Goal: Task Accomplishment & Management: Use online tool/utility

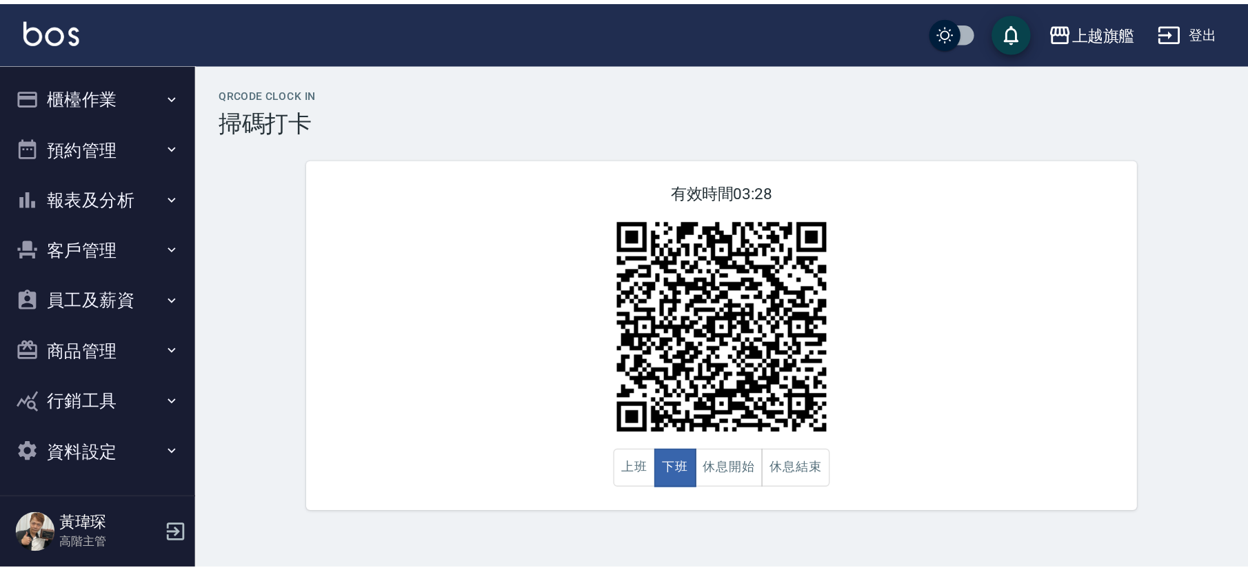
scroll to position [3, 0]
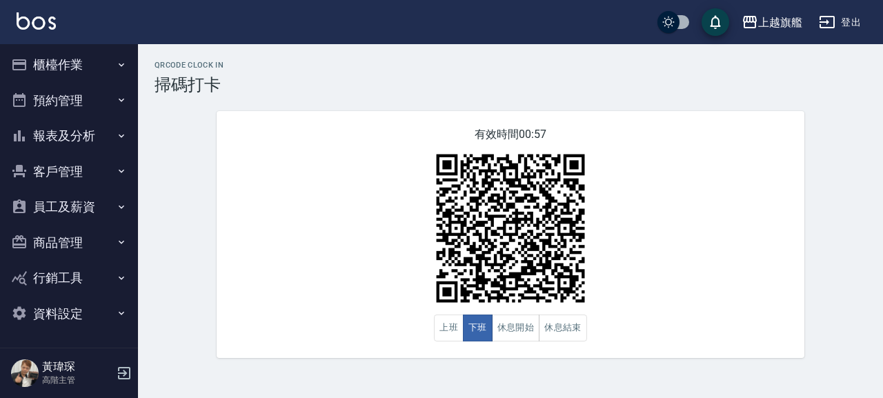
click at [56, 173] on button "客戶管理" at bounding box center [69, 172] width 127 height 36
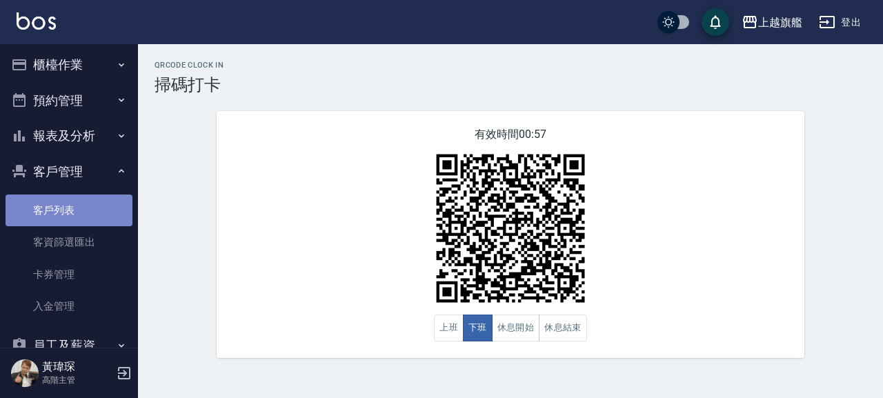
click at [68, 222] on link "客戶列表" at bounding box center [69, 210] width 127 height 32
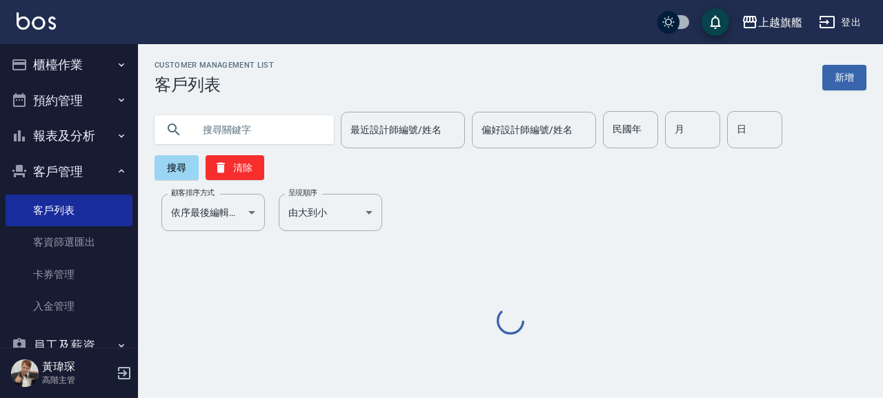
click at [250, 127] on input "text" at bounding box center [258, 129] width 130 height 37
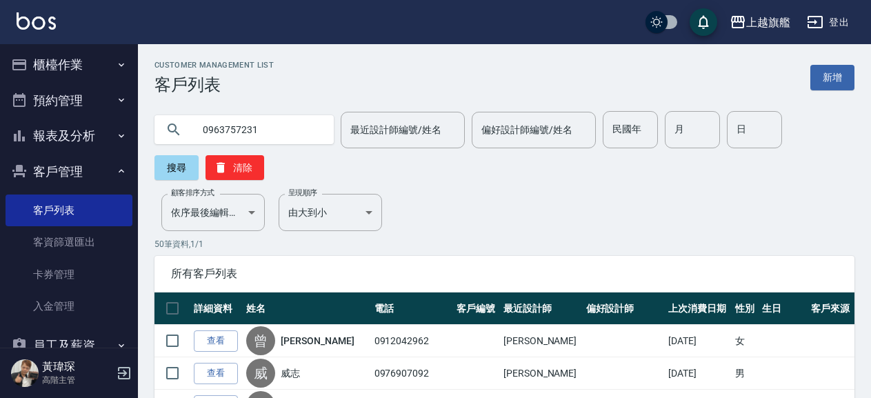
type input "0963757231"
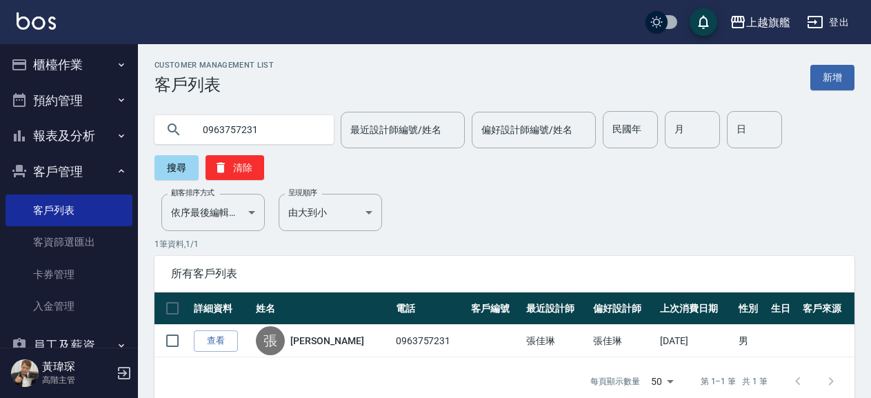
click at [162, 318] on th at bounding box center [172, 308] width 36 height 32
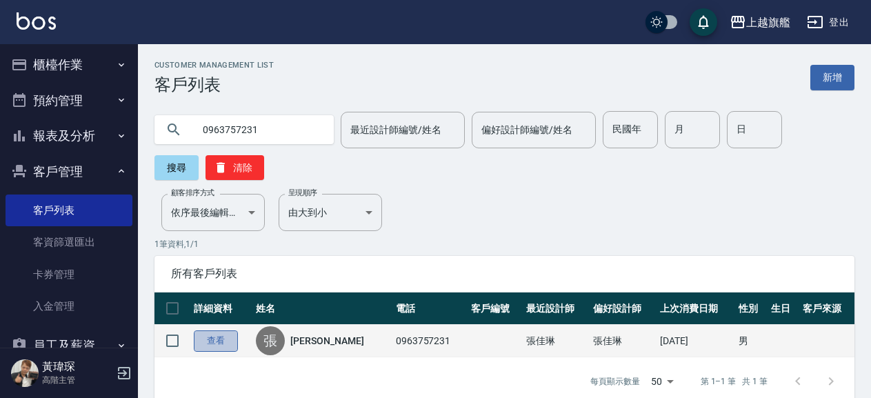
click at [214, 338] on link "查看" at bounding box center [216, 340] width 44 height 21
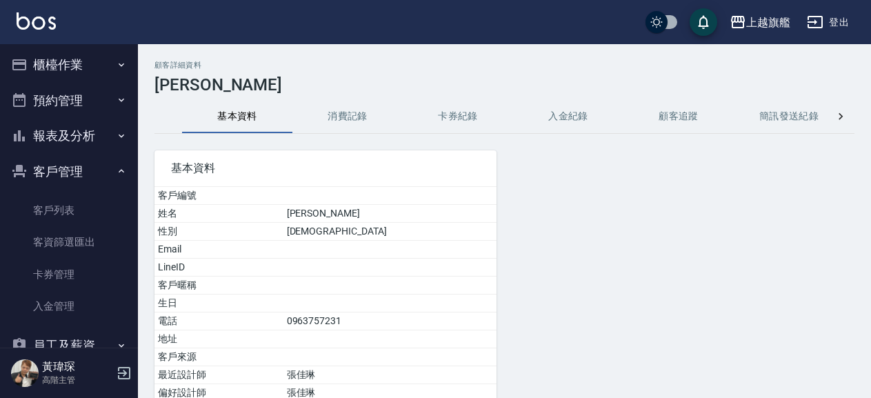
drag, startPoint x: 441, startPoint y: 137, endPoint x: 447, endPoint y: 114, distance: 22.9
click at [441, 136] on div "基本資料 客戶編號 姓名 [PERSON_NAME] 性別 [DEMOGRAPHIC_DATA] Email LineID 客戶暱稱 生日 電話 [PHONE…" at bounding box center [317, 310] width 359 height 352
click at [447, 114] on button "卡券紀錄" at bounding box center [458, 116] width 110 height 33
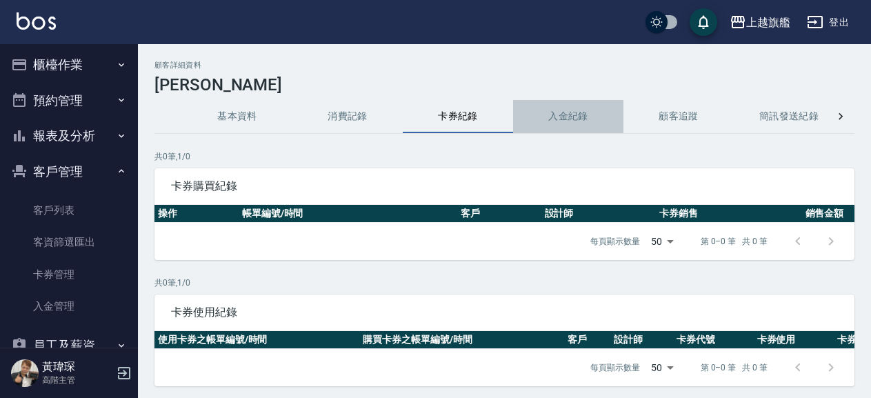
click at [547, 117] on button "入金紀錄" at bounding box center [568, 116] width 110 height 33
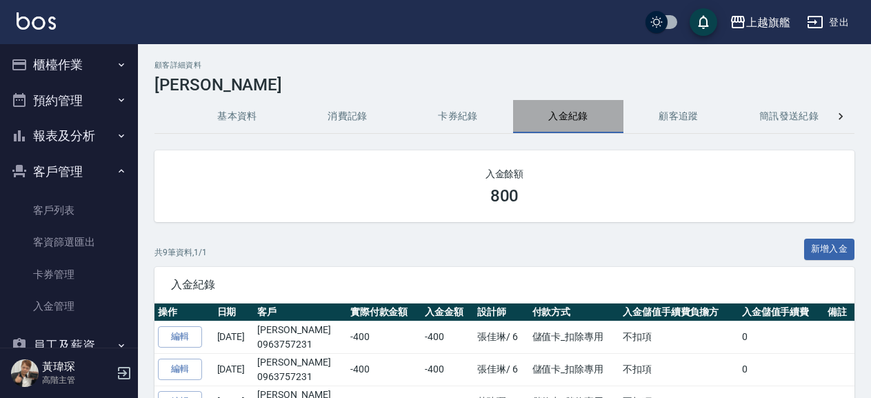
click at [547, 117] on button "入金紀錄" at bounding box center [568, 116] width 110 height 33
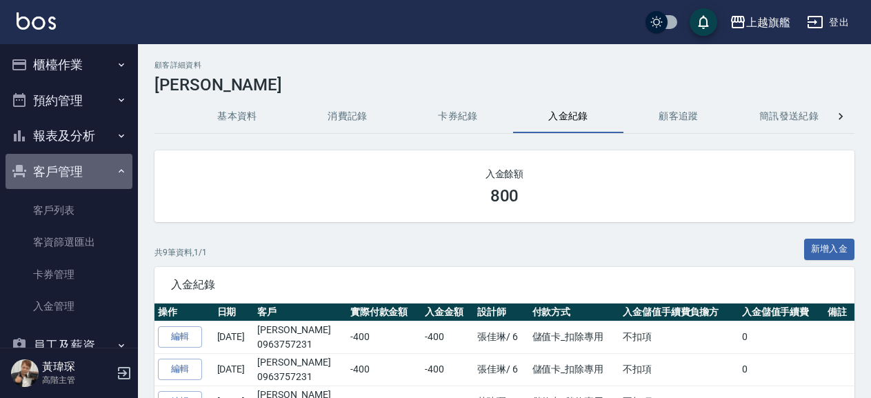
drag, startPoint x: 75, startPoint y: 165, endPoint x: 73, endPoint y: 115, distance: 49.7
click at [74, 162] on button "客戶管理" at bounding box center [69, 172] width 127 height 36
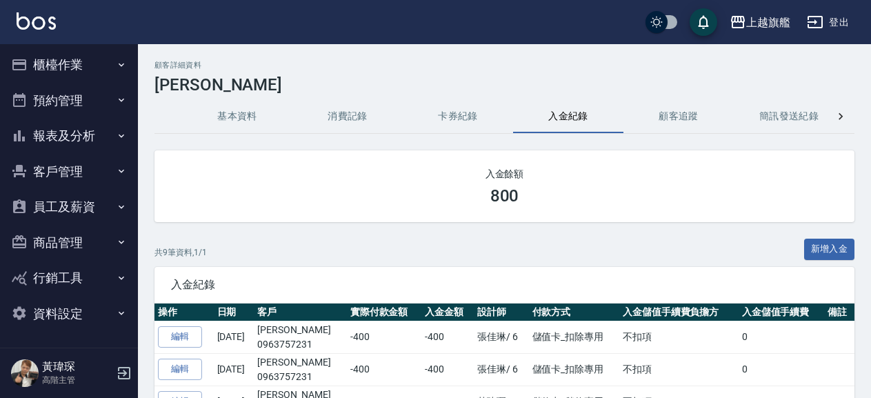
drag, startPoint x: 75, startPoint y: 59, endPoint x: 67, endPoint y: 63, distance: 9.3
click at [75, 57] on button "櫃檯作業" at bounding box center [69, 65] width 127 height 36
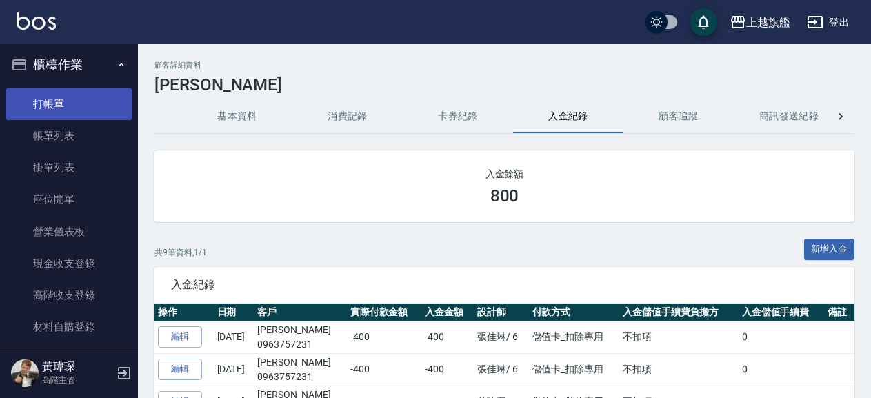
click at [51, 107] on link "打帳單" at bounding box center [69, 104] width 127 height 32
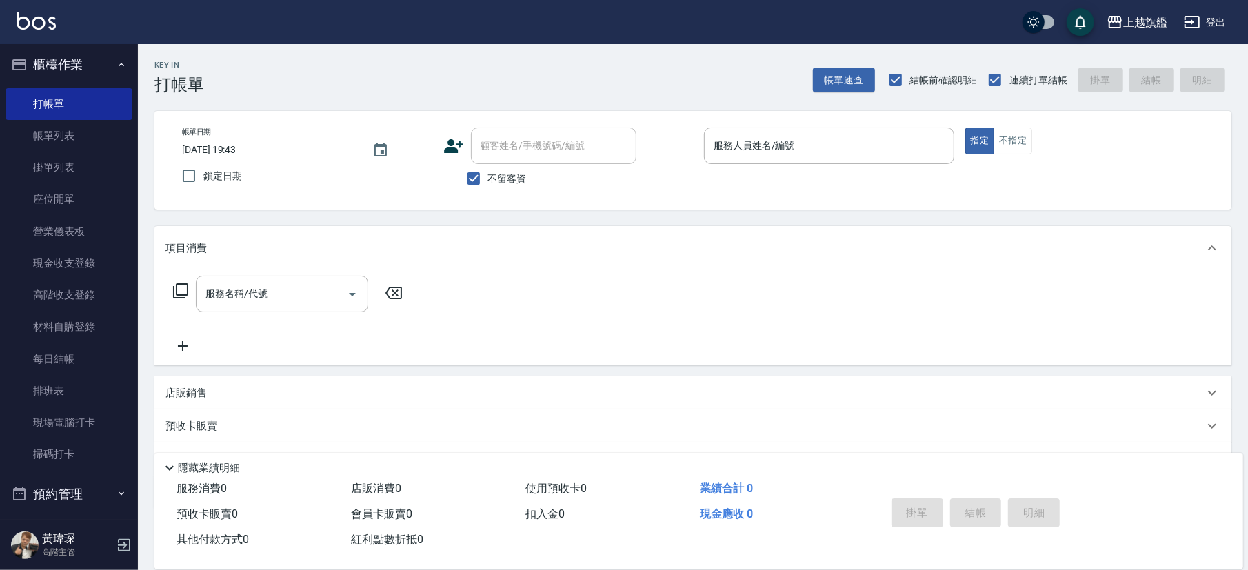
click at [552, 346] on div "服務名稱/代號 服務名稱/代號" at bounding box center [692, 317] width 1077 height 95
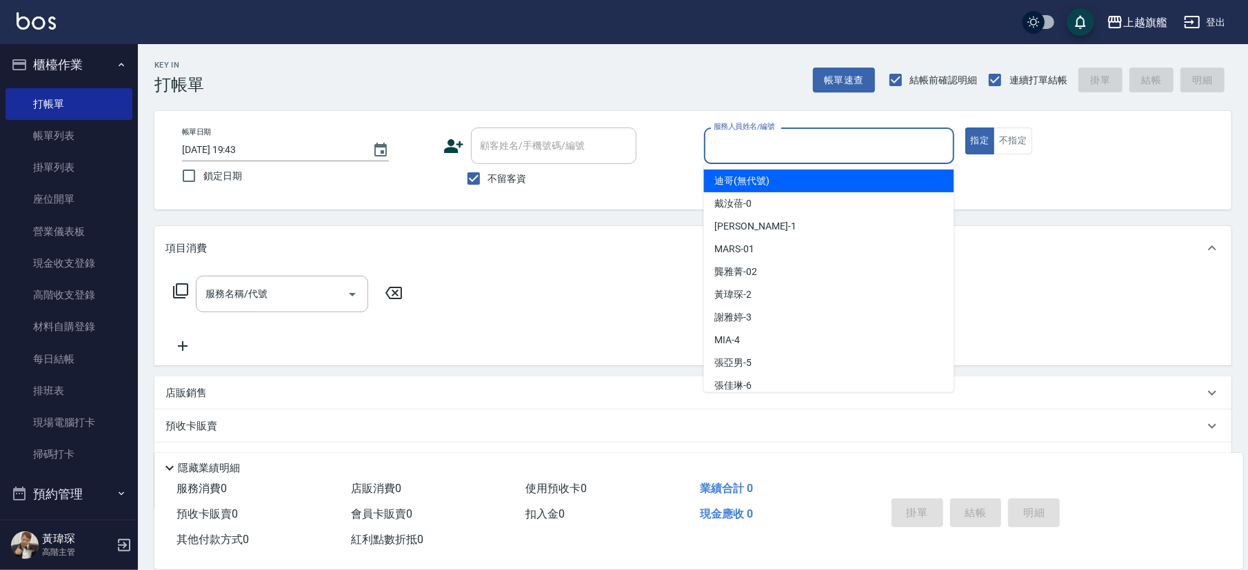
click at [812, 137] on input "服務人員姓名/編號" at bounding box center [829, 146] width 238 height 24
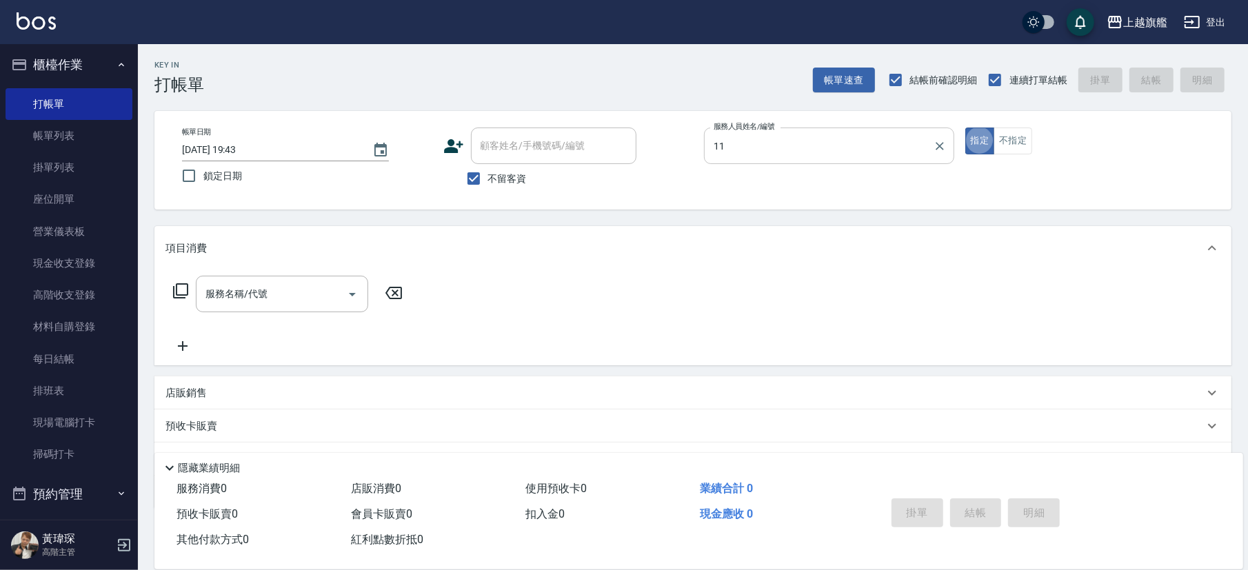
type input "[PERSON_NAME]-11"
type button "true"
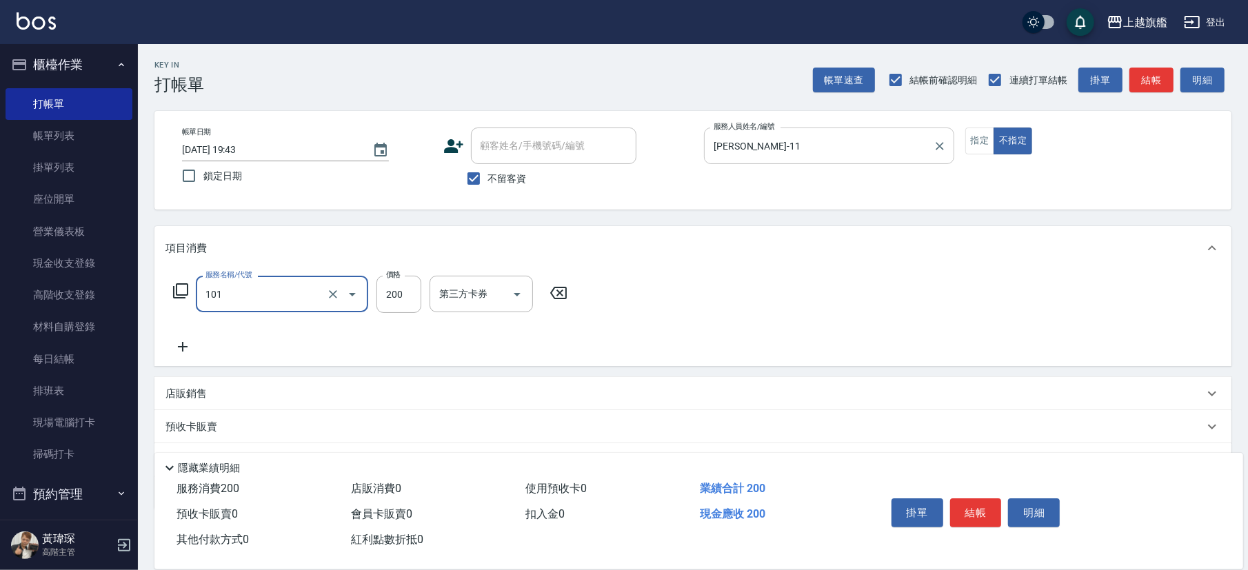
type input "一般洗(101)"
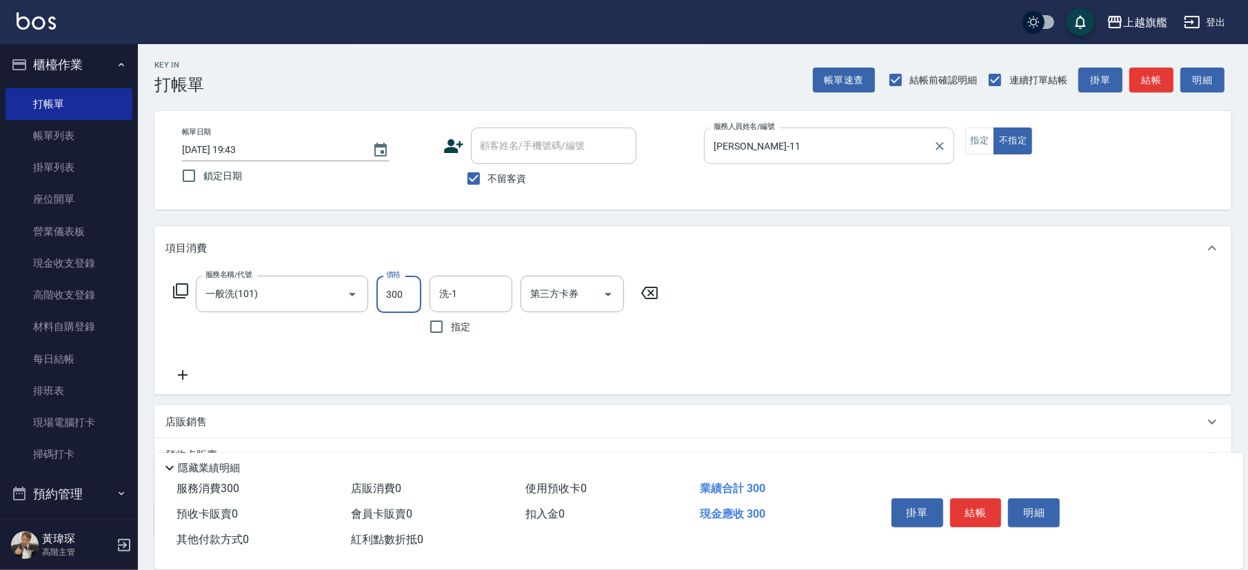
type input "300"
type input "3"
type input "[PERSON_NAME]-26"
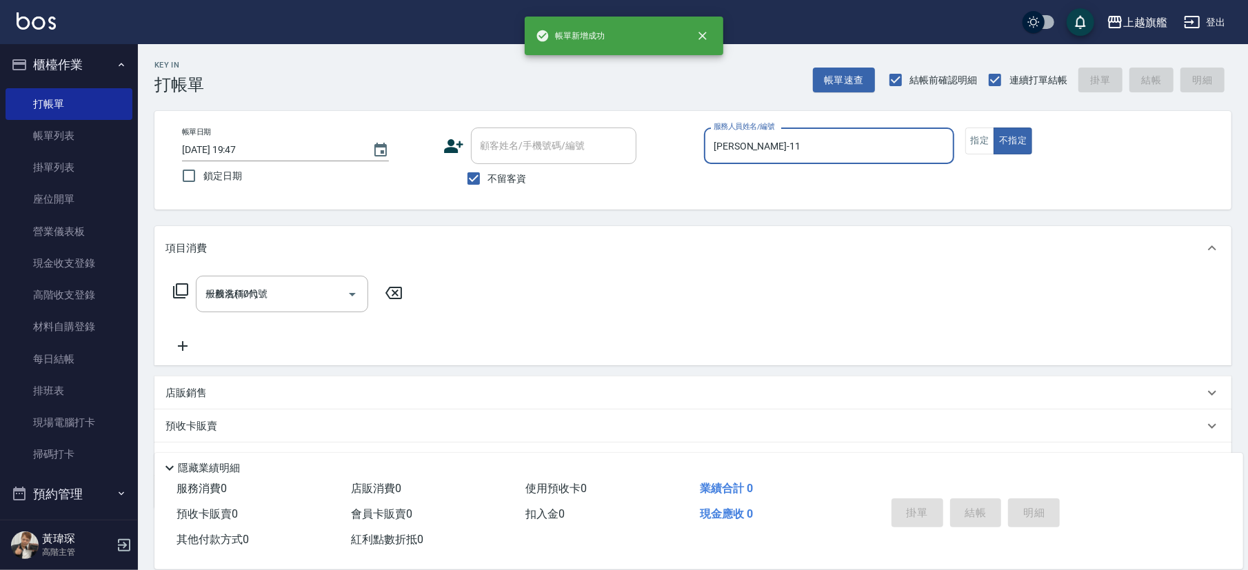
type input "[DATE] 19:47"
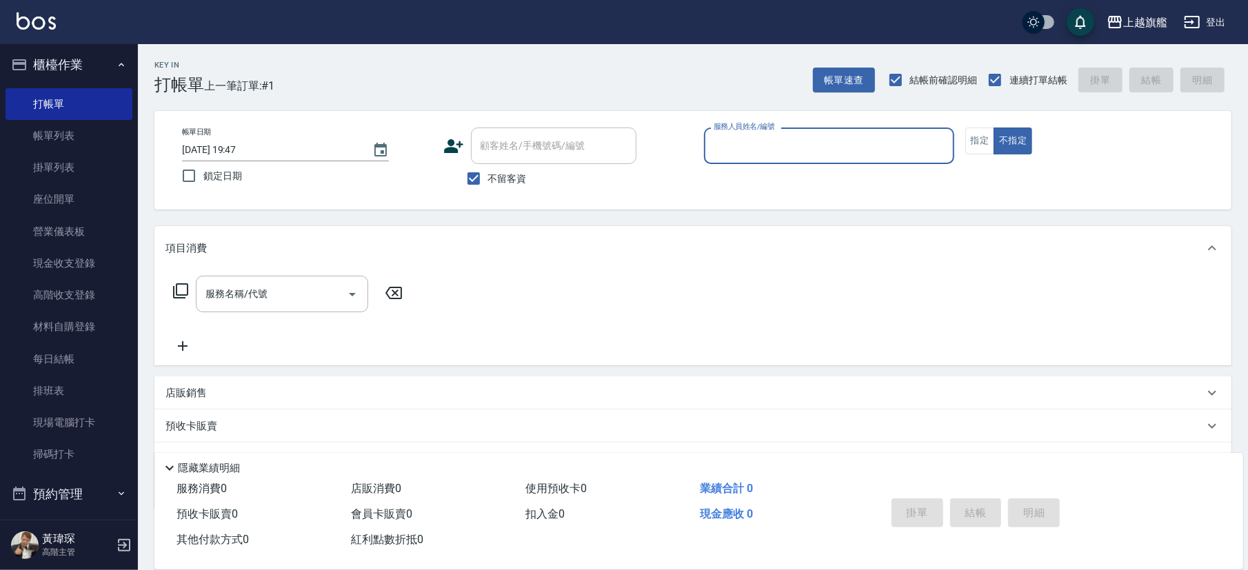
click at [598, 92] on div "Key In 打帳單 上一筆訂單:#1 帳單速查 結帳前確認明細 連續打單結帳 掛單 結帳 明細" at bounding box center [685, 69] width 1094 height 50
click at [521, 174] on span "不留客資" at bounding box center [507, 179] width 39 height 14
click at [488, 174] on input "不留客資" at bounding box center [473, 178] width 29 height 29
checkbox input "false"
click at [513, 130] on div "顧客姓名/手機號碼/編號" at bounding box center [554, 146] width 166 height 37
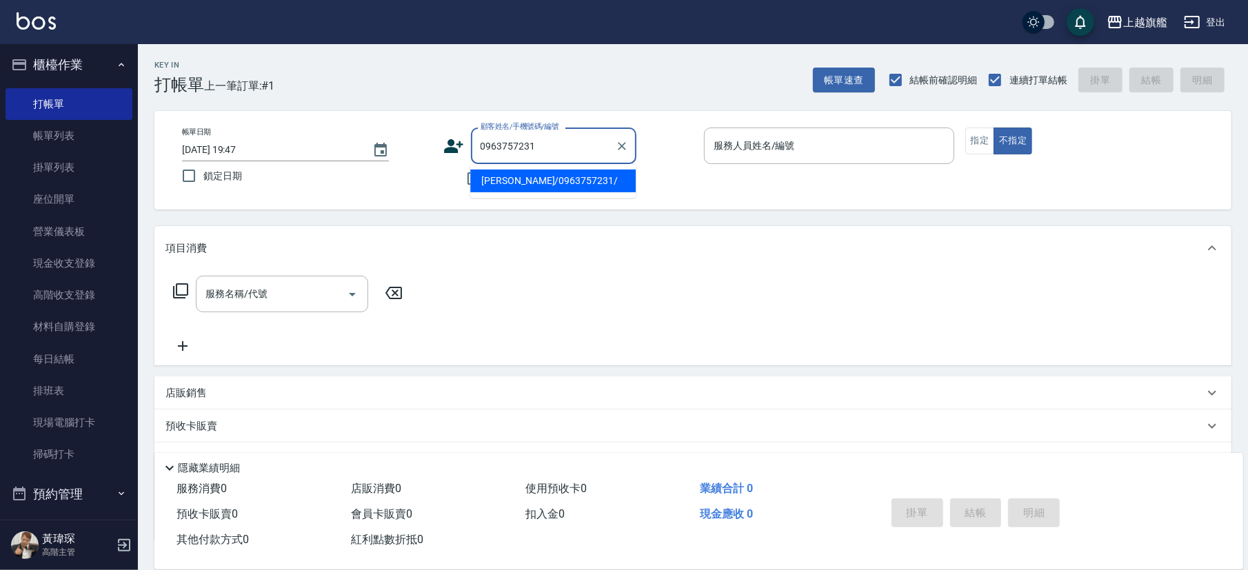
type input "[PERSON_NAME]/0963757231/"
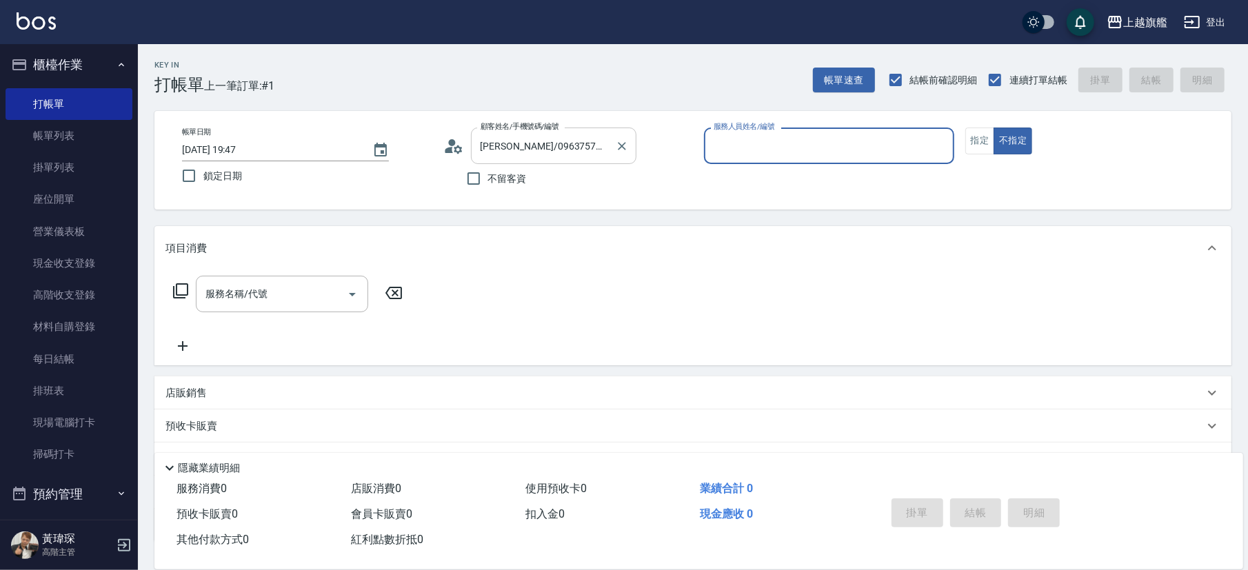
type input "[PERSON_NAME]-6"
click at [882, 128] on button "不指定" at bounding box center [1013, 141] width 39 height 27
type button "false"
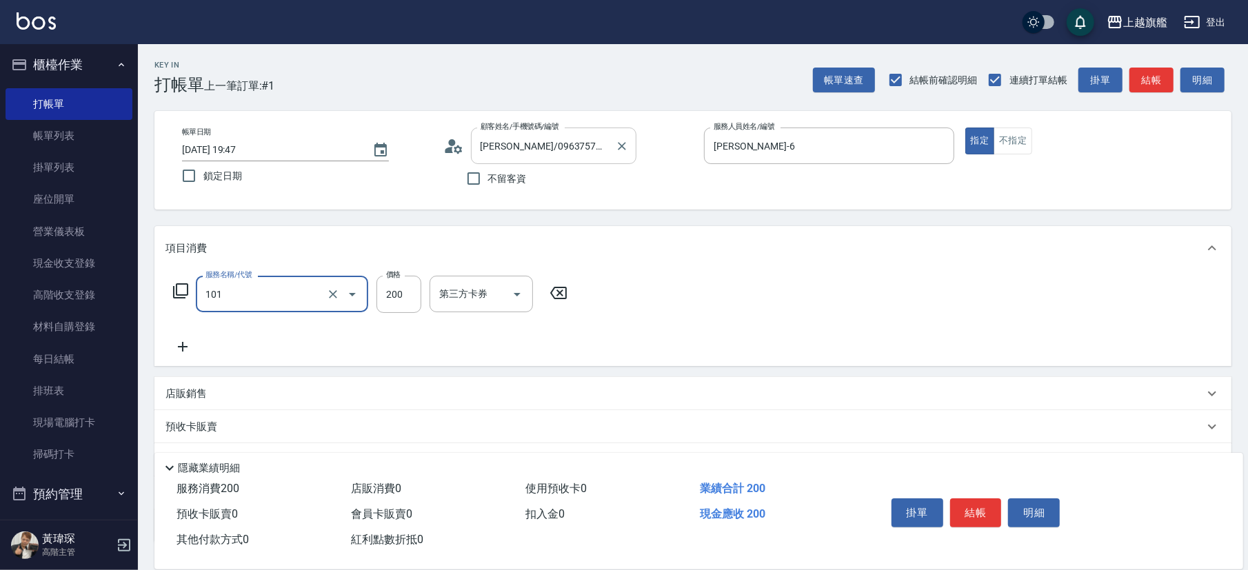
type input "一般洗(101)"
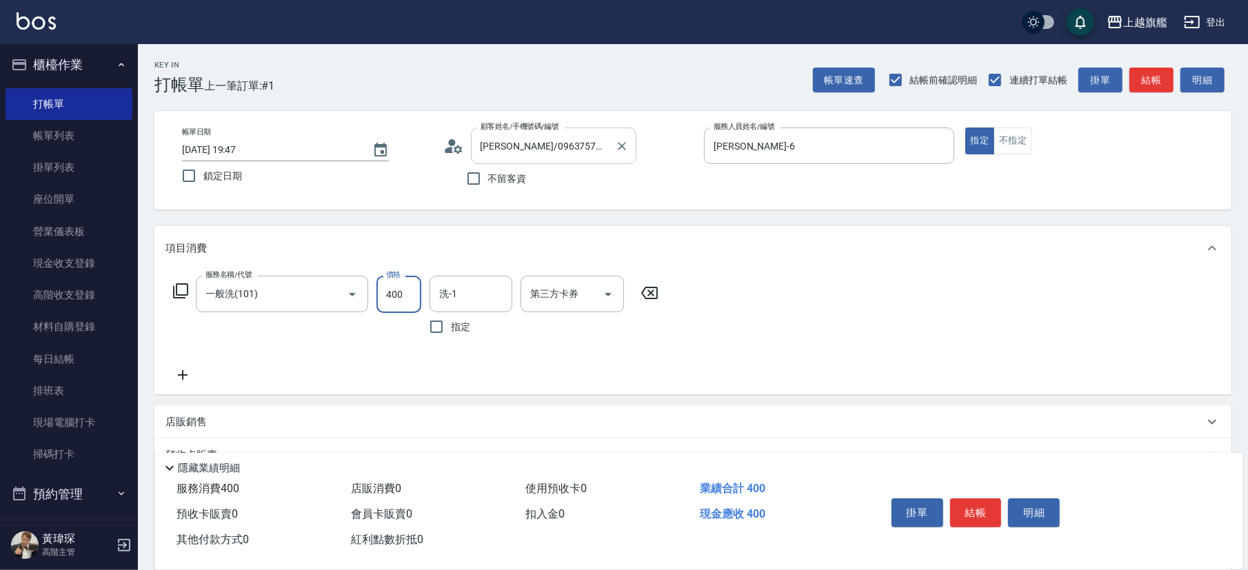
type input "400"
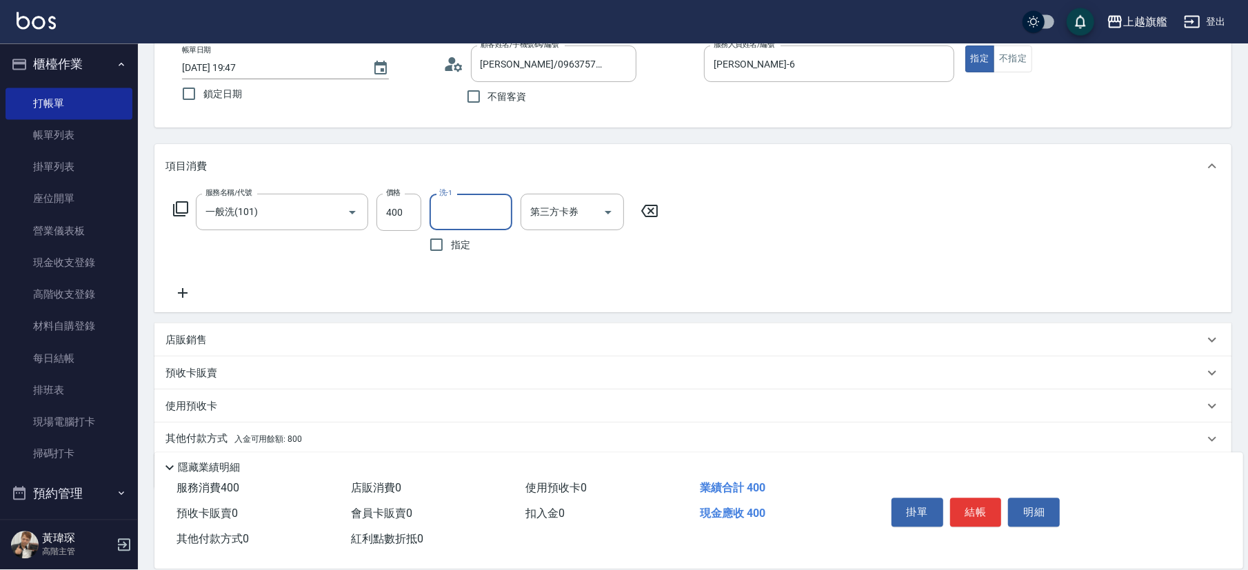
scroll to position [131, 0]
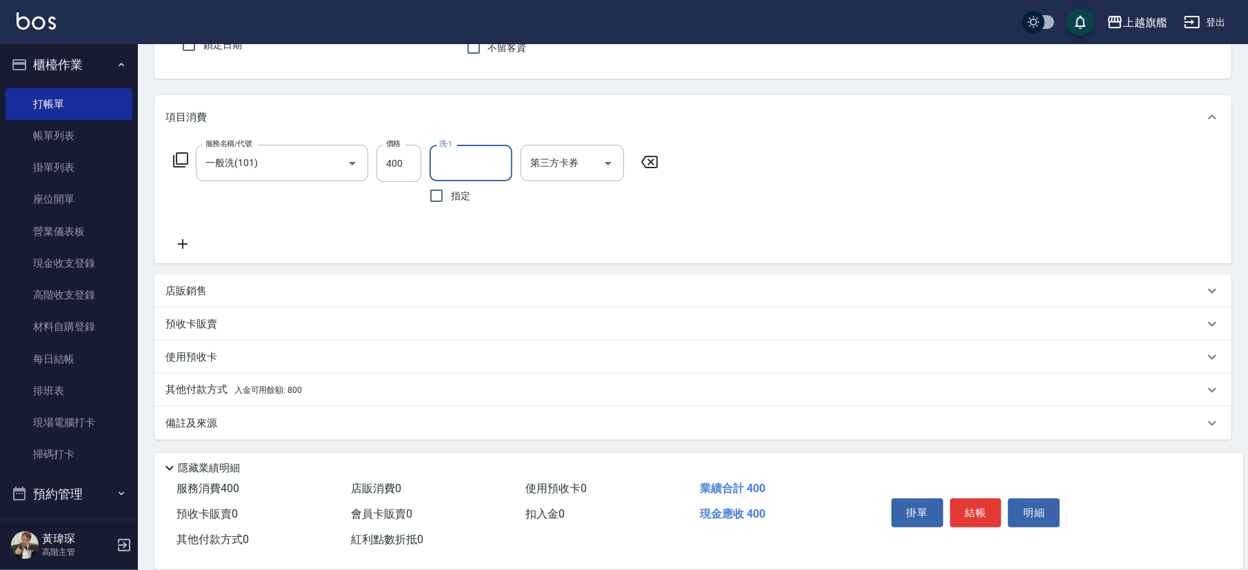
click at [249, 386] on span "入金可用餘額: 800" at bounding box center [268, 391] width 68 height 10
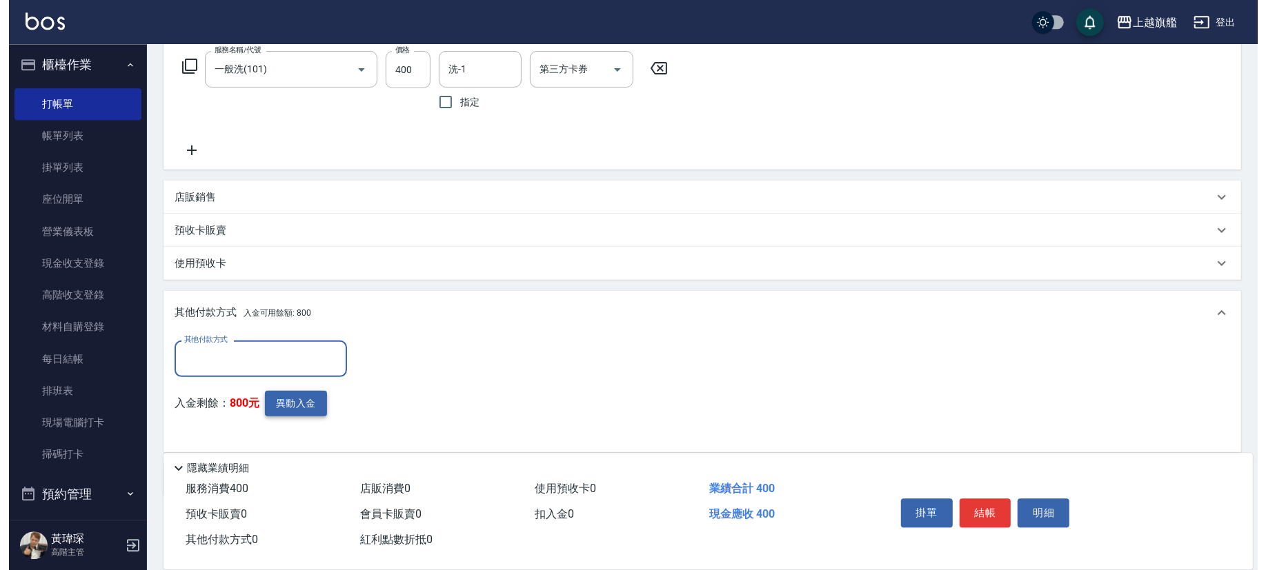
scroll to position [279, 0]
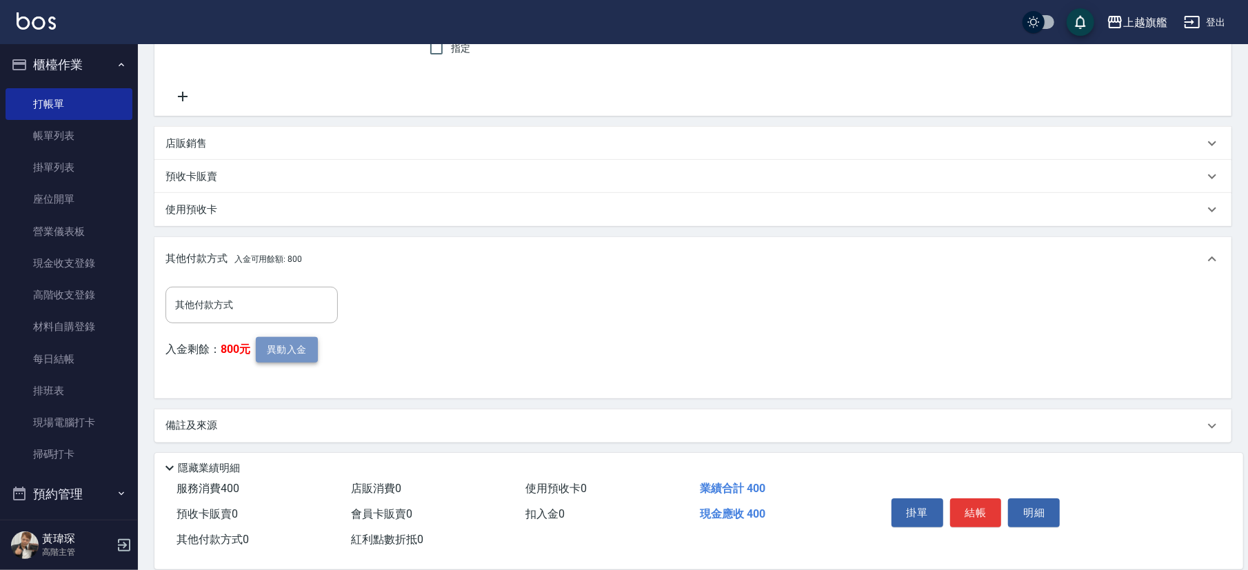
click at [281, 345] on button "異動入金" at bounding box center [287, 350] width 62 height 26
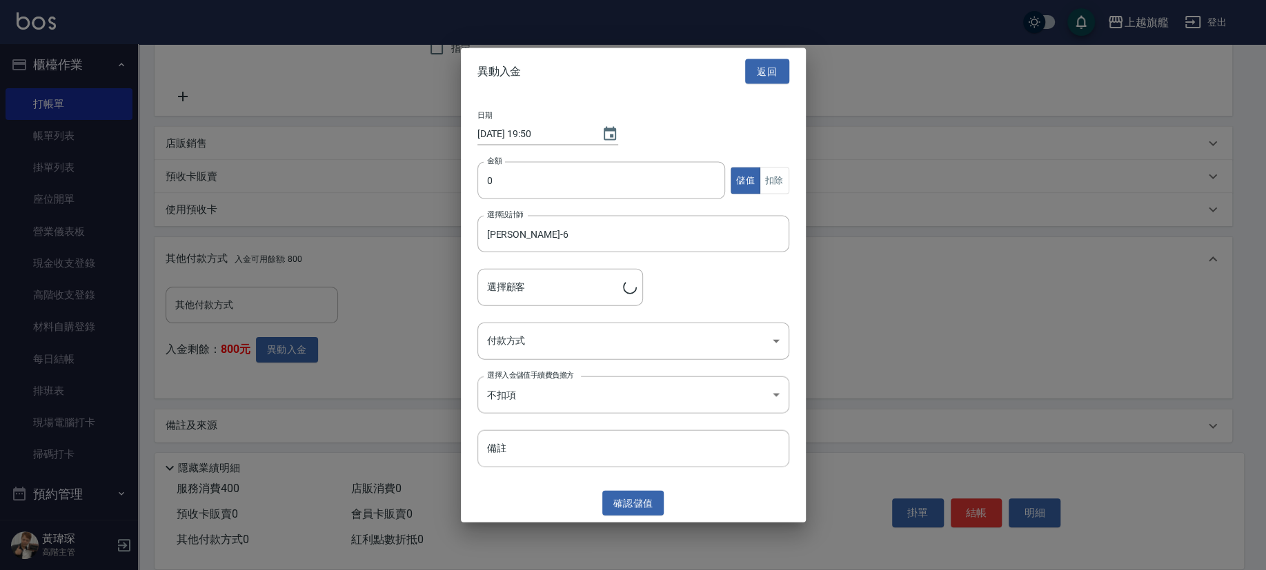
type input "[PERSON_NAME]/0963757231/"
click at [547, 182] on input "0" at bounding box center [601, 180] width 248 height 37
type input "400"
click at [770, 179] on button "扣除" at bounding box center [774, 180] width 30 height 27
click at [539, 331] on body "上越旗艦 登出 櫃檯作業 打帳單 帳單列表 掛單列表 座位開單 營業儀表板 現金收支登錄 高階收支登錄 材料自購登錄 每日結帳 排班表 現場電腦打卡 掃碼打卡…" at bounding box center [633, 147] width 1266 height 852
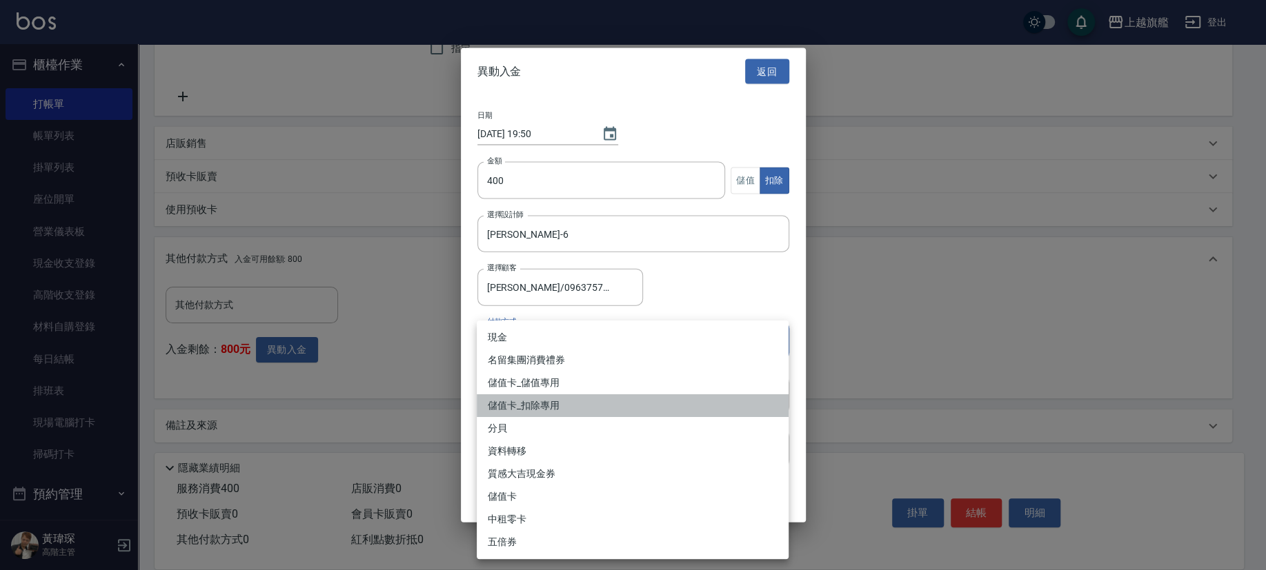
click at [541, 397] on li "儲值卡_扣除專用" at bounding box center [633, 406] width 312 height 23
type input "儲值卡_扣除專用"
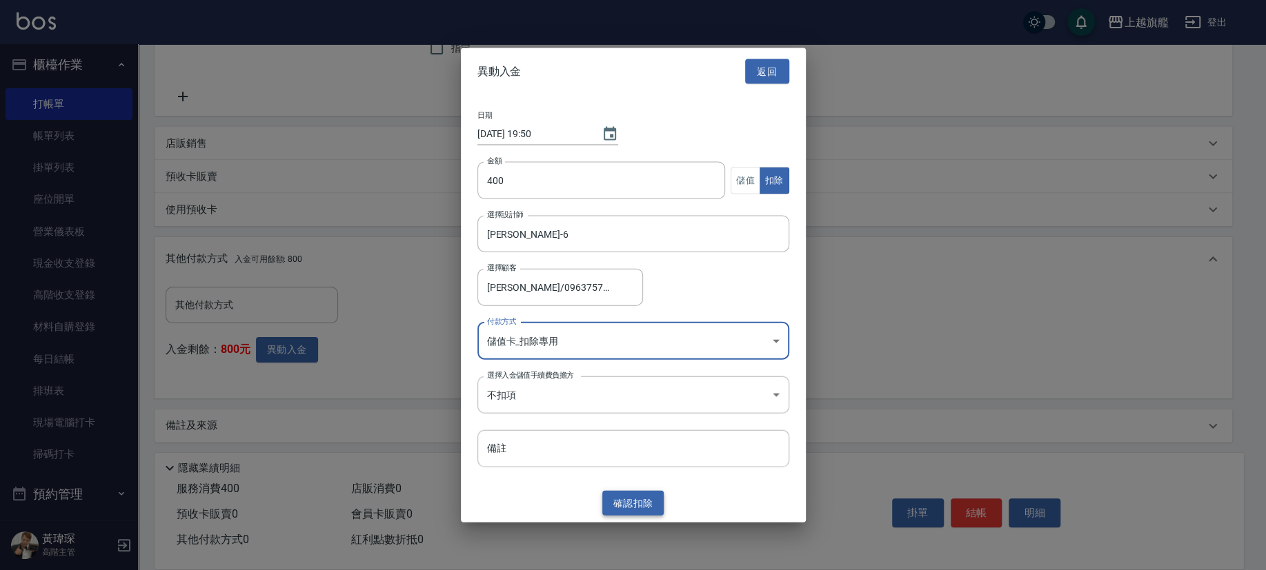
click at [650, 397] on button "確認 扣除" at bounding box center [633, 503] width 62 height 26
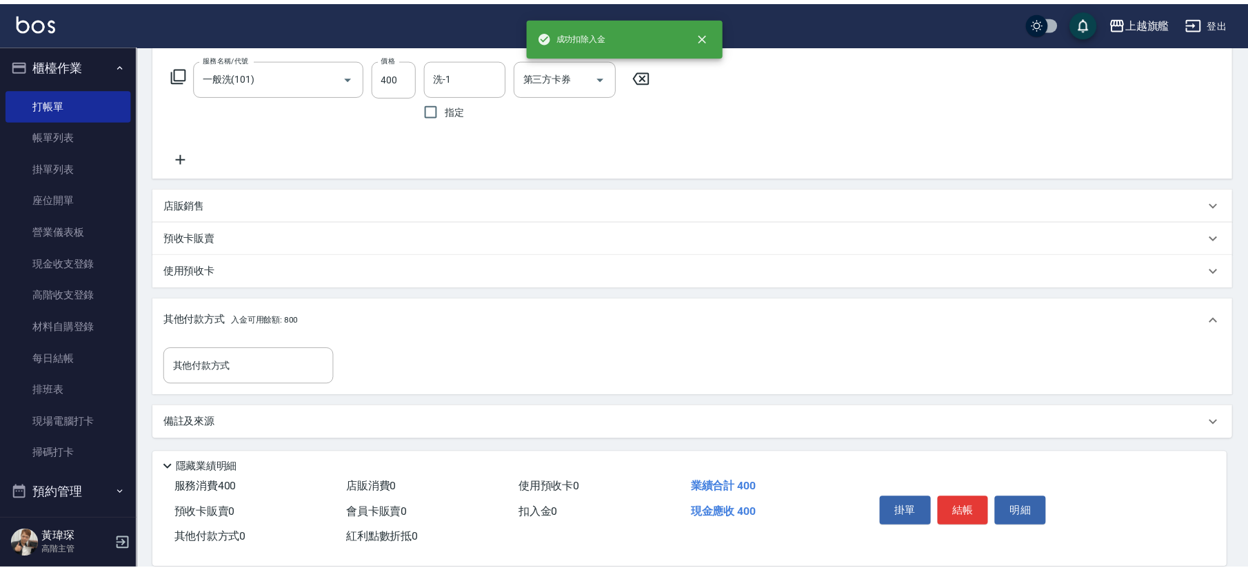
scroll to position [217, 0]
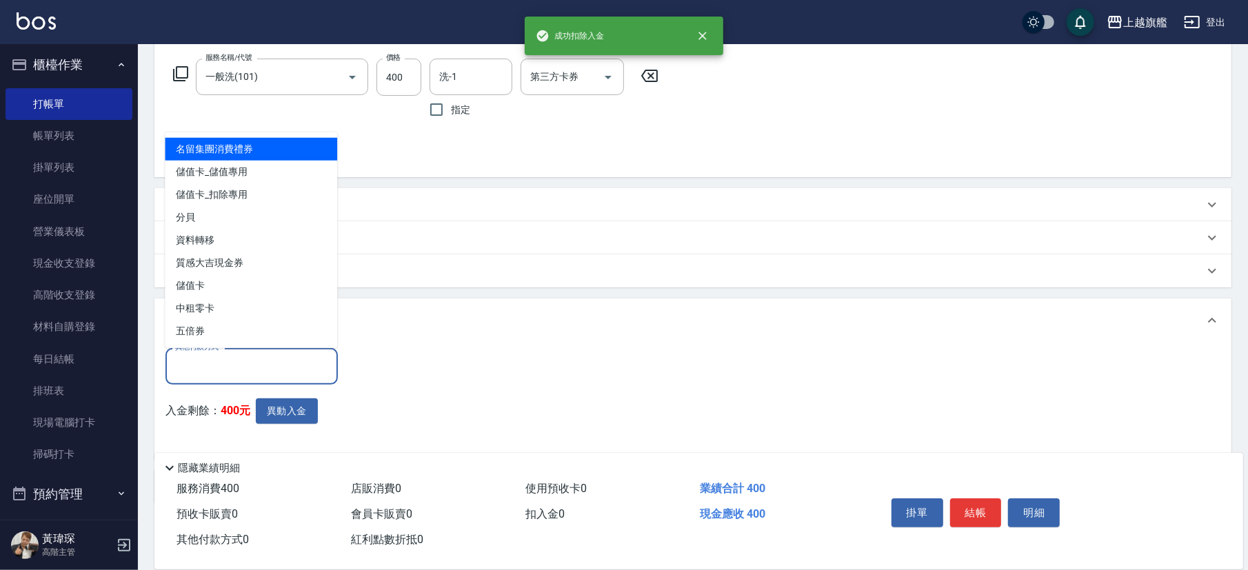
click at [203, 360] on input "其他付款方式" at bounding box center [252, 367] width 160 height 24
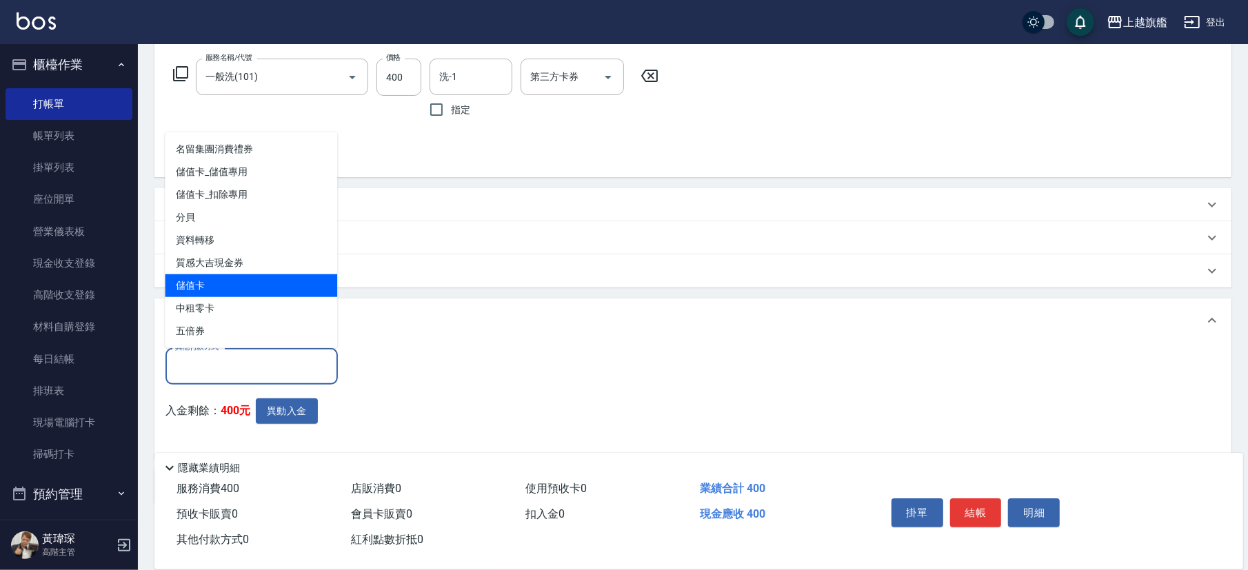
click at [217, 283] on span "儲值卡" at bounding box center [251, 285] width 172 height 23
type input "儲值卡"
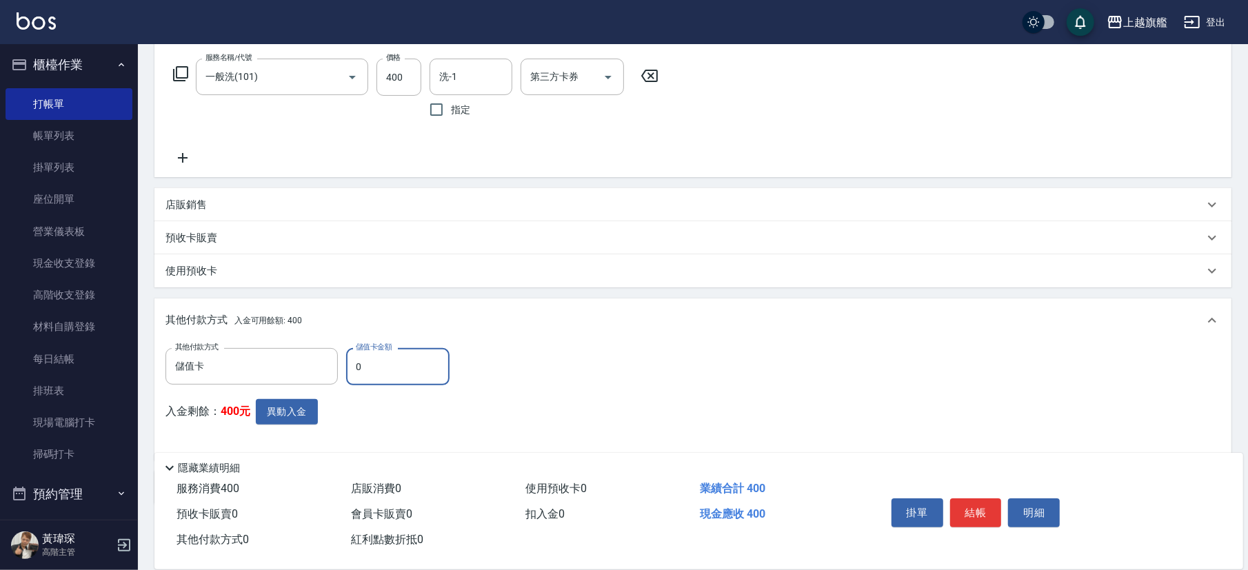
drag, startPoint x: 392, startPoint y: 368, endPoint x: 244, endPoint y: 347, distance: 149.7
click at [346, 353] on input "0" at bounding box center [397, 366] width 103 height 37
type input "400"
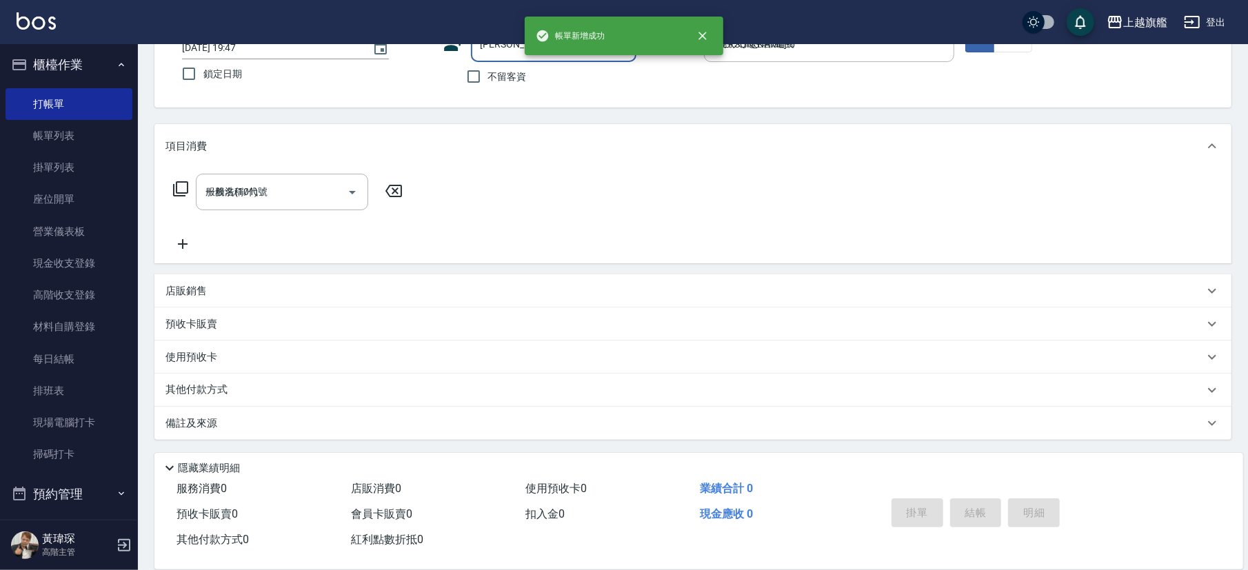
type input "[DATE] 19:51"
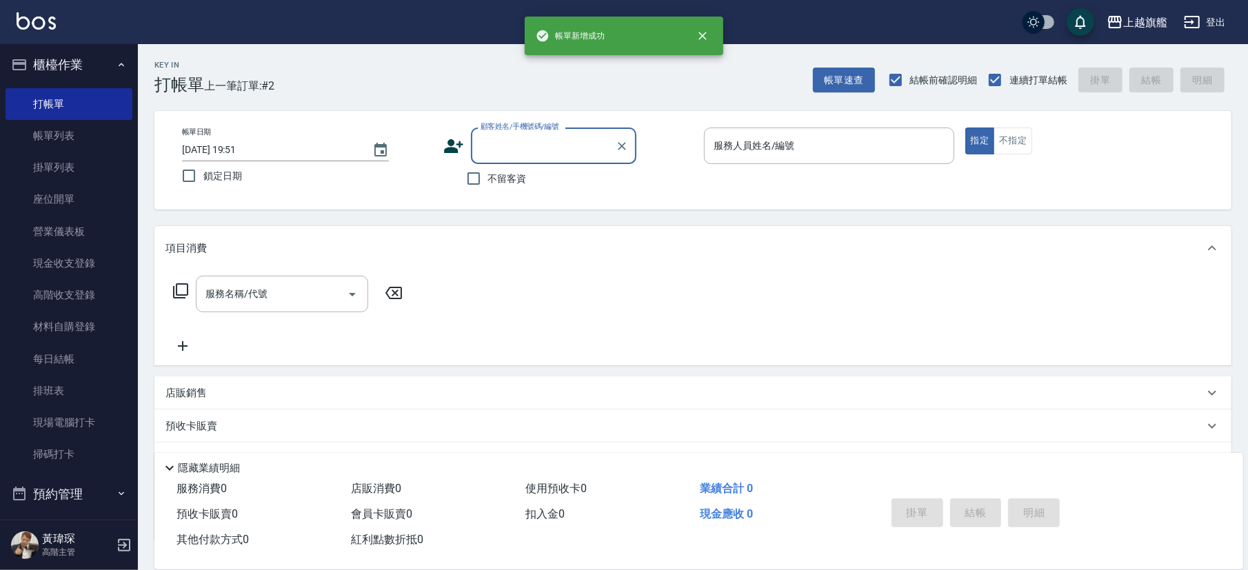
type input "1"
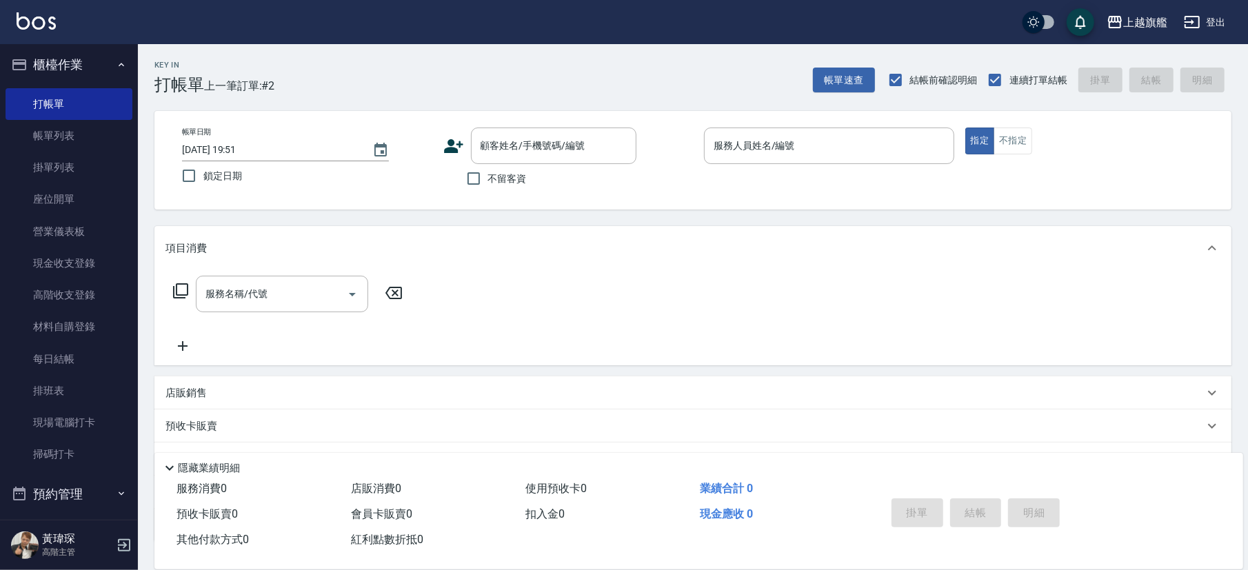
click at [452, 66] on div "Key In 打帳單 上一筆訂單:#2 帳單速查 結帳前確認明細 連續打單結帳 掛單 結帳 明細" at bounding box center [685, 69] width 1094 height 50
click at [477, 175] on input "不留客資" at bounding box center [473, 178] width 29 height 29
checkbox input "true"
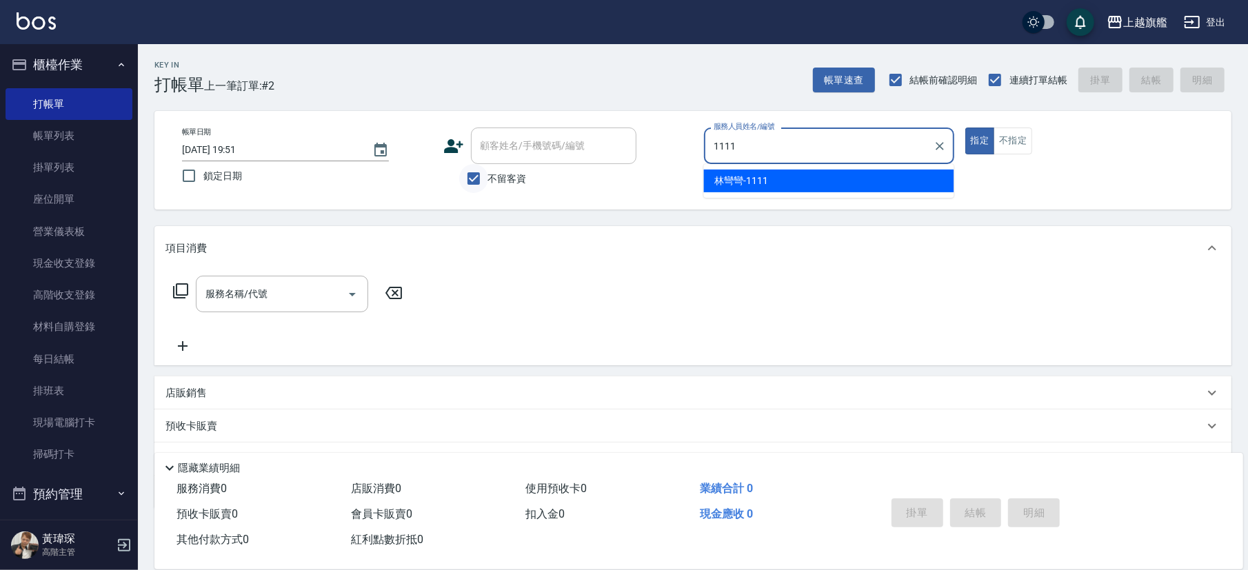
type input "林彎彎-1111"
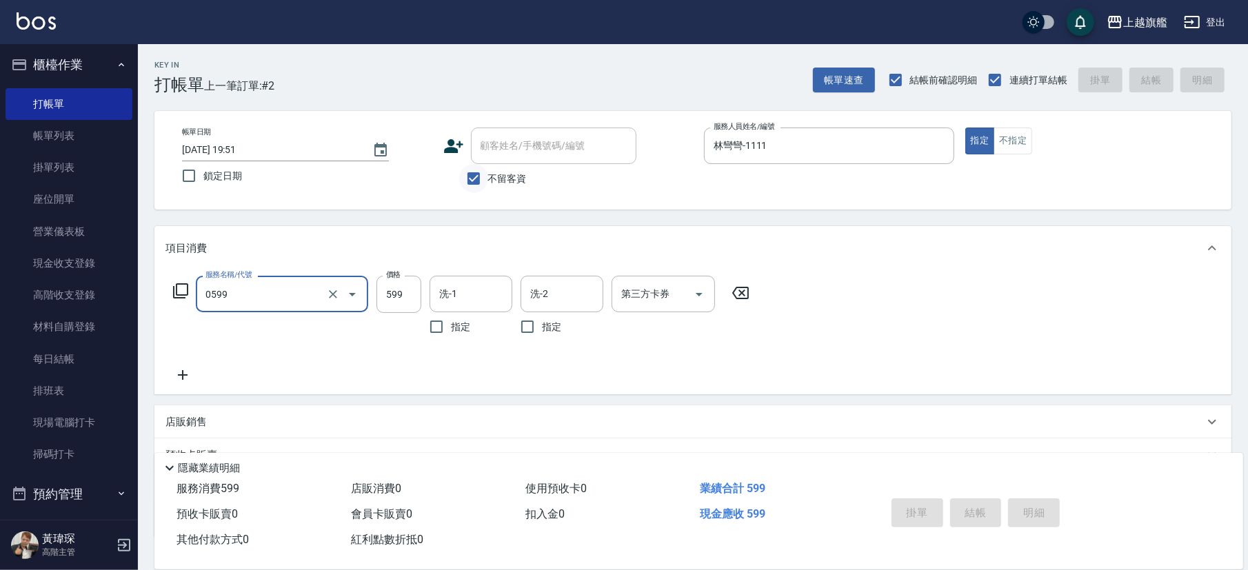
type input "0599"
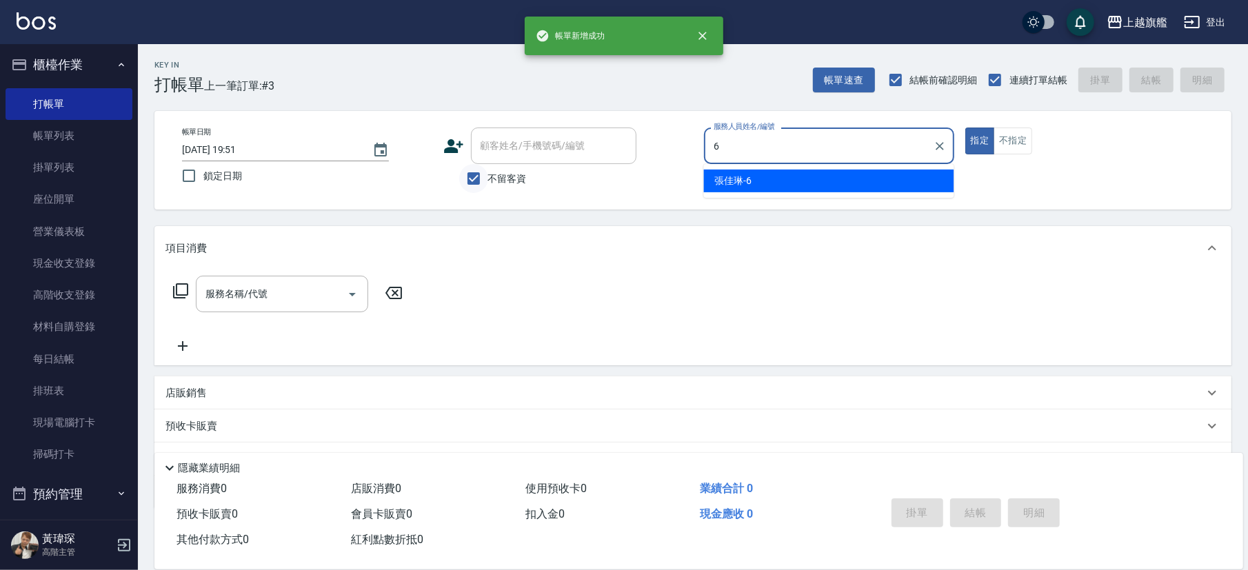
type input "[PERSON_NAME]-6"
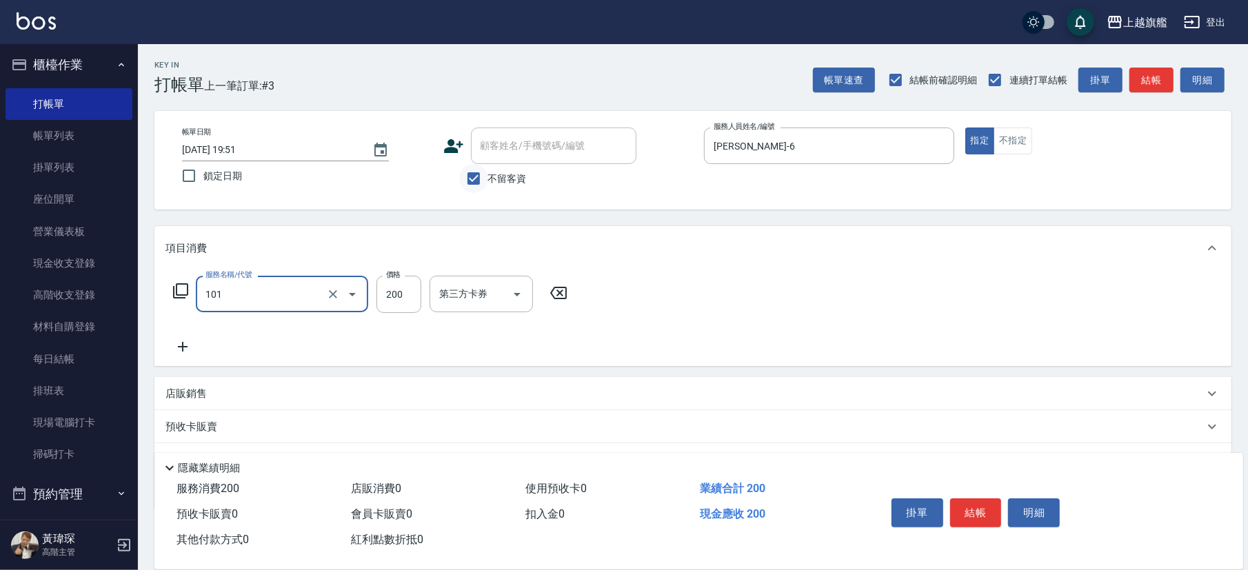
type input "一般洗(101)"
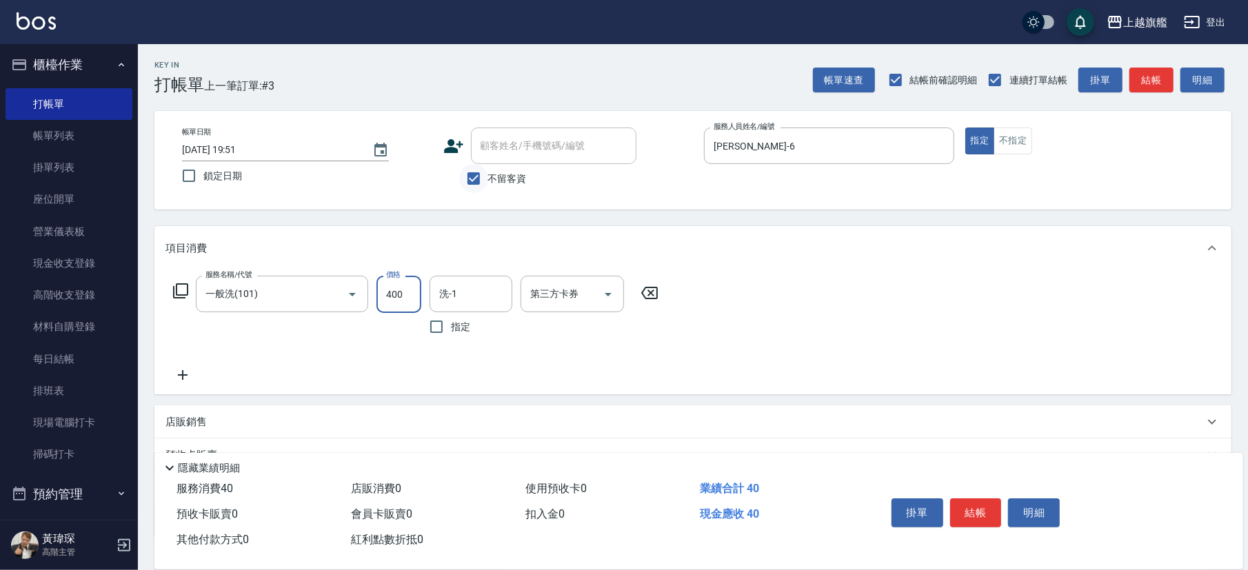
type input "400"
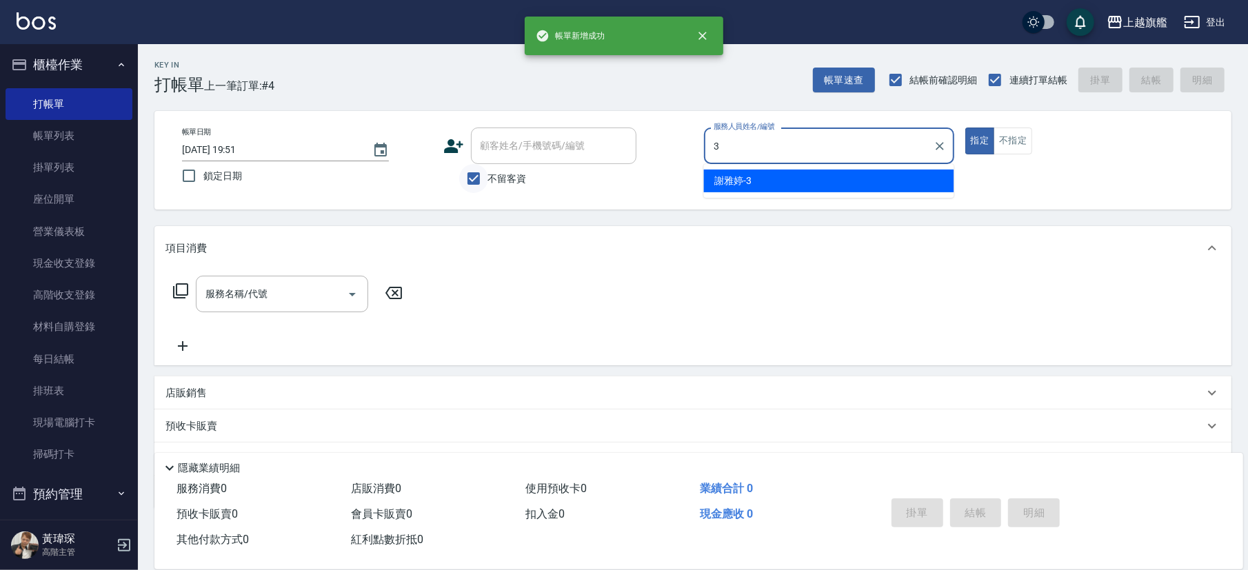
type input "[PERSON_NAME]-3"
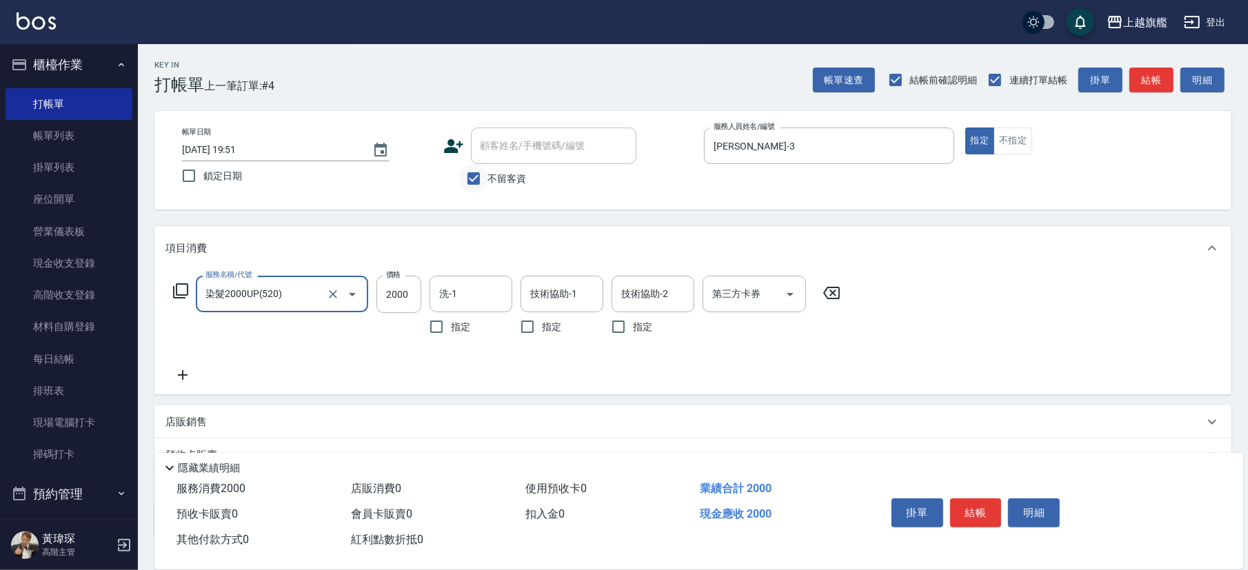
type input "染髮2000UP(520)"
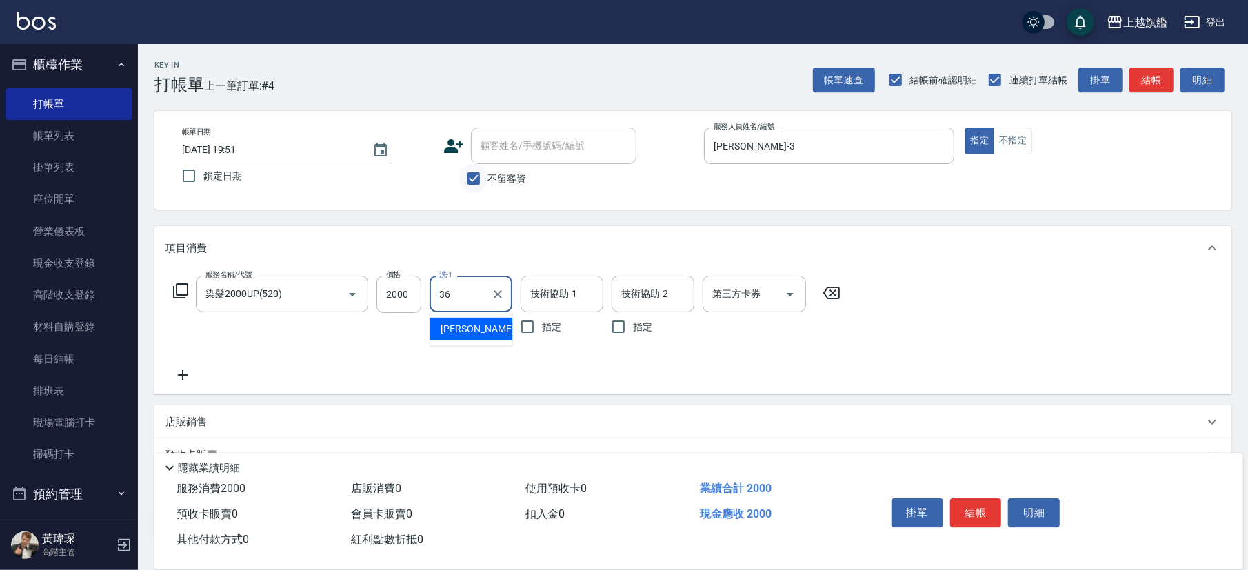
type input "[PERSON_NAME]-36"
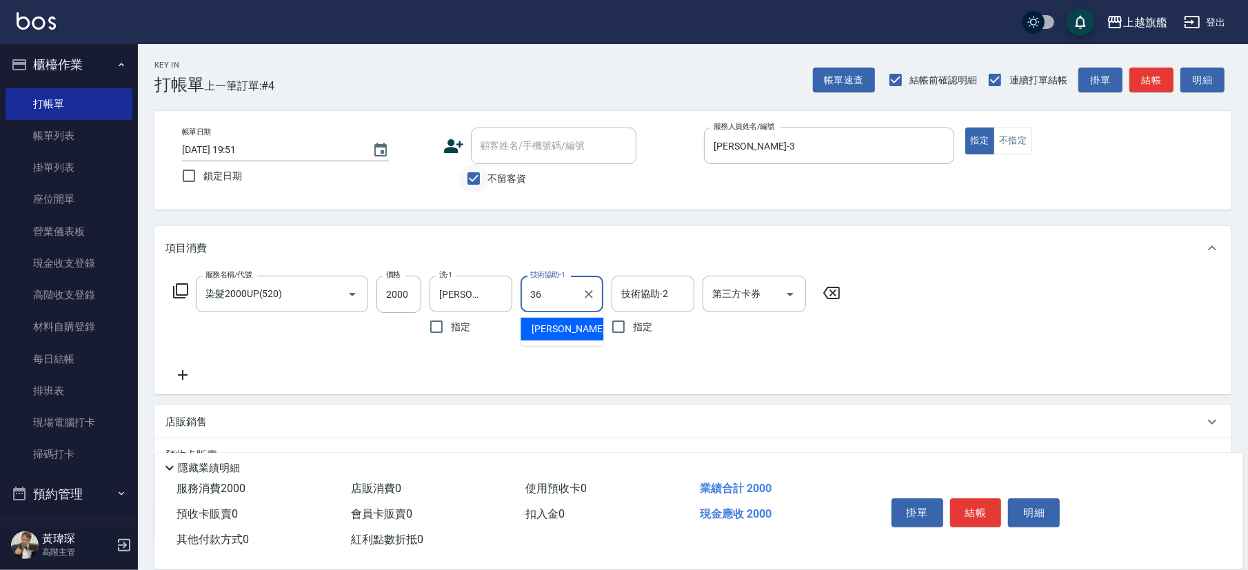
type input "[PERSON_NAME]-36"
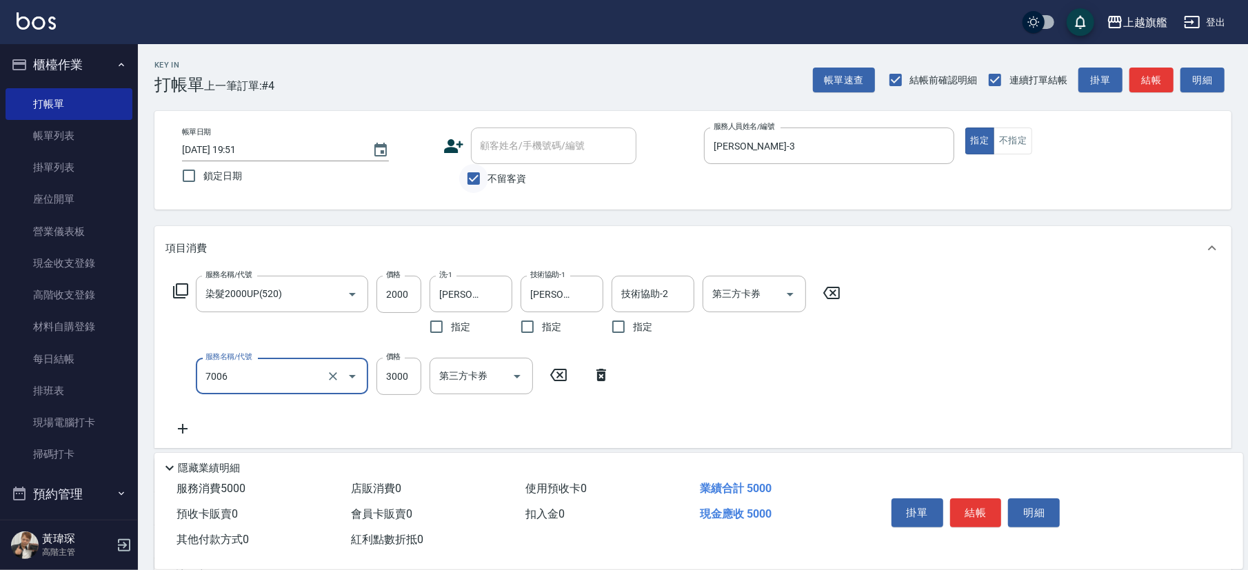
type input "重整(7006)"
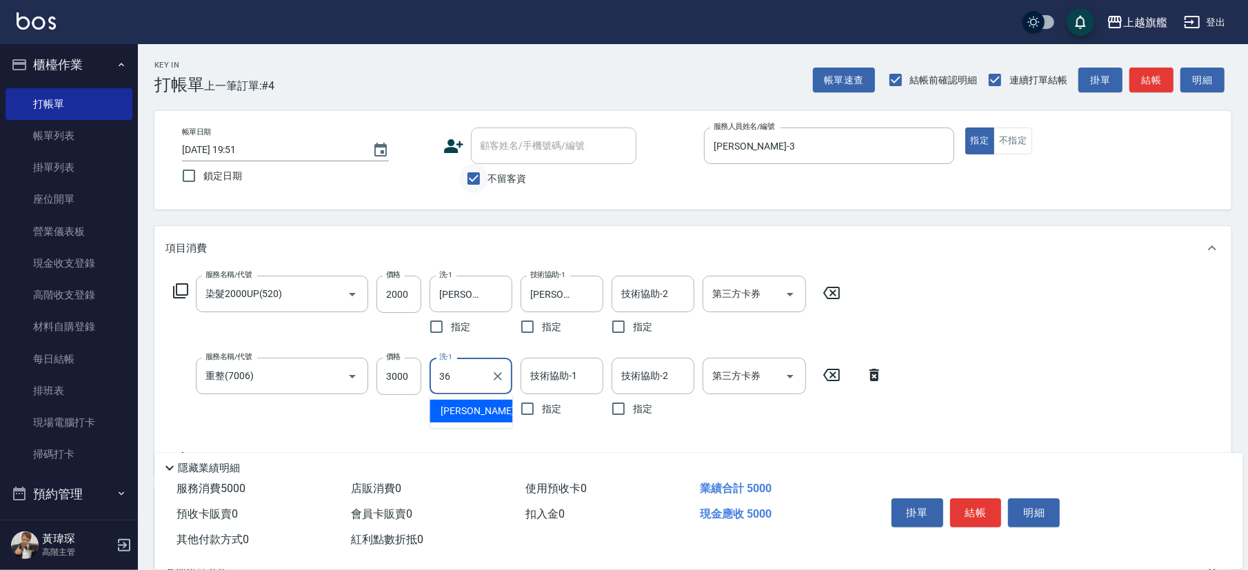
type input "[PERSON_NAME]-36"
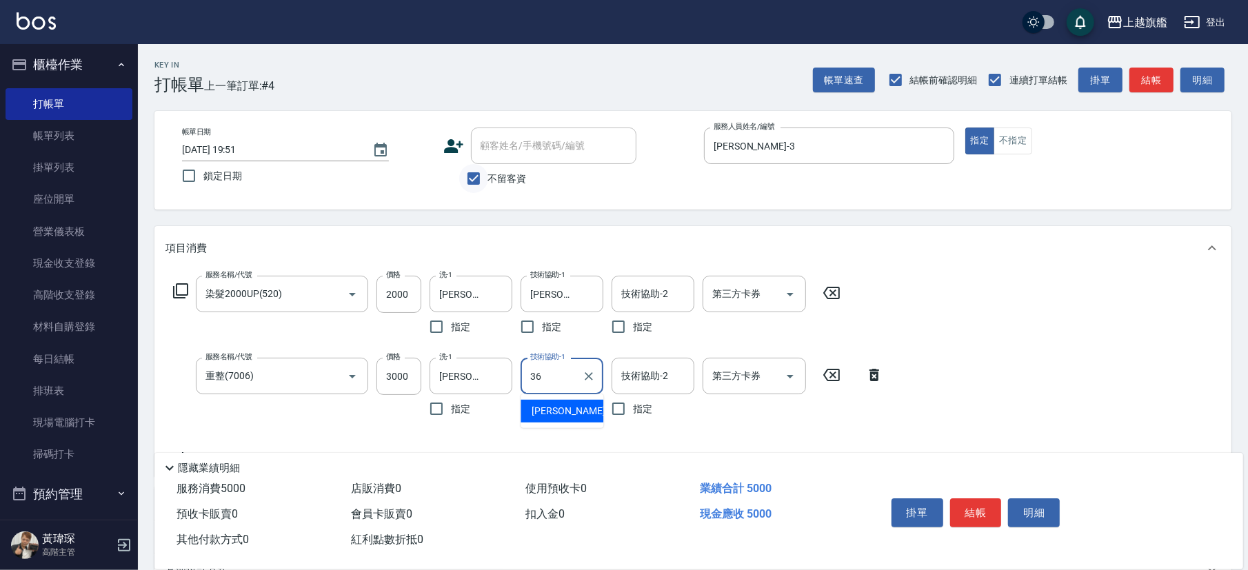
type input "[PERSON_NAME]-36"
click at [397, 385] on input "3000" at bounding box center [399, 376] width 45 height 37
type input "2000"
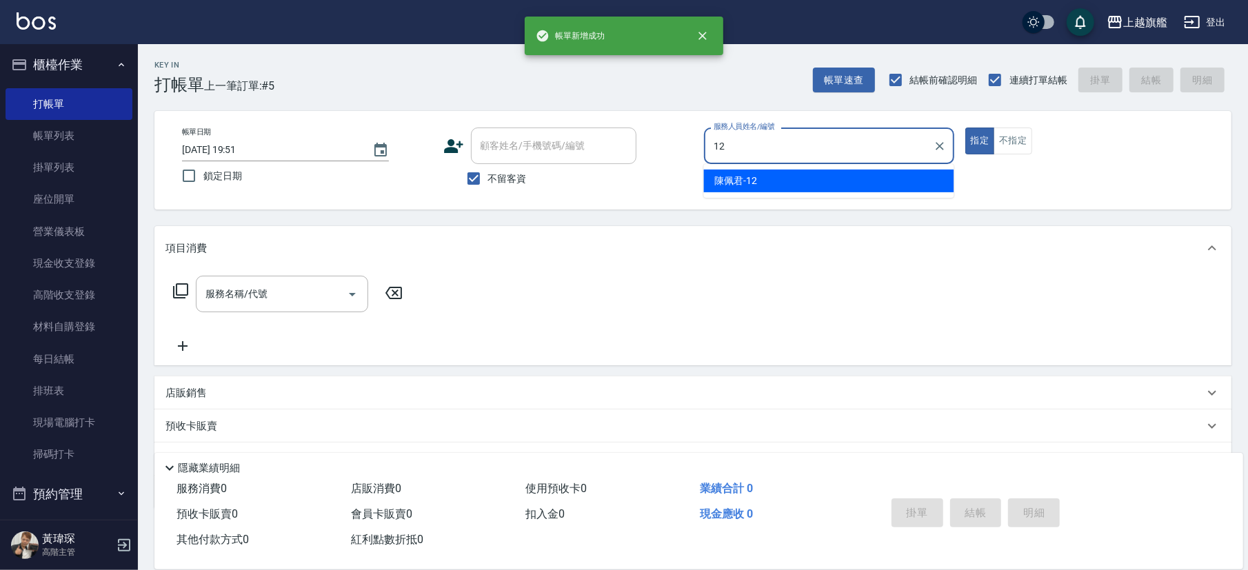
type input "[PERSON_NAME]-12"
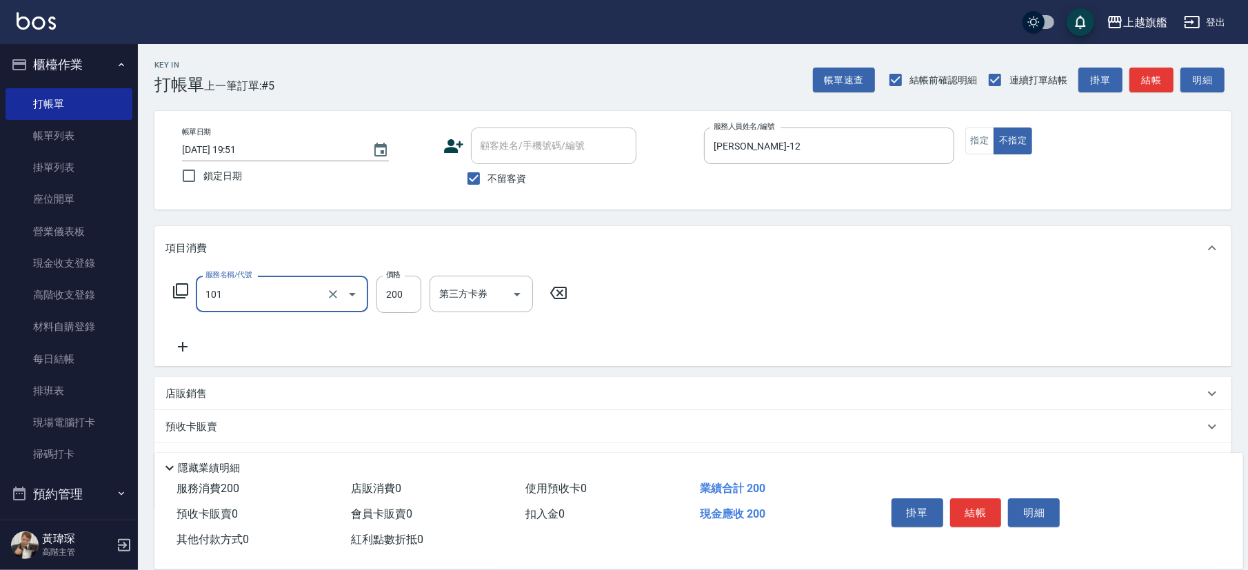
type input "一般洗(101)"
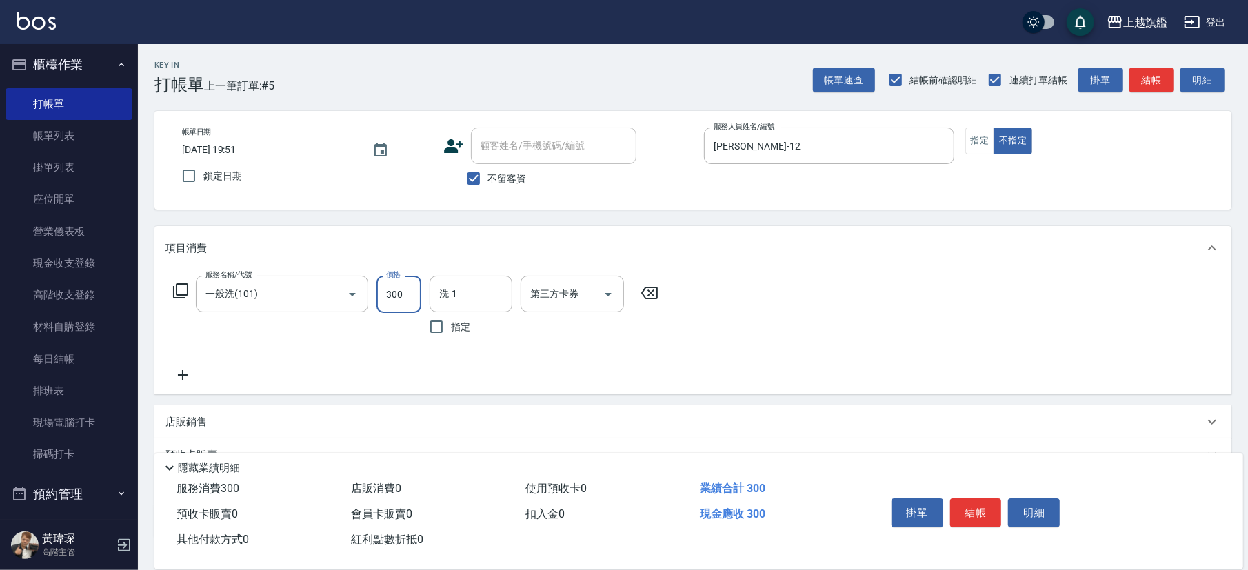
type input "300"
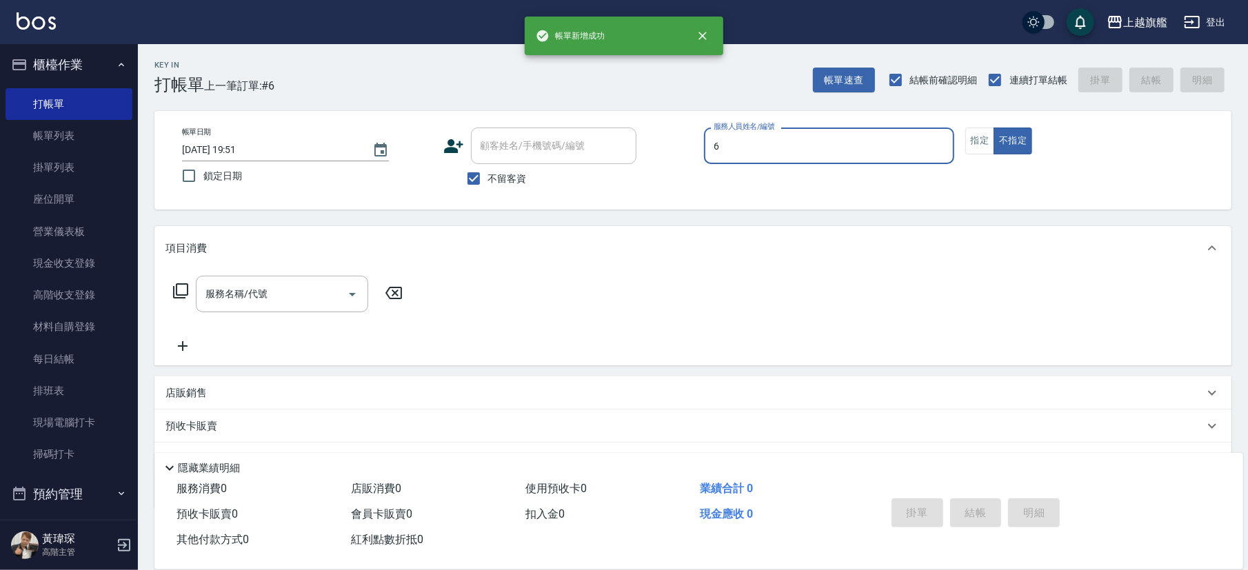
type input "[PERSON_NAME]-6"
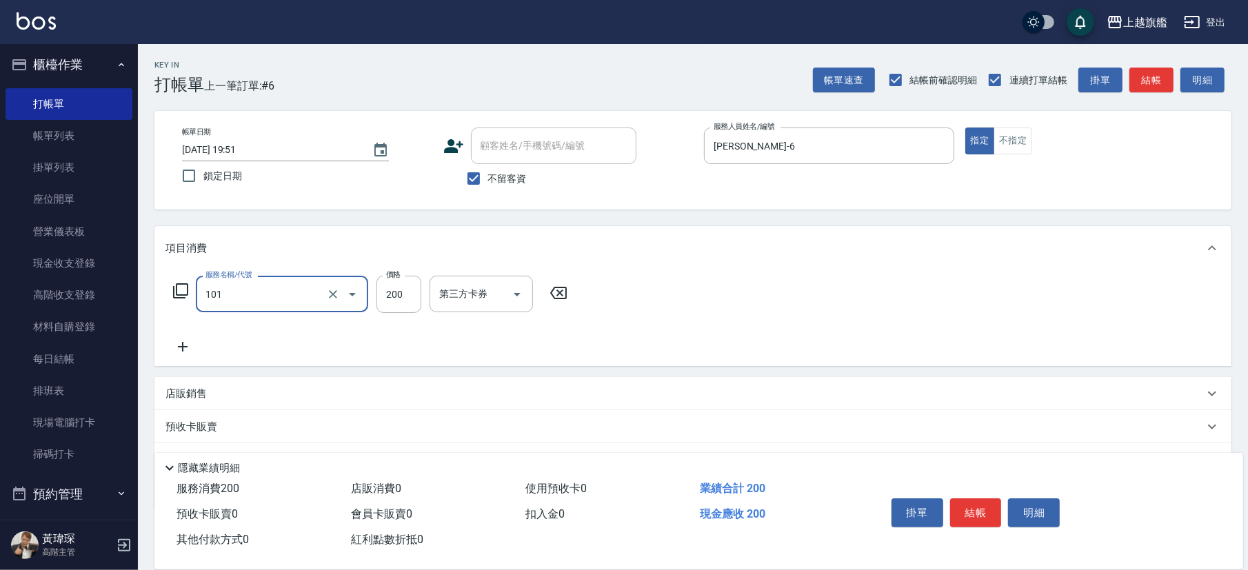
type input "一般洗(101)"
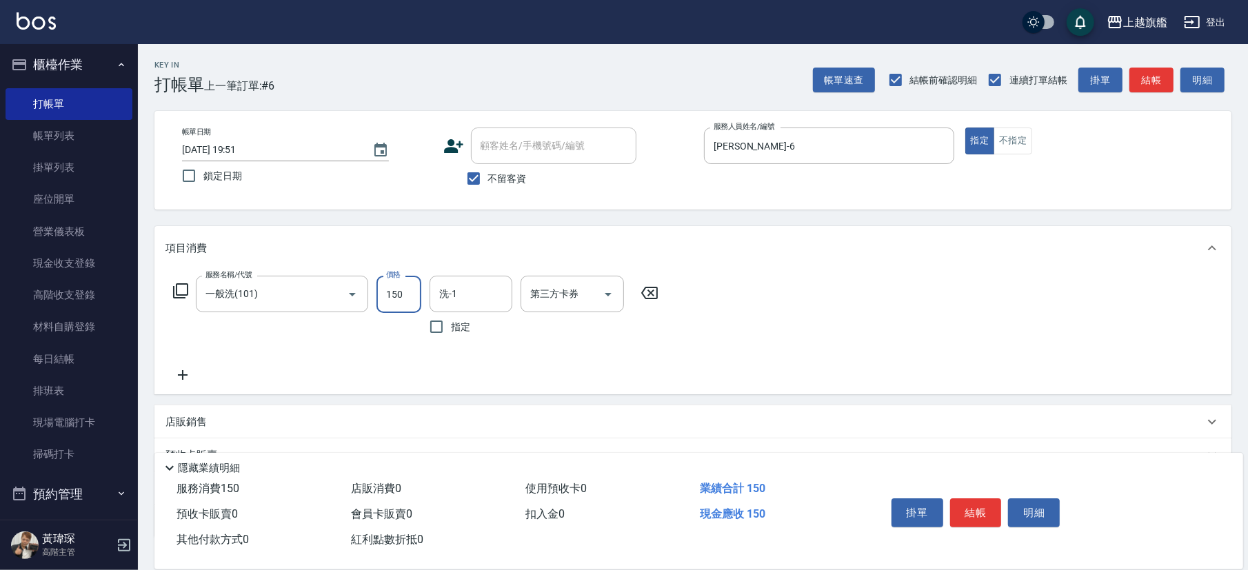
type input "150"
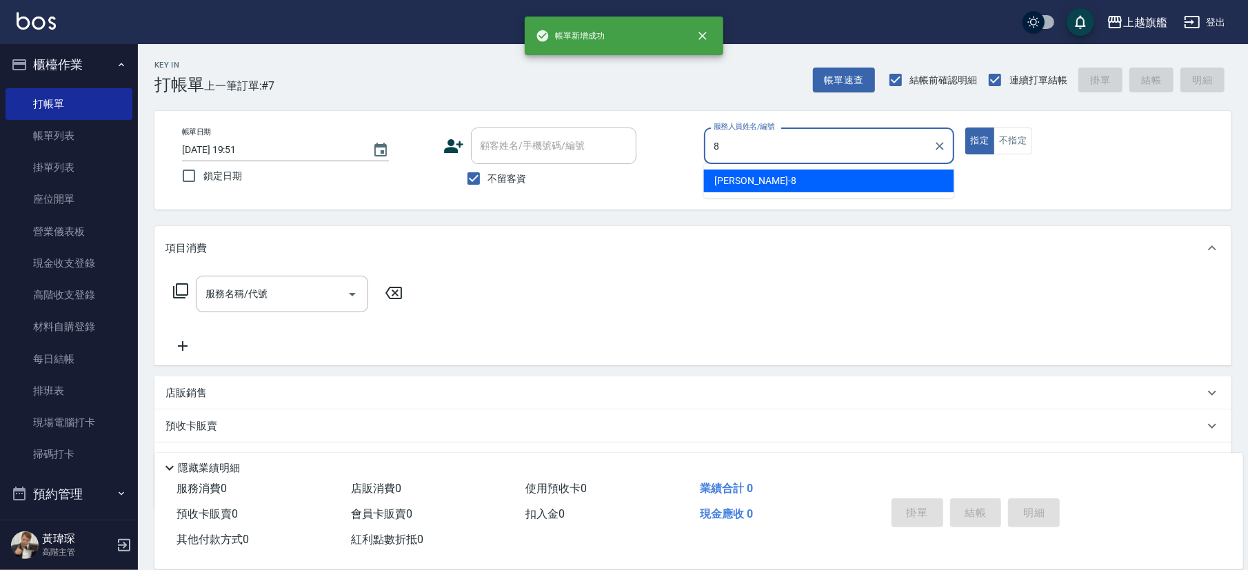
type input "[PERSON_NAME]-8"
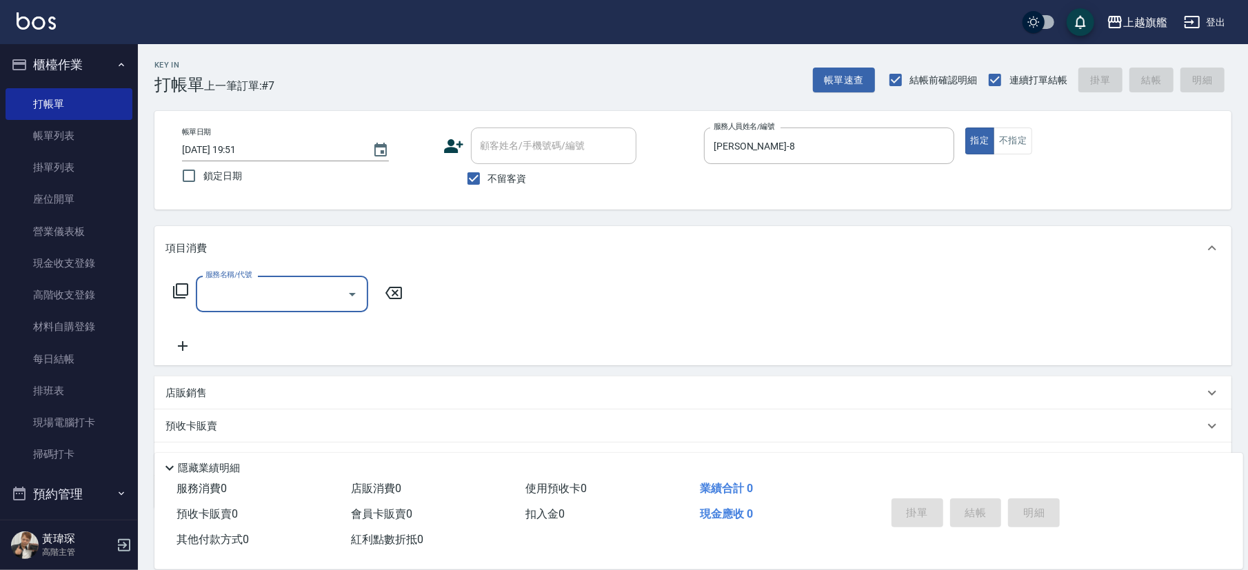
click at [497, 172] on span "不留客資" at bounding box center [507, 179] width 39 height 14
click at [488, 171] on input "不留客資" at bounding box center [473, 178] width 29 height 29
checkbox input "false"
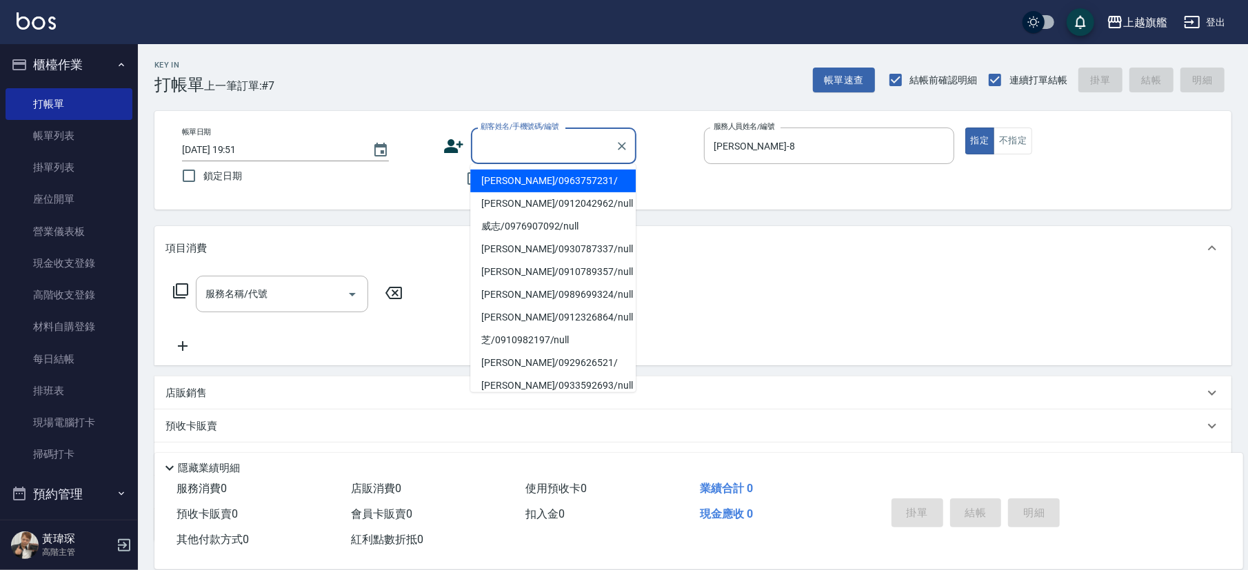
click at [505, 146] on input "顧客姓名/手機號碼/編號" at bounding box center [543, 146] width 132 height 24
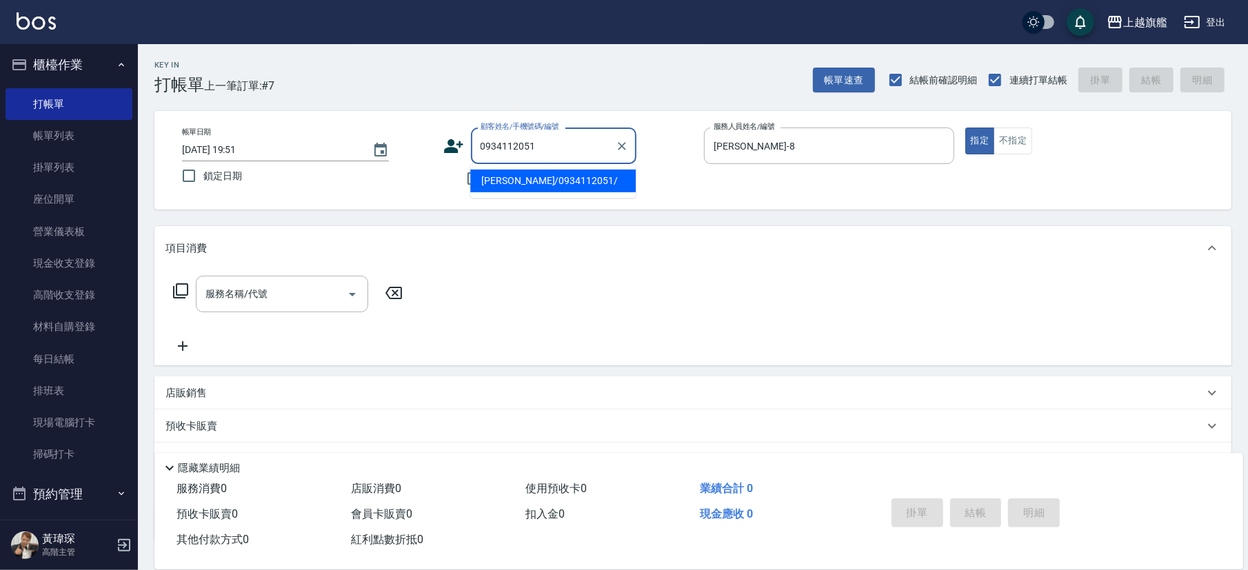
type input "[PERSON_NAME]/0934112051/"
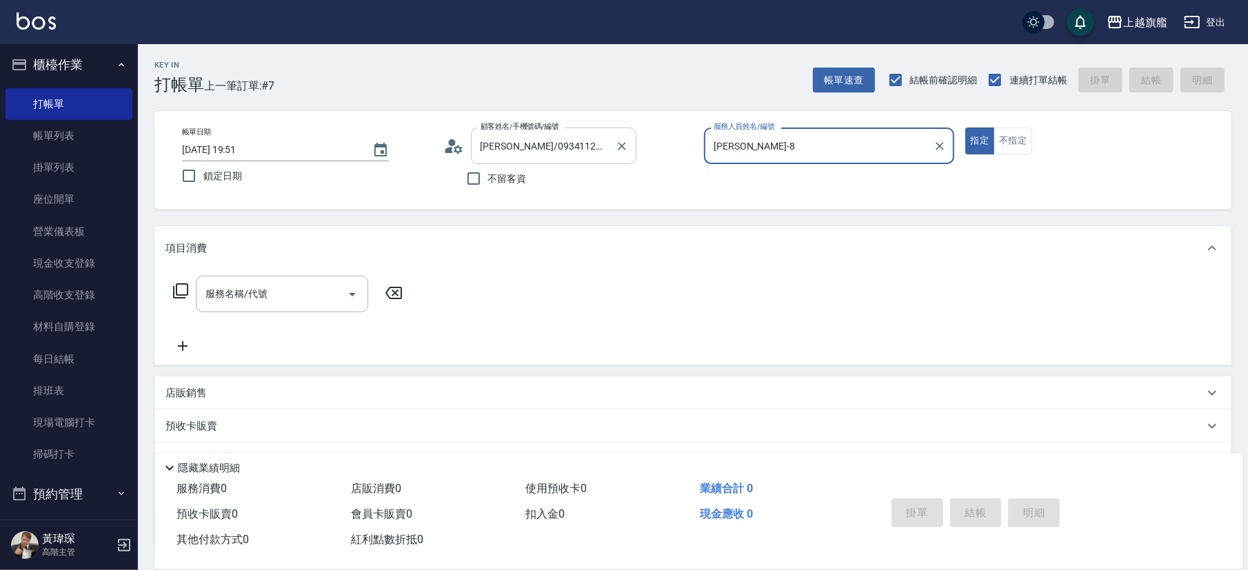
click at [882, 128] on button "指定" at bounding box center [981, 141] width 30 height 27
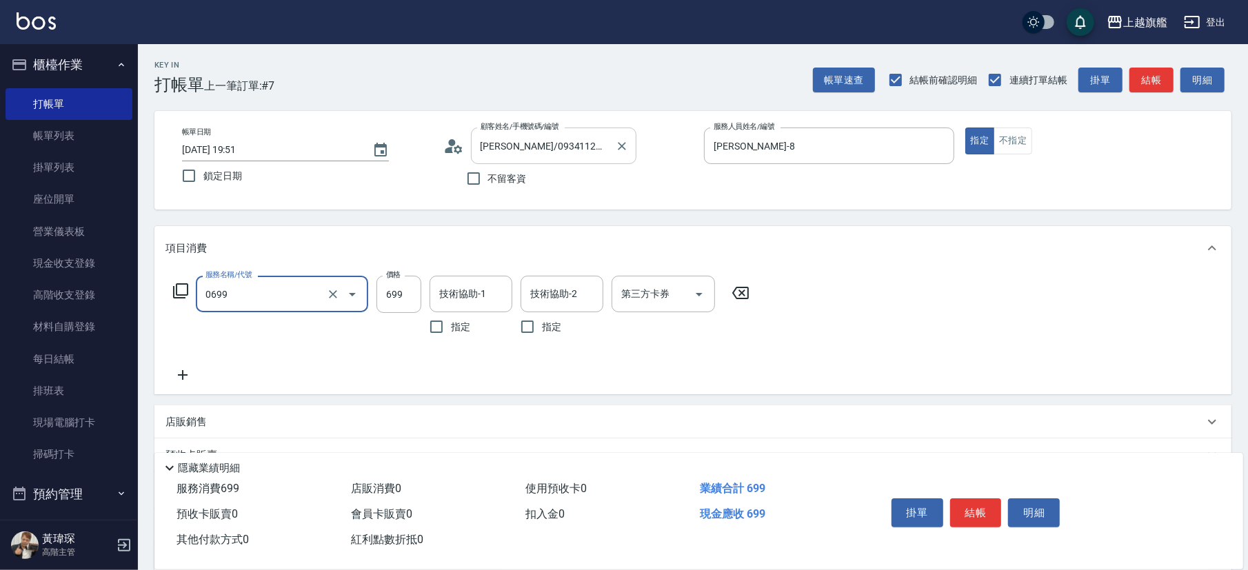
type input "精油SPA(0699)"
type input "726"
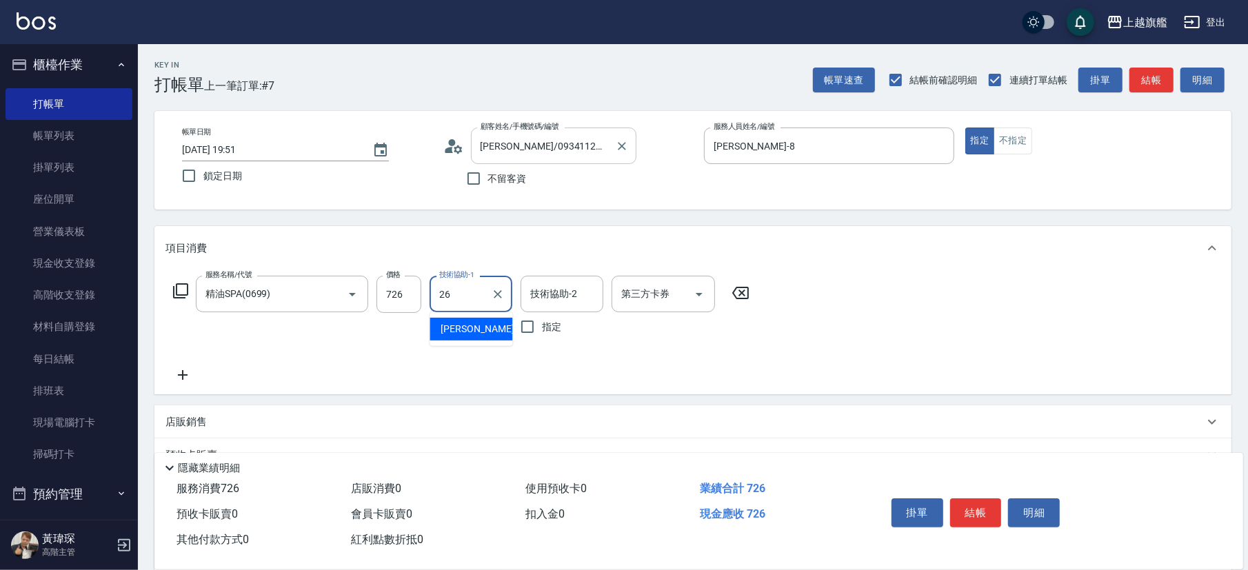
type input "[PERSON_NAME]-26"
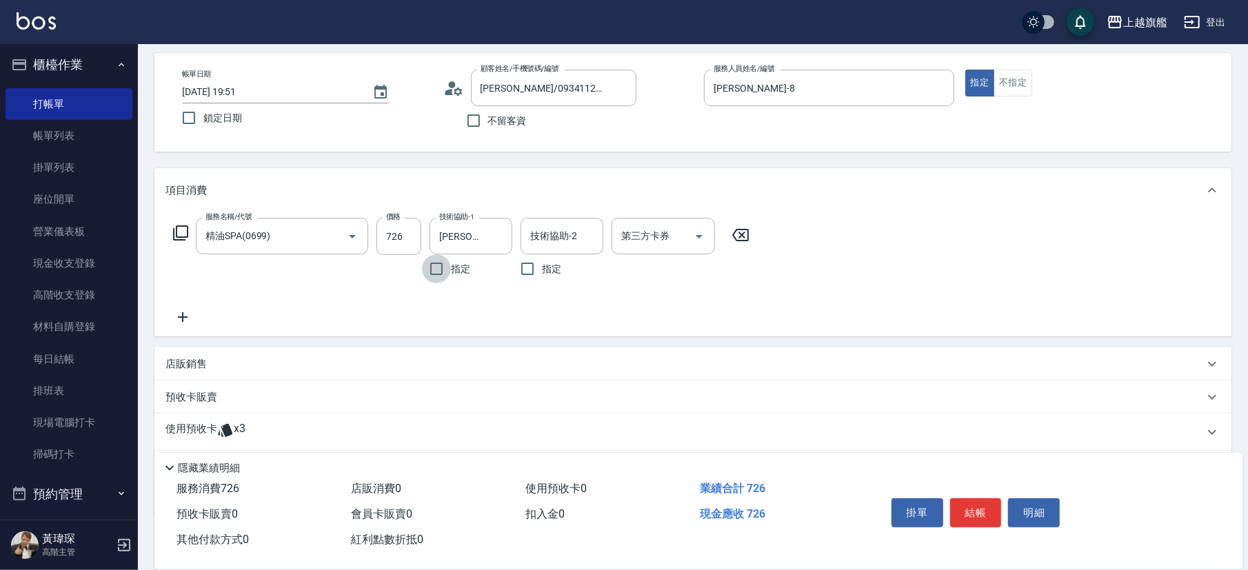
scroll to position [77, 0]
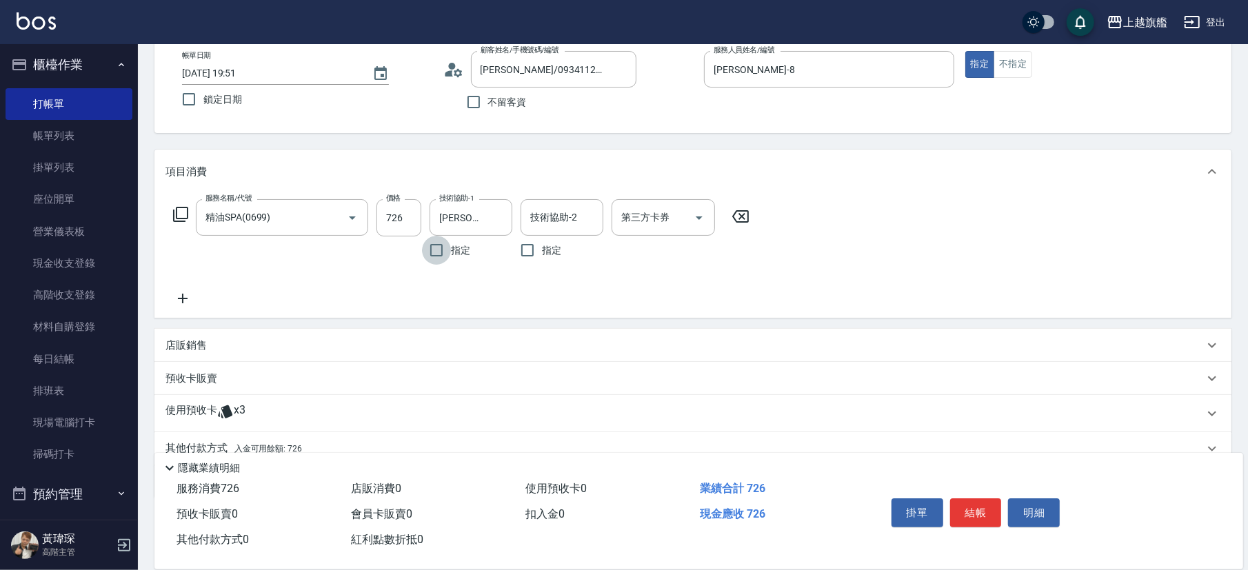
click at [191, 299] on icon at bounding box center [183, 298] width 34 height 17
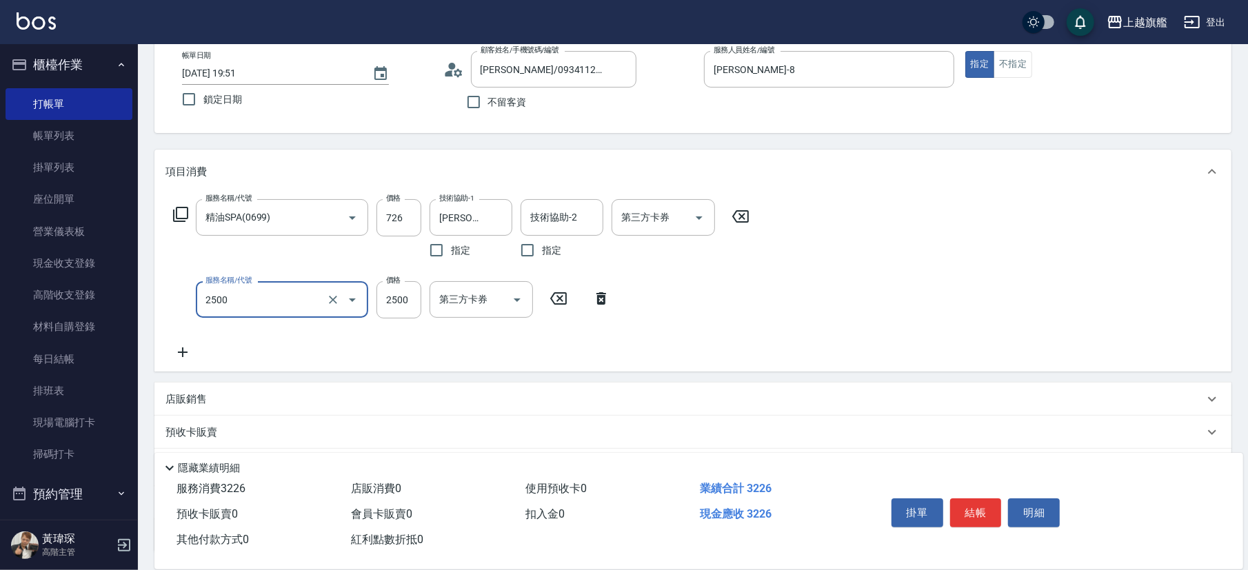
type input "燙B2500(22500)"
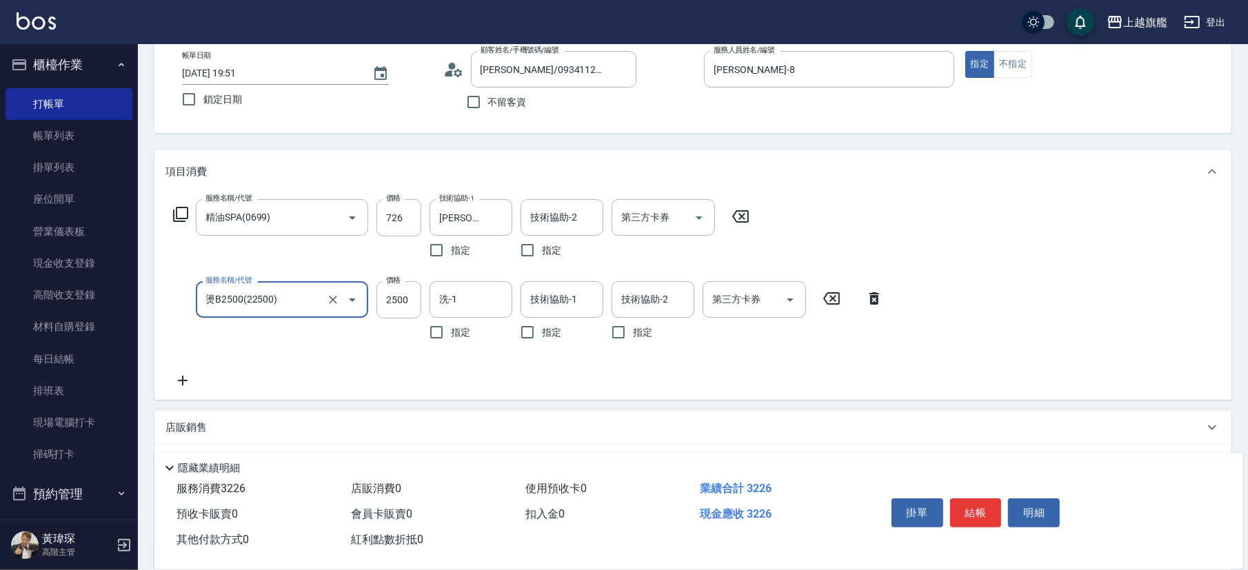
drag, startPoint x: 319, startPoint y: 290, endPoint x: 326, endPoint y: 294, distance: 8.0
click at [323, 294] on input "燙B2500(22500)" at bounding box center [262, 300] width 121 height 24
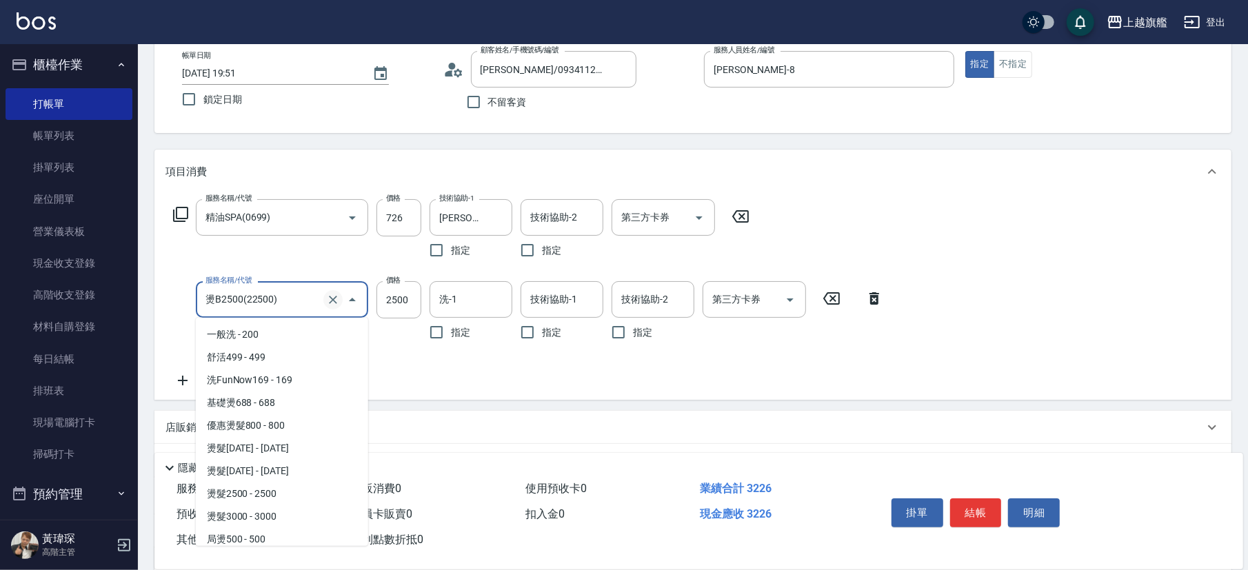
scroll to position [1917, 0]
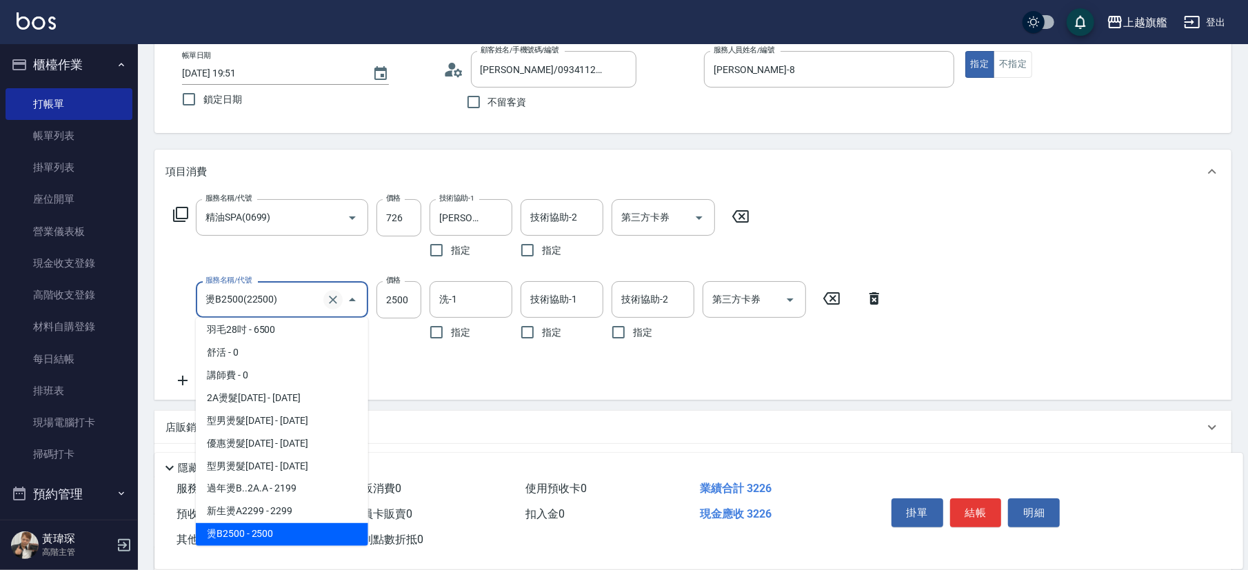
click at [337, 301] on icon "Clear" at bounding box center [333, 300] width 14 height 14
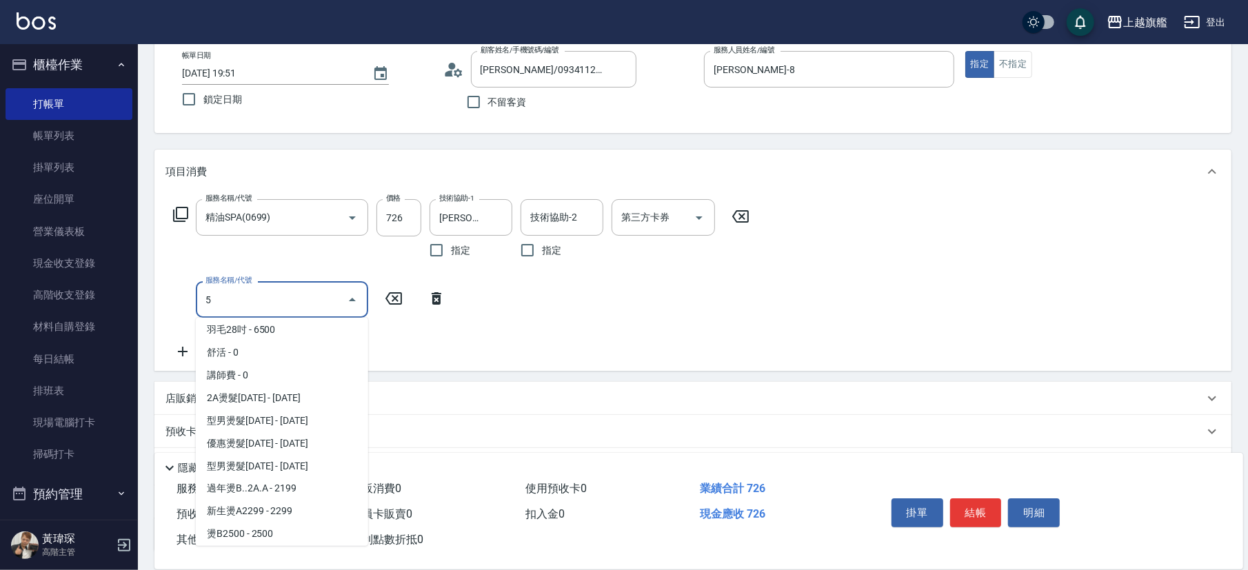
scroll to position [0, 0]
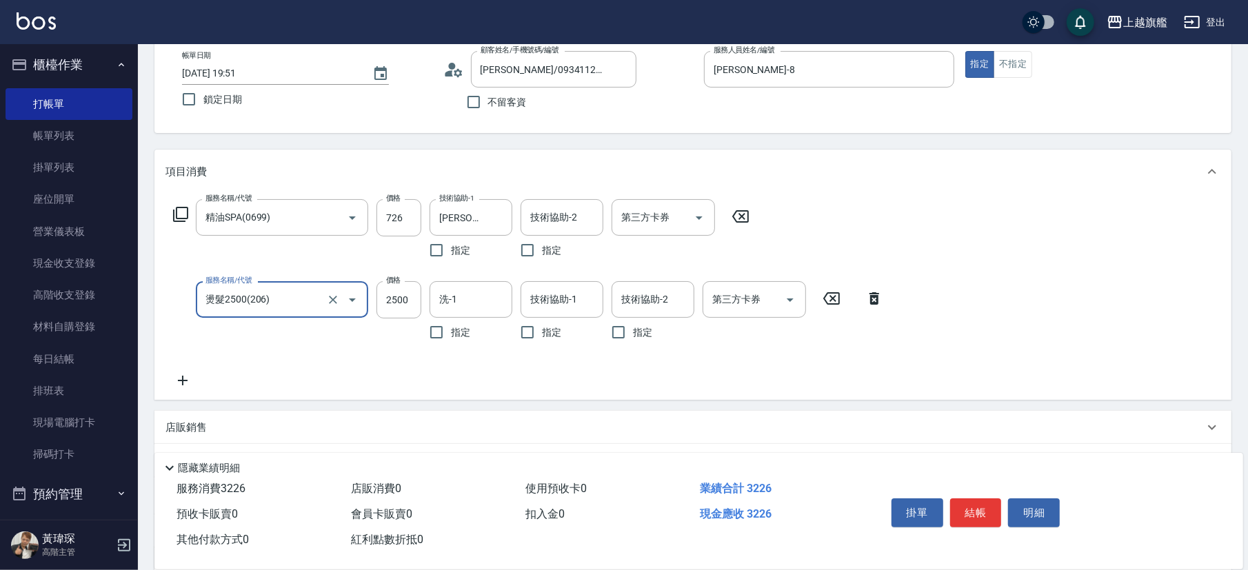
type input "燙髮2500(206)"
type input "2673"
click at [177, 375] on icon at bounding box center [183, 380] width 34 height 17
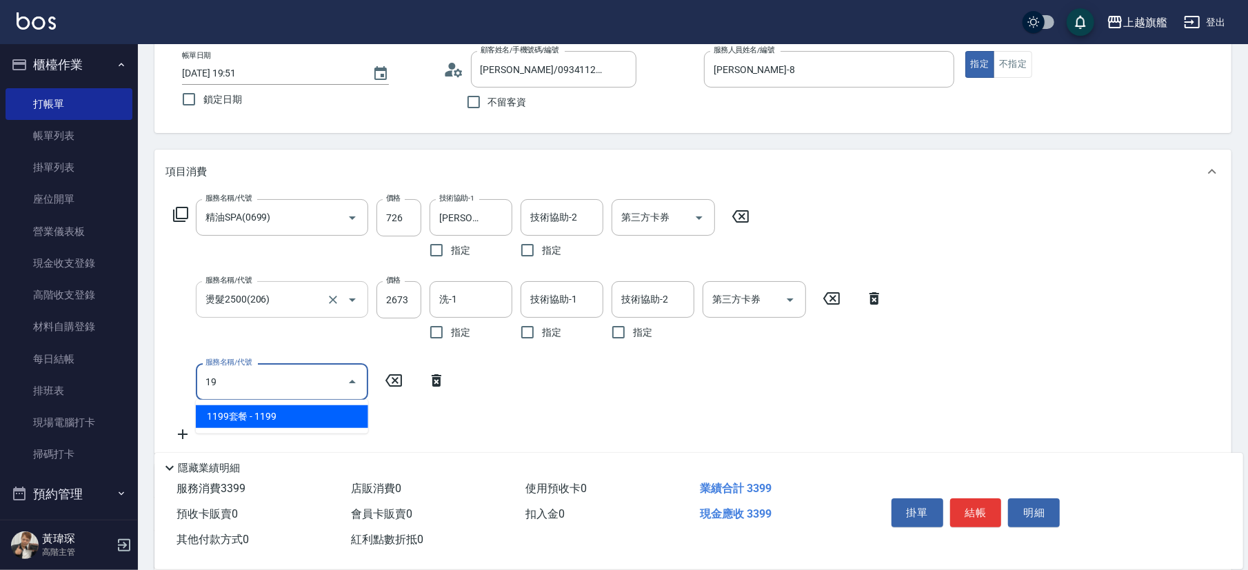
type input "1"
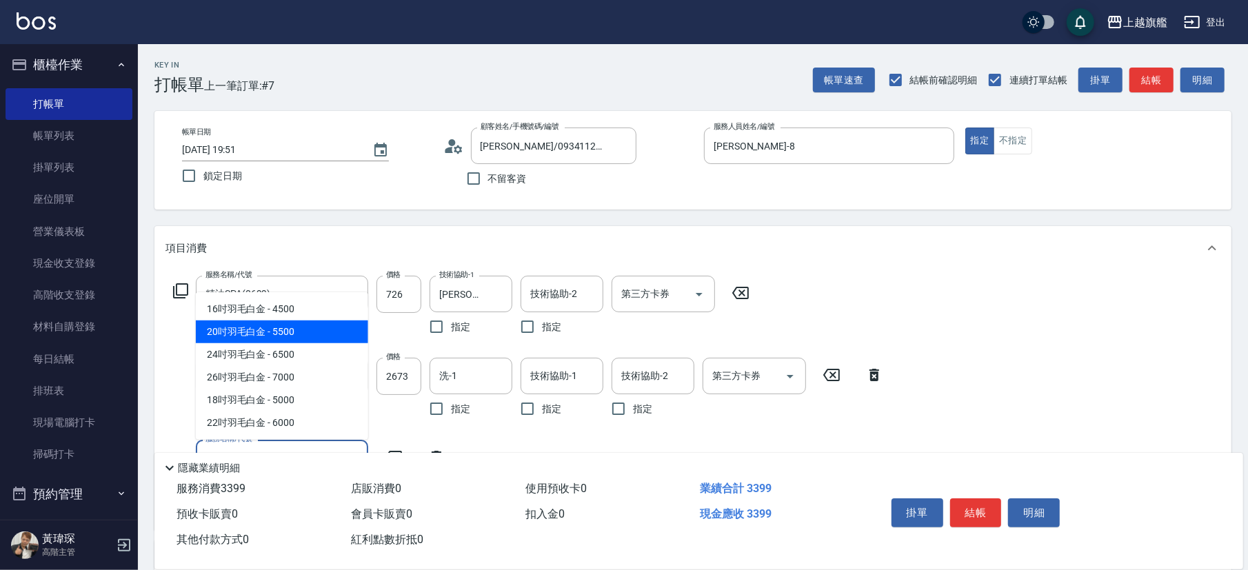
click at [255, 329] on span "20吋羽毛白金 - 5500" at bounding box center [282, 332] width 172 height 23
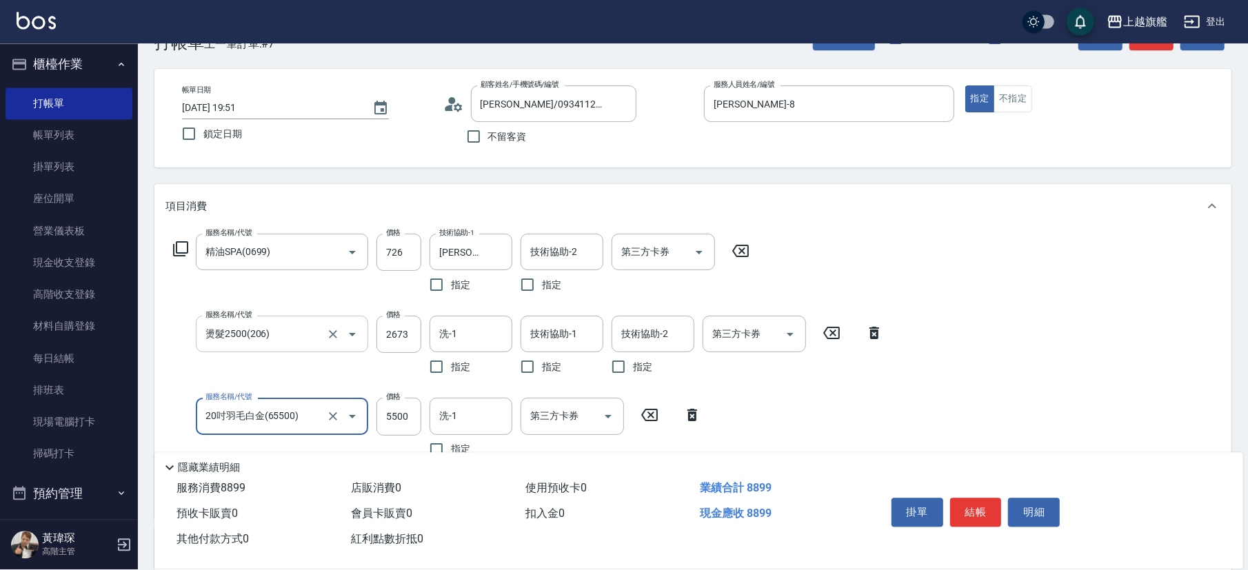
scroll to position [154, 0]
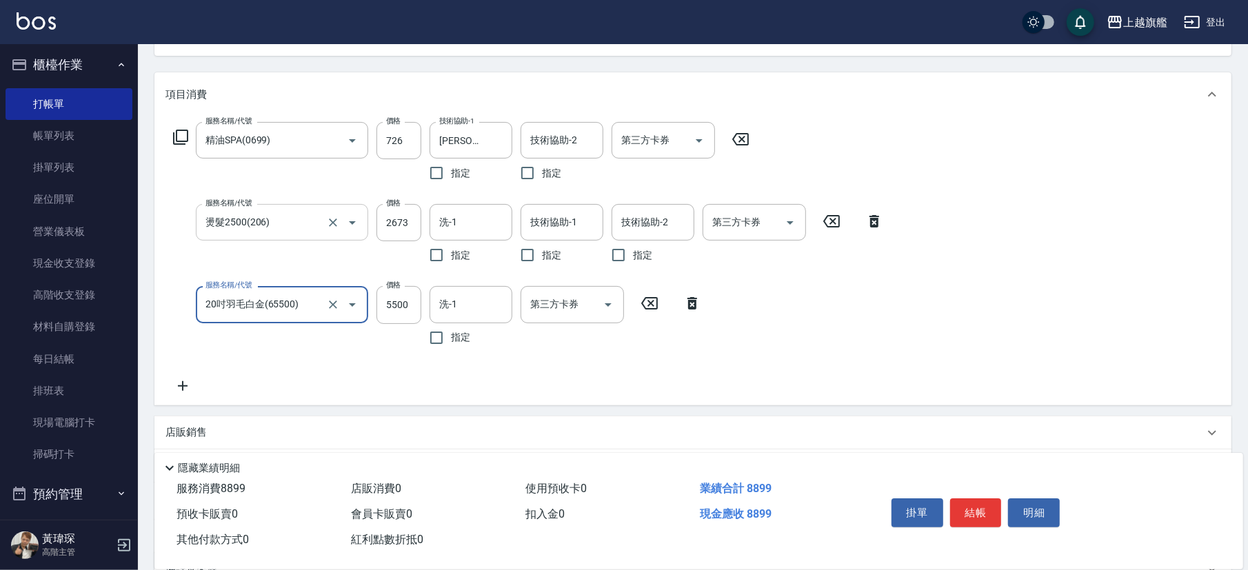
type input "20吋羽毛白金(65500)"
type input "5700"
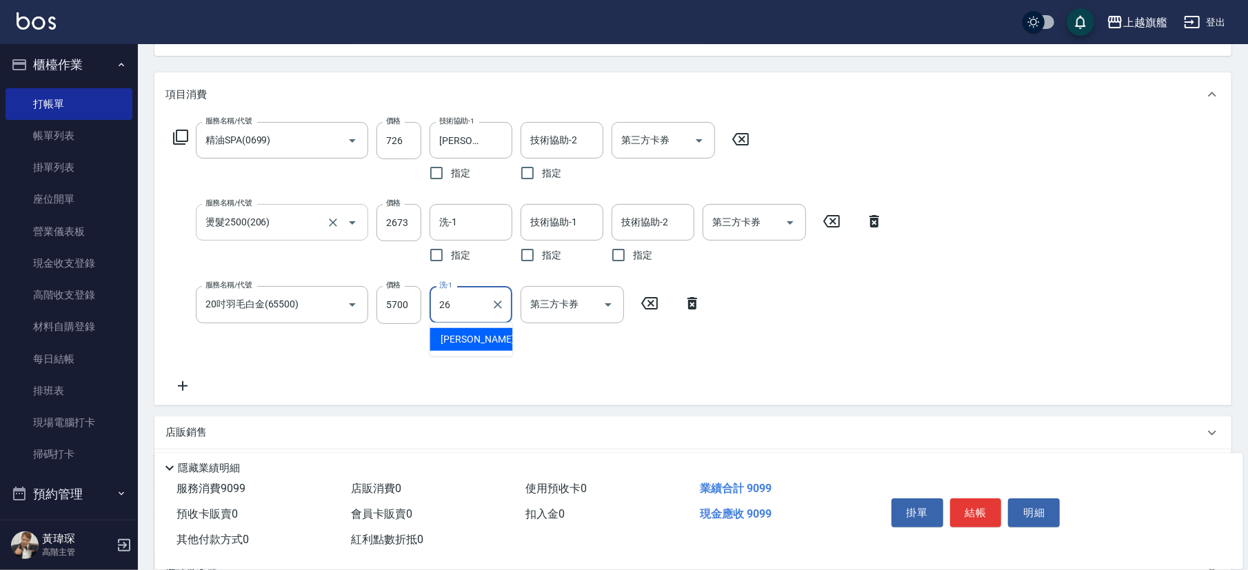
type input "[PERSON_NAME]-26"
click at [530, 221] on input "技術協助-1" at bounding box center [562, 222] width 70 height 24
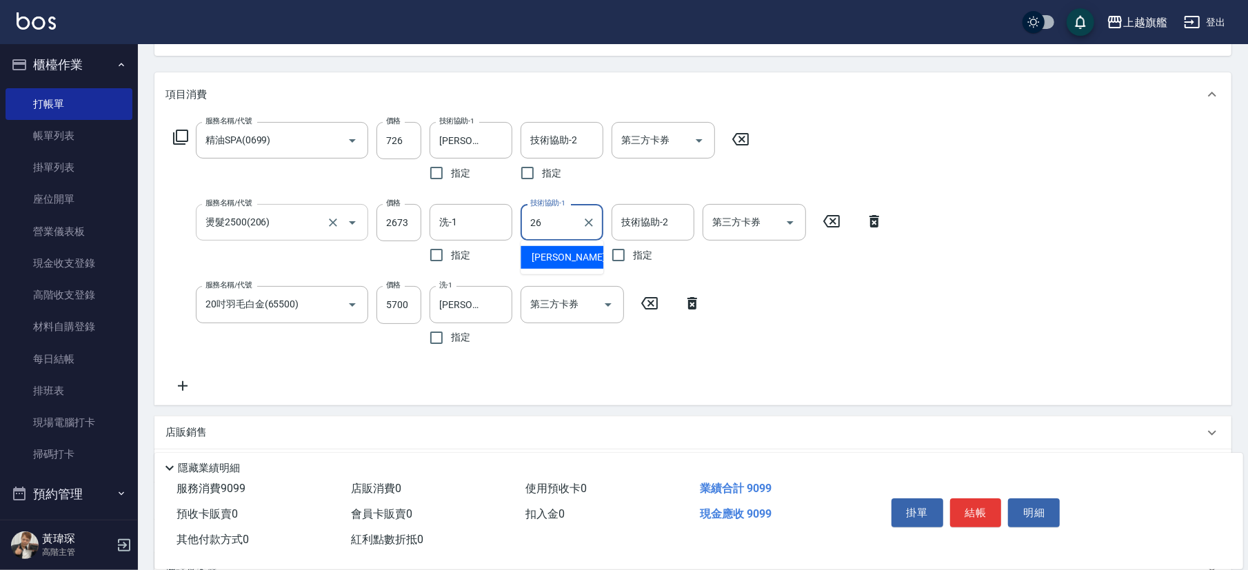
type input "[PERSON_NAME]-26"
click at [177, 379] on icon at bounding box center [183, 386] width 34 height 17
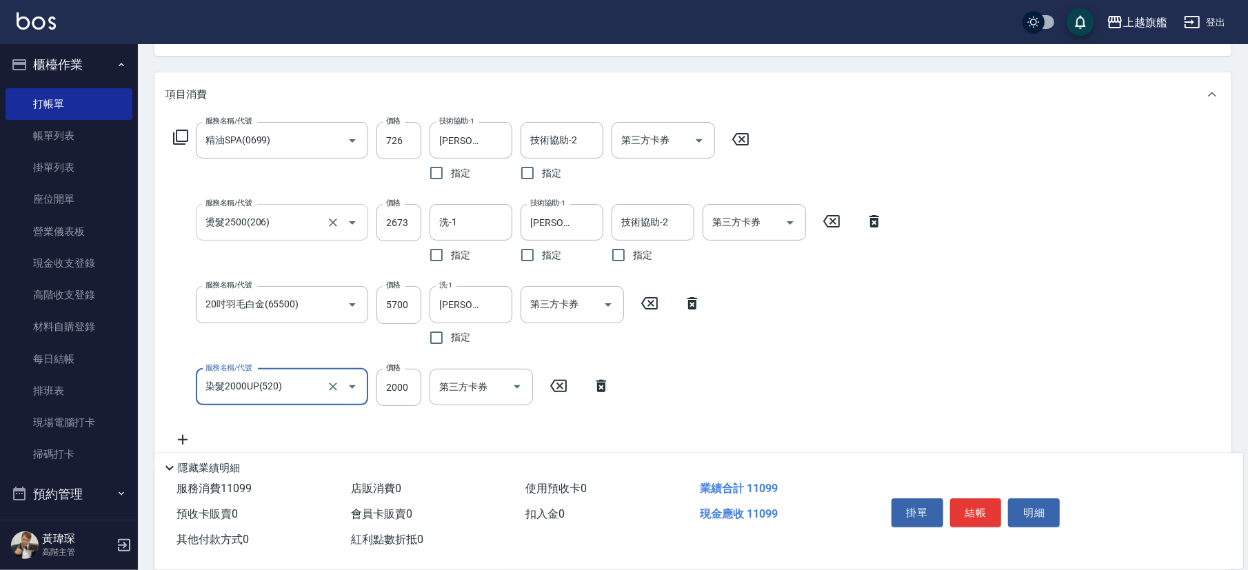
type input "染髮2000UP(520)"
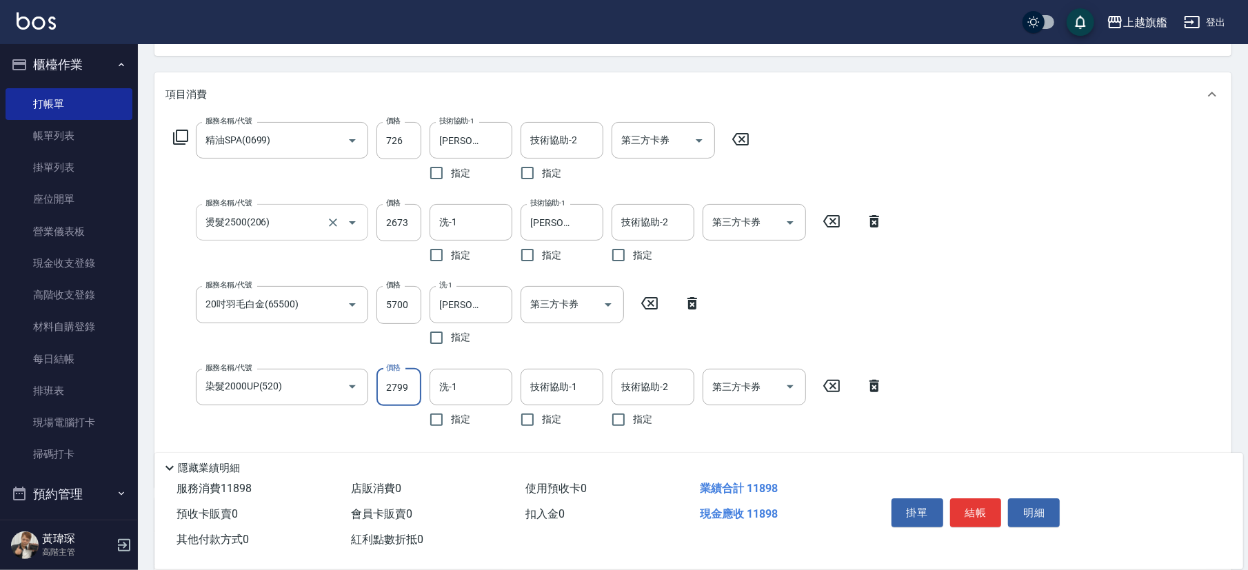
type input "2799"
type input "[PERSON_NAME]-26"
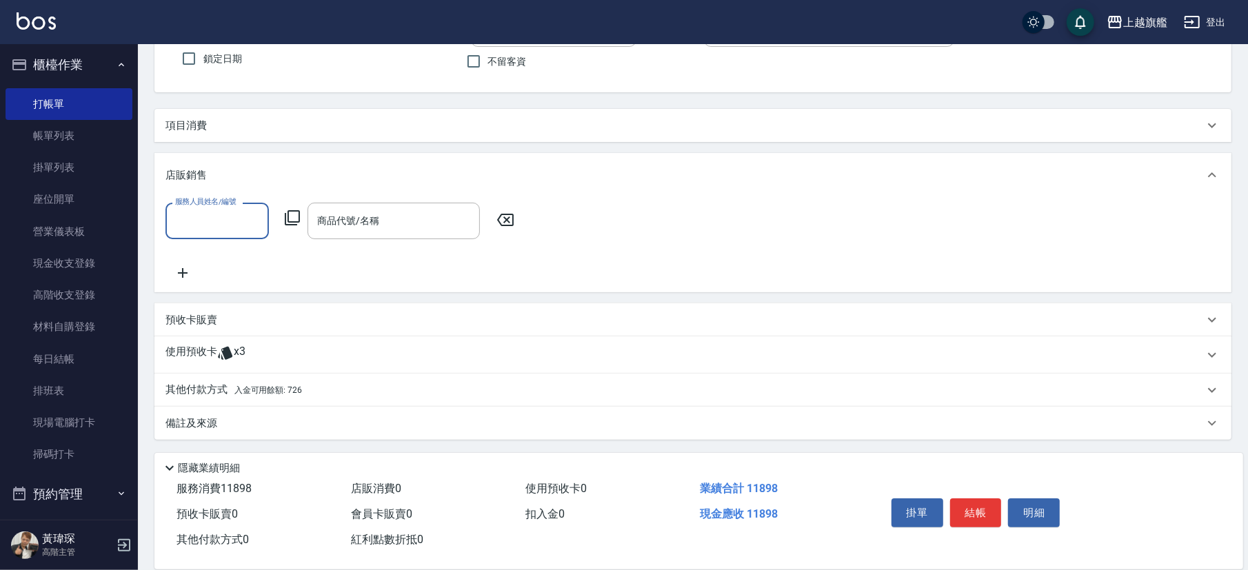
scroll to position [117, 0]
type input "[PERSON_NAME]-8"
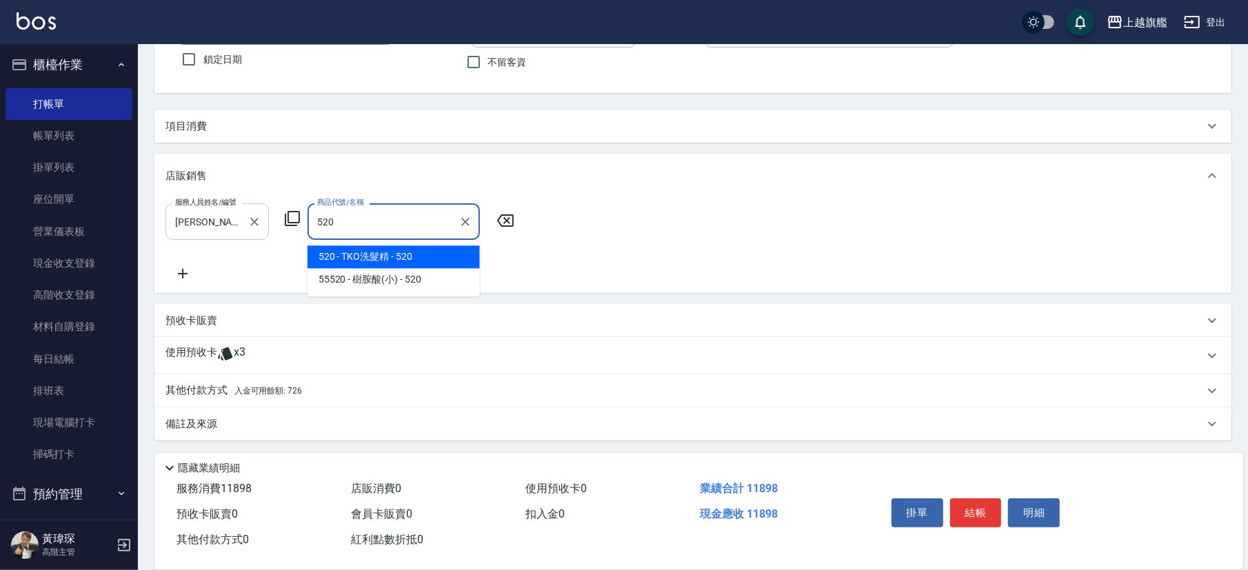
type input "TKO洗髮精"
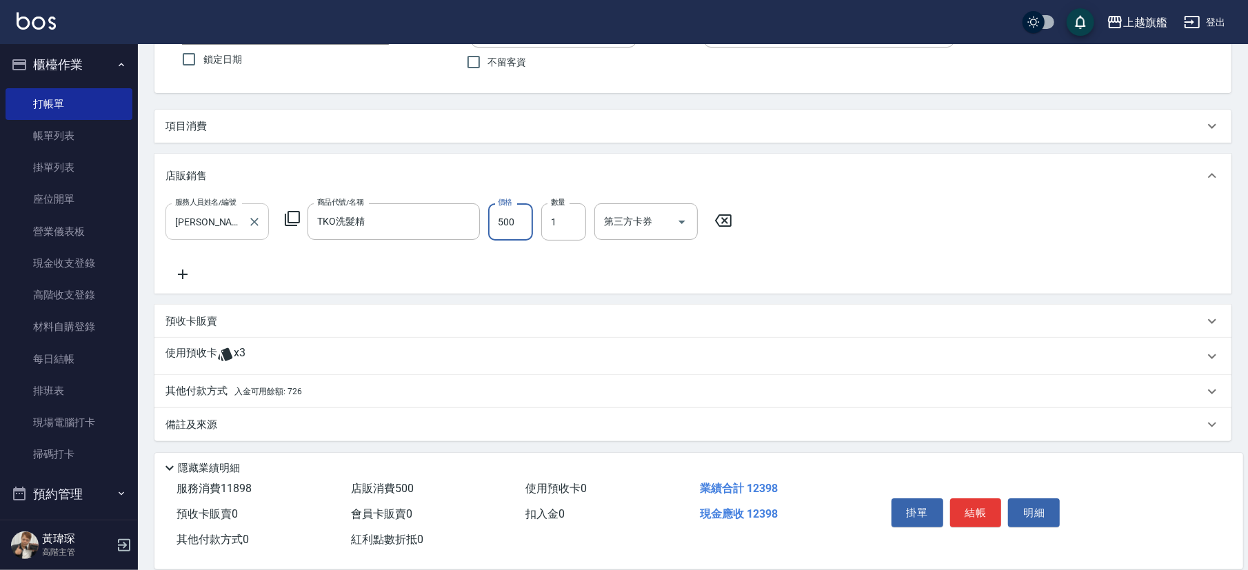
type input "500"
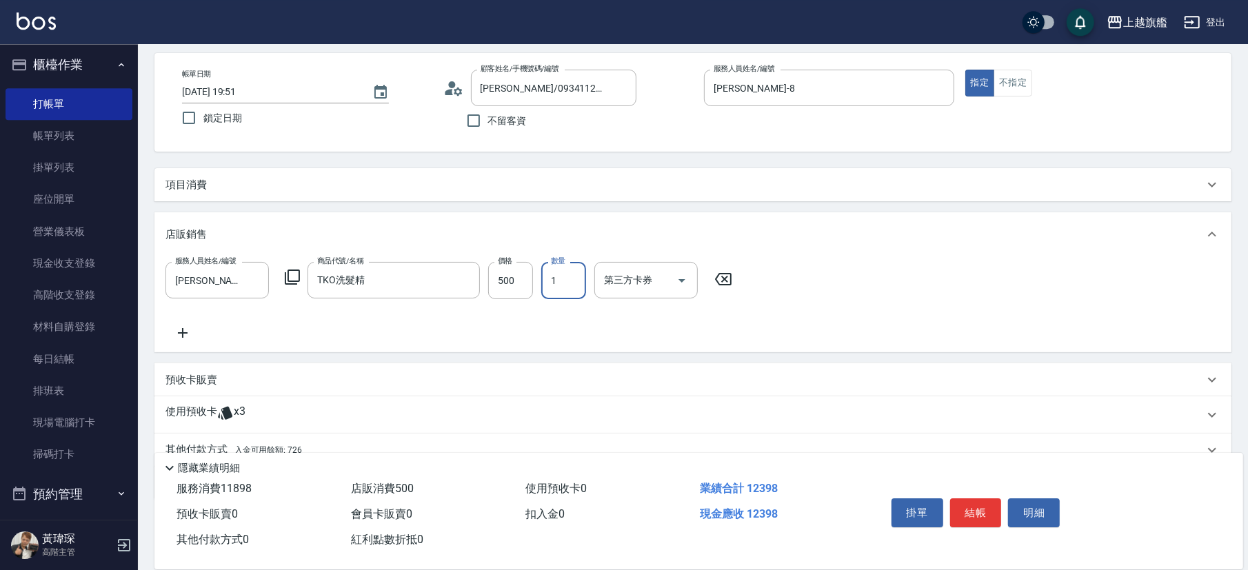
scroll to position [117, 0]
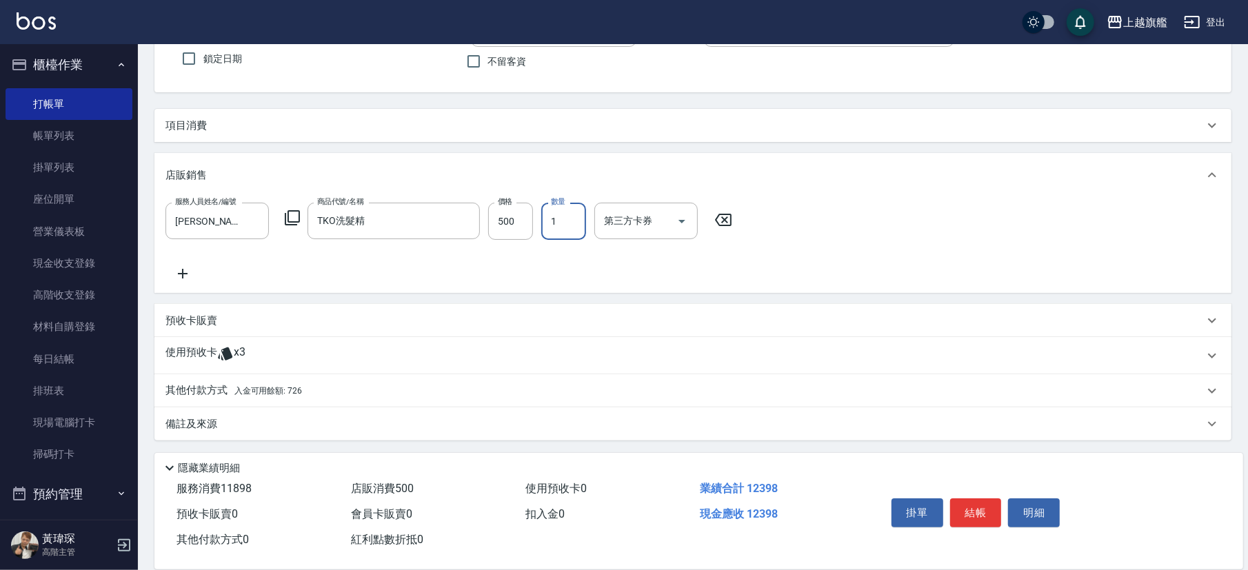
click at [292, 388] on span "入金可用餘額: 726" at bounding box center [268, 391] width 68 height 10
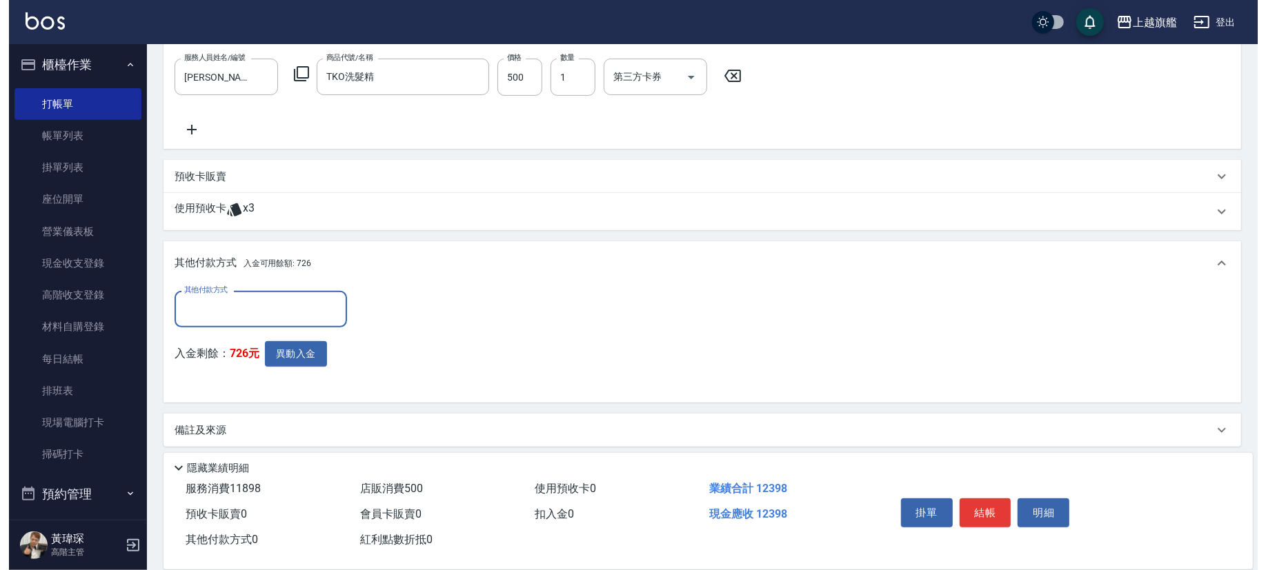
scroll to position [263, 0]
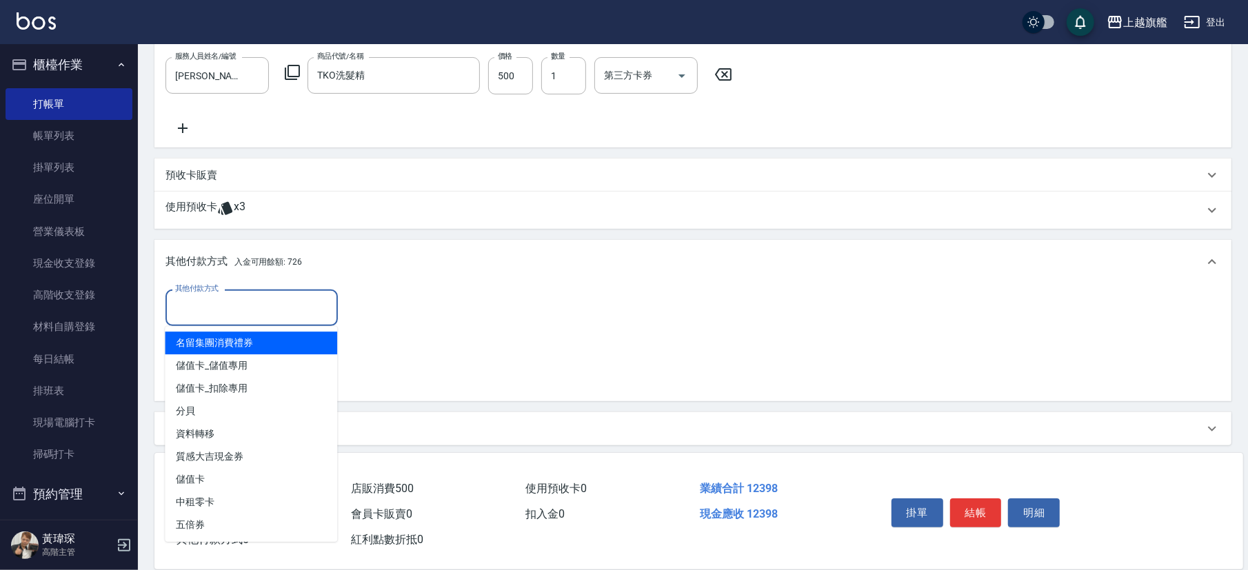
click at [281, 299] on input "其他付款方式" at bounding box center [252, 308] width 160 height 24
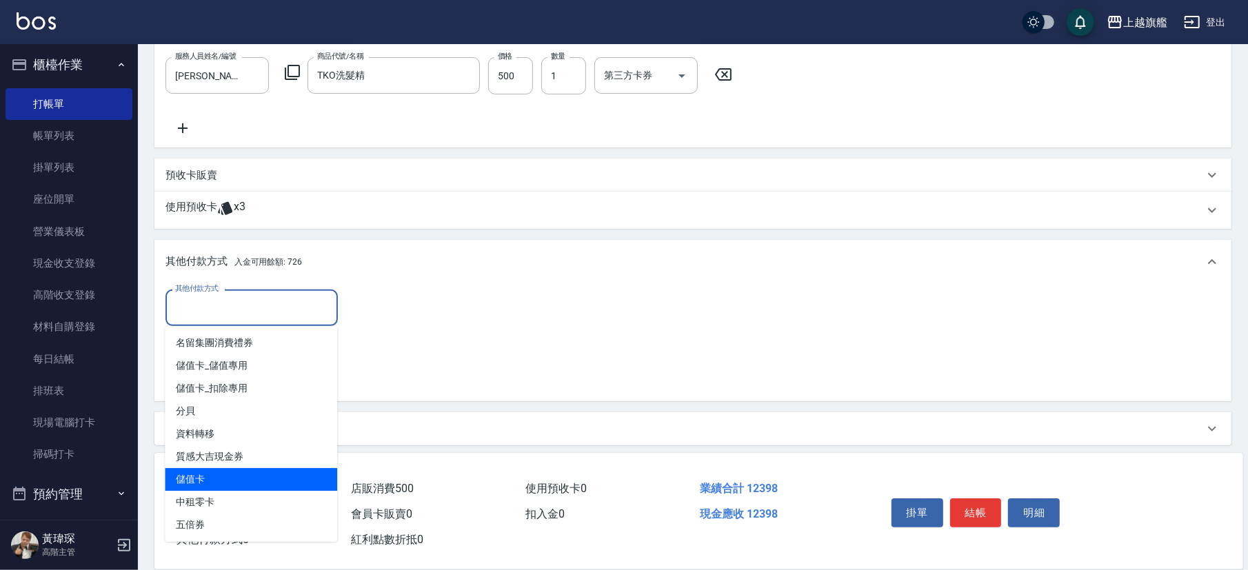
click at [219, 397] on span "儲值卡" at bounding box center [251, 479] width 172 height 23
type input "儲值卡"
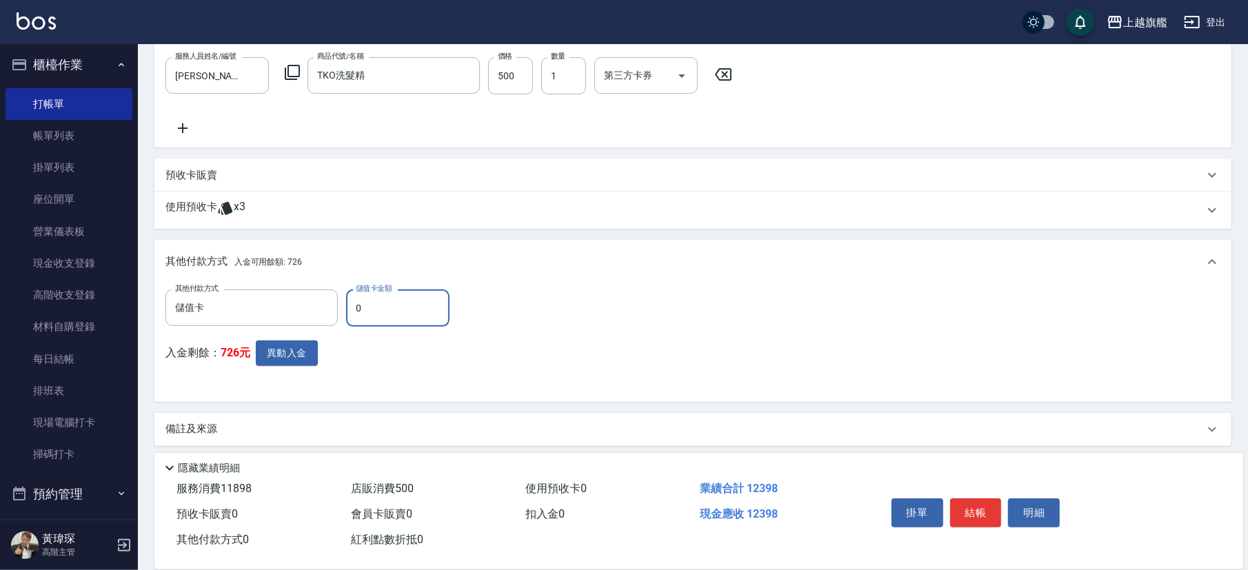
drag, startPoint x: 401, startPoint y: 306, endPoint x: 312, endPoint y: 310, distance: 88.4
click at [346, 310] on input "0" at bounding box center [397, 308] width 103 height 37
type input "726"
click at [322, 303] on icon "Clear" at bounding box center [324, 308] width 14 height 14
click at [259, 344] on button "異動入金" at bounding box center [287, 353] width 62 height 26
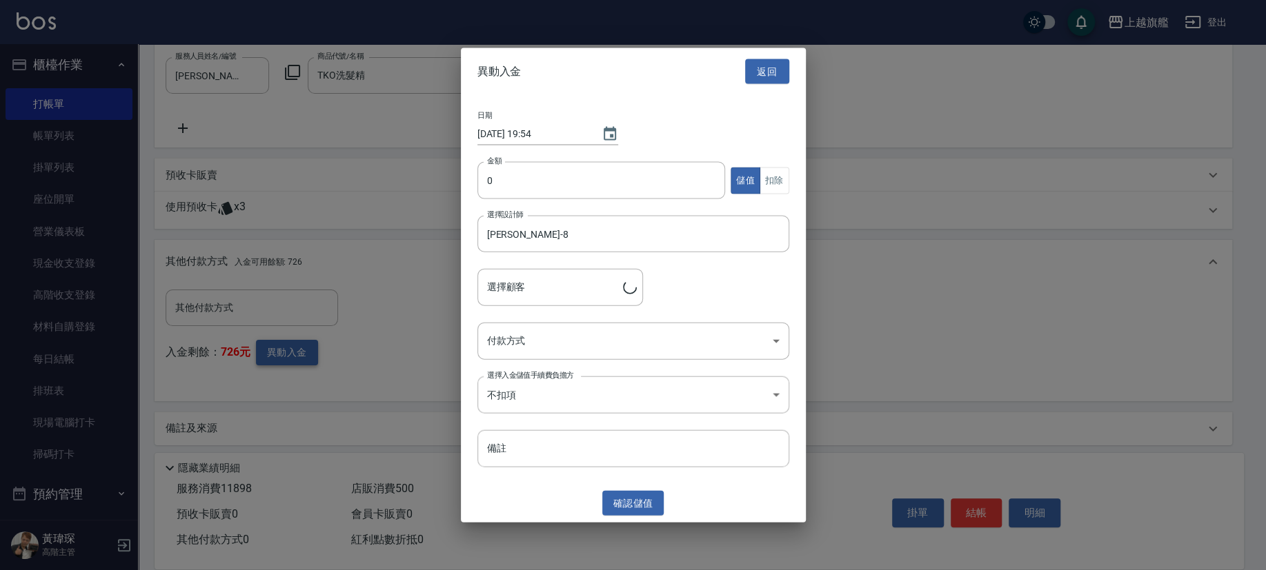
type input "[PERSON_NAME]/0934112051/"
click at [546, 201] on div "金額 0 金額 儲值 扣除" at bounding box center [633, 189] width 312 height 54
click at [543, 178] on input "0" at bounding box center [601, 180] width 248 height 37
type input "726"
click at [788, 174] on button "扣除" at bounding box center [774, 180] width 30 height 27
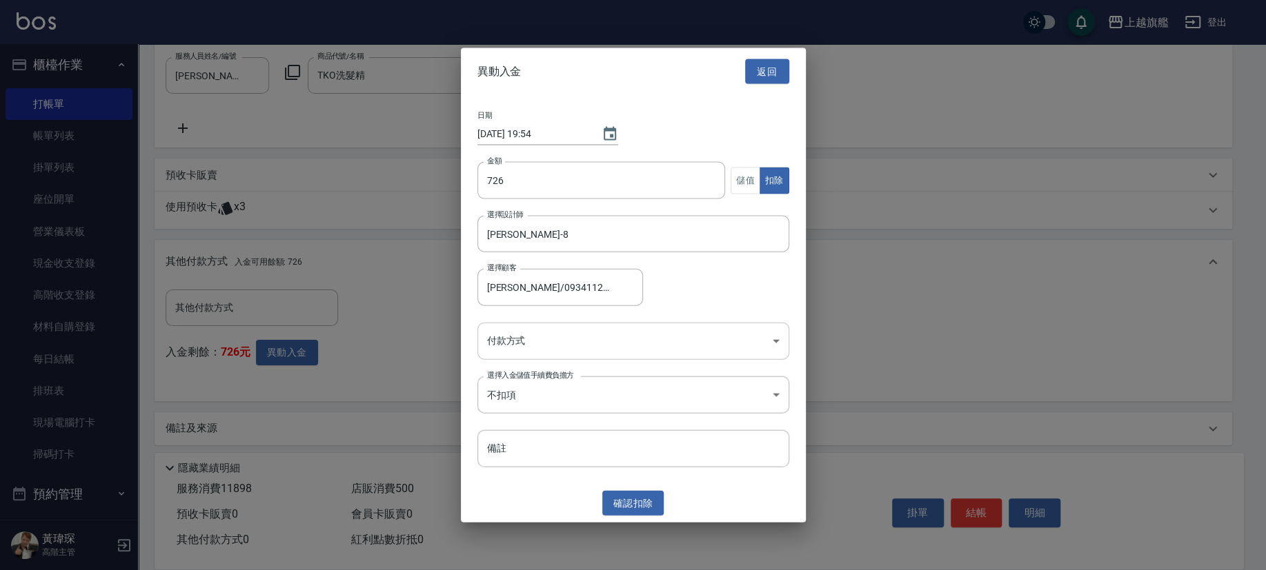
click at [523, 331] on body "上越旗艦 登出 櫃檯作業 打帳單 帳單列表 掛單列表 座位開單 營業儀表板 現金收支登錄 高階收支登錄 材料自購登錄 每日結帳 排班表 現場電腦打卡 掃碼打卡…" at bounding box center [633, 156] width 1266 height 839
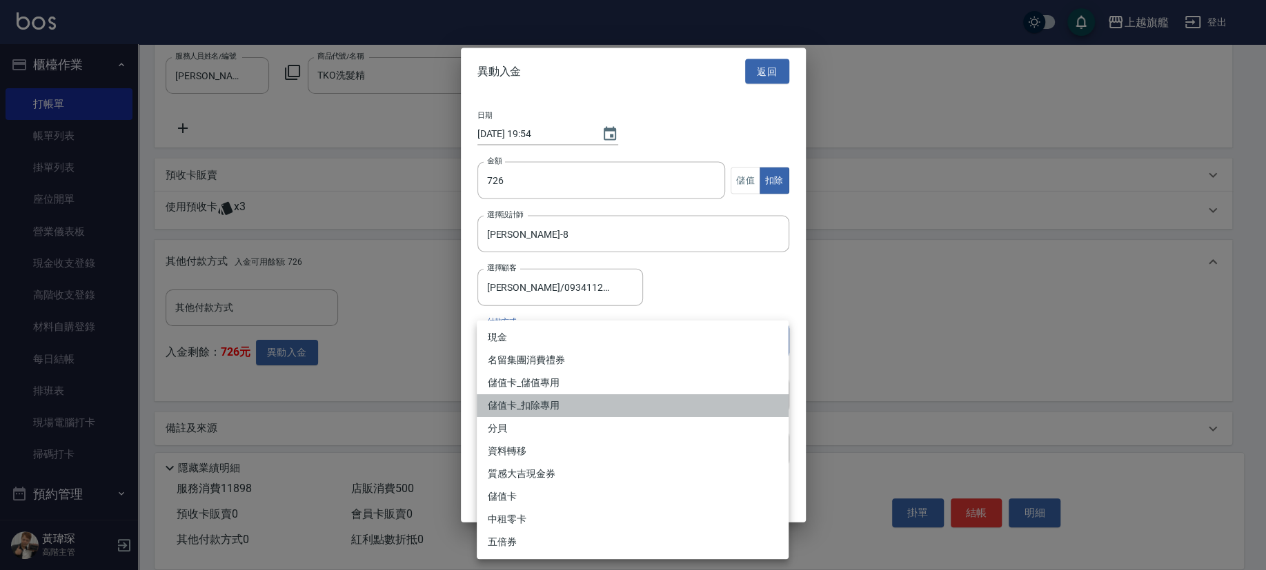
click at [540, 397] on li "儲值卡_扣除專用" at bounding box center [633, 406] width 312 height 23
type input "儲值卡_扣除專用"
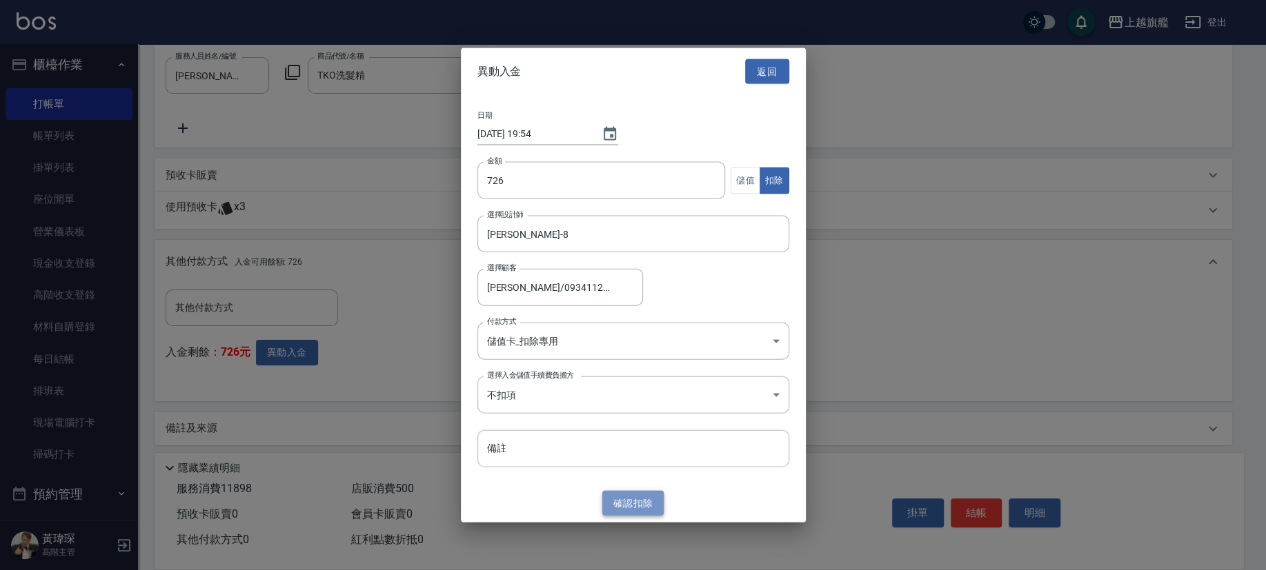
click at [621, 397] on button "確認 扣除" at bounding box center [633, 503] width 62 height 26
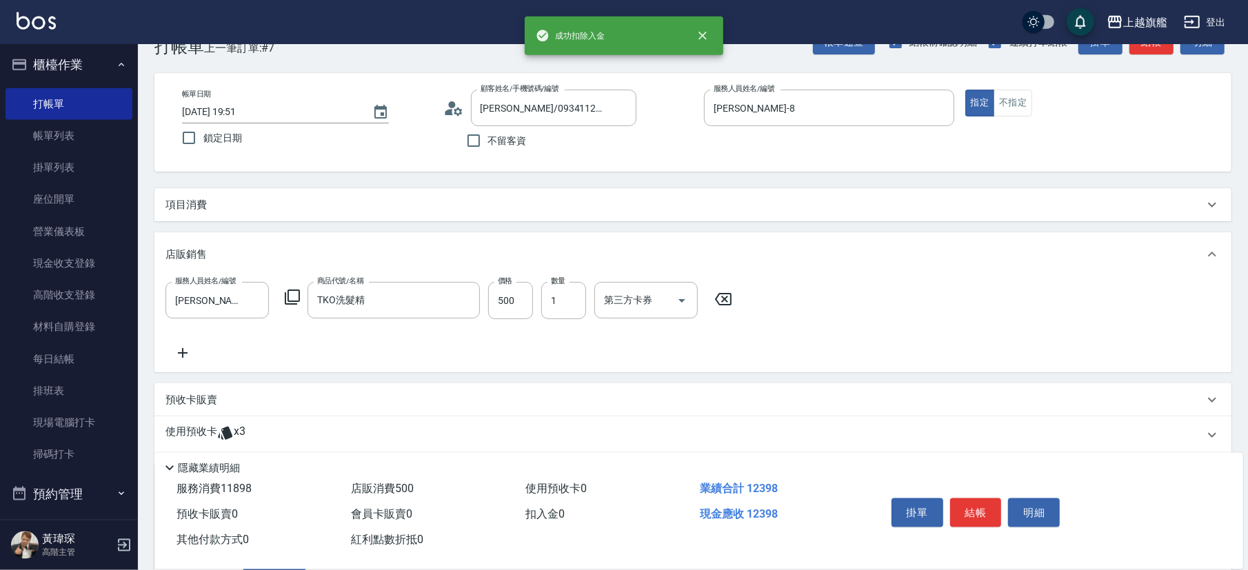
scroll to position [0, 0]
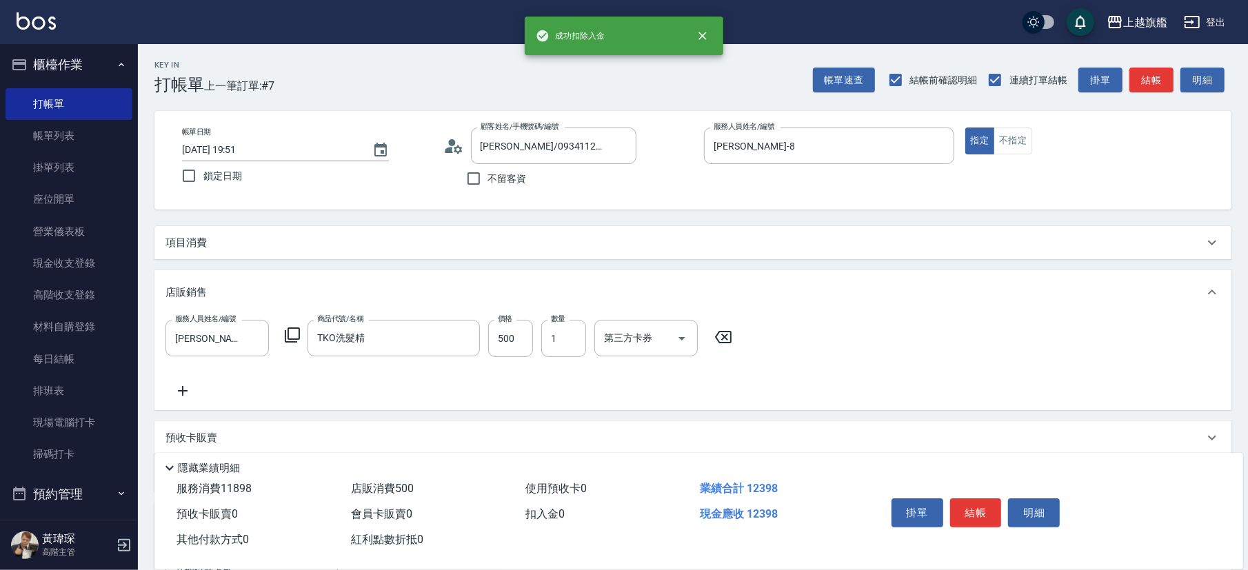
click at [301, 232] on div "項目消費" at bounding box center [692, 242] width 1077 height 33
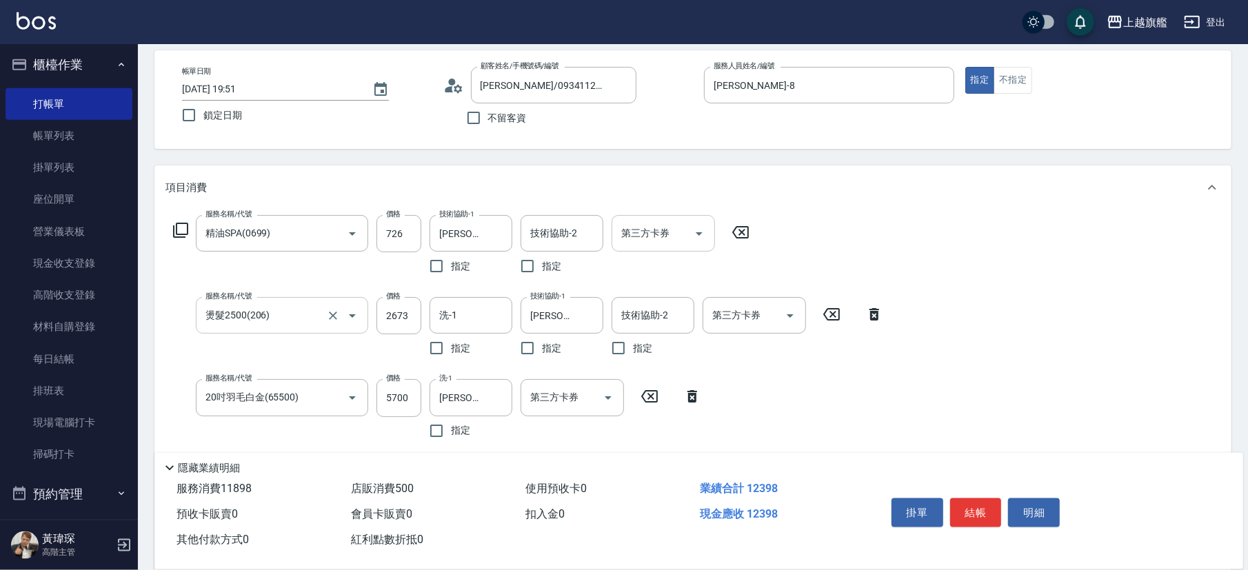
scroll to position [77, 0]
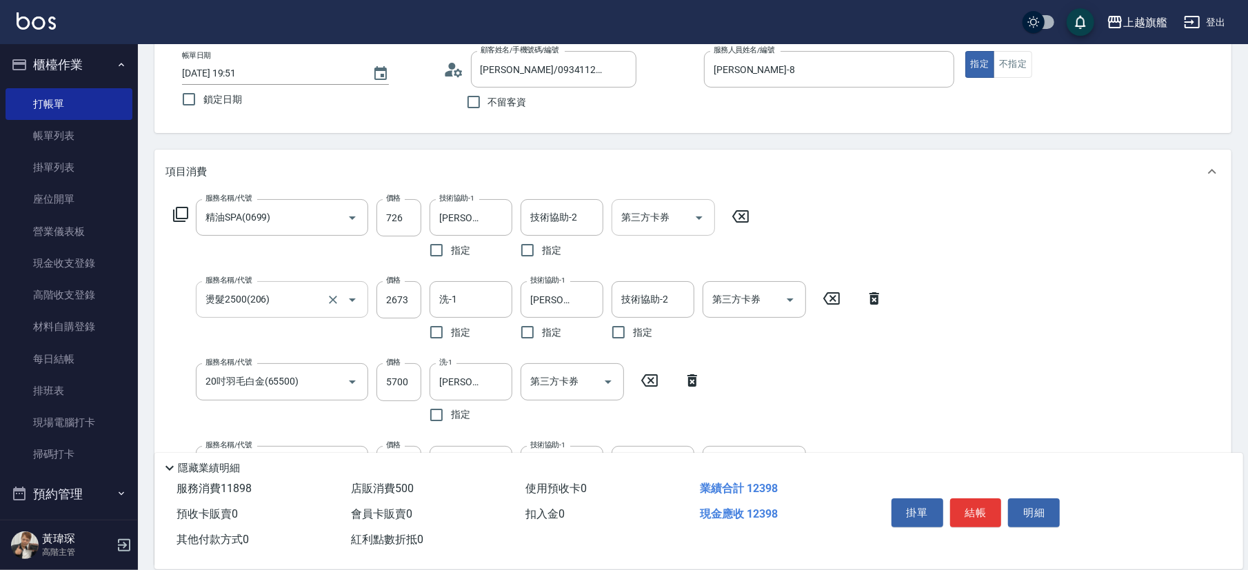
click at [693, 212] on icon "Open" at bounding box center [699, 218] width 17 height 17
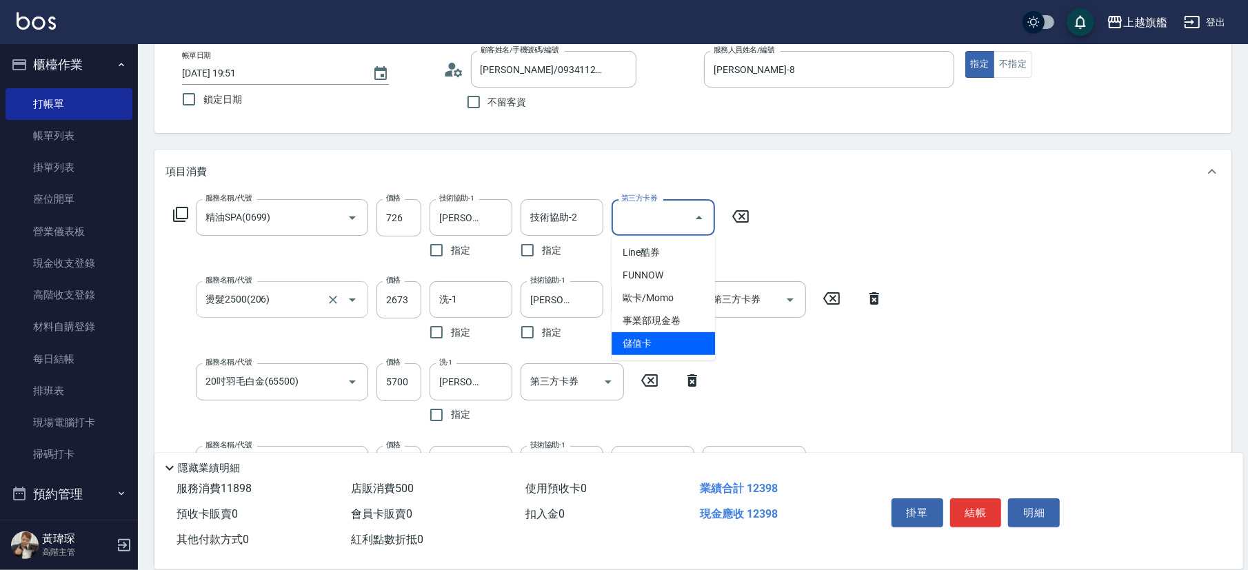
click at [652, 338] on span "儲值卡" at bounding box center [663, 343] width 103 height 23
type input "儲值卡"
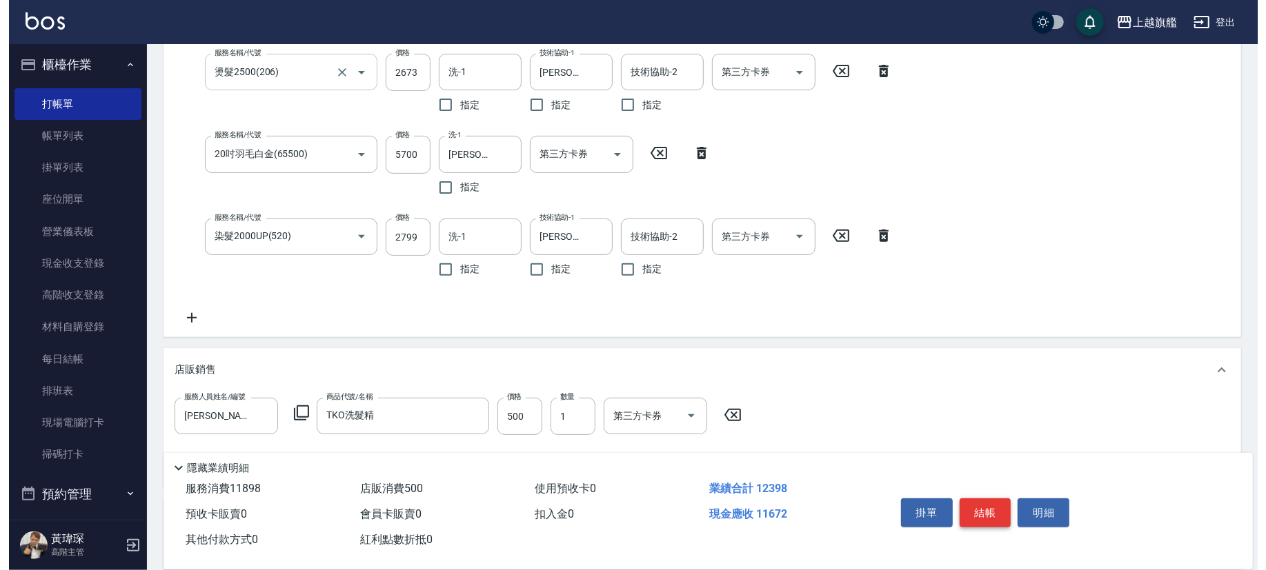
scroll to position [308, 0]
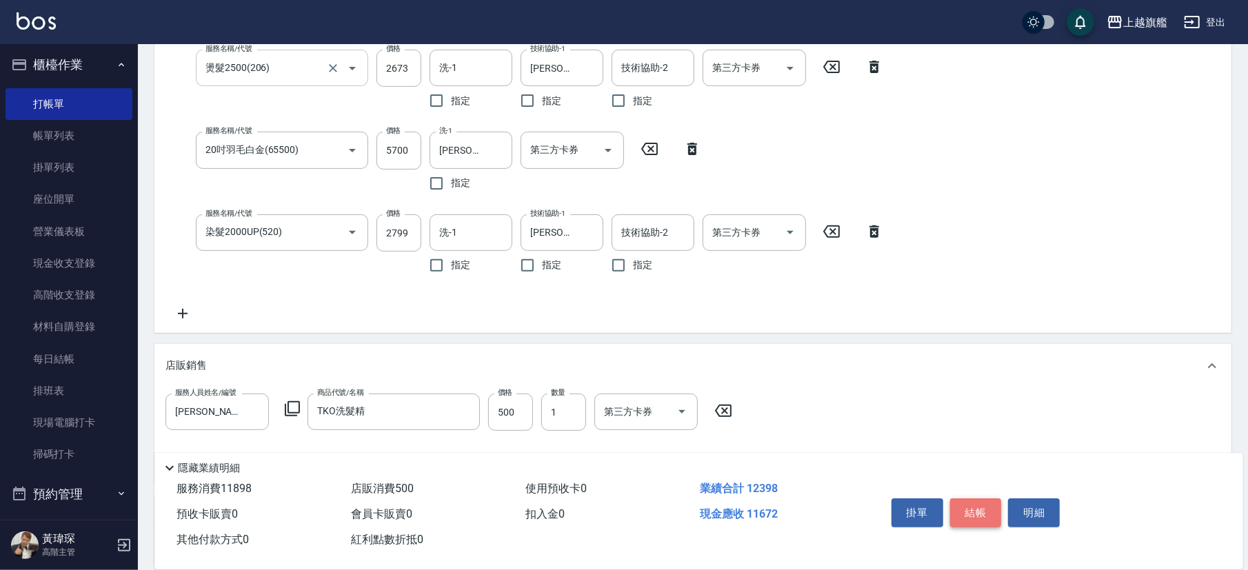
click at [882, 397] on button "結帳" at bounding box center [976, 513] width 52 height 29
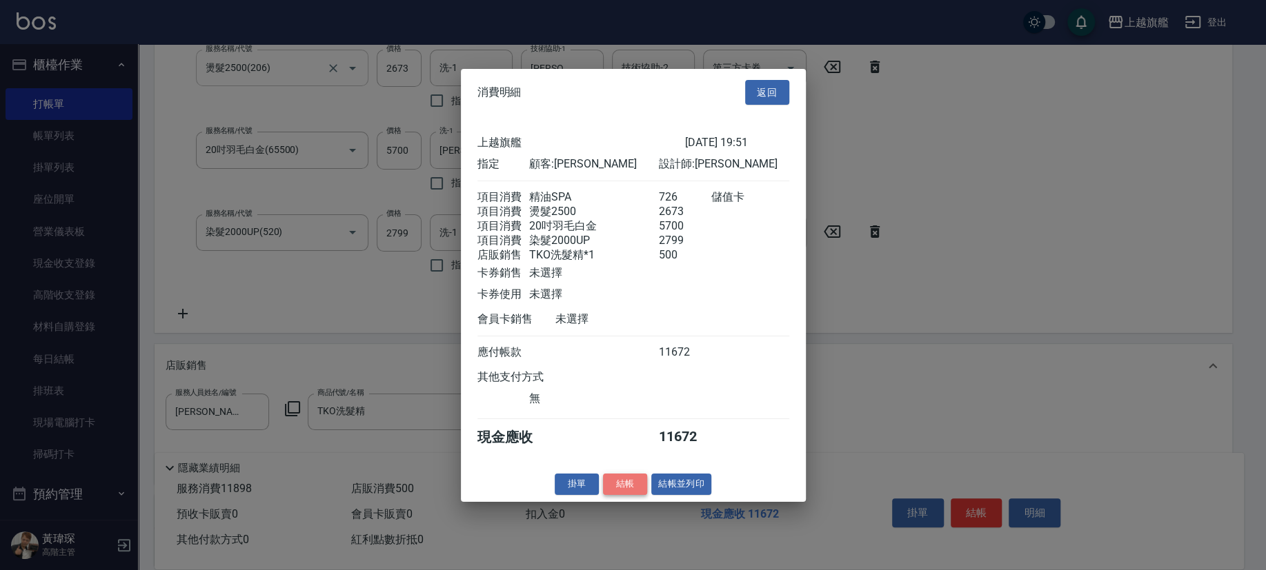
click at [641, 397] on button "結帳" at bounding box center [625, 484] width 44 height 21
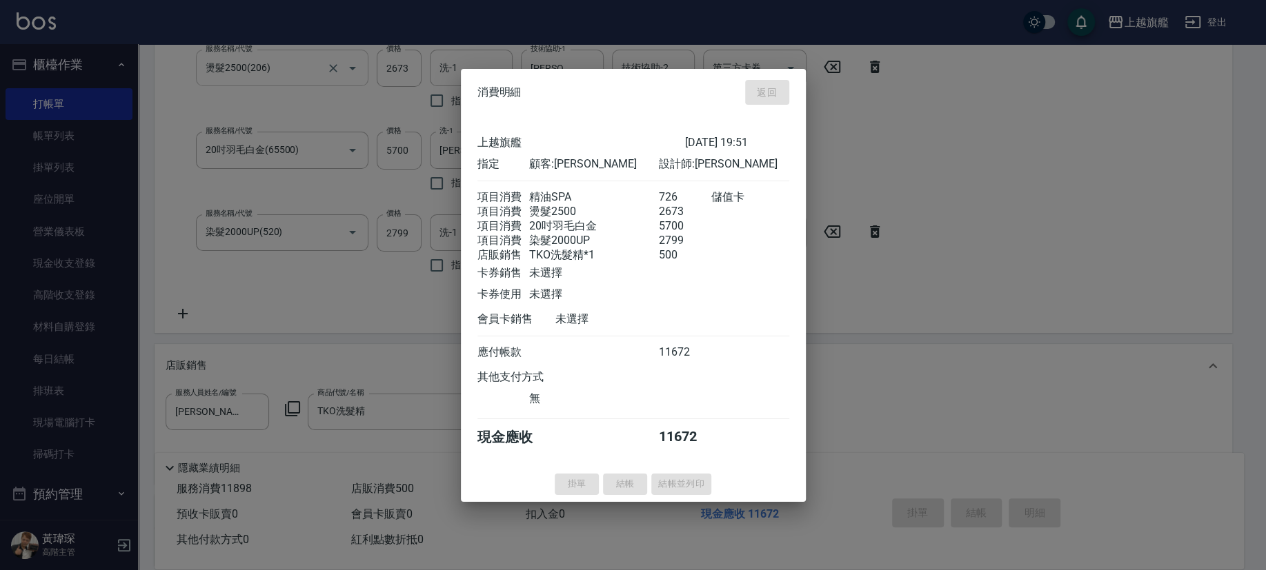
type input "[DATE] 19:54"
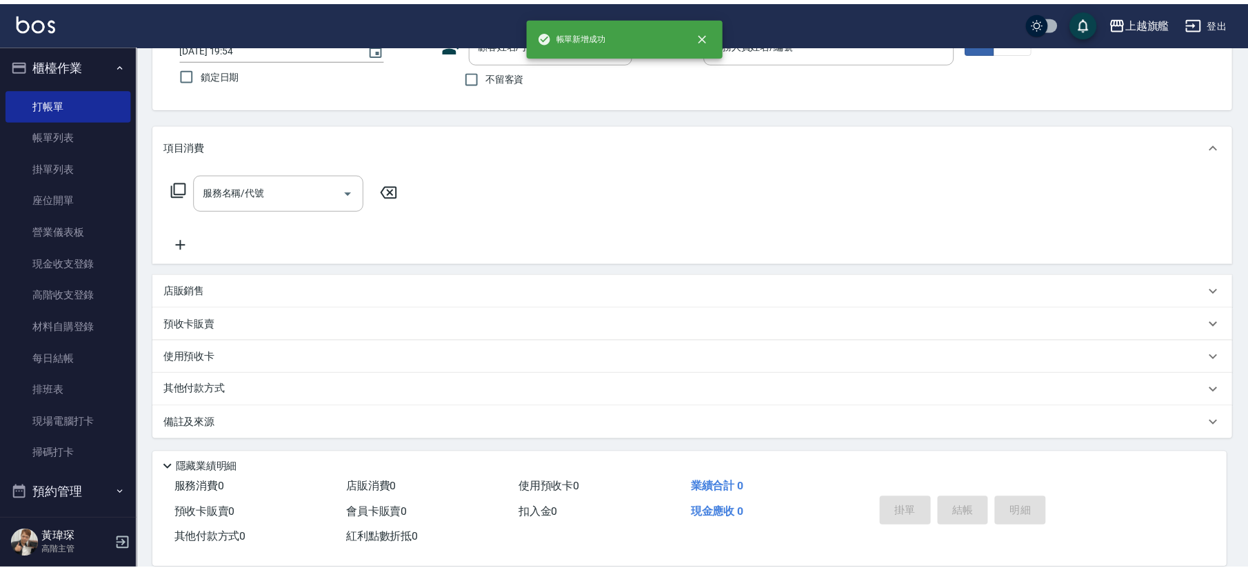
scroll to position [0, 0]
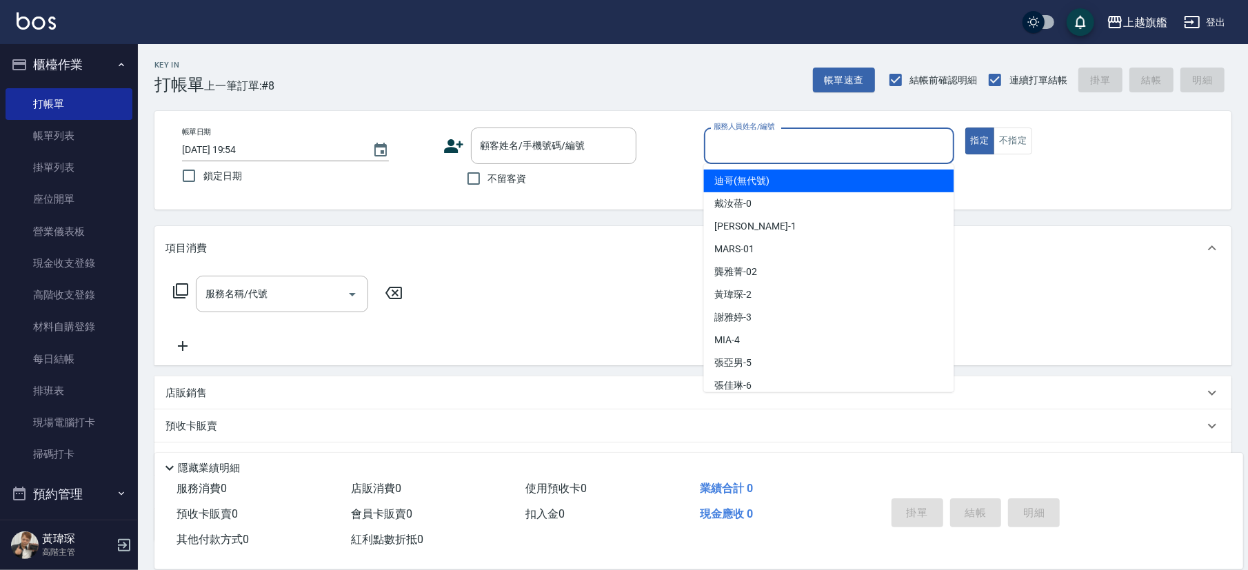
click at [732, 137] on input "服務人員姓名/編號" at bounding box center [829, 146] width 238 height 24
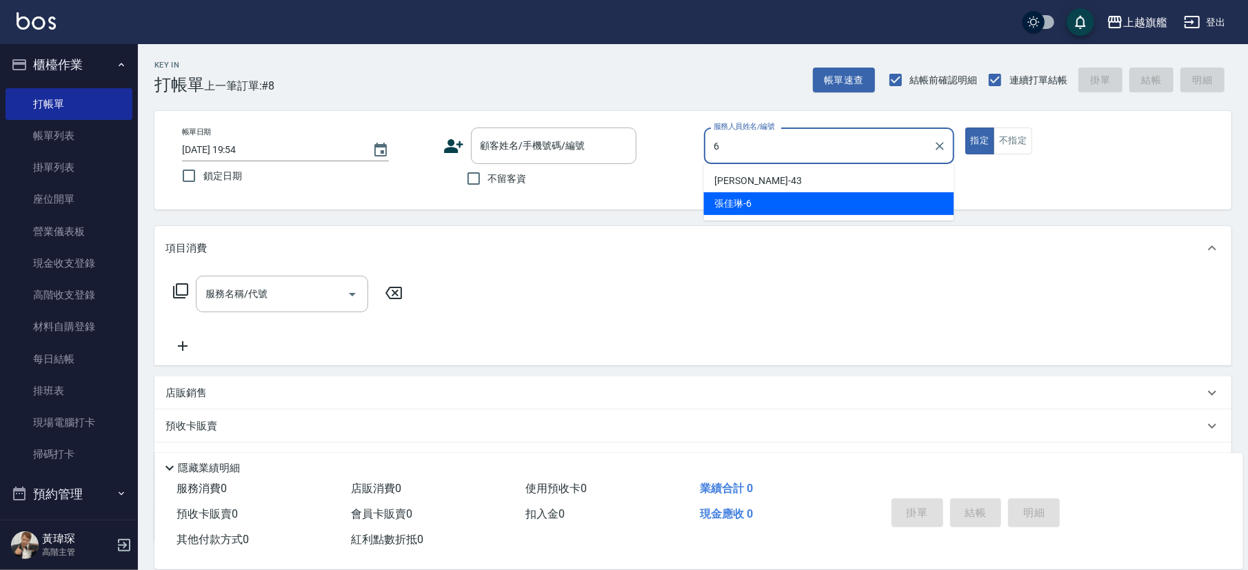
type input "[PERSON_NAME]-6"
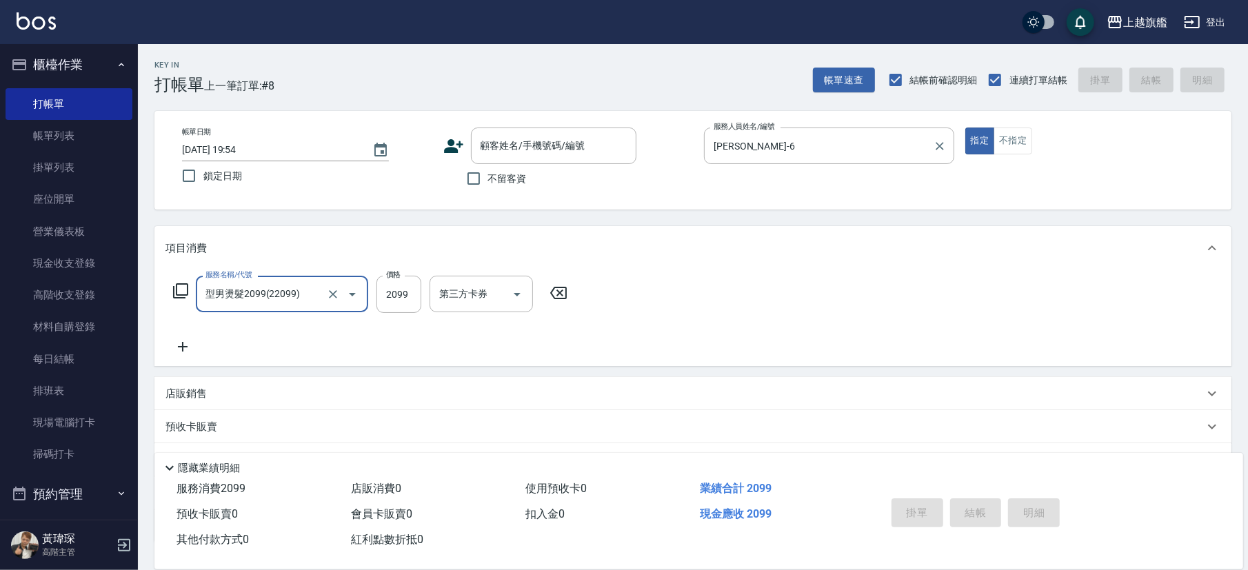
type input "型男燙髮2099(22099)"
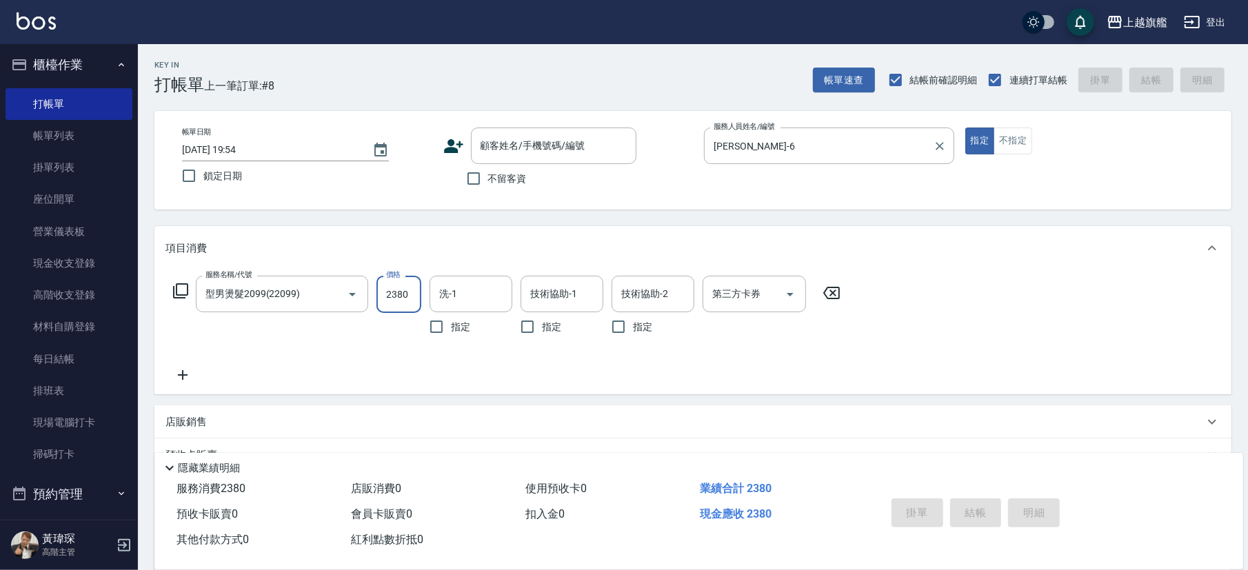
type input "2380"
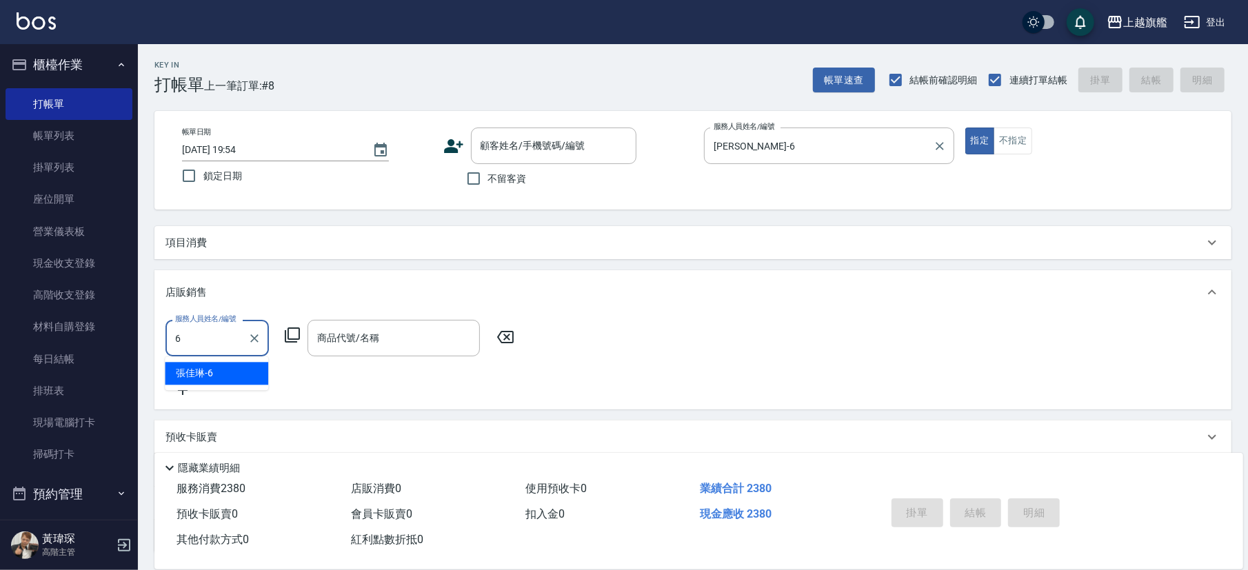
type input "[PERSON_NAME]-6"
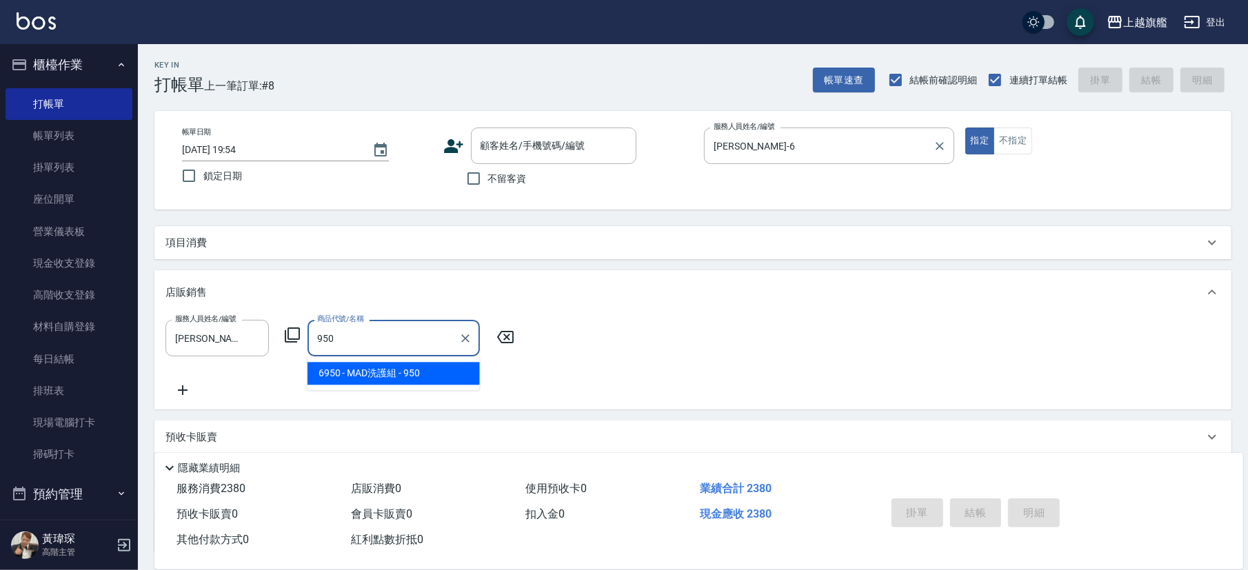
type input "MAD洗護組"
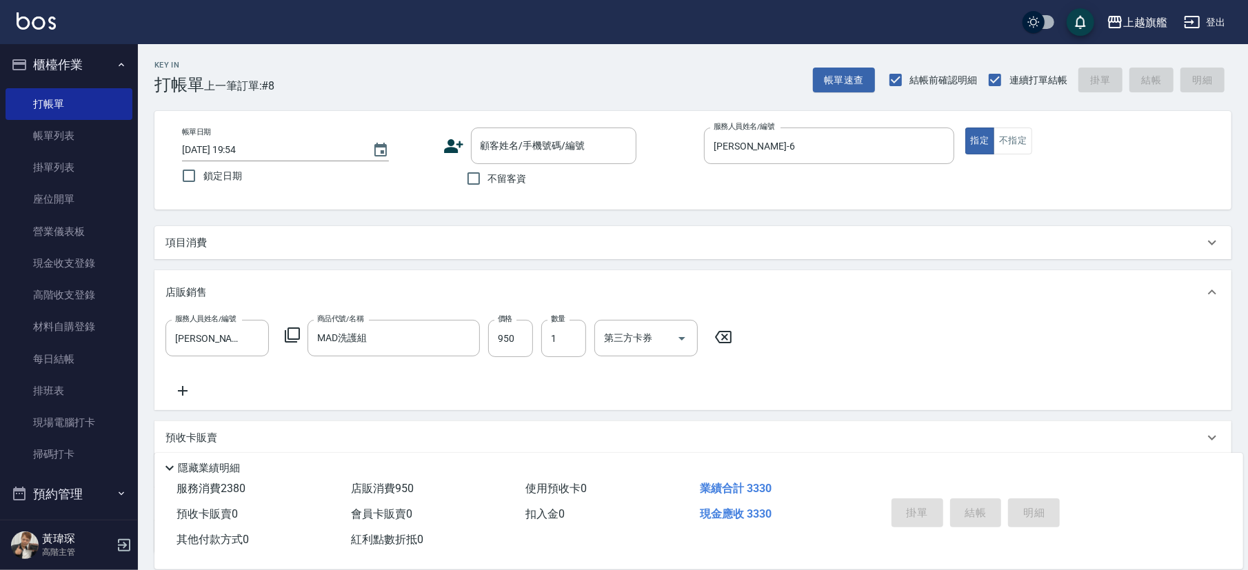
drag, startPoint x: 488, startPoint y: 181, endPoint x: 536, endPoint y: 199, distance: 50.9
click at [488, 181] on label "不留客資" at bounding box center [493, 178] width 68 height 29
click at [488, 181] on input "不留客資" at bounding box center [473, 178] width 29 height 29
checkbox input "true"
type input "[PERSON_NAME]/0934112051/"
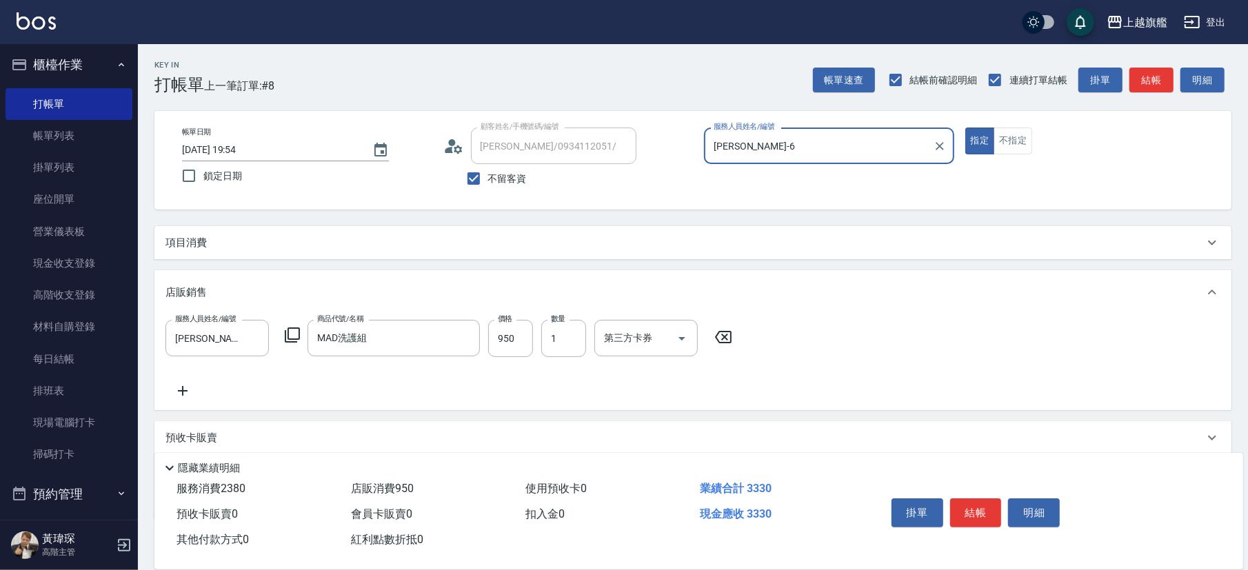
type input "[PERSON_NAME]-8"
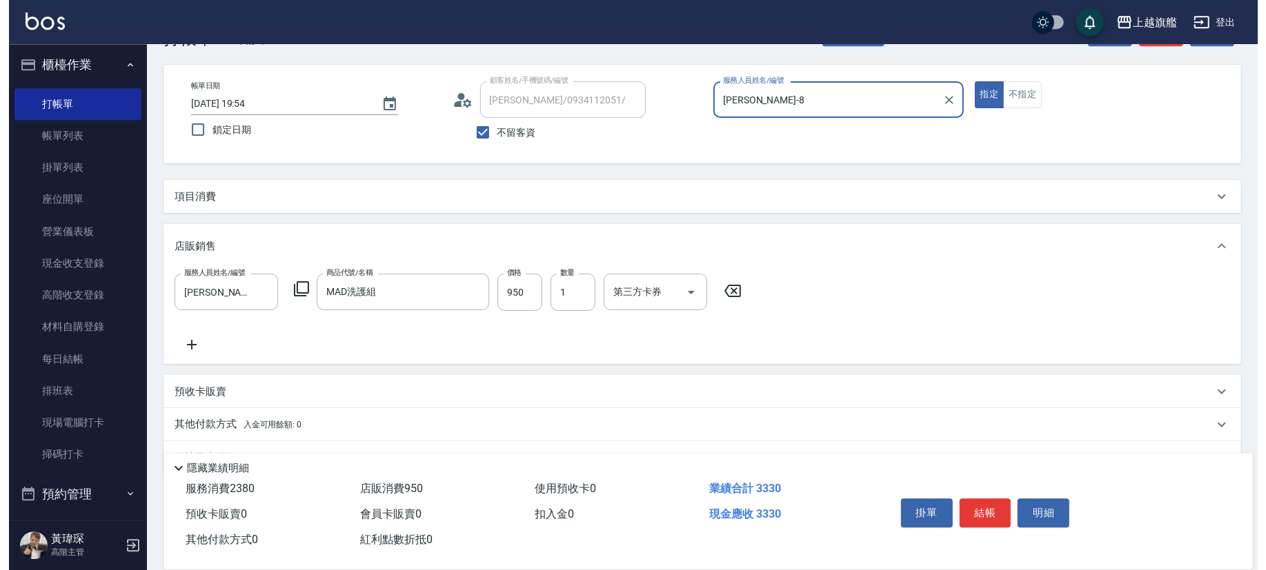
scroll to position [81, 0]
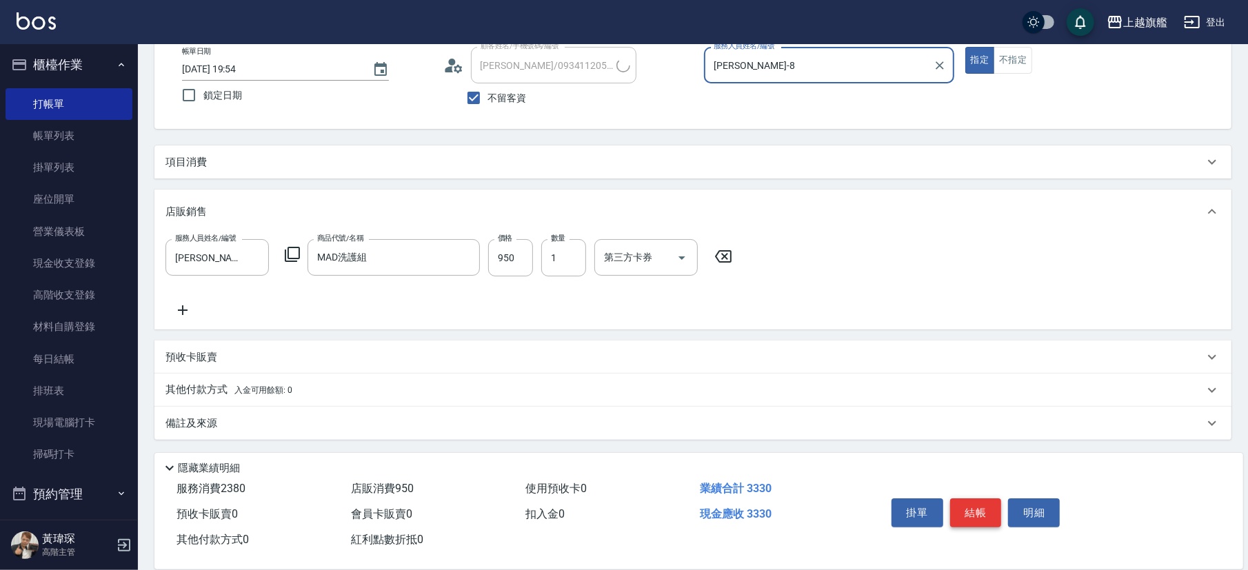
type input "[PERSON_NAME]/0955479911/"
click at [882, 397] on button "結帳" at bounding box center [976, 513] width 52 height 29
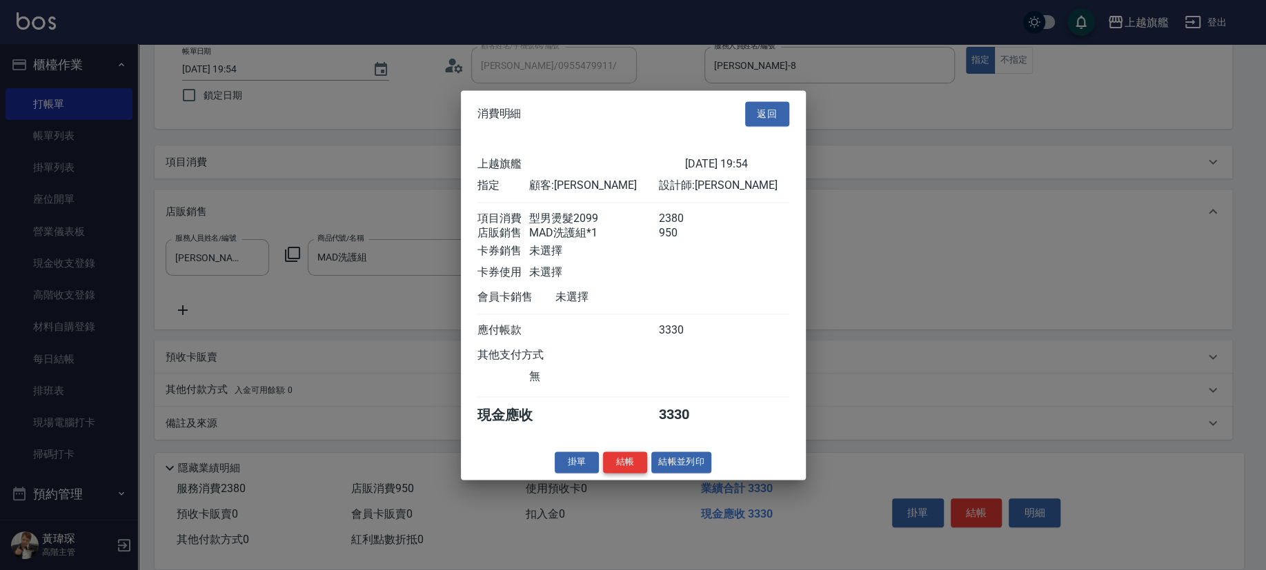
click at [632, 397] on button "結帳" at bounding box center [625, 462] width 44 height 21
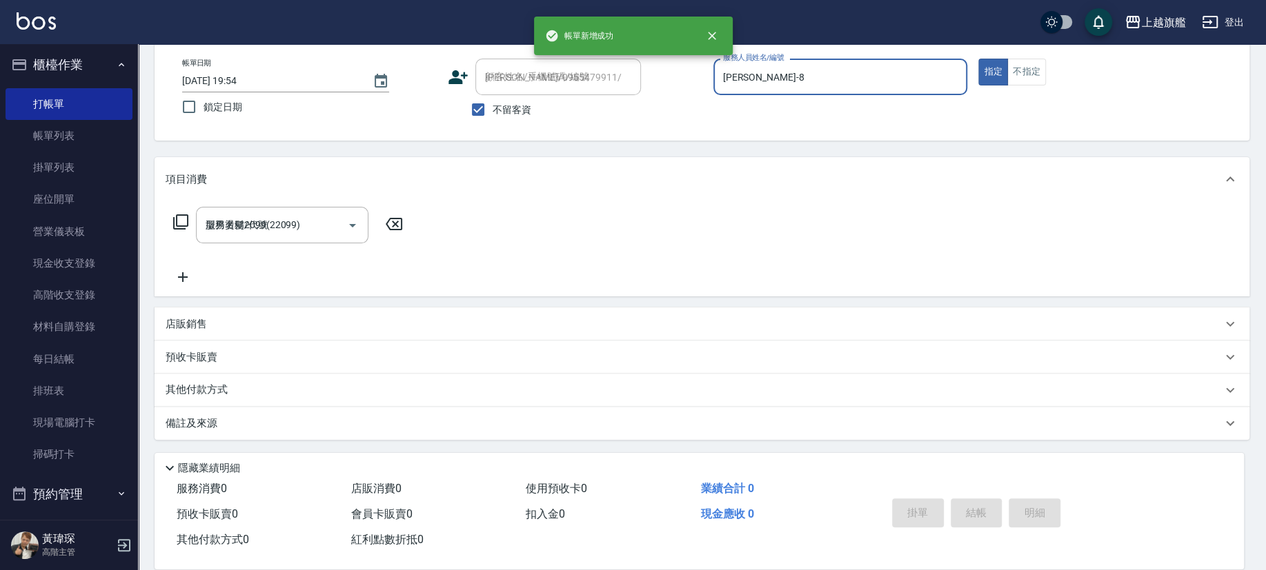
type input "[DATE] 19:56"
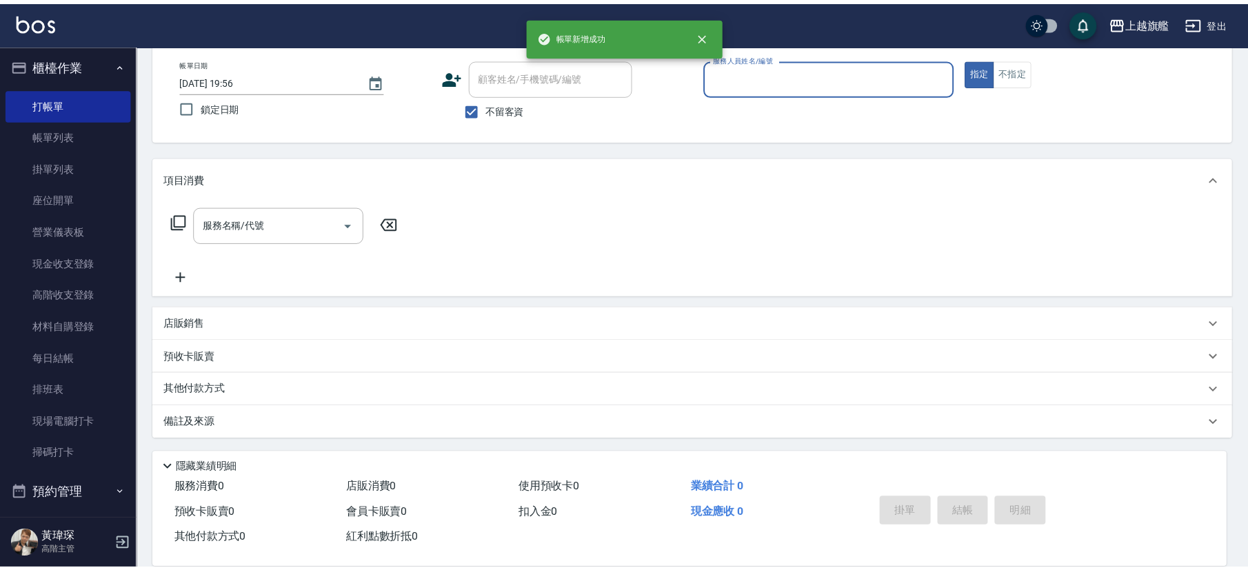
scroll to position [69, 0]
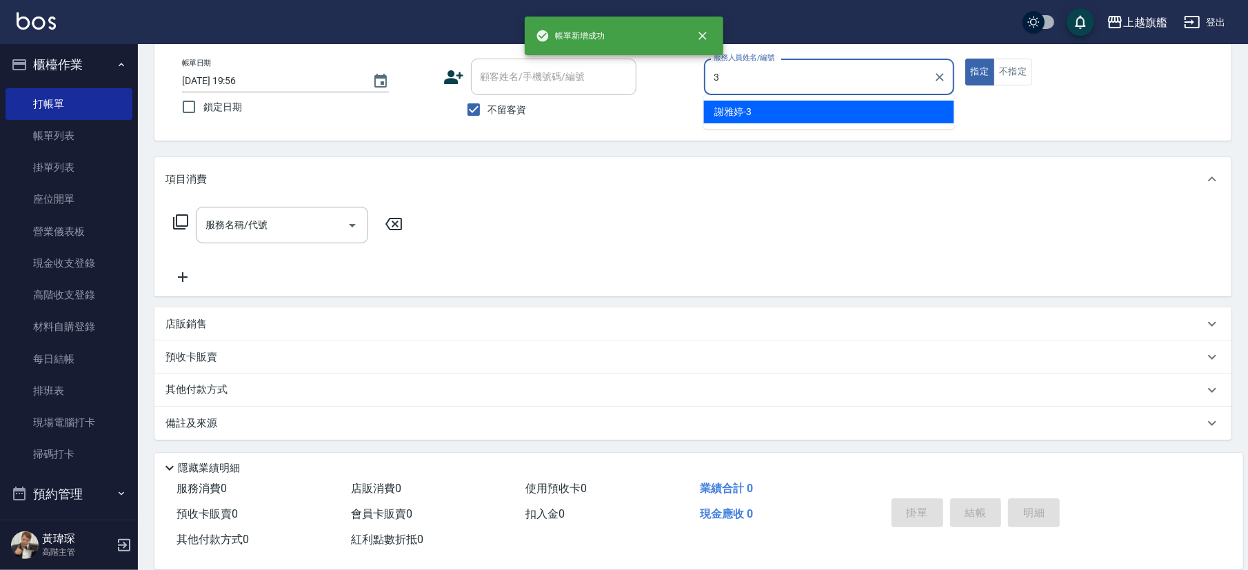
type input "[PERSON_NAME]-3"
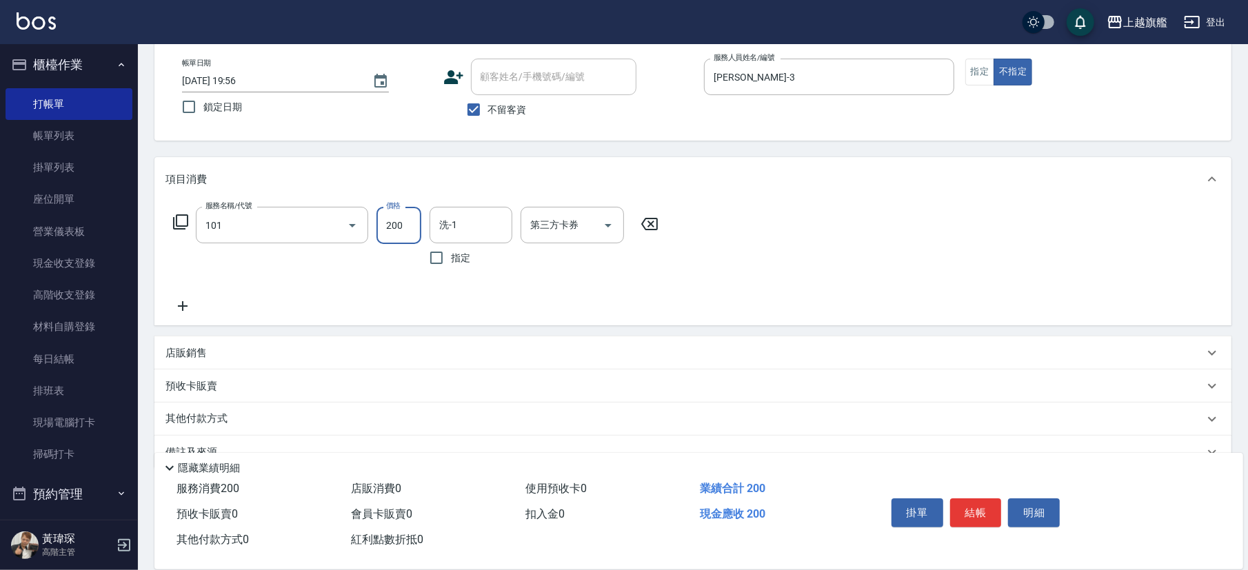
type input "一般洗(101)"
type input "300"
type input "[PERSON_NAME]-36"
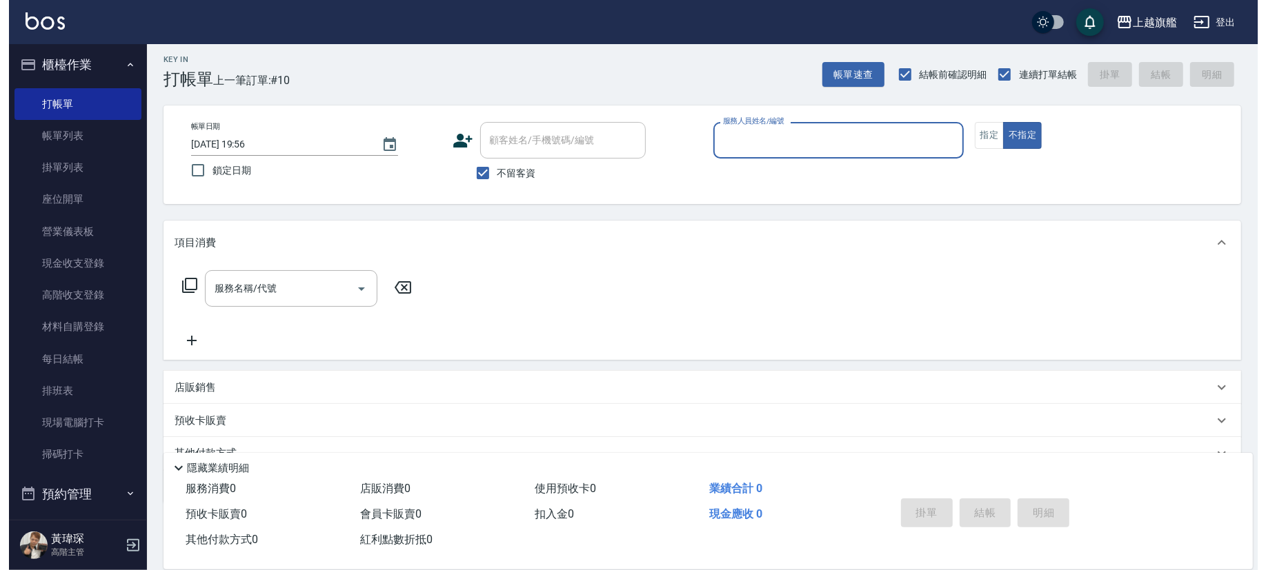
scroll to position [0, 0]
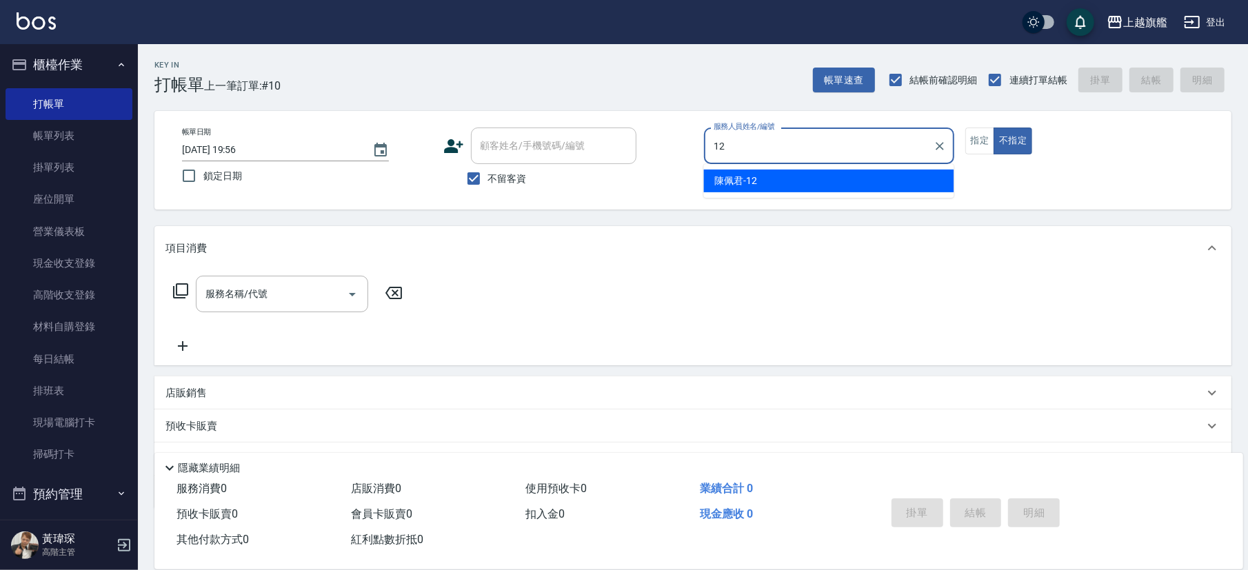
type input "[PERSON_NAME]-12"
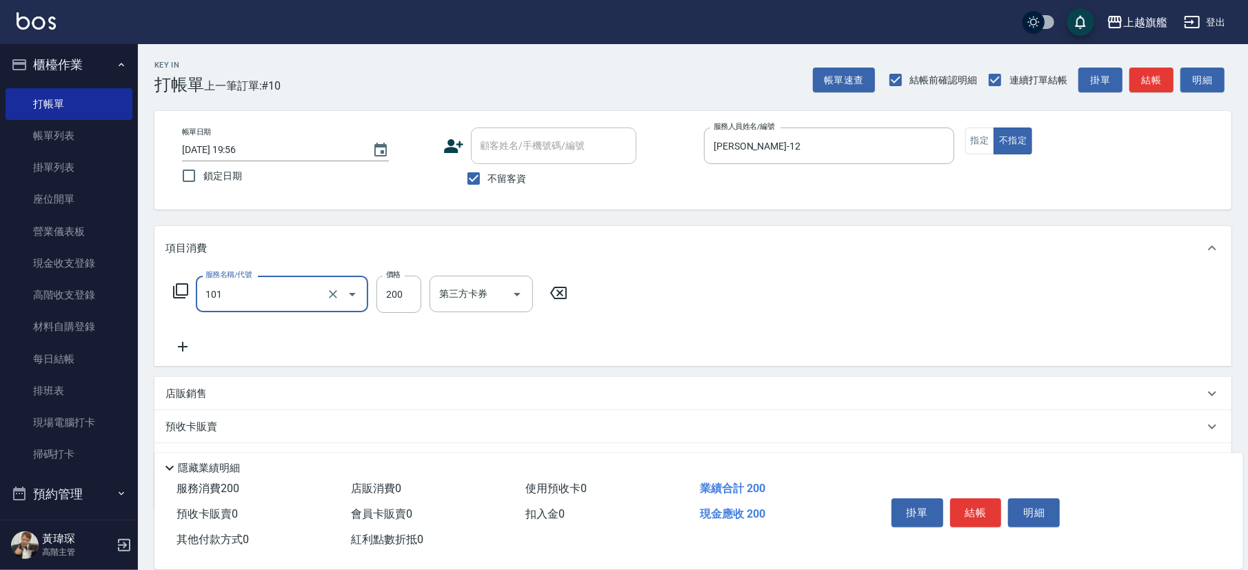
type input "一般洗(101)"
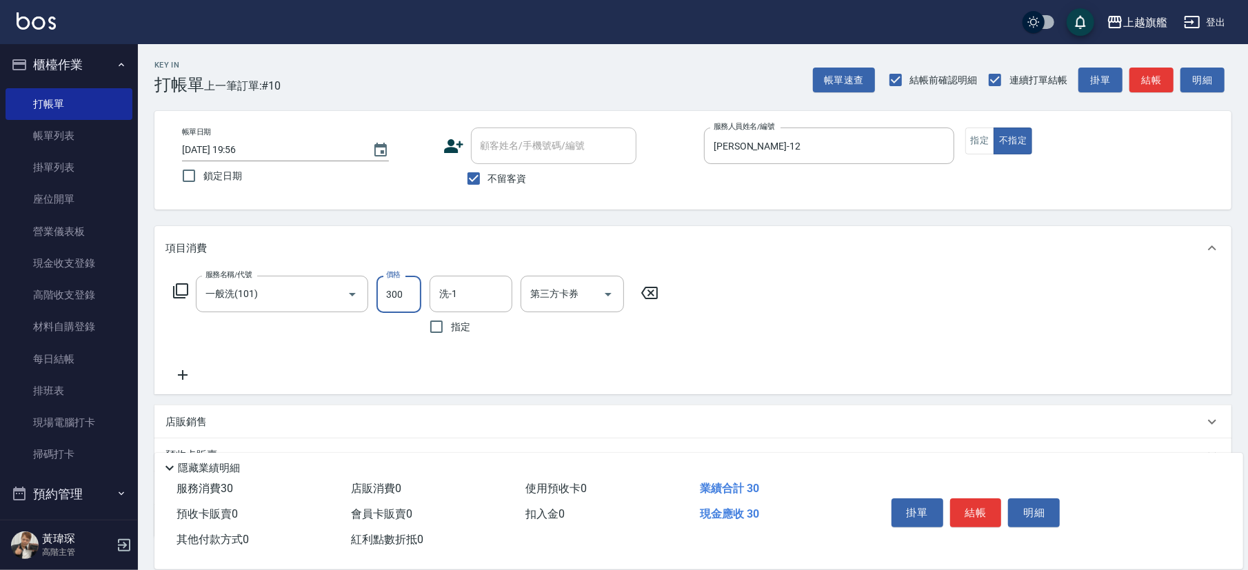
type input "300"
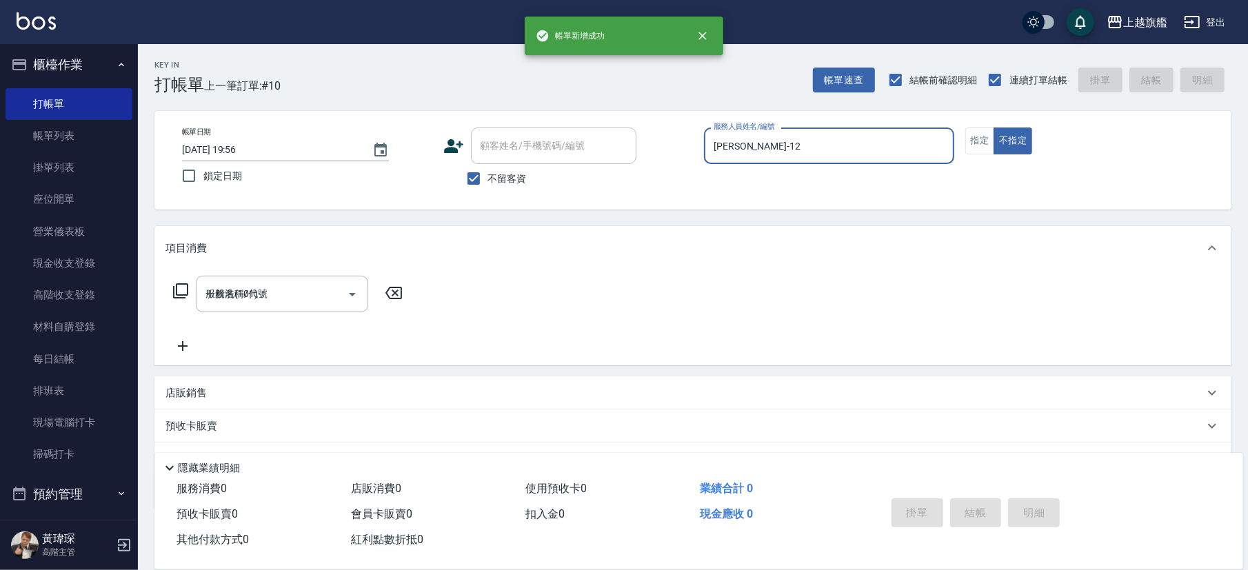
type input "[DATE] 19:57"
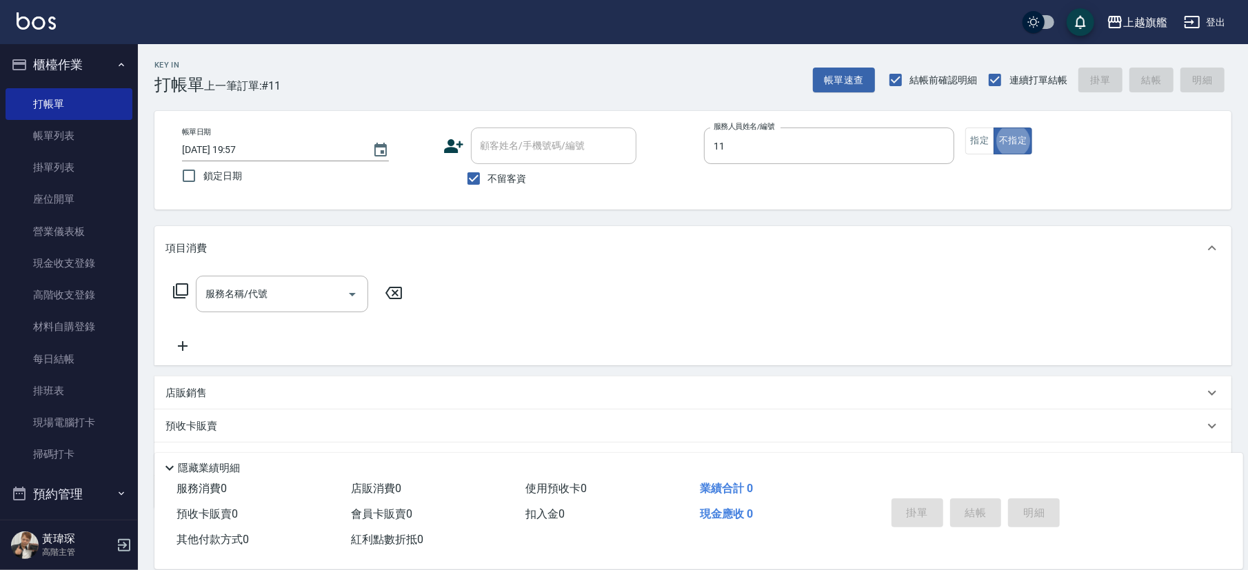
type input "[PERSON_NAME]-11"
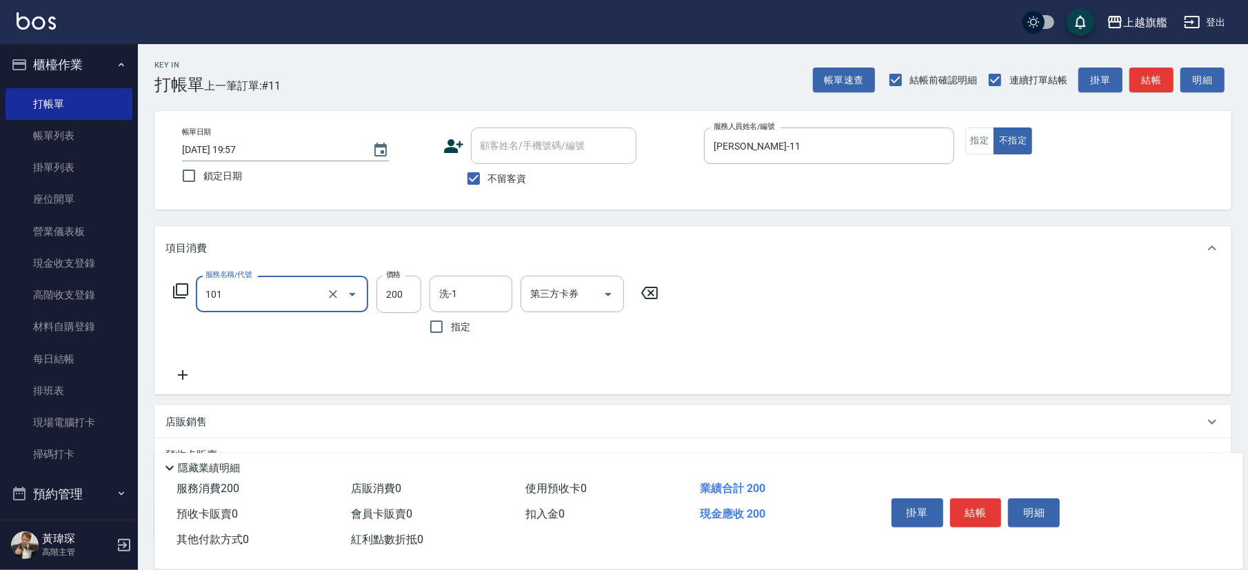
type input "一般洗(101)"
type input "300"
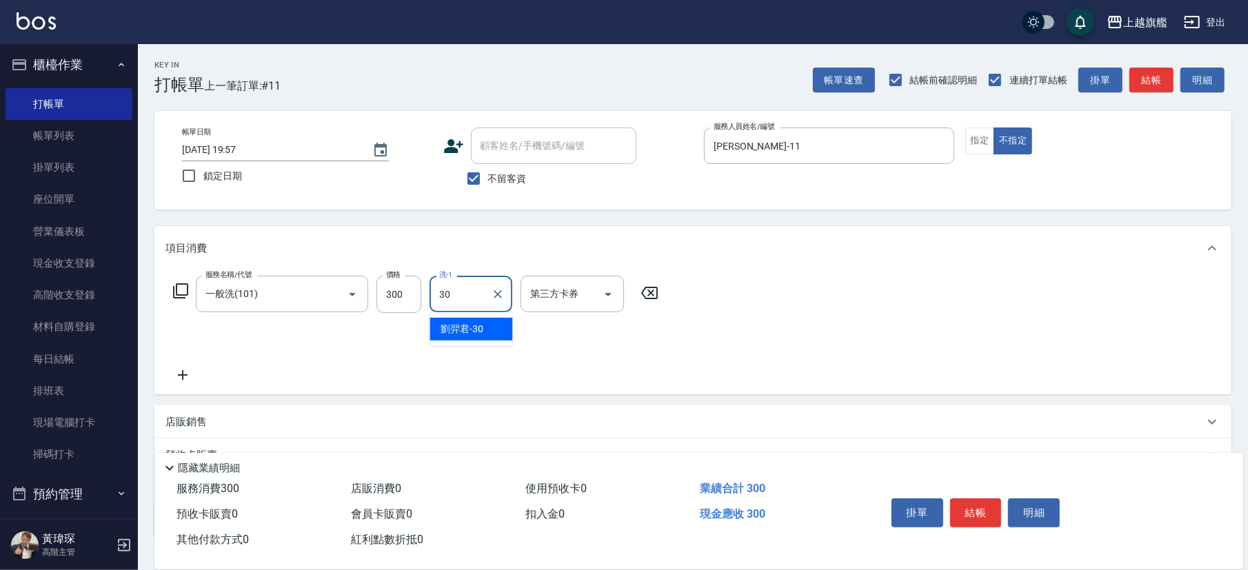
type input "[PERSON_NAME]-30"
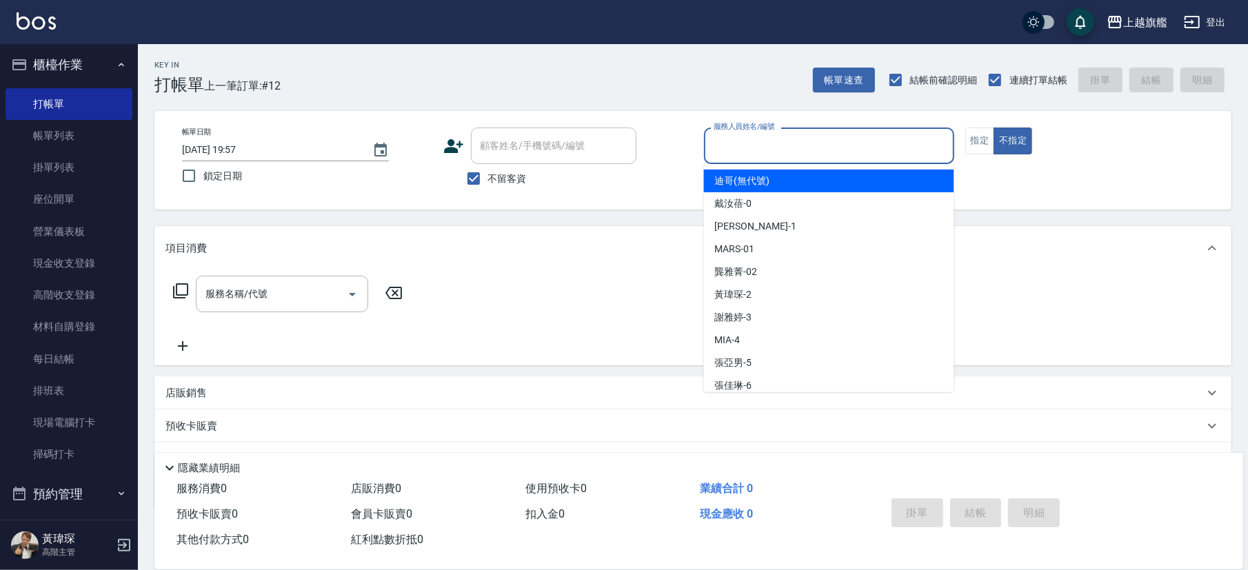
click at [812, 137] on input "服務人員姓名/編號" at bounding box center [829, 146] width 238 height 24
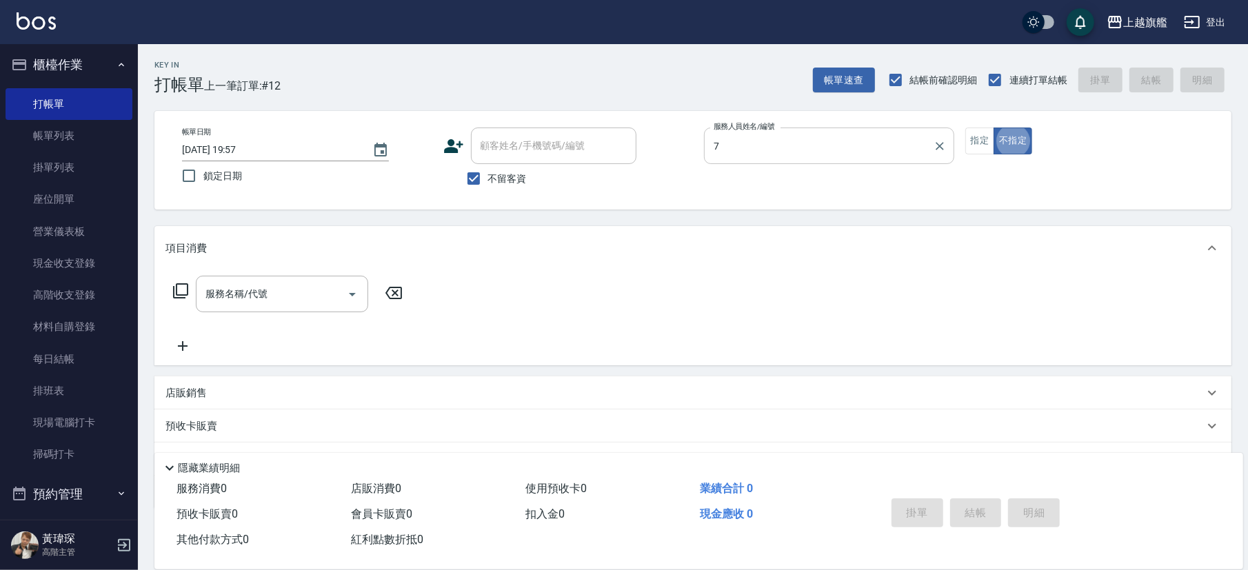
type input "[PERSON_NAME]-7"
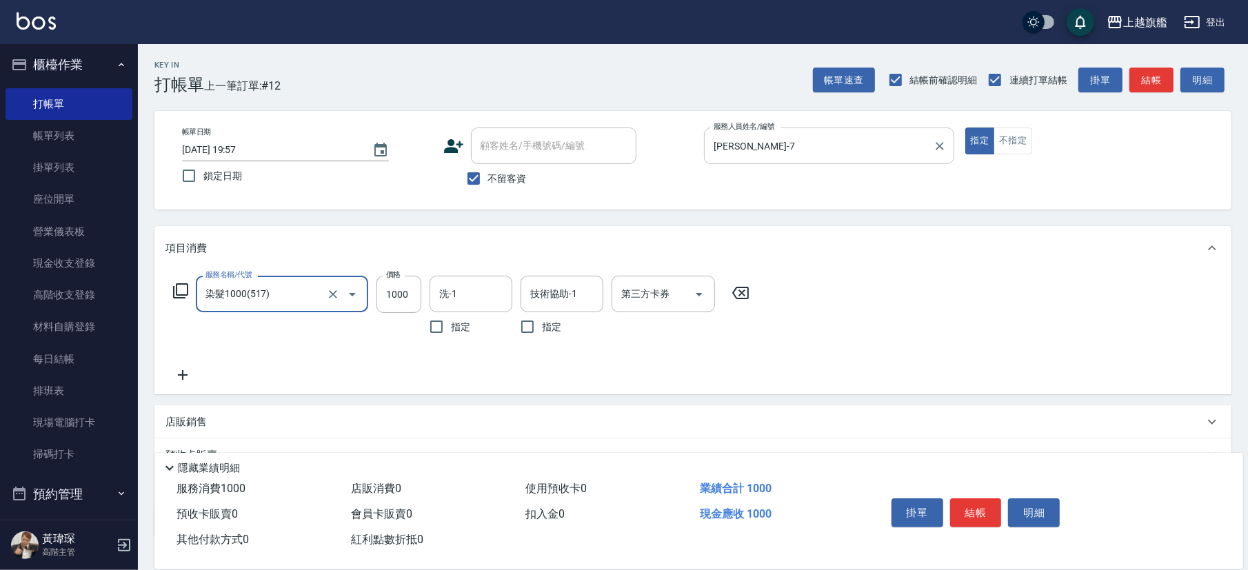
type input "染髮1000(517)"
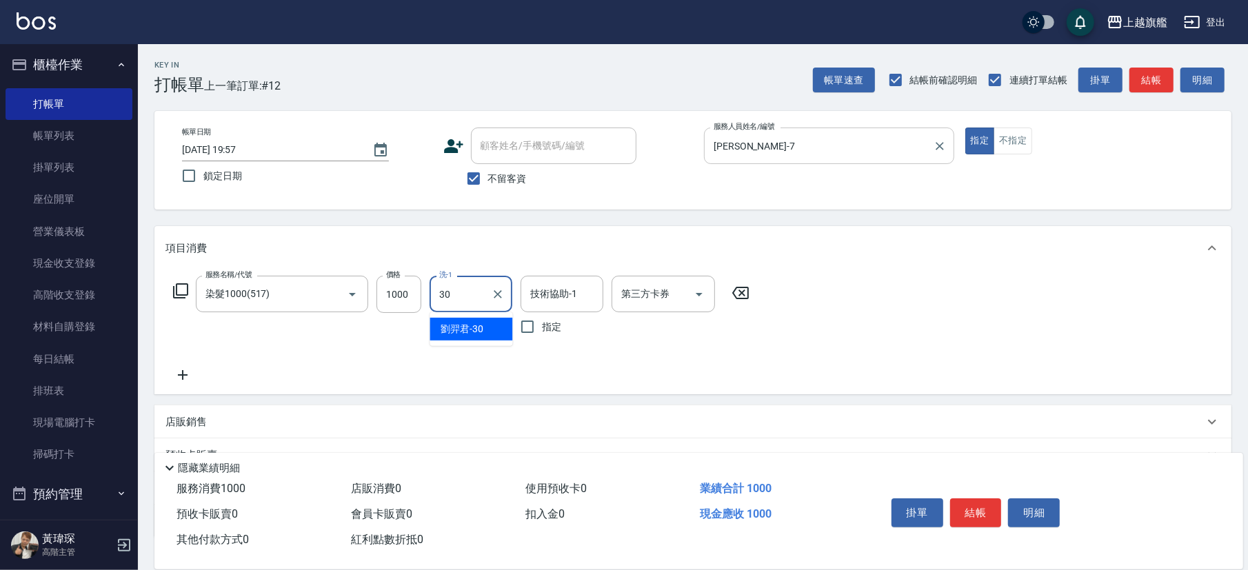
type input "[PERSON_NAME]-30"
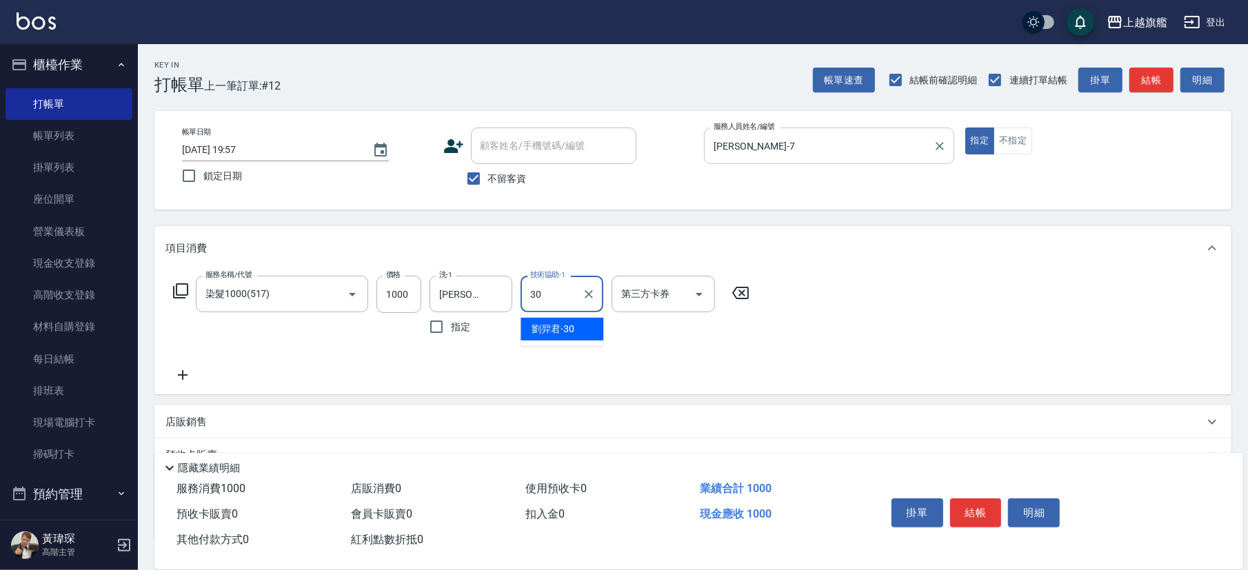
type input "[PERSON_NAME]-30"
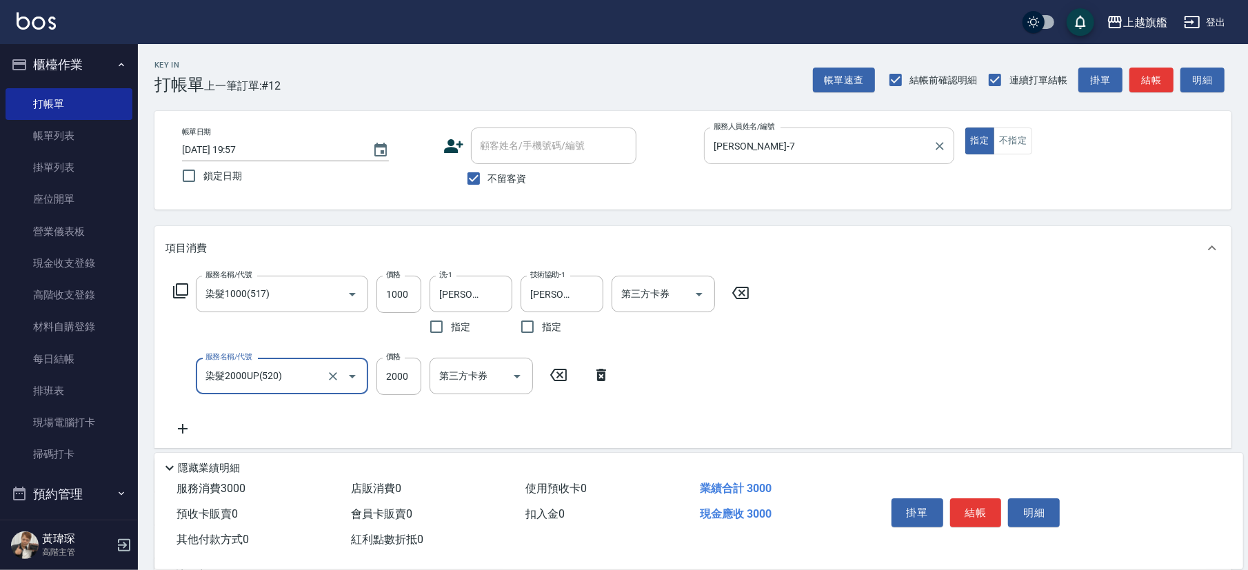
type input "染髮2000UP(520)"
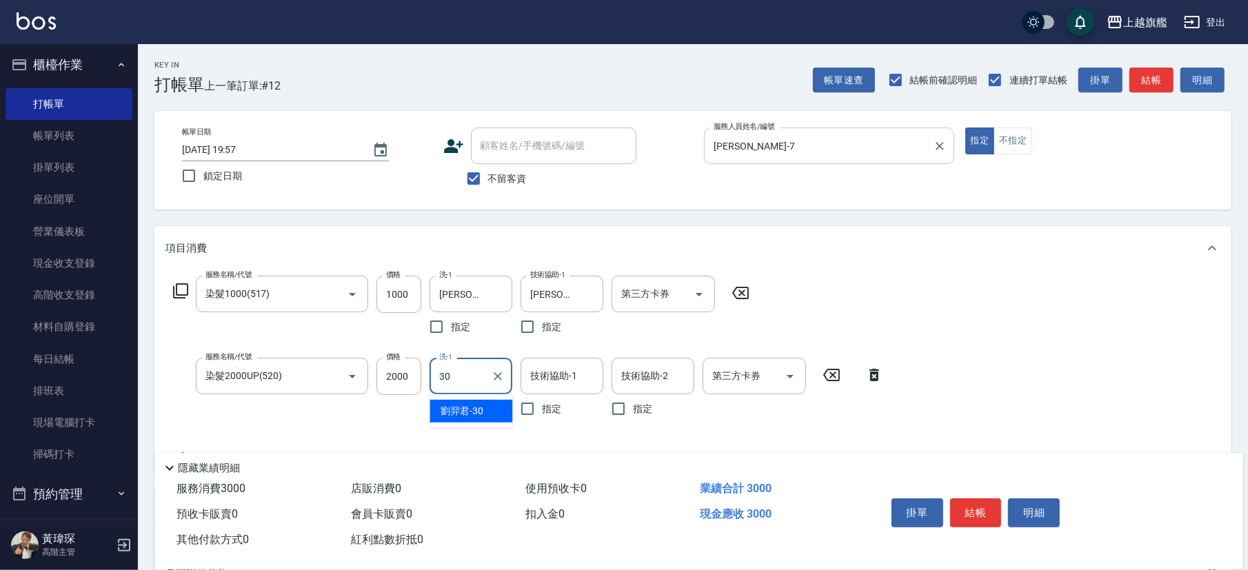
type input "[PERSON_NAME]-30"
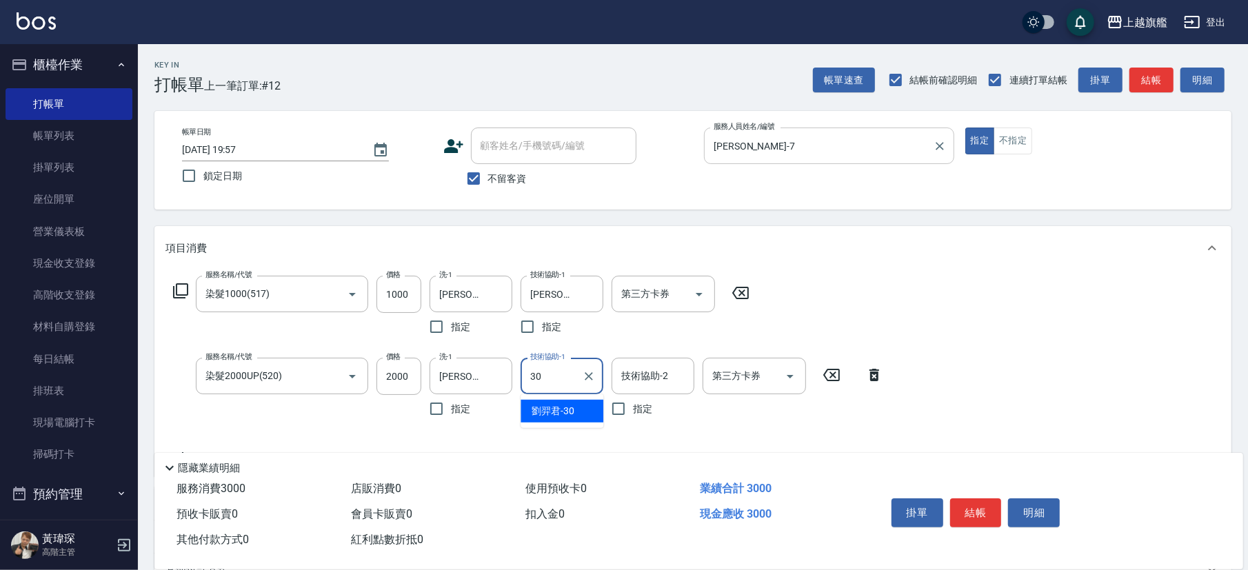
type input "[PERSON_NAME]-30"
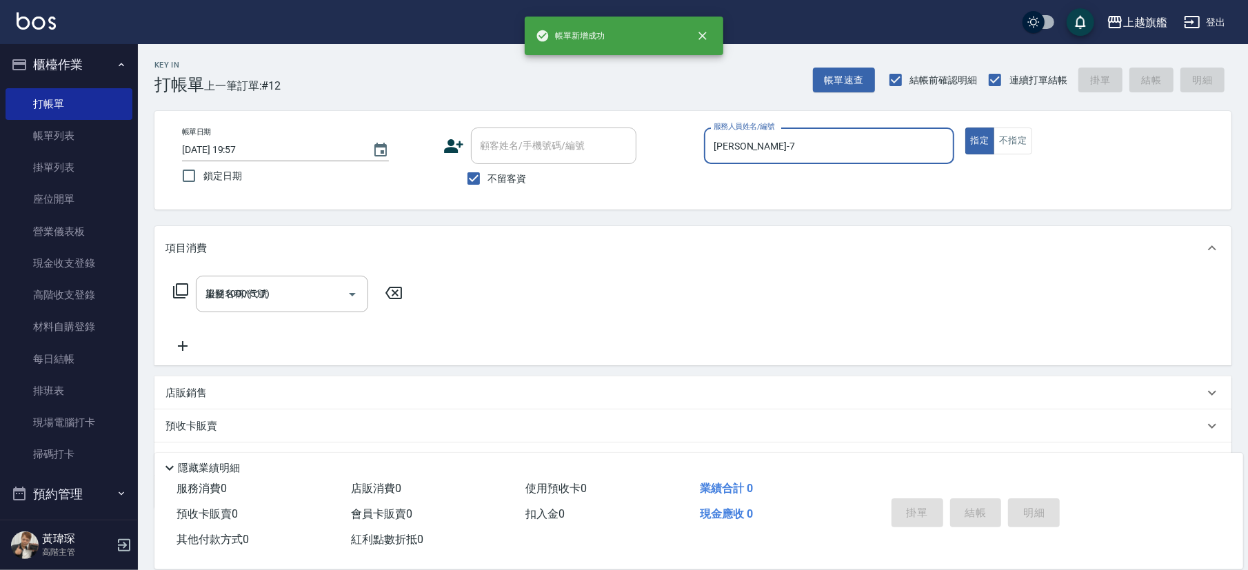
type input "[DATE] 20:01"
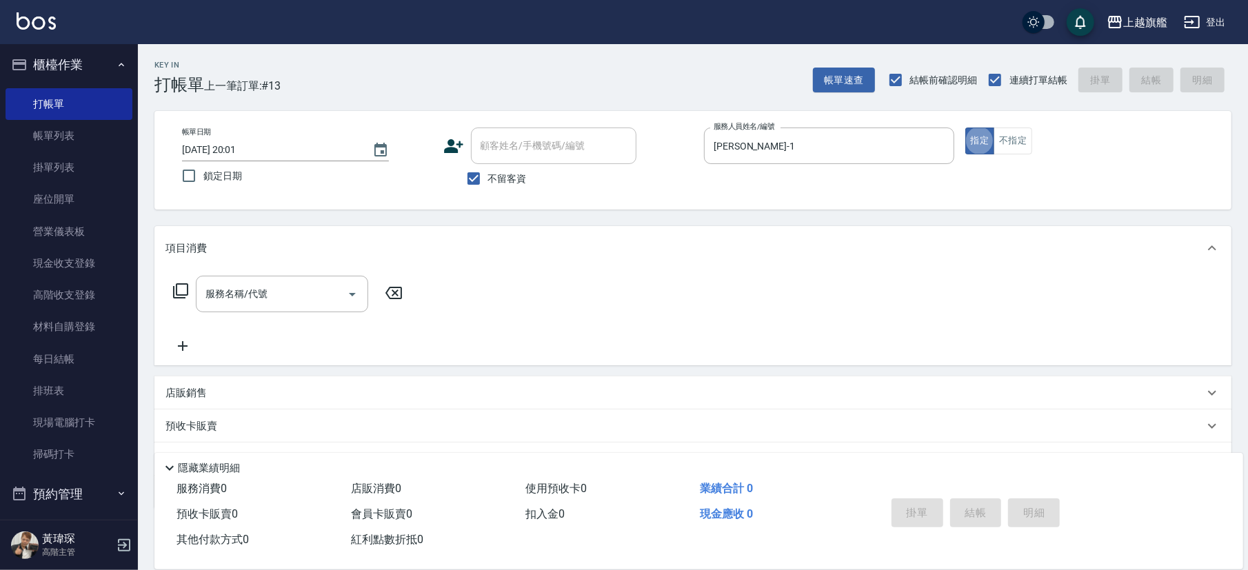
drag, startPoint x: 763, startPoint y: 134, endPoint x: 696, endPoint y: 144, distance: 68.4
click at [696, 144] on div "帳單日期 [DATE] 20:01 鎖定日期 顧客姓名/手機號碼/編號 顧客姓名/手機號碼/編號 不留客資 服務人員姓名/編號 [PERSON_NAME]-1…" at bounding box center [693, 161] width 1044 height 66
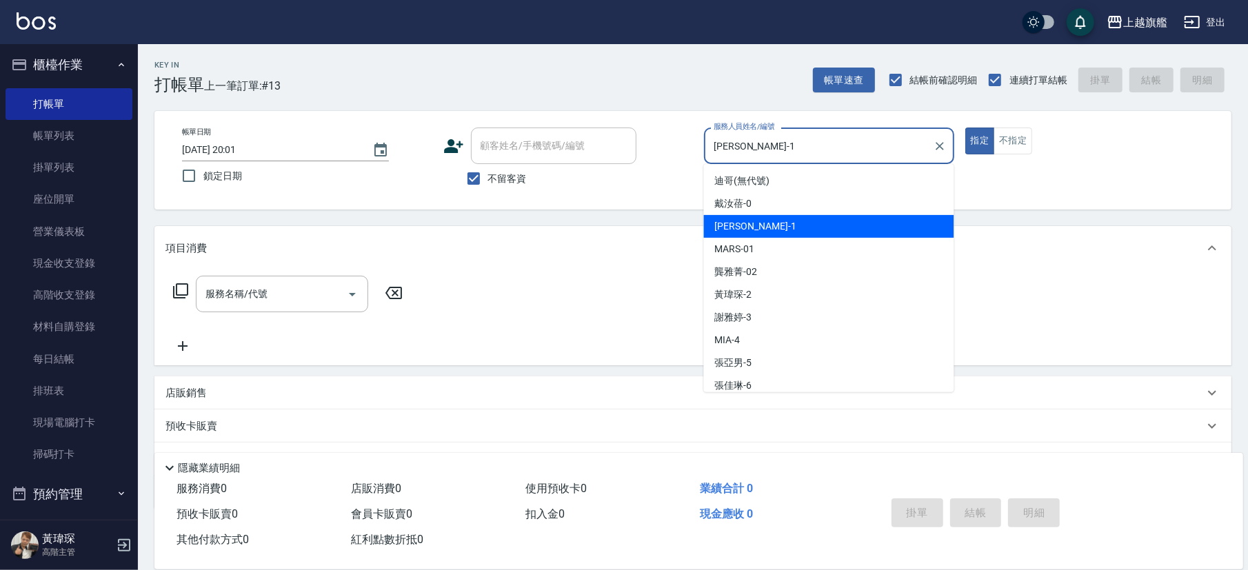
drag, startPoint x: 752, startPoint y: 142, endPoint x: 612, endPoint y: 152, distance: 141.1
click at [710, 153] on input "[PERSON_NAME]-1" at bounding box center [818, 146] width 217 height 24
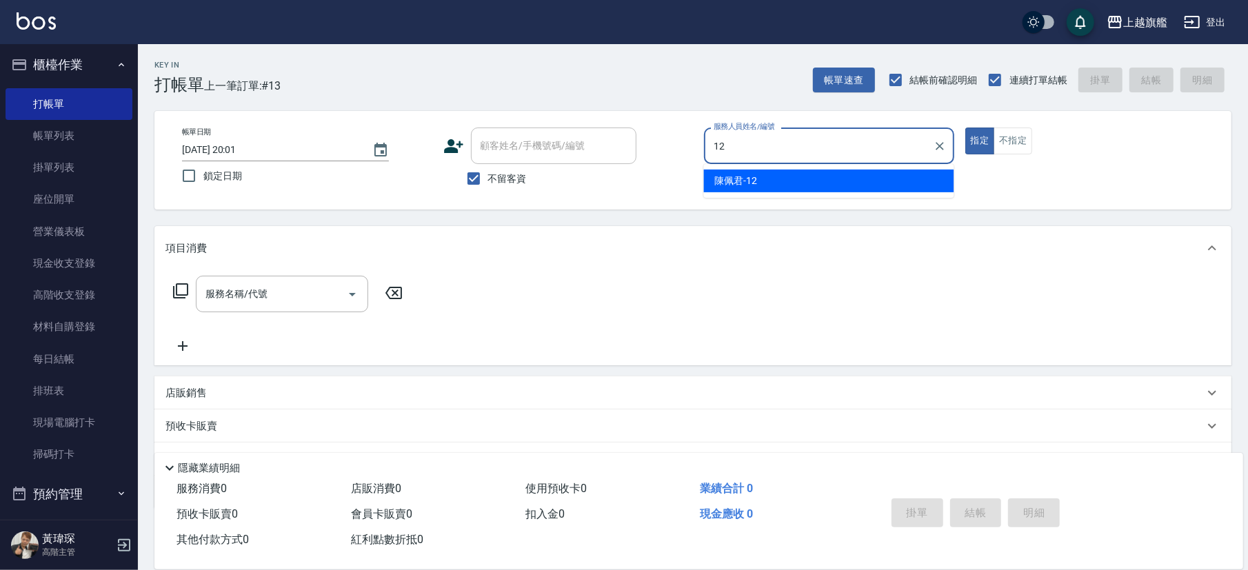
type input "[PERSON_NAME]-12"
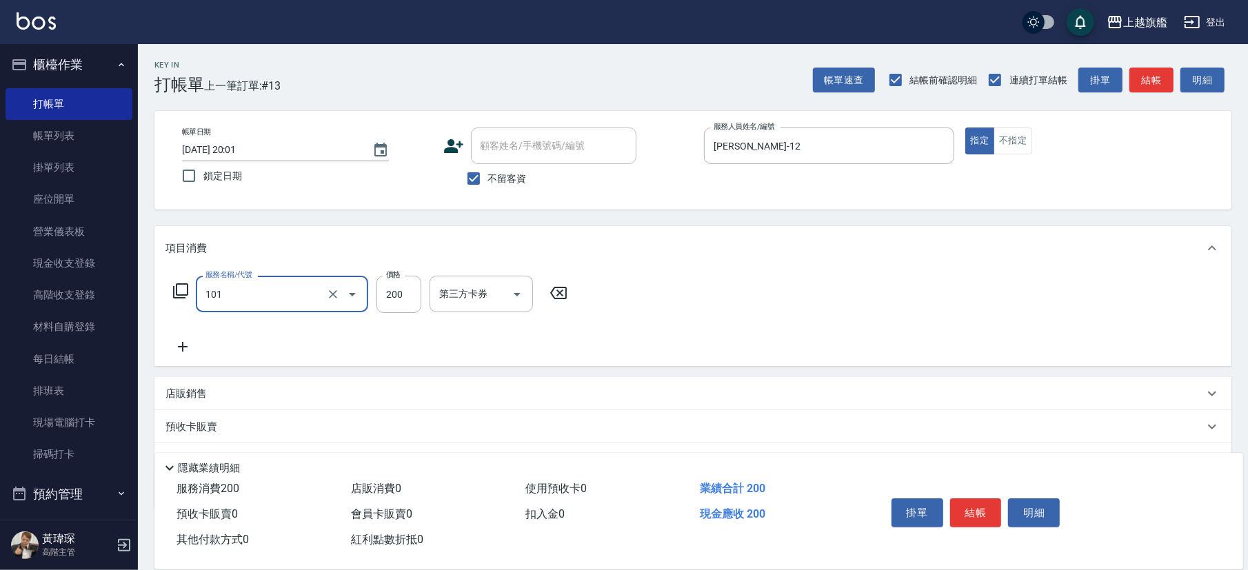
type input "一般洗(101)"
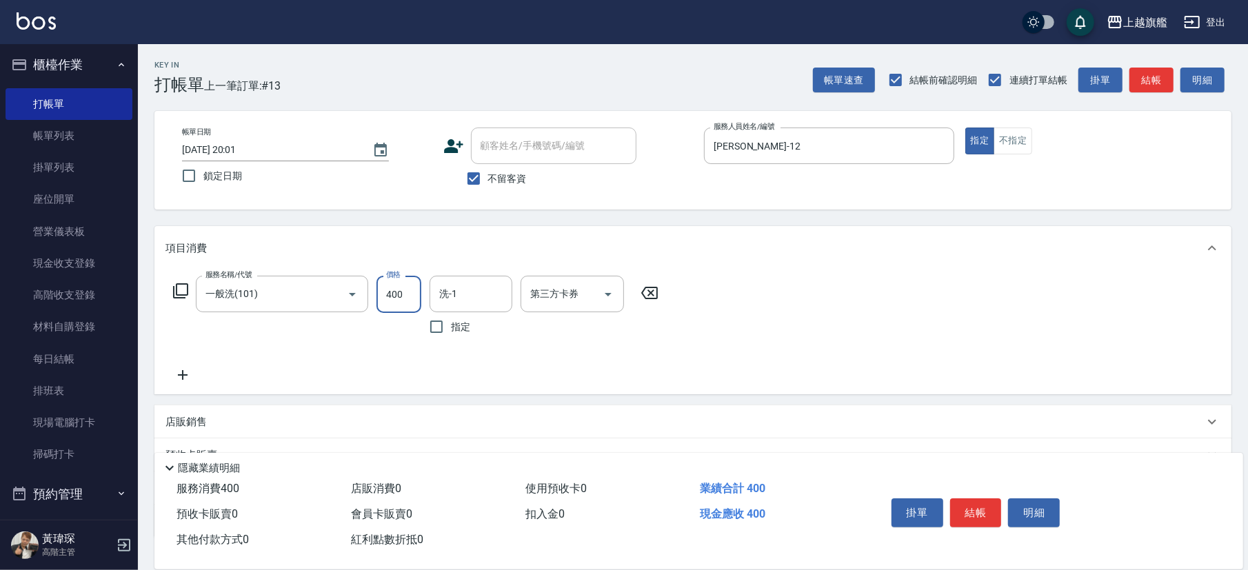
type input "400"
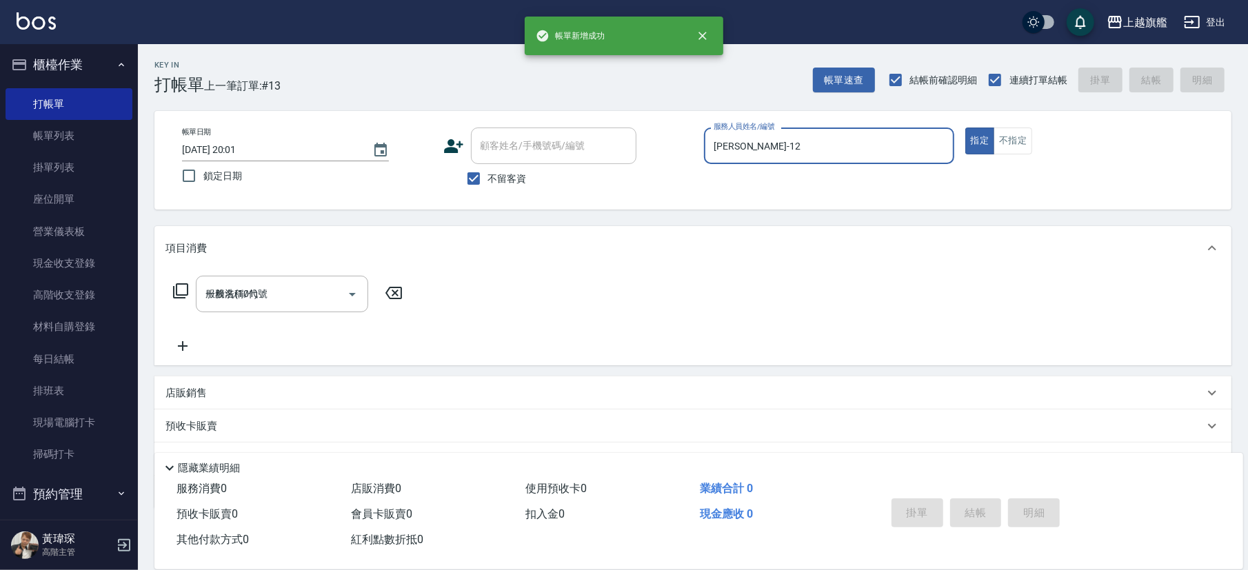
type input "[DATE] 20:02"
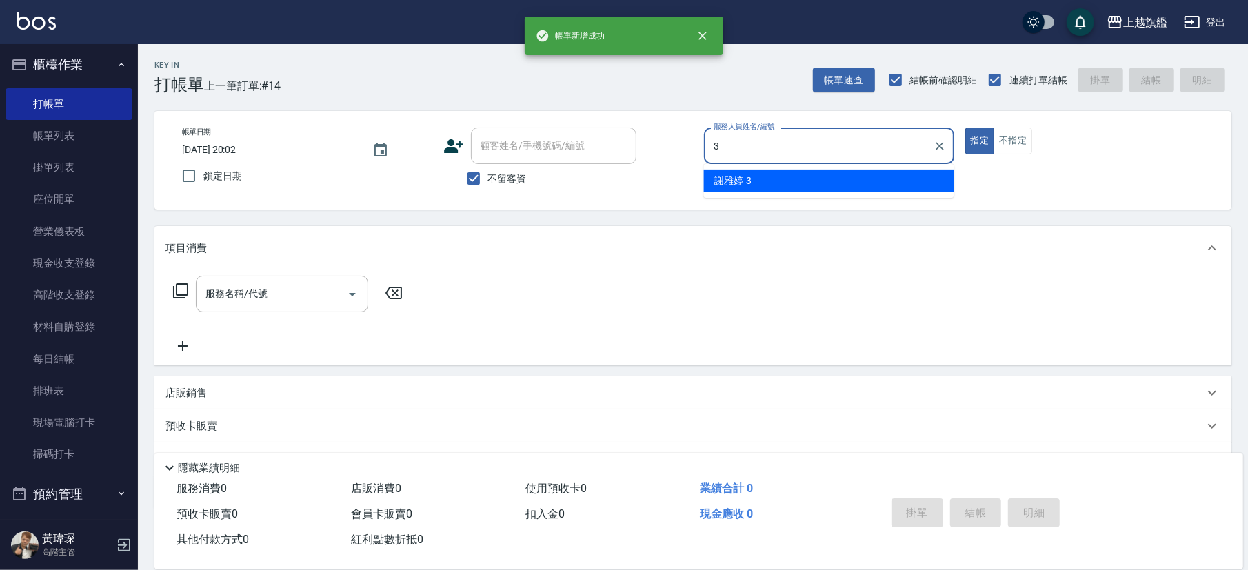
type input "[PERSON_NAME]-3"
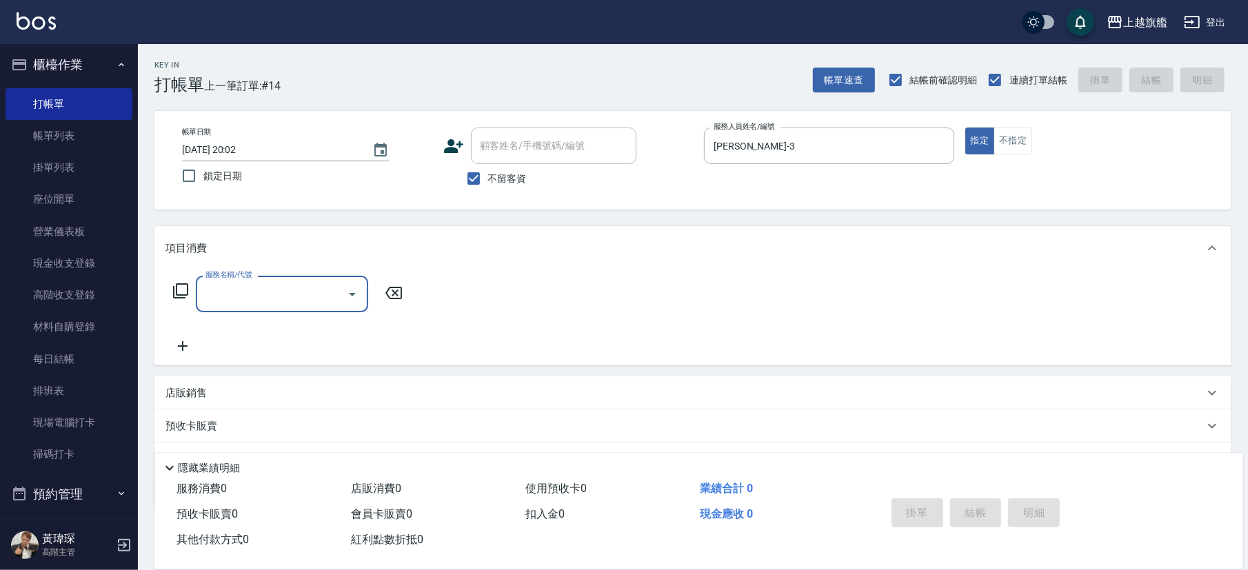
type input "1"
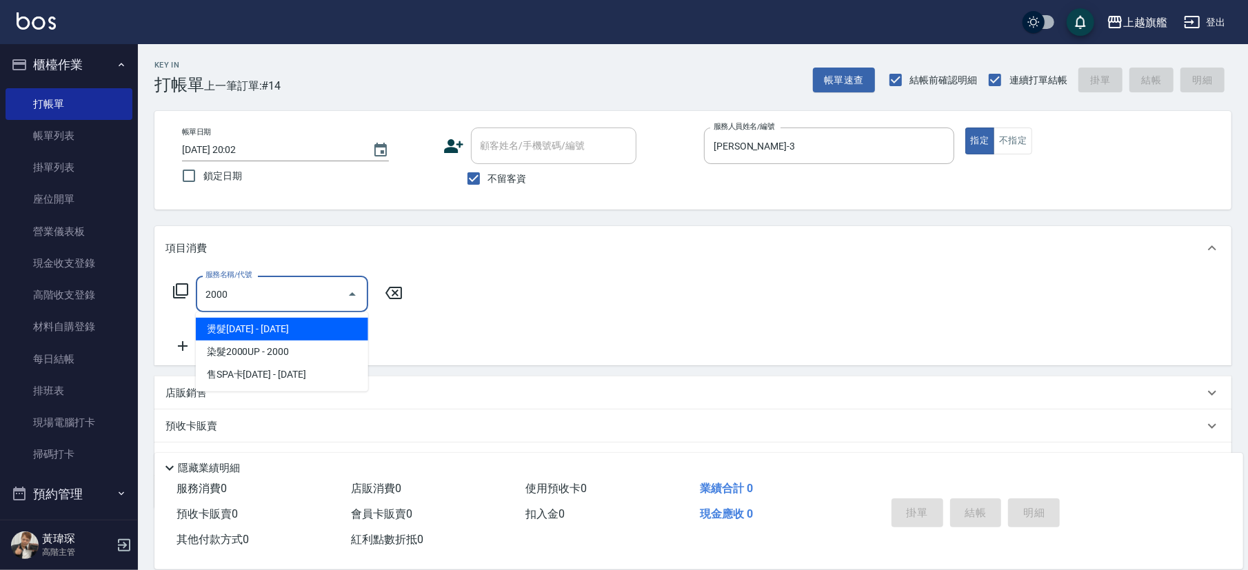
type input "燙髮2000(205)"
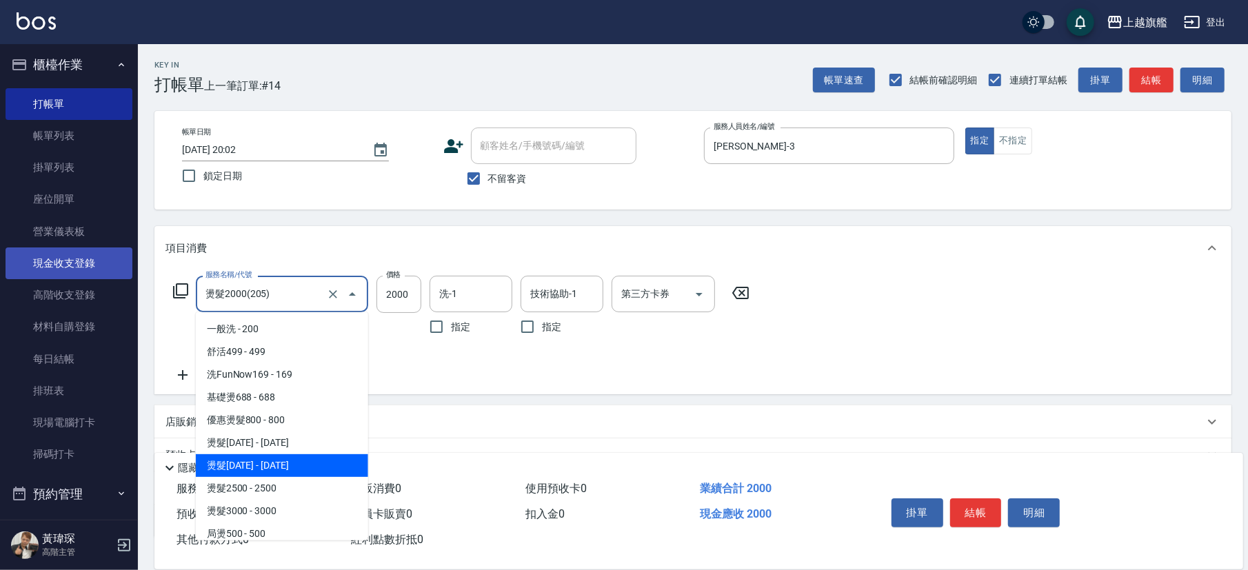
drag, startPoint x: 296, startPoint y: 292, endPoint x: 110, endPoint y: 250, distance: 190.9
click at [202, 282] on input "燙髮2000(205)" at bounding box center [262, 294] width 121 height 24
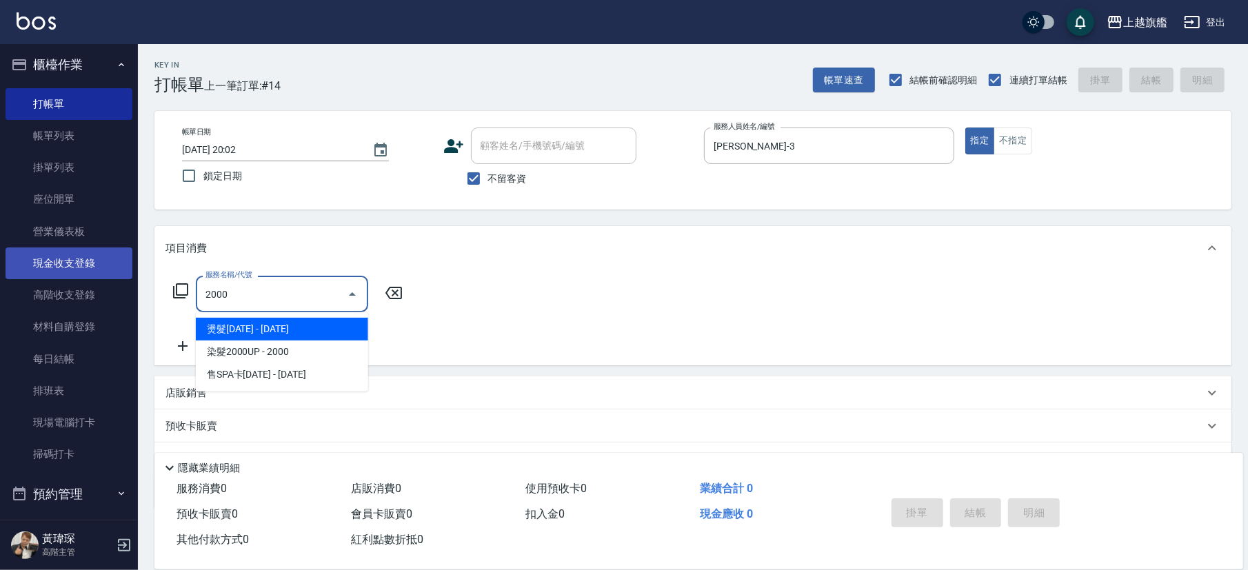
type input "燙髮2000(205)"
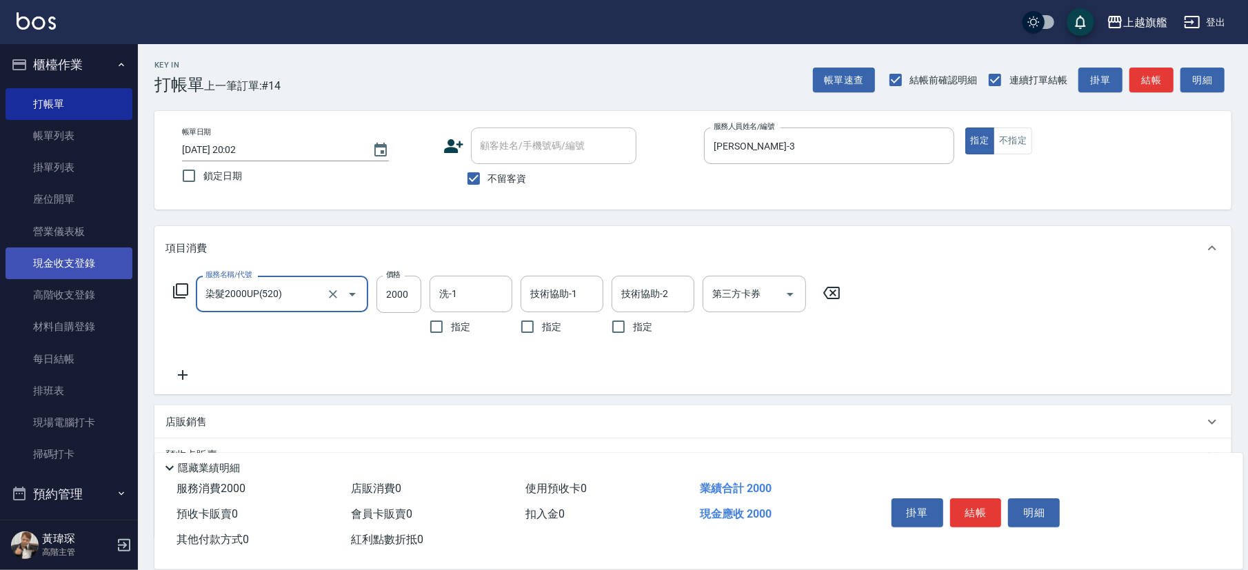
type input "染髮2000UP(520)"
type input "[PERSON_NAME]-36"
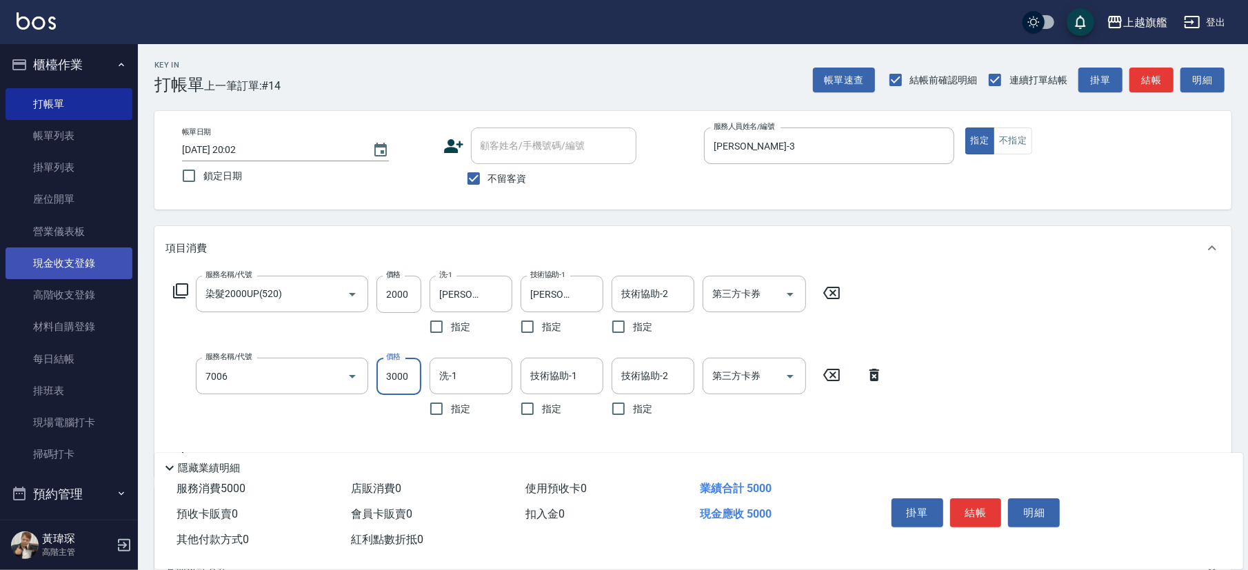
type input "重整(7006)"
type input "5500"
type input "2"
type input "[PERSON_NAME]-36"
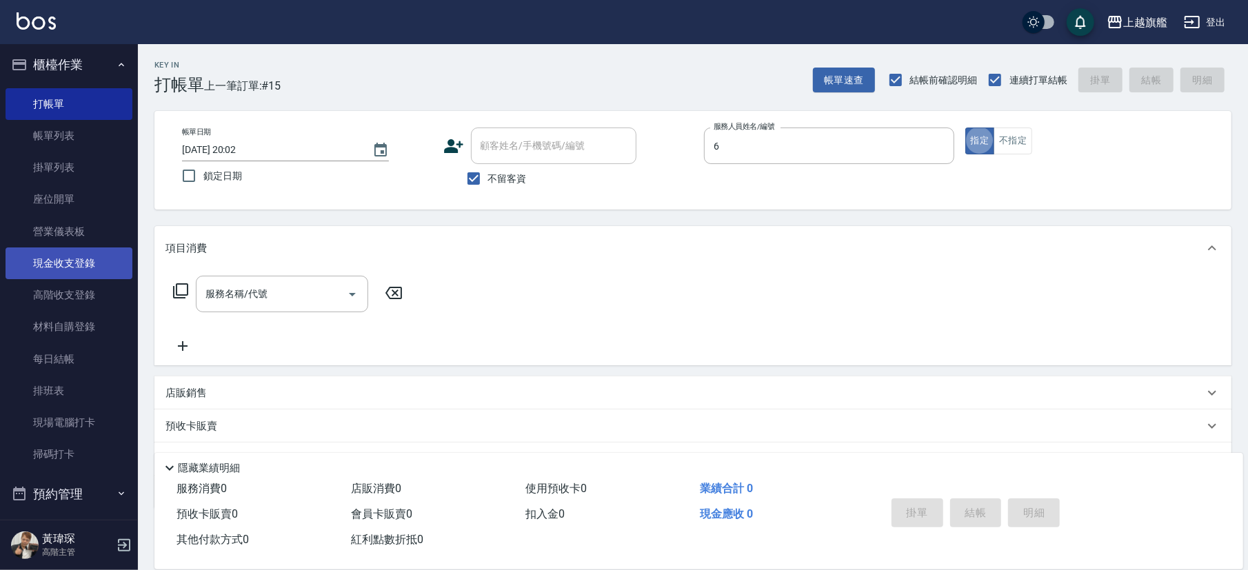
type input "[PERSON_NAME]-6"
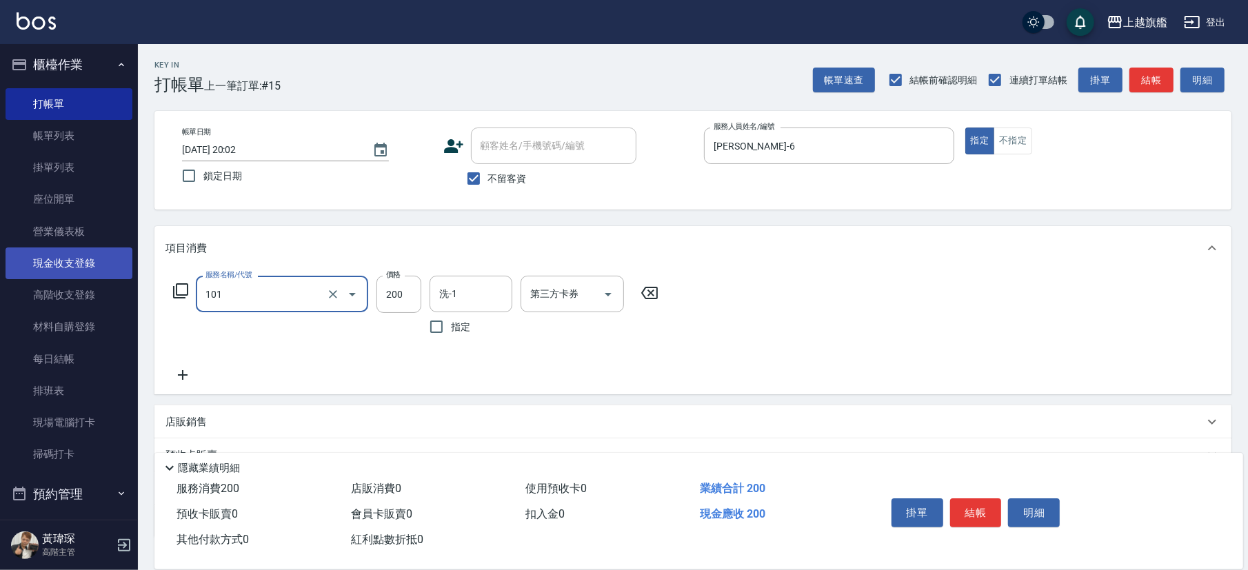
type input "一般洗(101)"
type input "400"
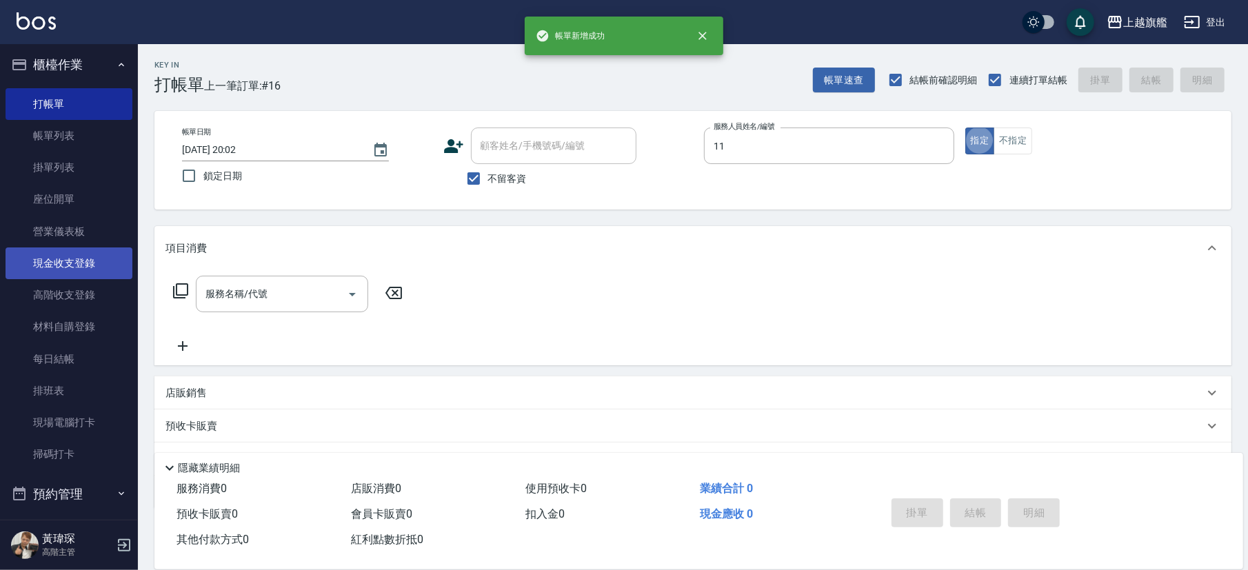
type input "[PERSON_NAME]-11"
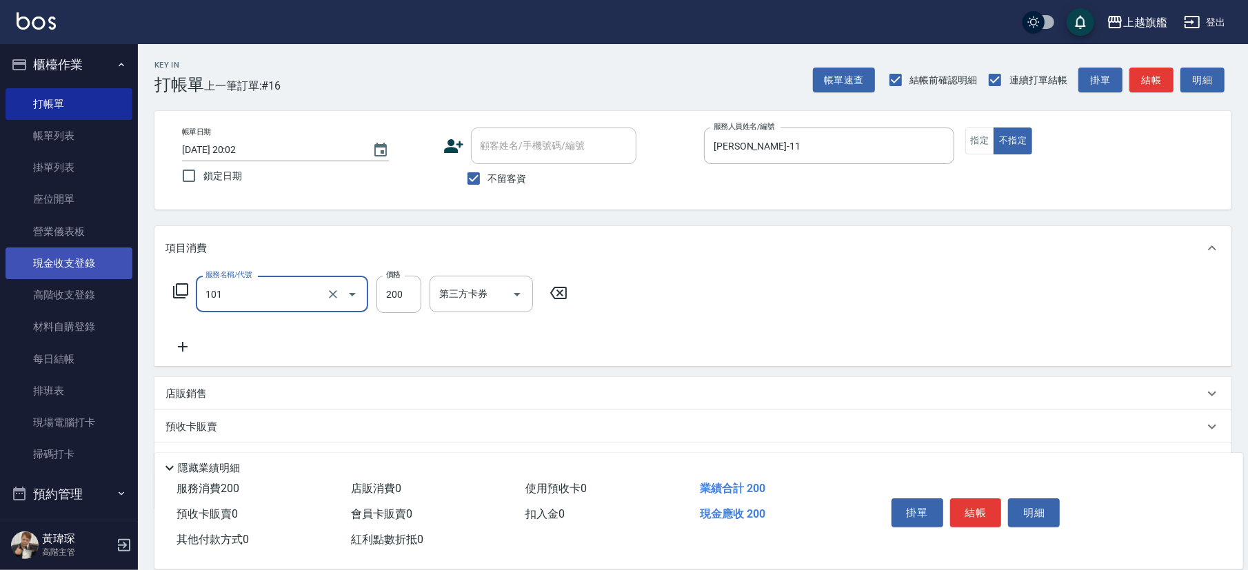
type input "一般洗(101)"
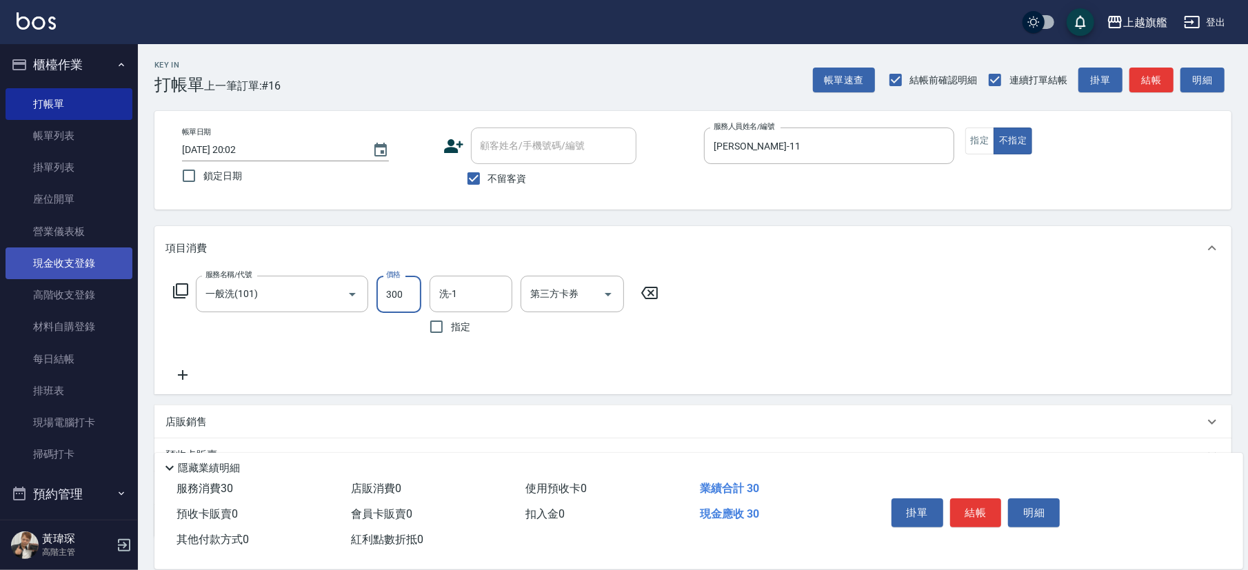
type input "300"
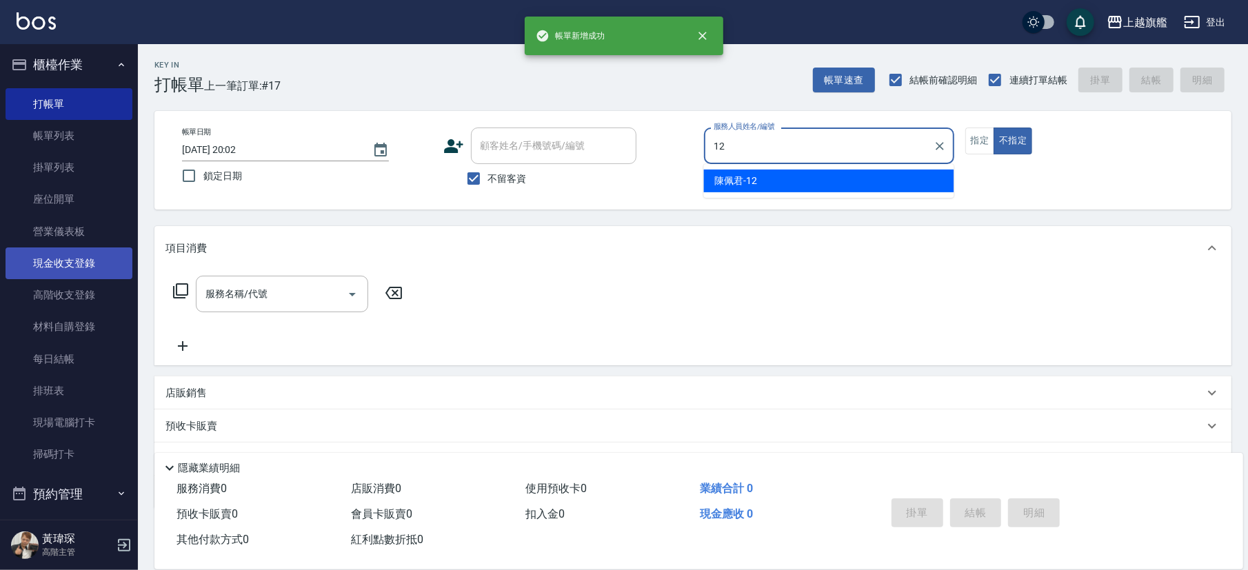
type input "[PERSON_NAME]-12"
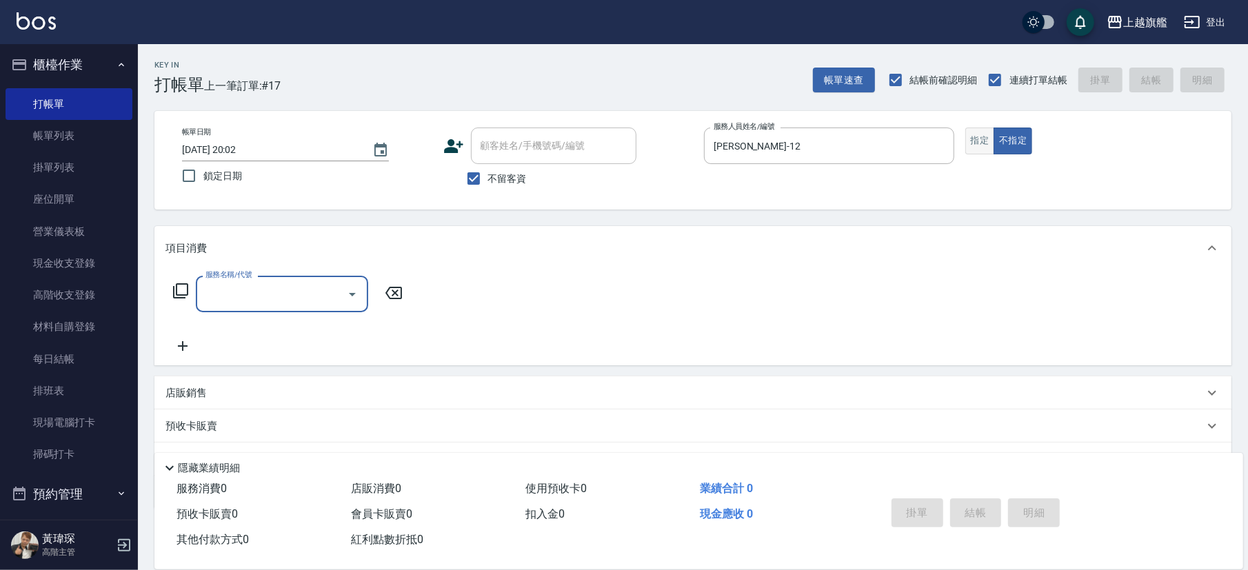
click at [882, 142] on button "指定" at bounding box center [981, 141] width 30 height 27
click at [278, 283] on input "服務名稱/代號" at bounding box center [271, 294] width 139 height 24
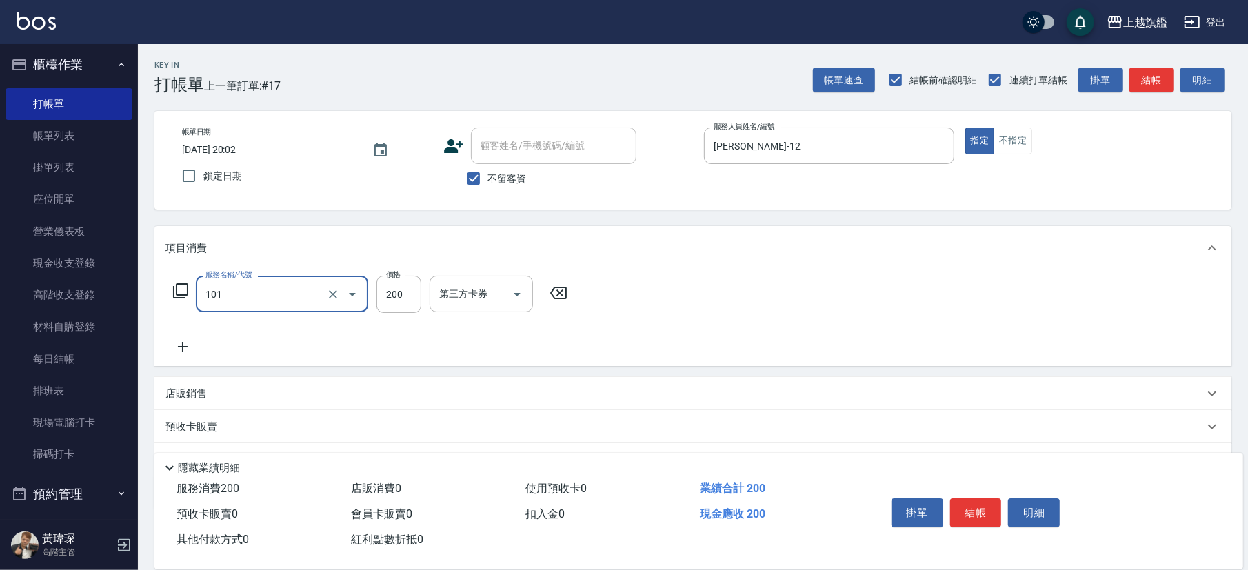
type input "一般洗(101)"
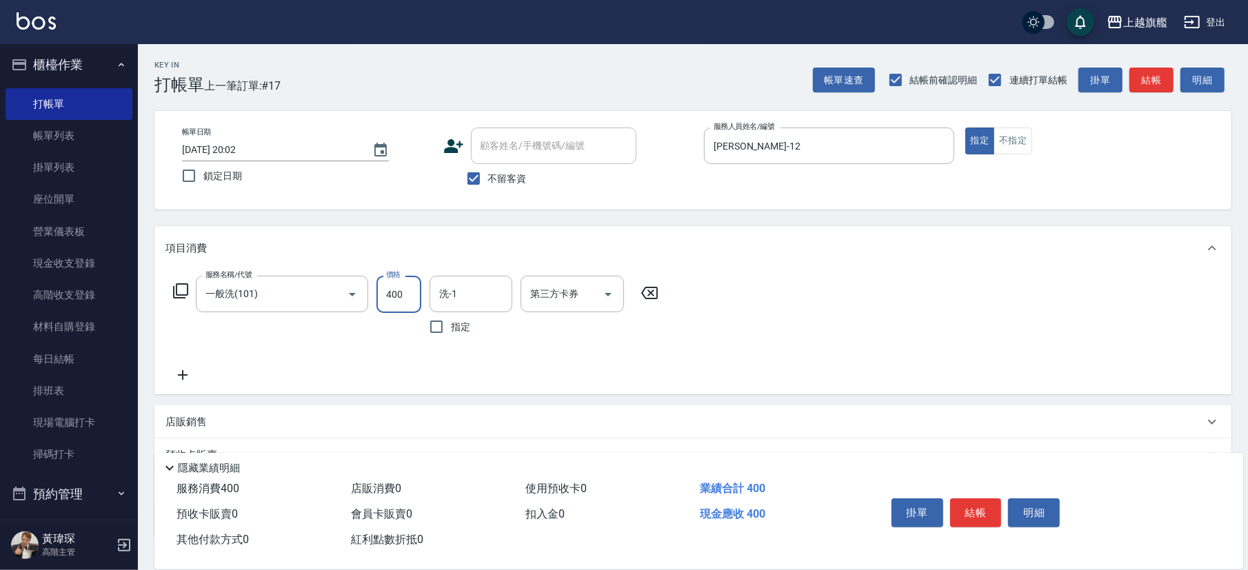
type input "400"
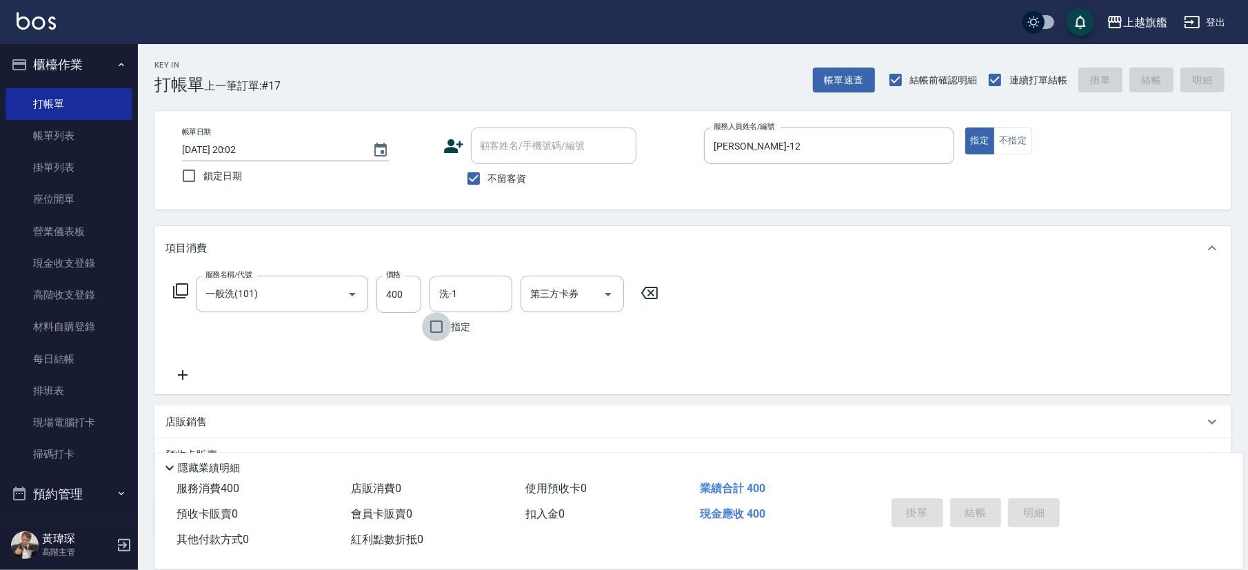
type input "[DATE] 20:03"
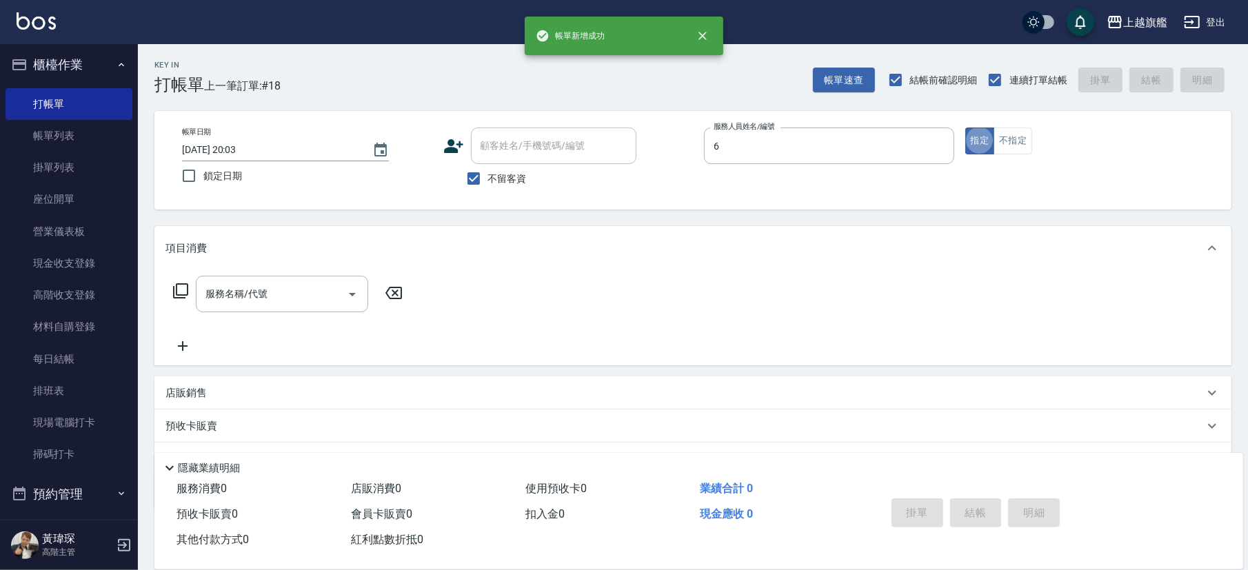
type input "[PERSON_NAME]-6"
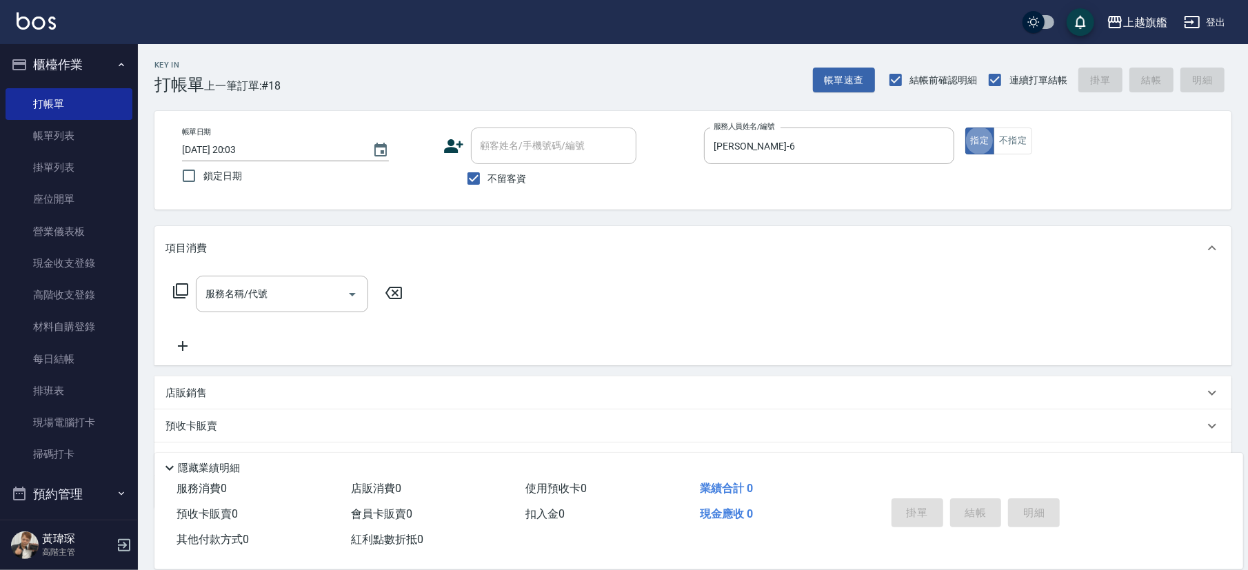
click at [253, 299] on input "服務名稱/代號" at bounding box center [271, 294] width 139 height 24
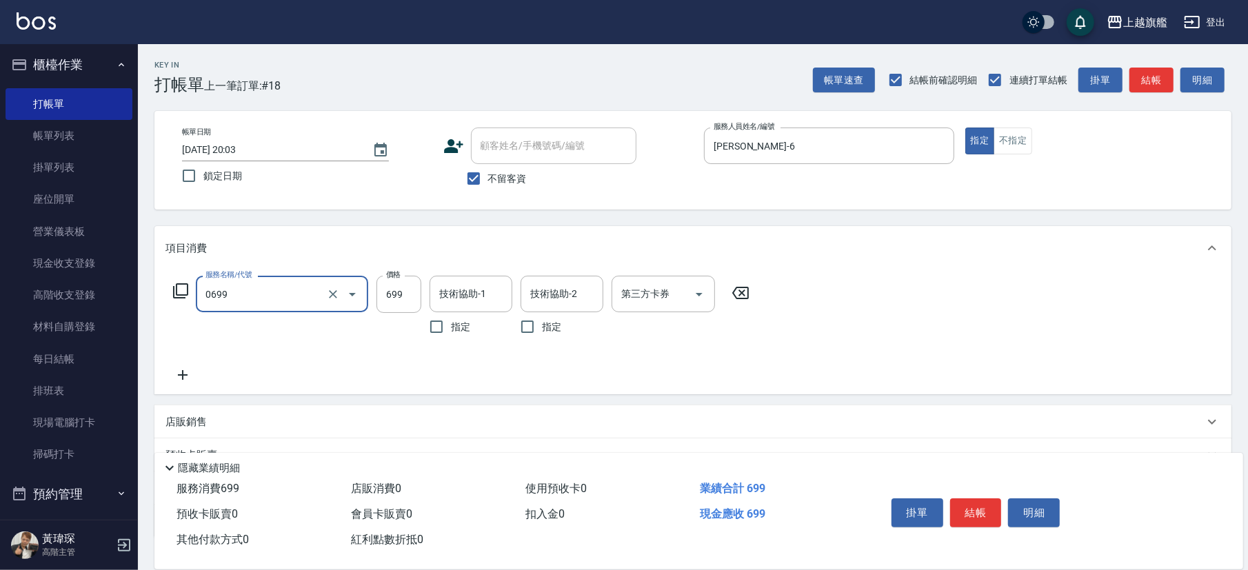
type input "精油SPA(0699)"
type input "1099"
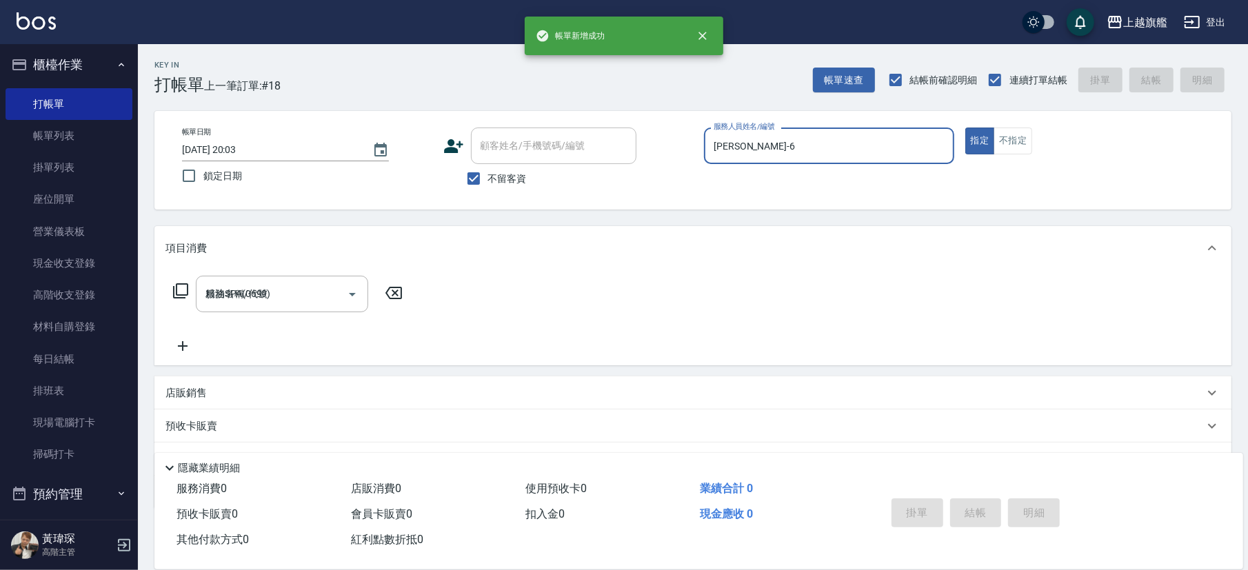
type input "[DATE] 20:04"
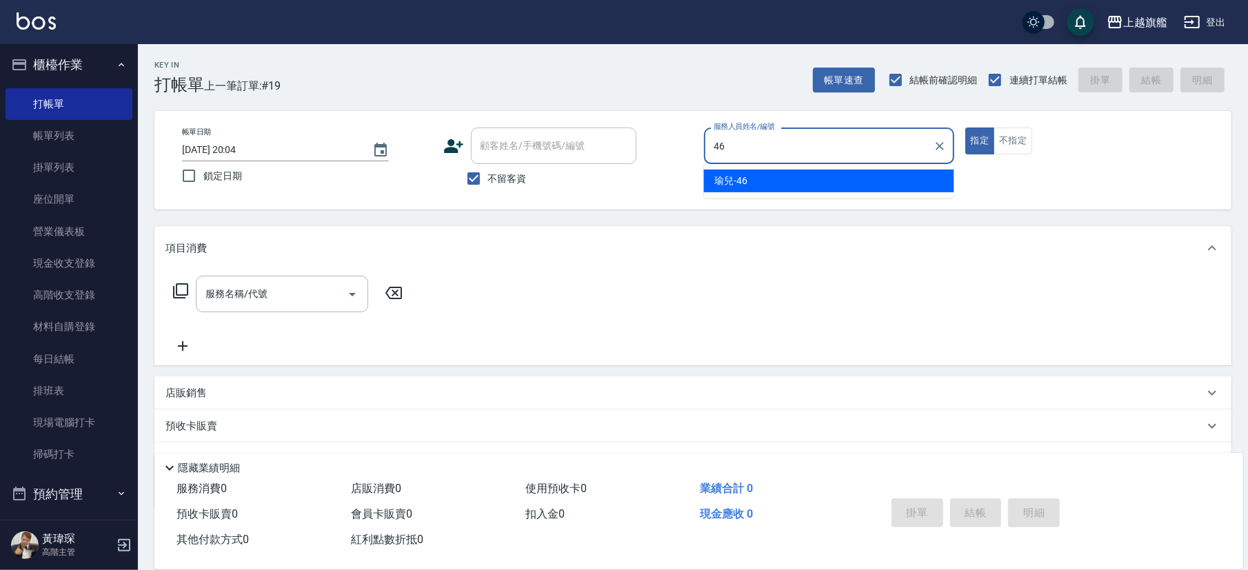
type input "瑜兒-46"
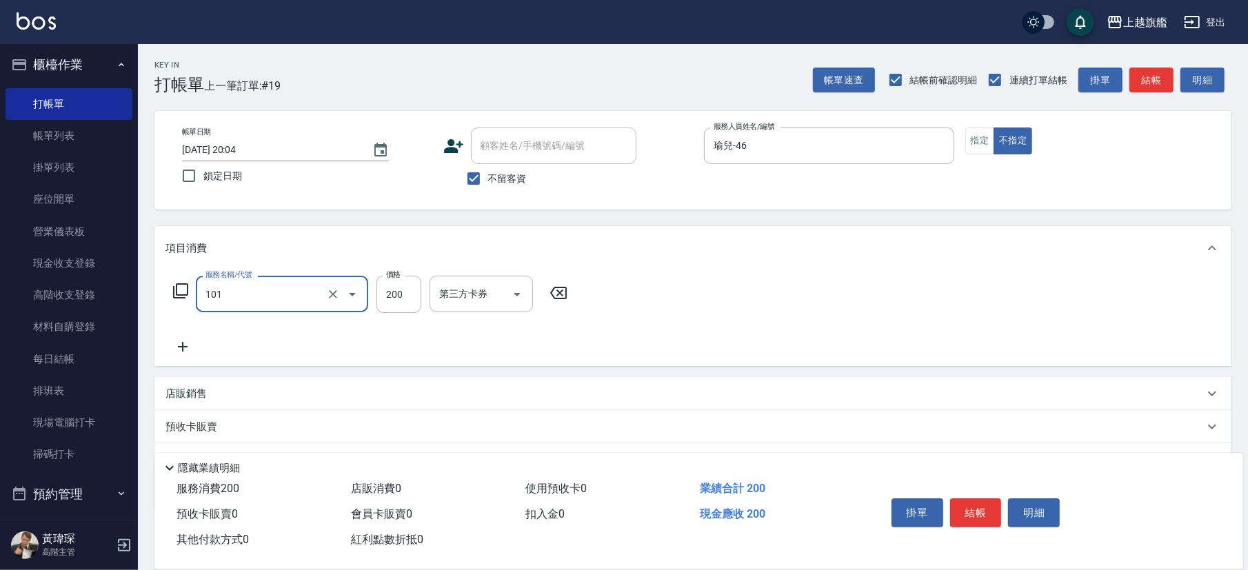
type input "一般洗(101)"
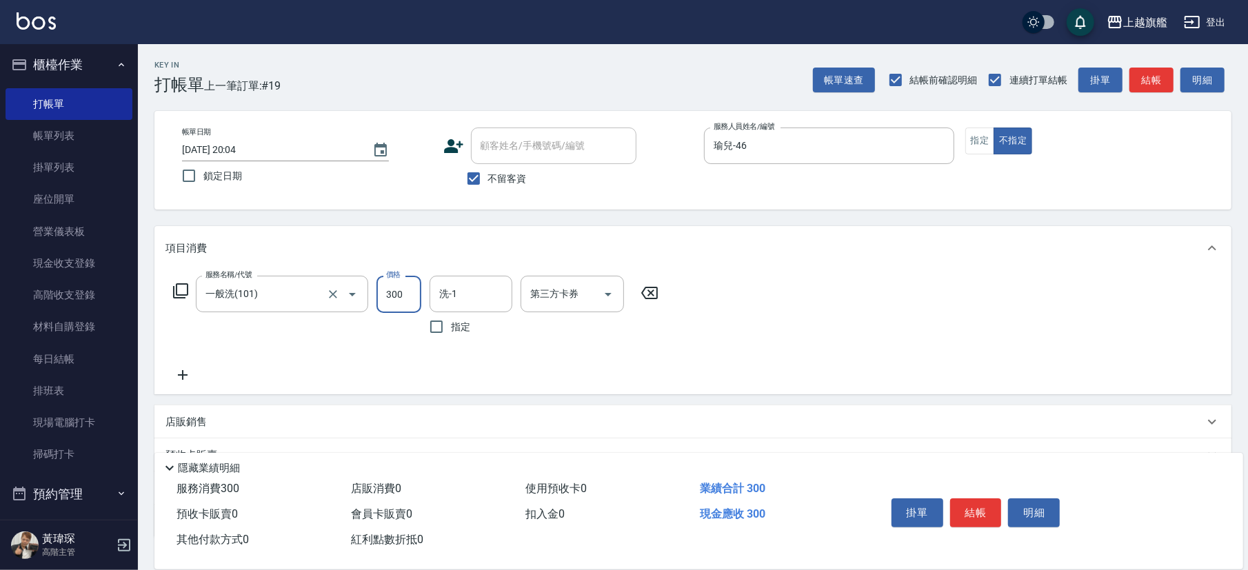
type input "300"
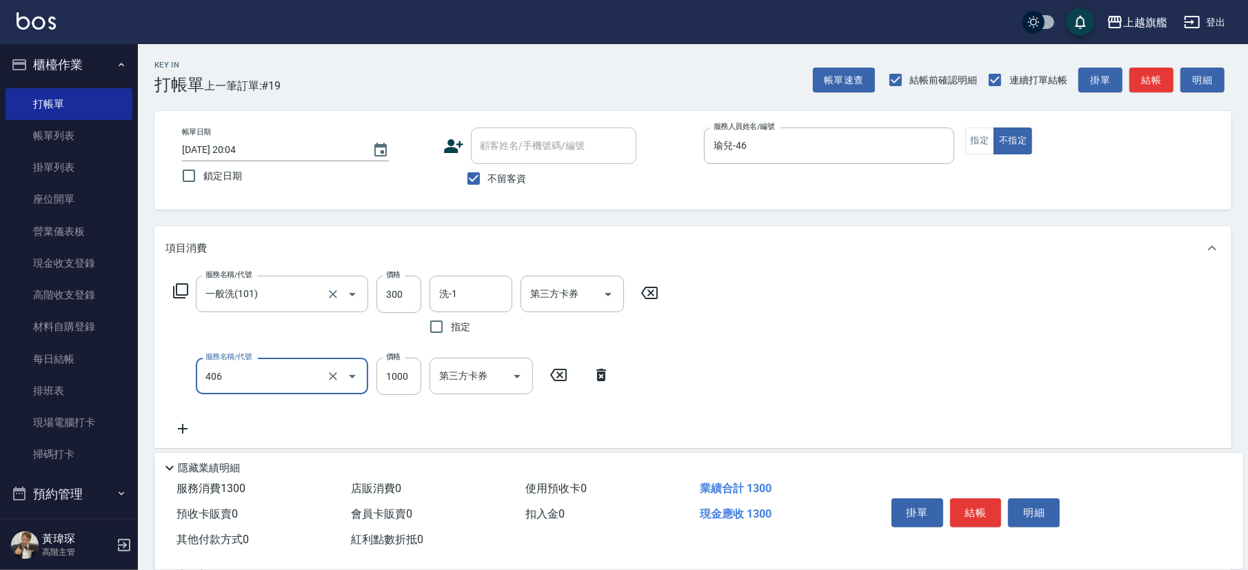
type input "水漾護1000(406)"
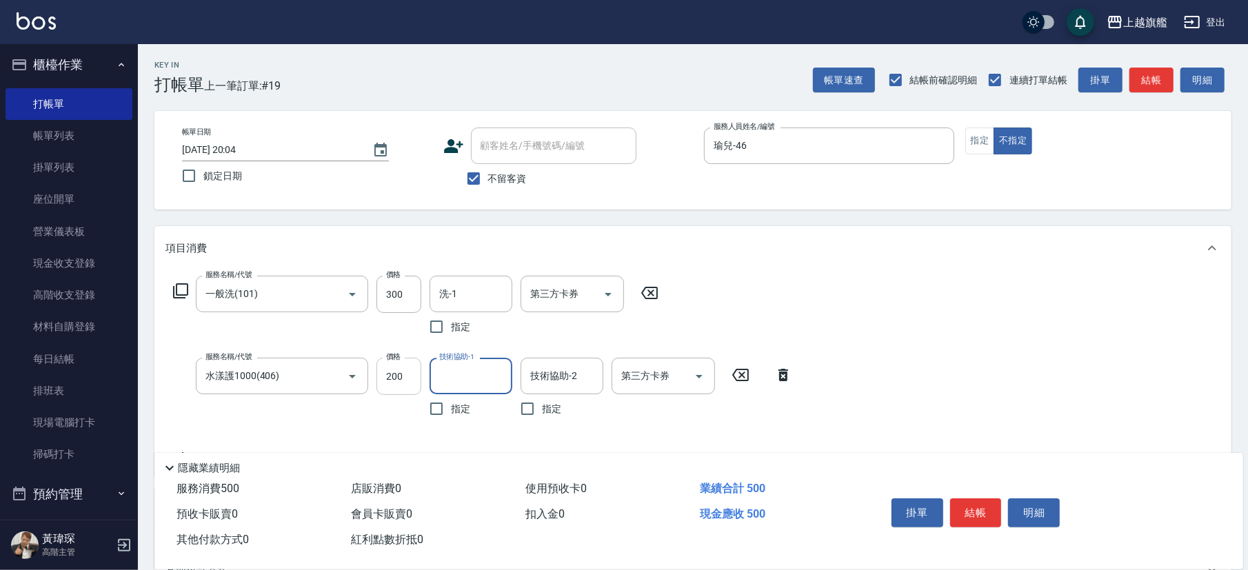
click at [395, 370] on input "200" at bounding box center [399, 376] width 45 height 37
type input "2200"
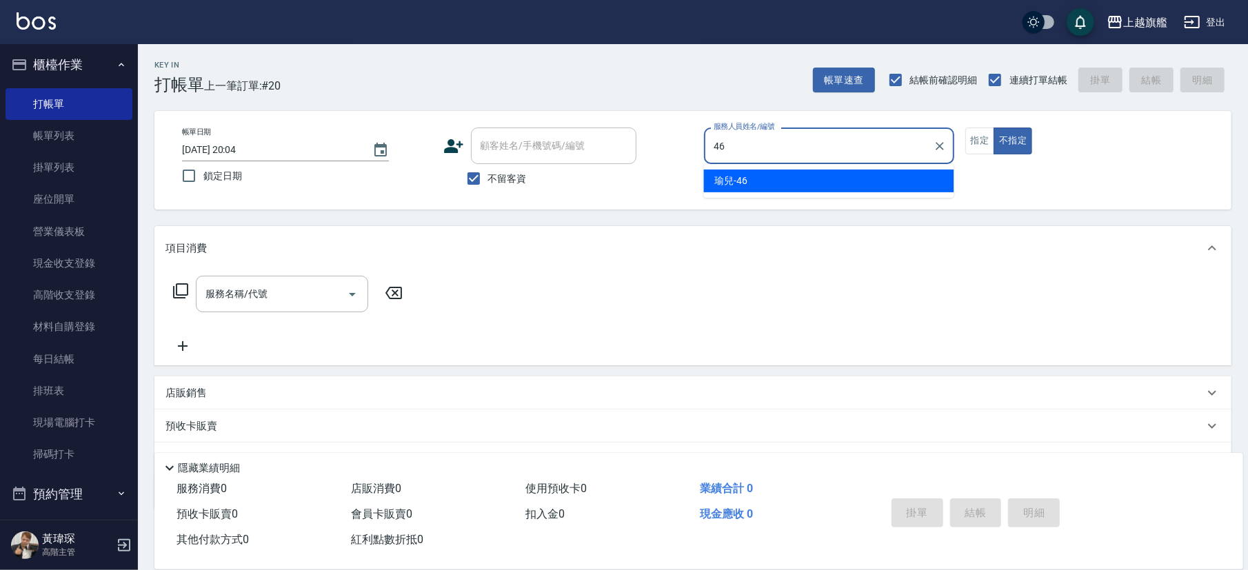
type input "瑜兒-46"
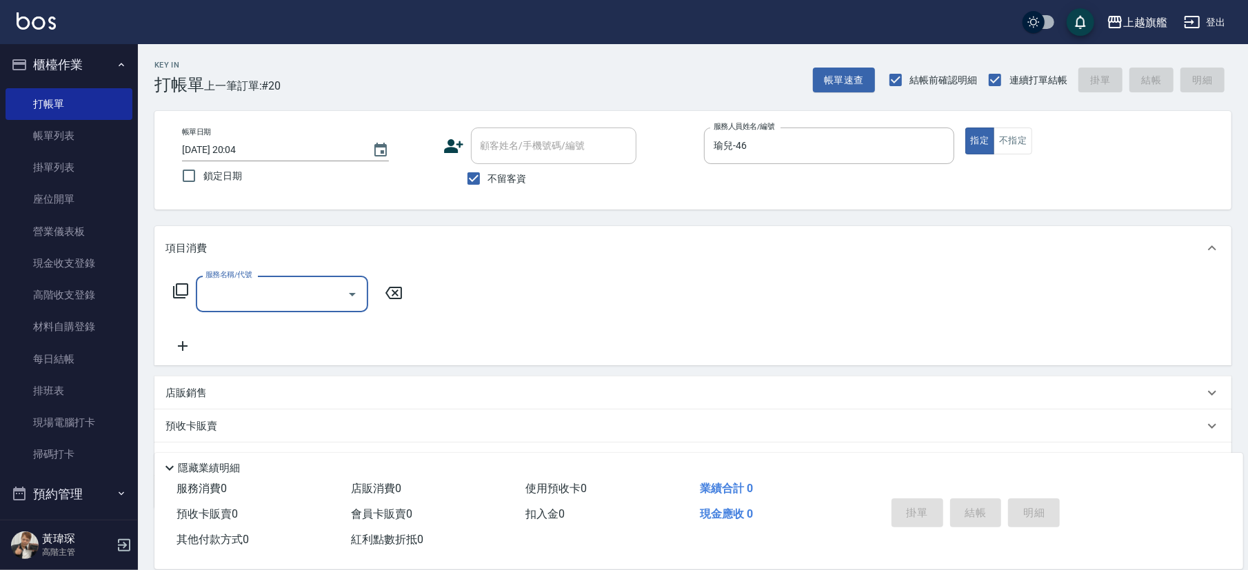
type input "1"
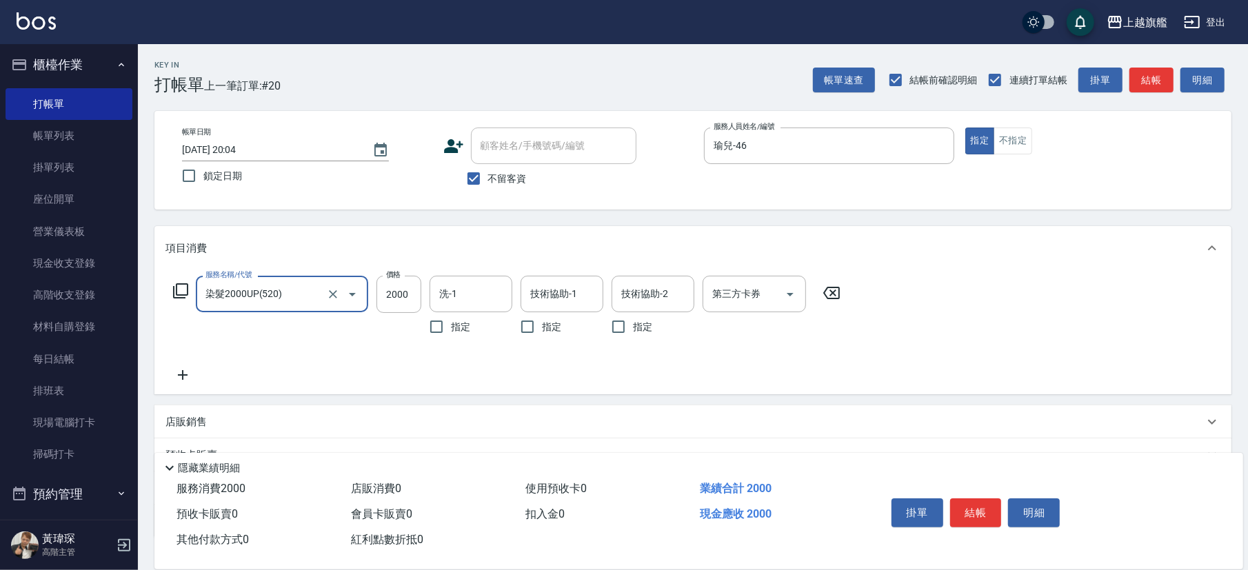
type input "染髮2000UP(520)"
type input "2399"
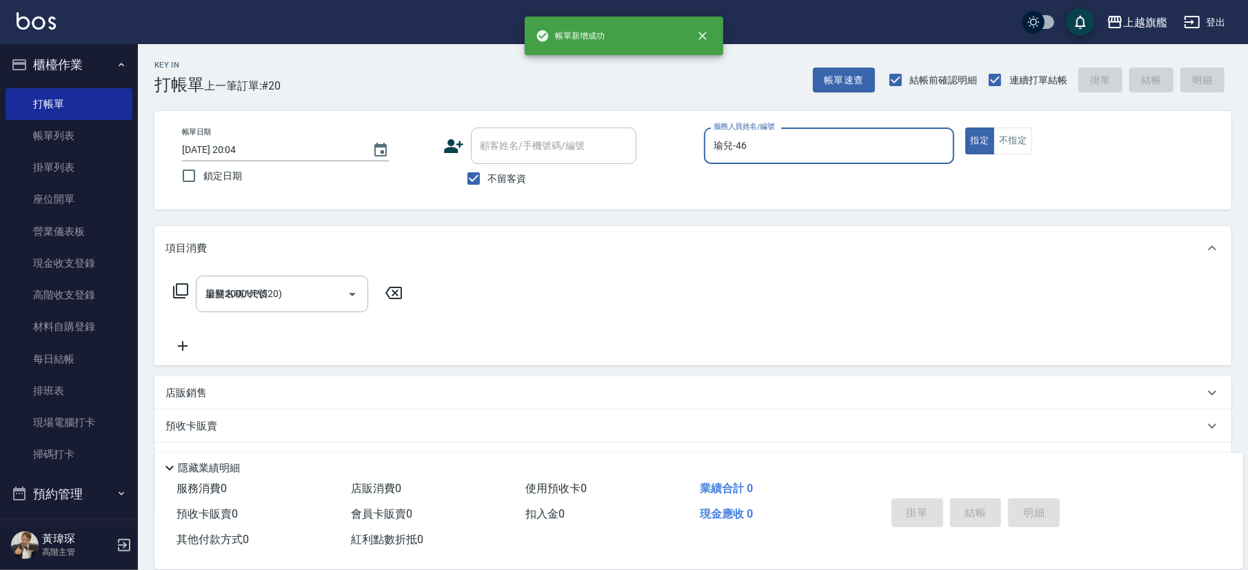
type input "[DATE] 20:05"
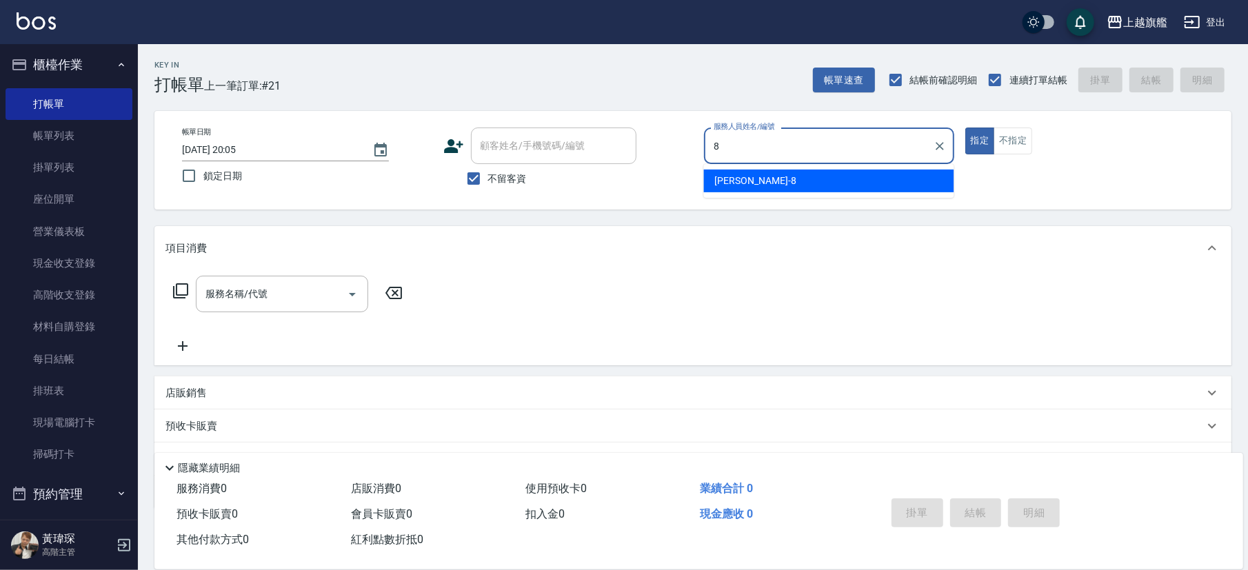
type input "[PERSON_NAME]-8"
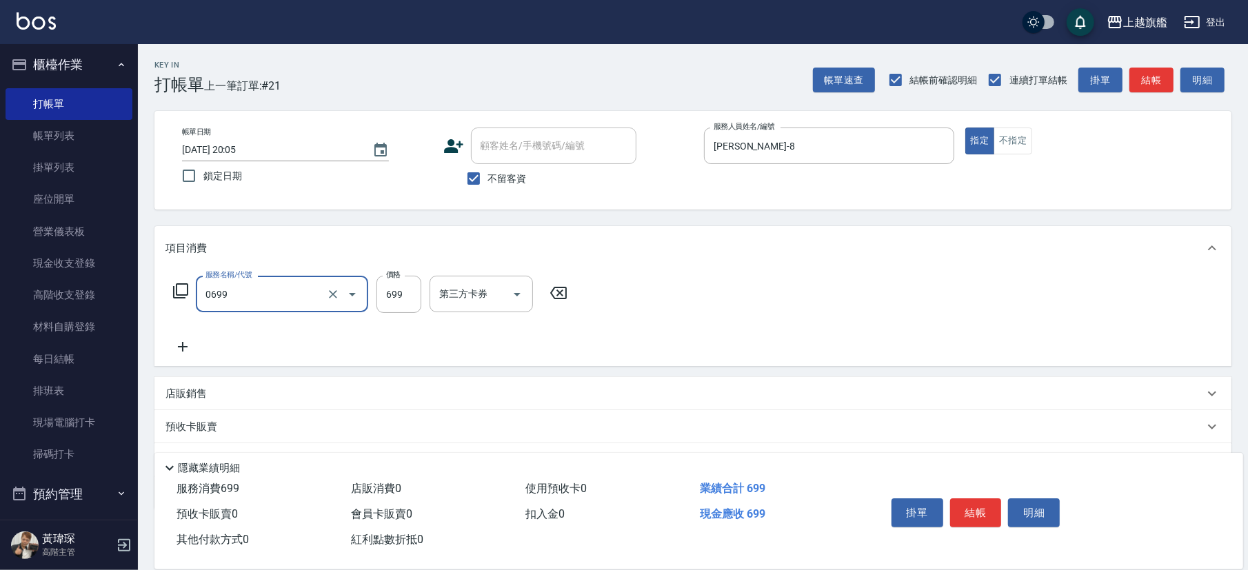
type input "精油SPA(0699)"
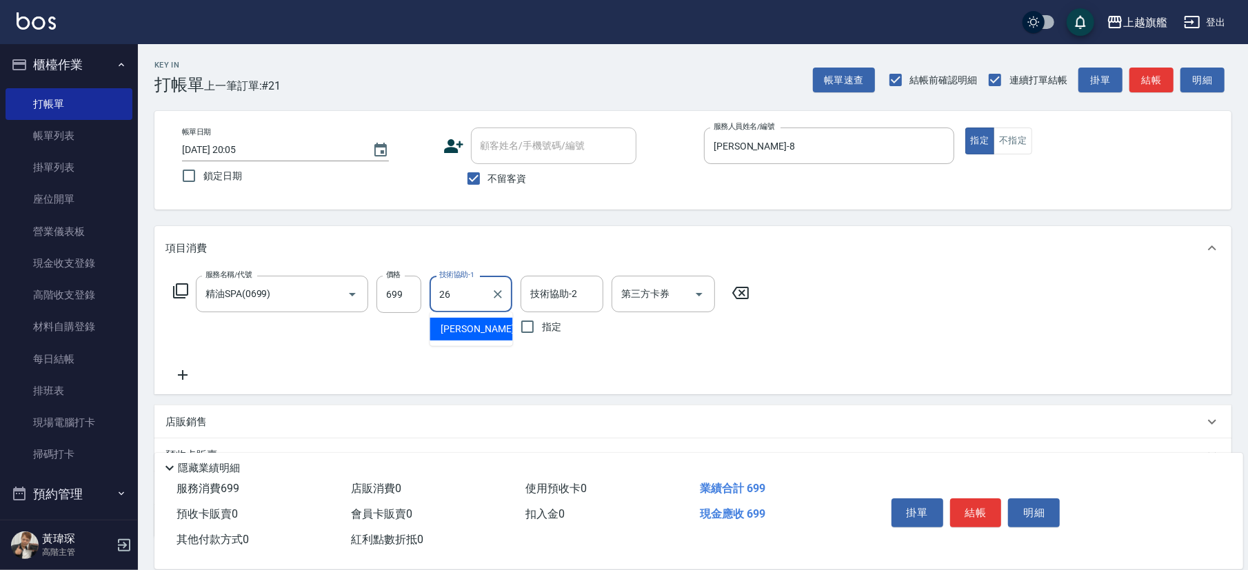
type input "[PERSON_NAME]-26"
click at [500, 183] on span "不留客資" at bounding box center [507, 179] width 39 height 14
click at [488, 183] on input "不留客資" at bounding box center [473, 178] width 29 height 29
checkbox input "false"
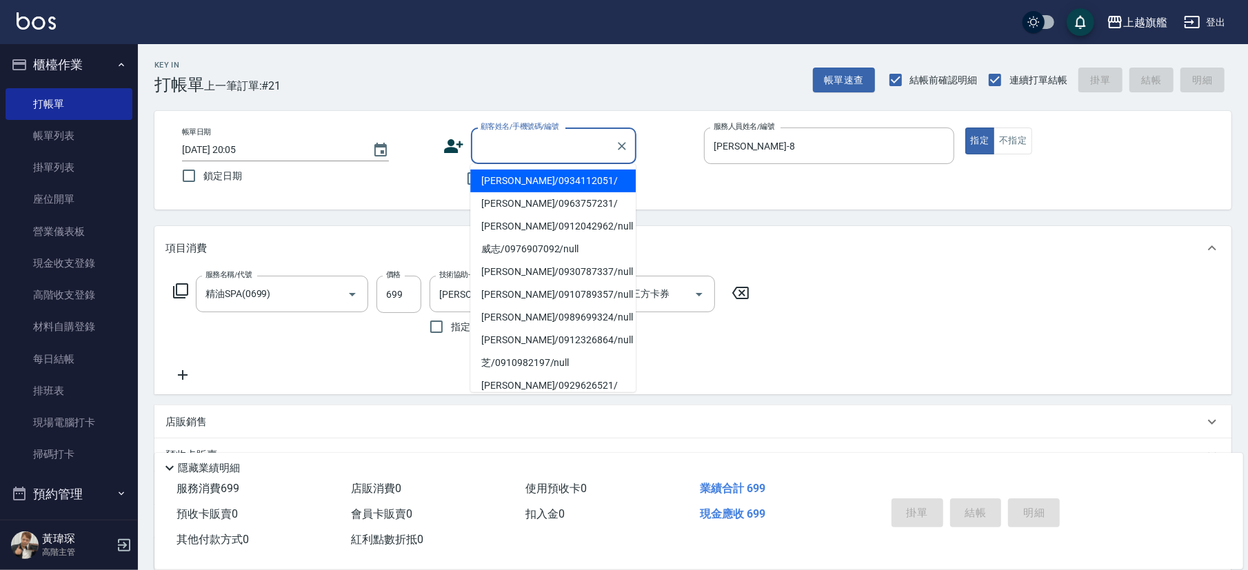
click at [502, 148] on input "顧客姓名/手機號碼/編號" at bounding box center [543, 146] width 132 height 24
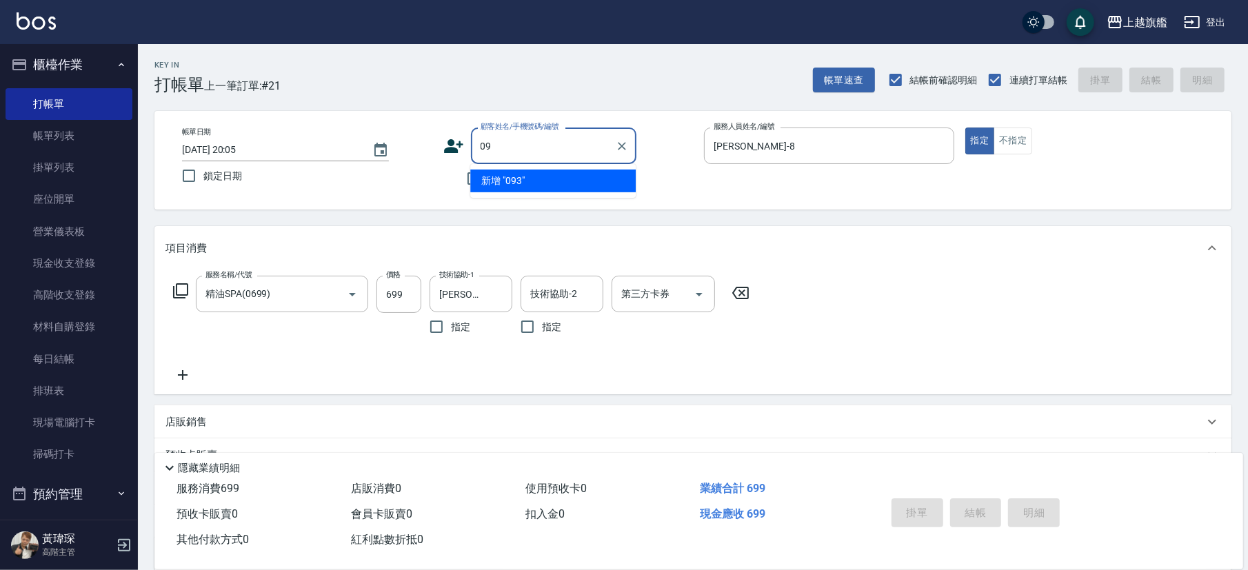
type input "0"
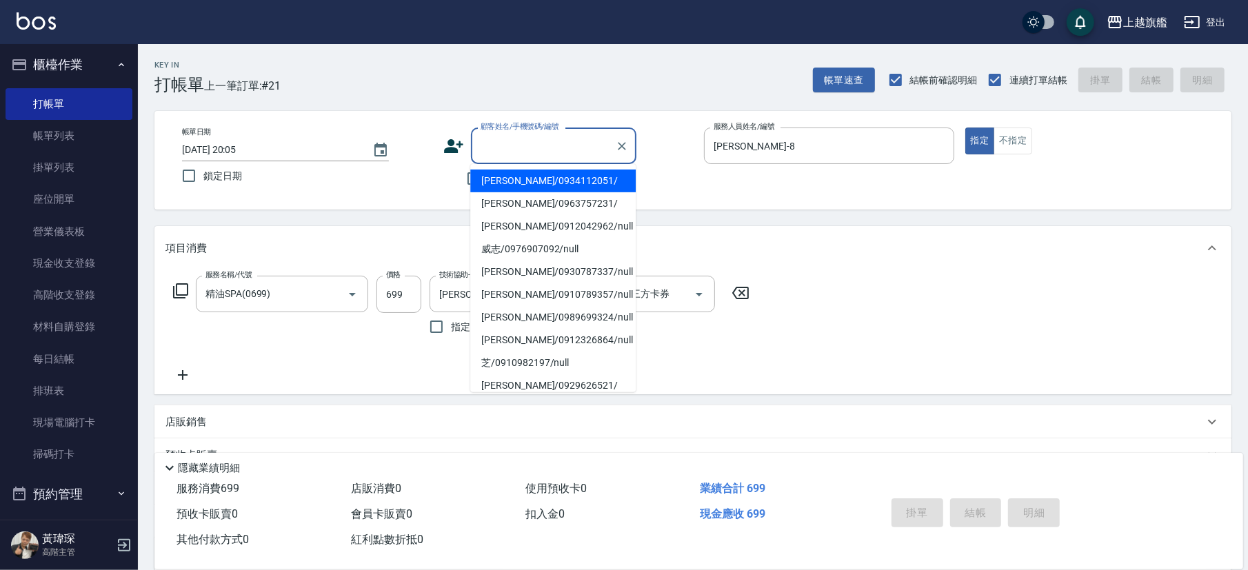
click at [657, 76] on div "Key In 打帳單 上一筆訂單:#21 帳單速查 結帳前確認明細 連續打單結帳 掛單 結帳 明細" at bounding box center [685, 69] width 1094 height 50
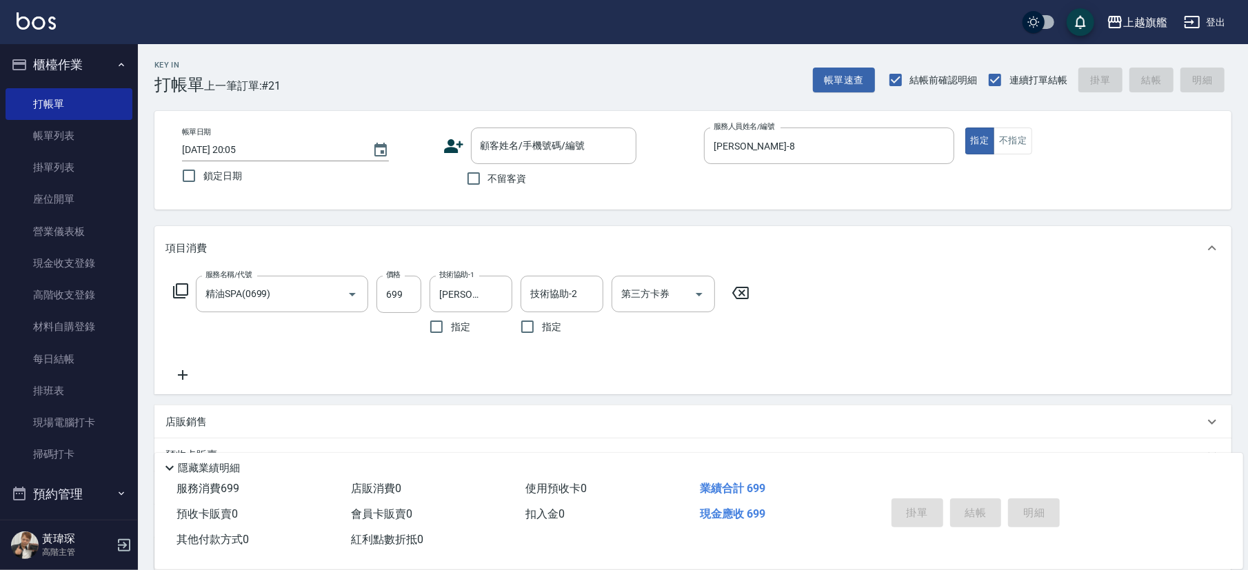
click at [458, 139] on icon at bounding box center [453, 146] width 21 height 21
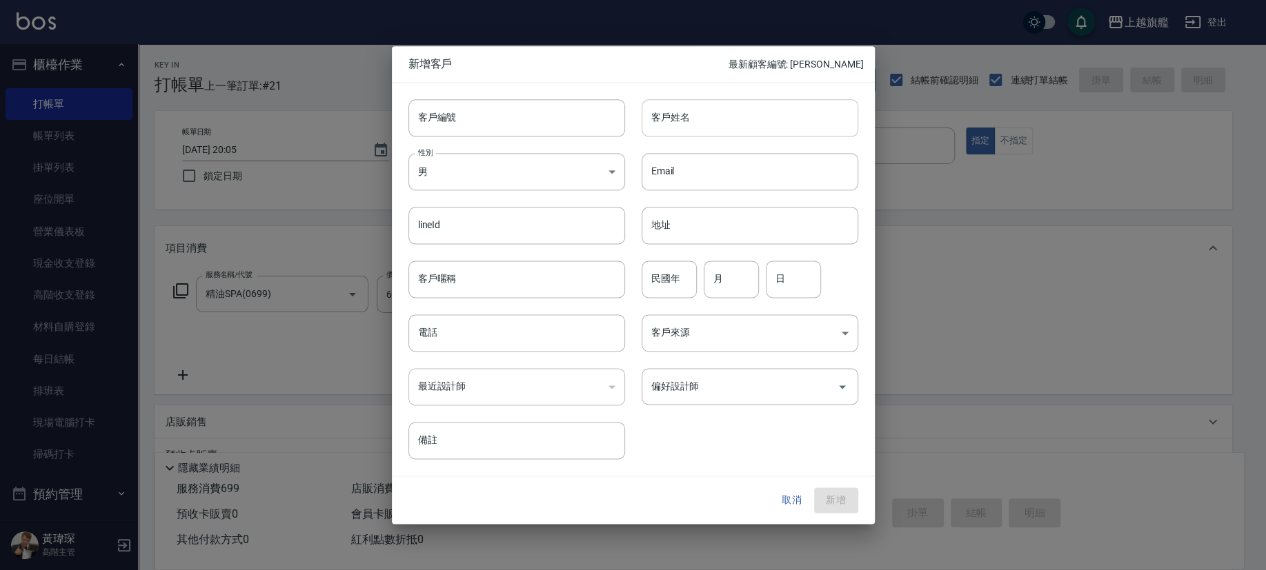
click at [739, 132] on input "客戶姓名" at bounding box center [749, 117] width 217 height 37
type input "x"
type input "[PERSON_NAME]"
drag, startPoint x: 742, startPoint y: 358, endPoint x: 741, endPoint y: 328, distance: 29.7
click at [742, 346] on div "客戶編號 客戶編號 客戶姓名 亮亮 客戶姓名 性別 男 [DEMOGRAPHIC_DATA] 性別 Email Email lineId lineId 地址 …" at bounding box center [625, 271] width 466 height 377
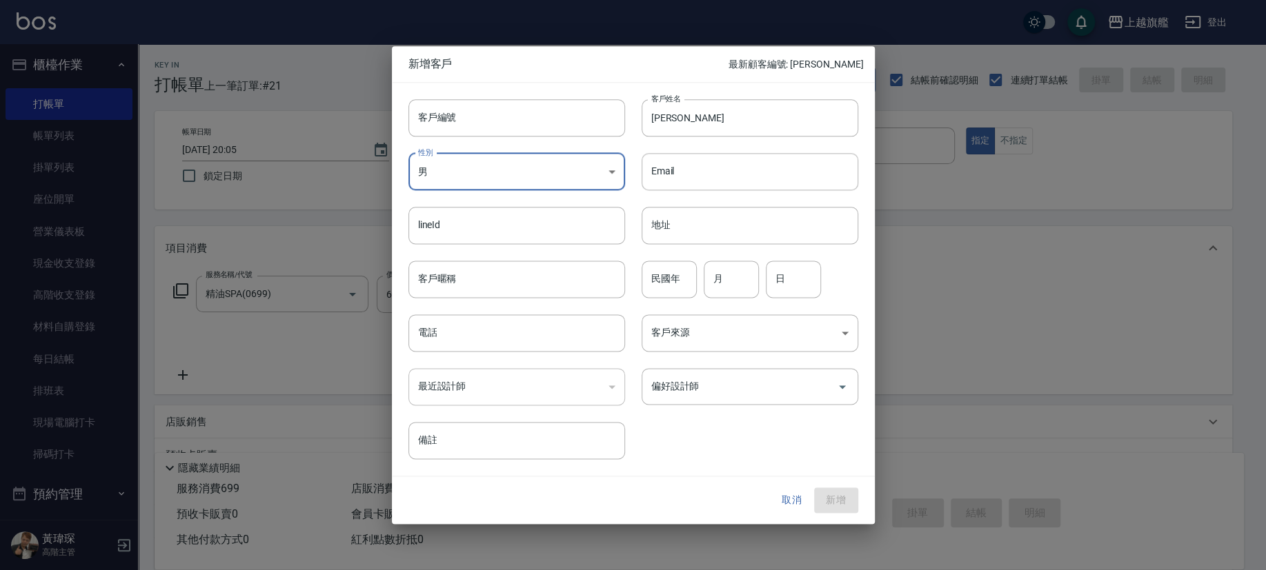
click at [554, 157] on body "上越旗艦 登出 櫃檯作業 打帳單 帳單列表 掛單列表 座位開單 營業儀表板 現金收支登錄 高階收支登錄 材料自購登錄 每日結帳 排班表 現場電腦打卡 掃碼打卡…" at bounding box center [633, 350] width 1266 height 701
click at [434, 253] on li "女" at bounding box center [516, 252] width 217 height 23
type input "[DEMOGRAPHIC_DATA]"
click at [698, 379] on input "偏好設計師" at bounding box center [739, 387] width 183 height 24
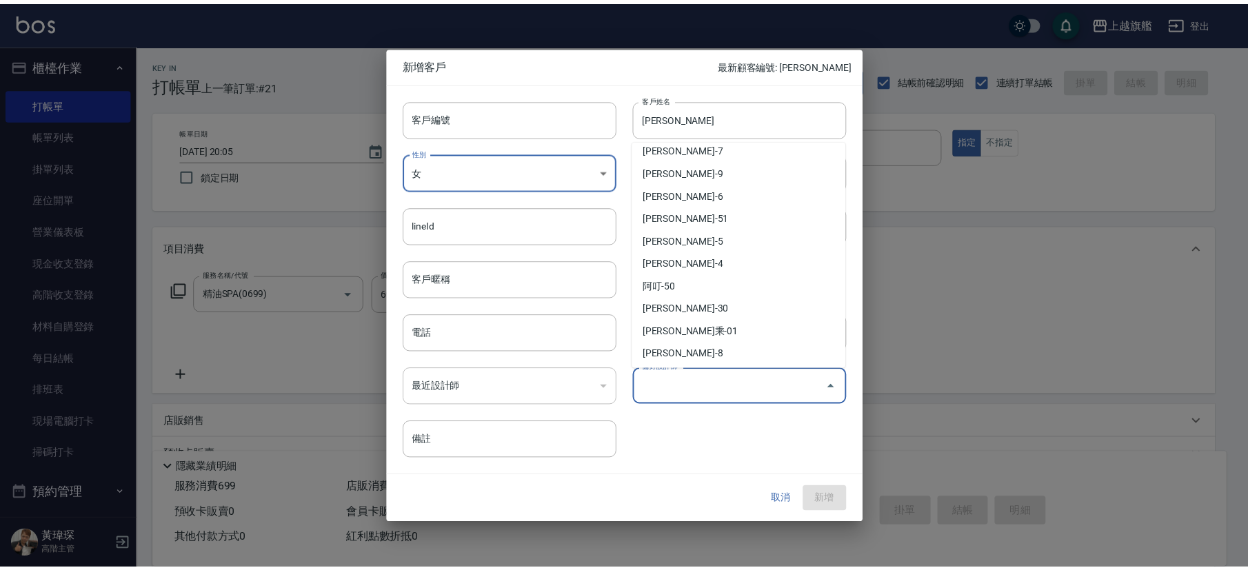
scroll to position [356, 0]
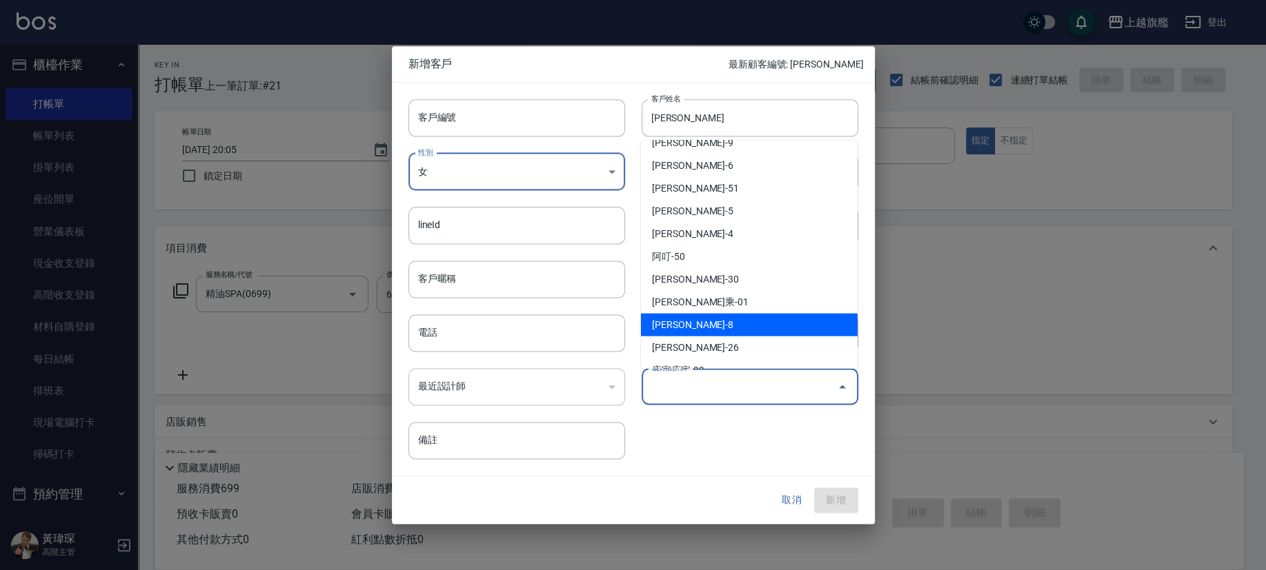
click at [694, 317] on li "[PERSON_NAME]-8" at bounding box center [749, 325] width 217 height 23
type input "[PERSON_NAME]"
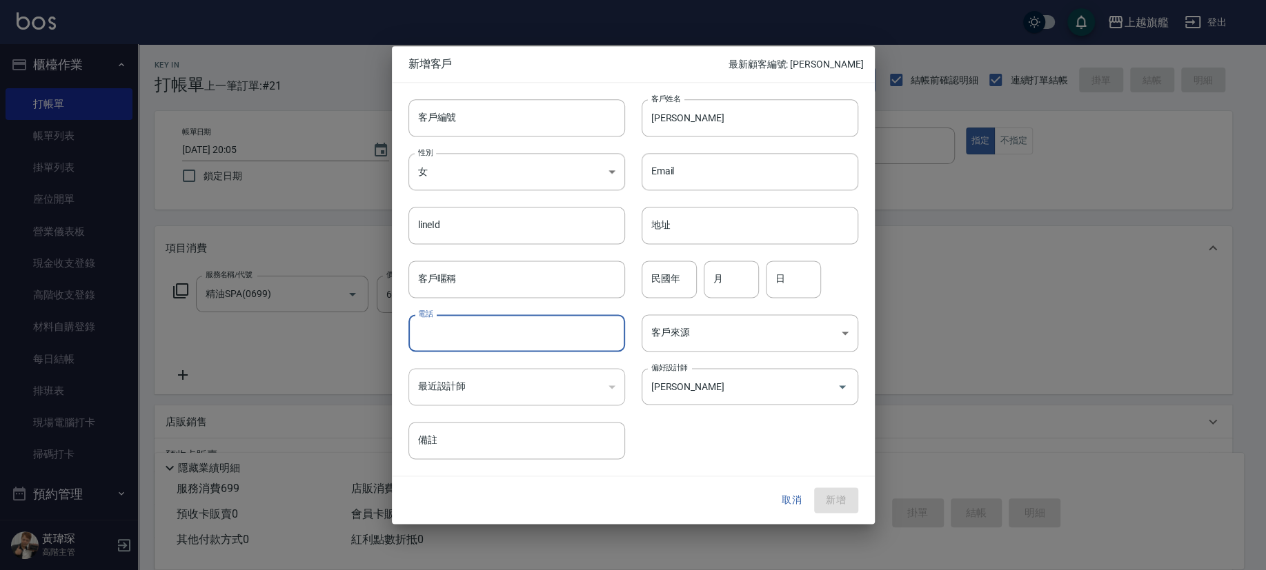
drag, startPoint x: 486, startPoint y: 331, endPoint x: 470, endPoint y: 326, distance: 16.6
click at [479, 333] on input "電話" at bounding box center [516, 333] width 217 height 37
click at [828, 397] on button "新增" at bounding box center [836, 501] width 44 height 26
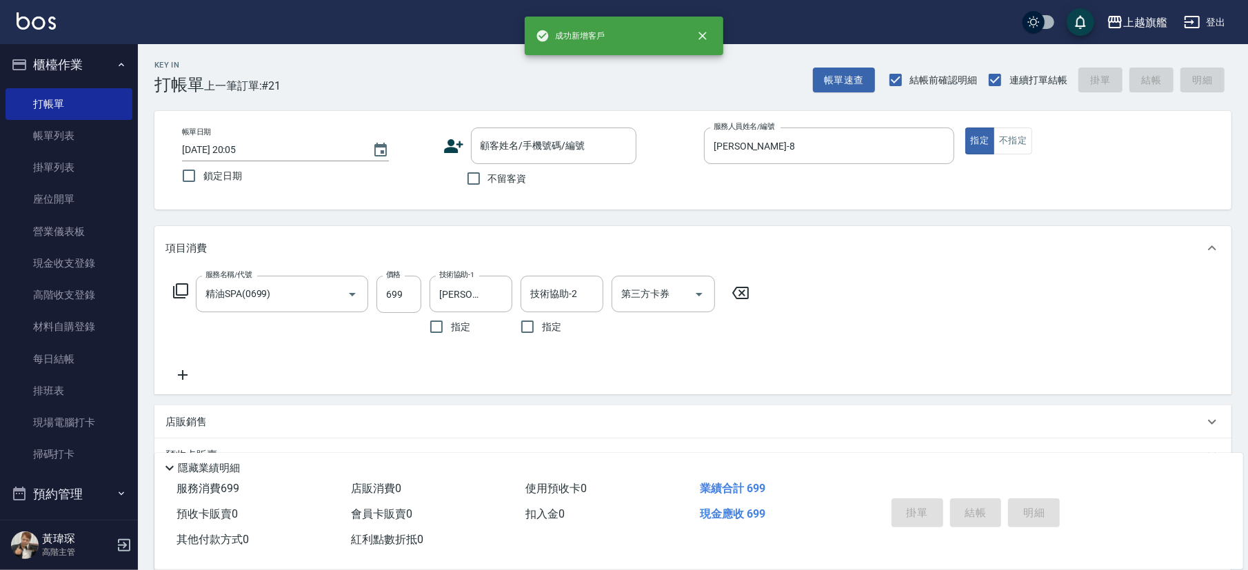
click at [739, 294] on icon at bounding box center [740, 293] width 34 height 17
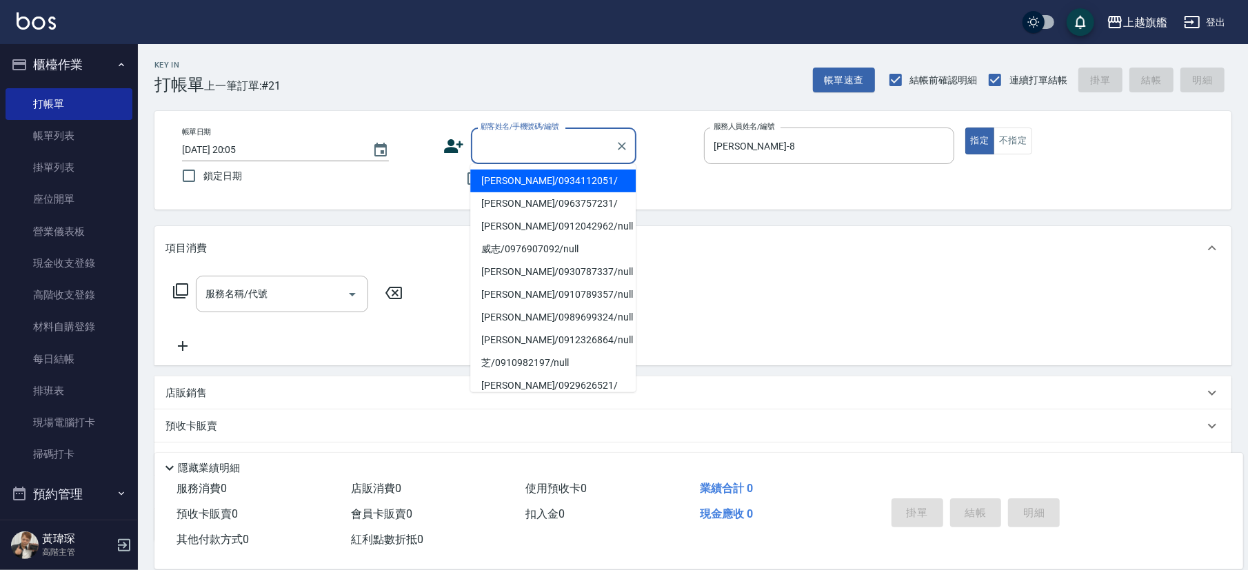
click at [561, 141] on input "顧客姓名/手機號碼/編號" at bounding box center [543, 146] width 132 height 24
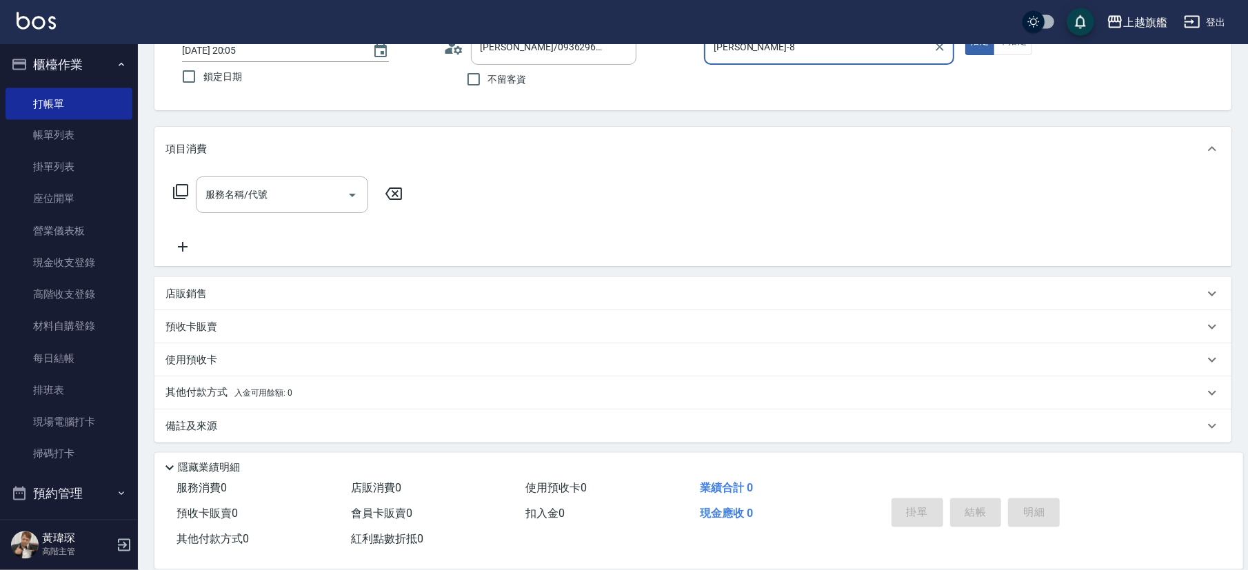
scroll to position [101, 0]
click at [215, 328] on div "預收卡販賣" at bounding box center [685, 325] width 1039 height 14
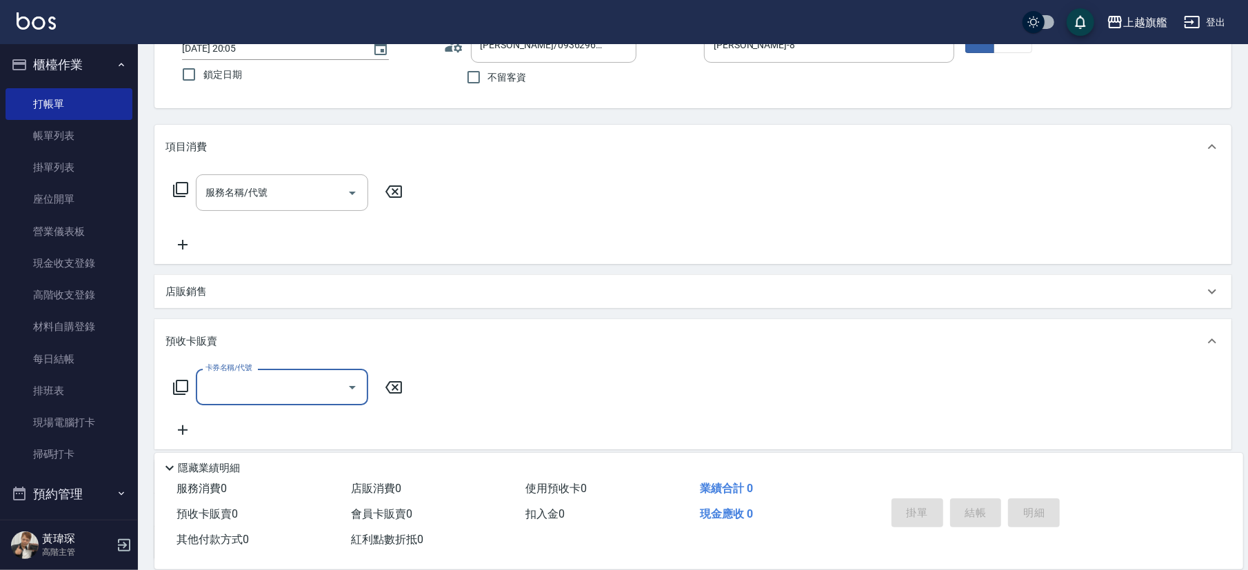
scroll to position [1, 0]
click at [240, 366] on label "卡券名稱/代號" at bounding box center [229, 368] width 46 height 10
click at [240, 375] on input "卡券名稱/代號" at bounding box center [271, 387] width 139 height 24
click at [242, 379] on input "卡券名稱/代號" at bounding box center [271, 387] width 139 height 24
click at [243, 397] on span "重整卡" at bounding box center [282, 422] width 172 height 23
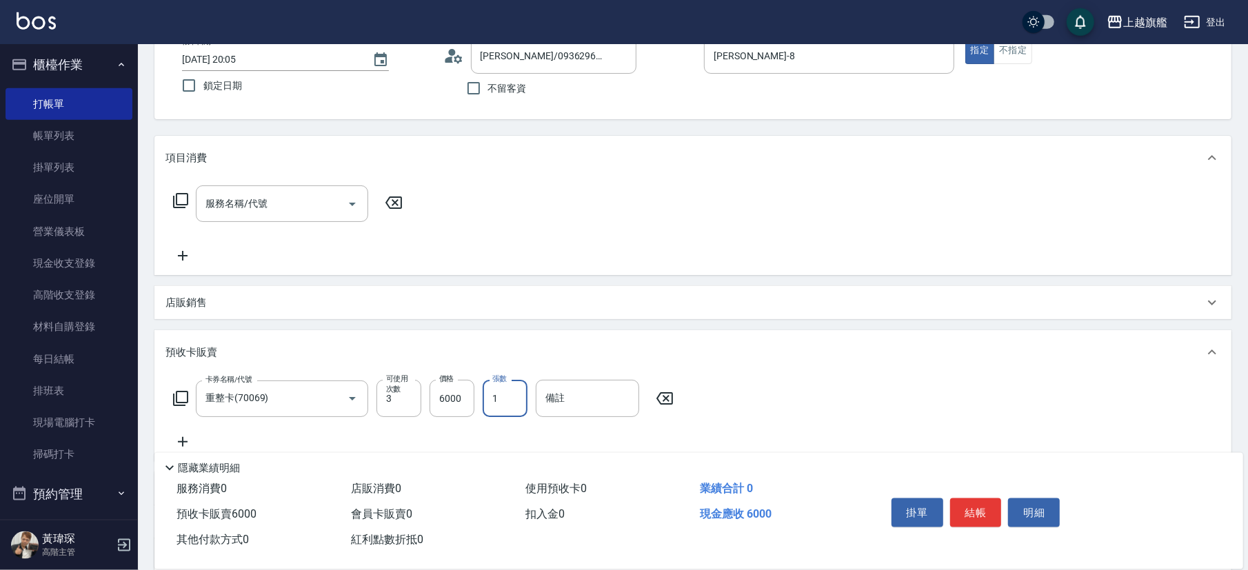
scroll to position [68, 0]
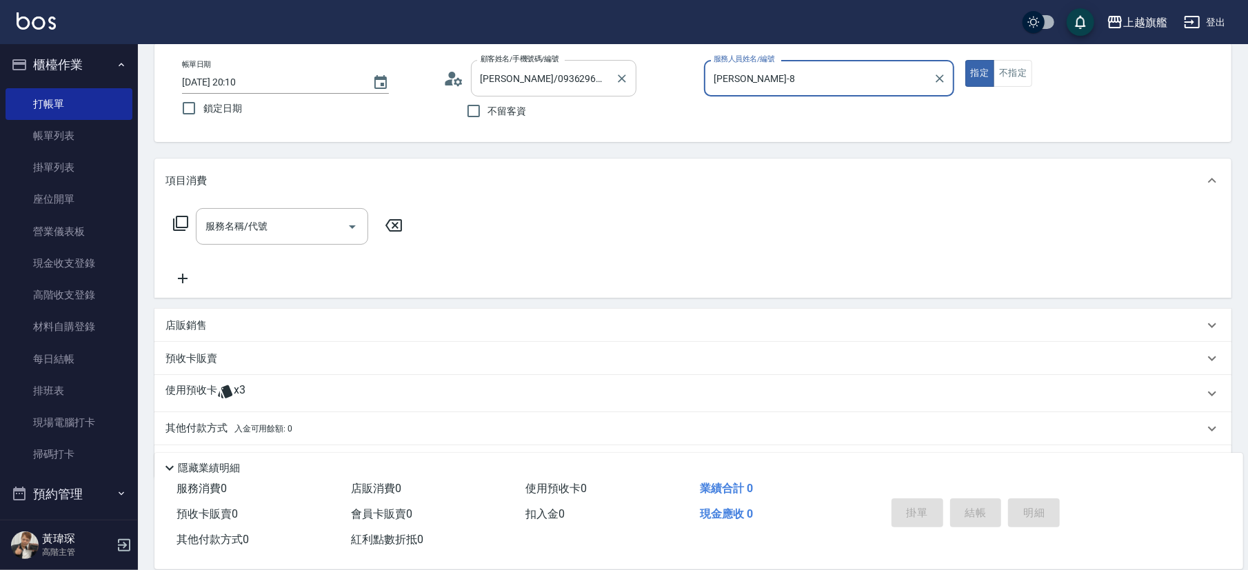
click at [882, 60] on button "指定" at bounding box center [981, 73] width 30 height 27
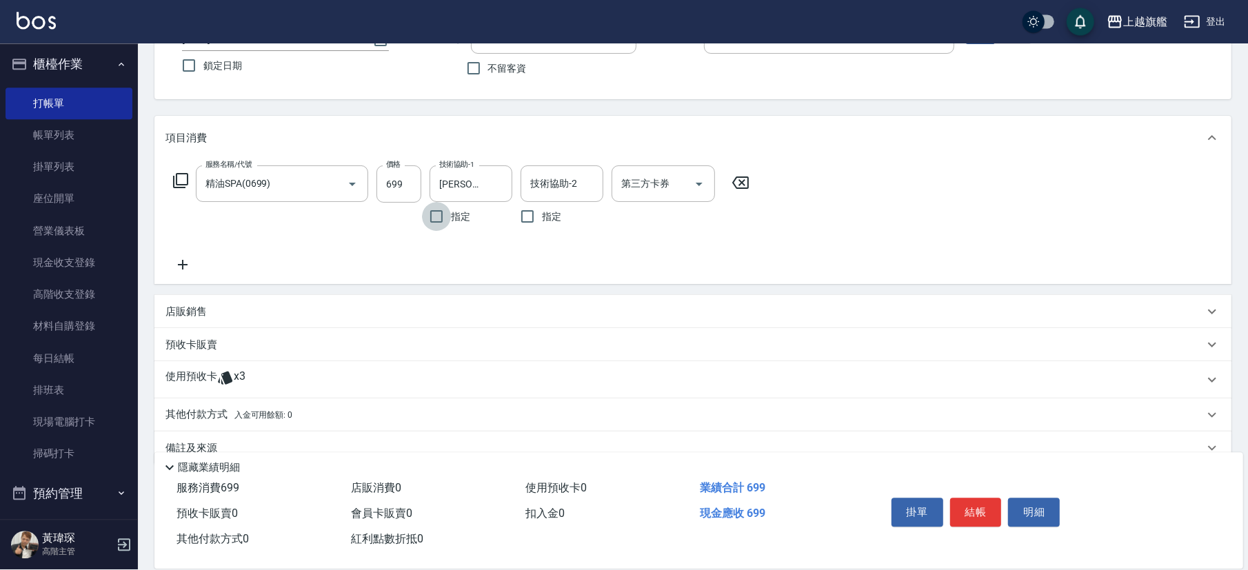
scroll to position [135, 0]
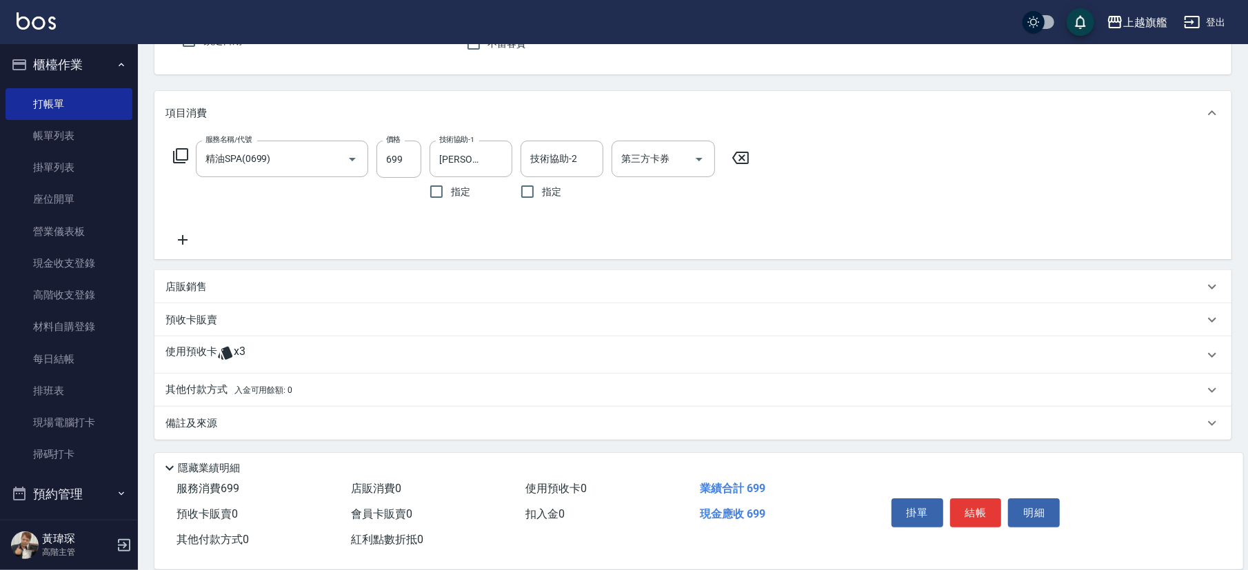
drag, startPoint x: 179, startPoint y: 235, endPoint x: 187, endPoint y: 235, distance: 8.3
click at [187, 235] on icon at bounding box center [183, 240] width 34 height 17
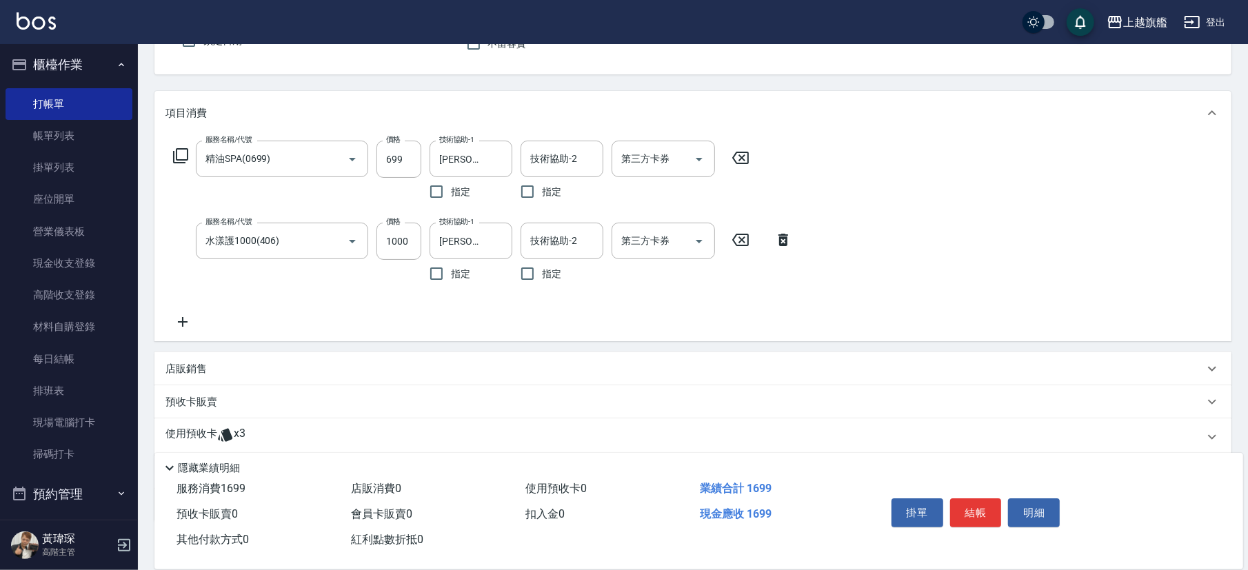
click at [259, 304] on div "服務名稱/代號 精油SPA(0699) 服務名稱/代號 價格 699 價格 技術協助-1 [PERSON_NAME]-26 技術協助-1 指定 技術協助-2 …" at bounding box center [483, 236] width 635 height 190
click at [182, 326] on icon at bounding box center [183, 322] width 10 height 10
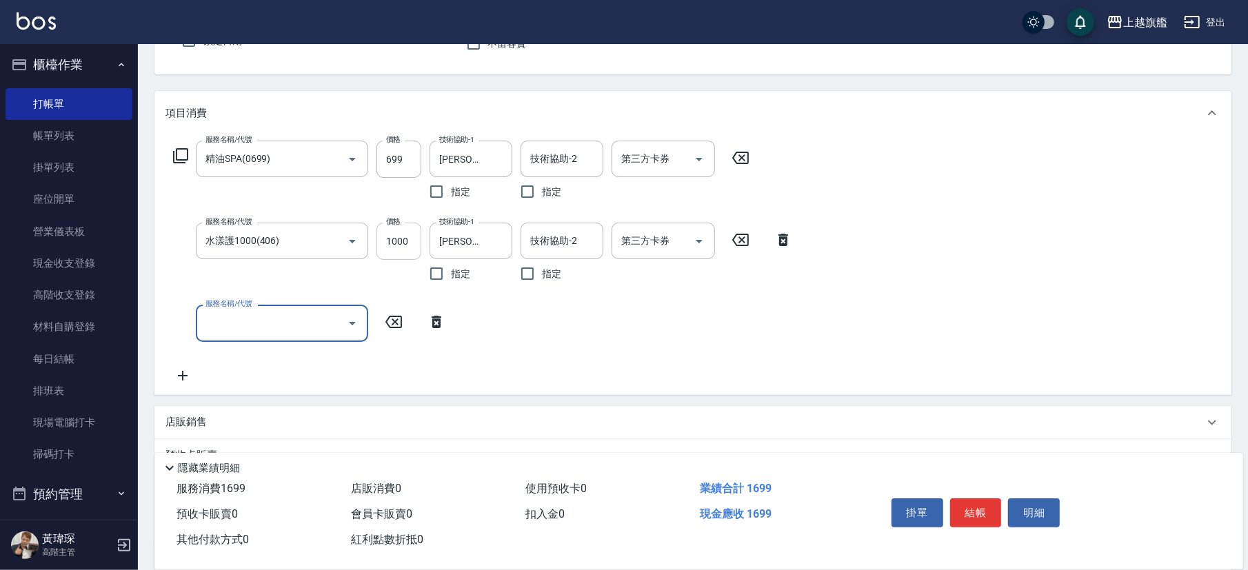
click at [404, 240] on input "1000" at bounding box center [399, 241] width 45 height 37
click at [392, 238] on input "1000" at bounding box center [399, 241] width 45 height 37
click at [243, 327] on input "服務名稱/代號" at bounding box center [271, 323] width 139 height 24
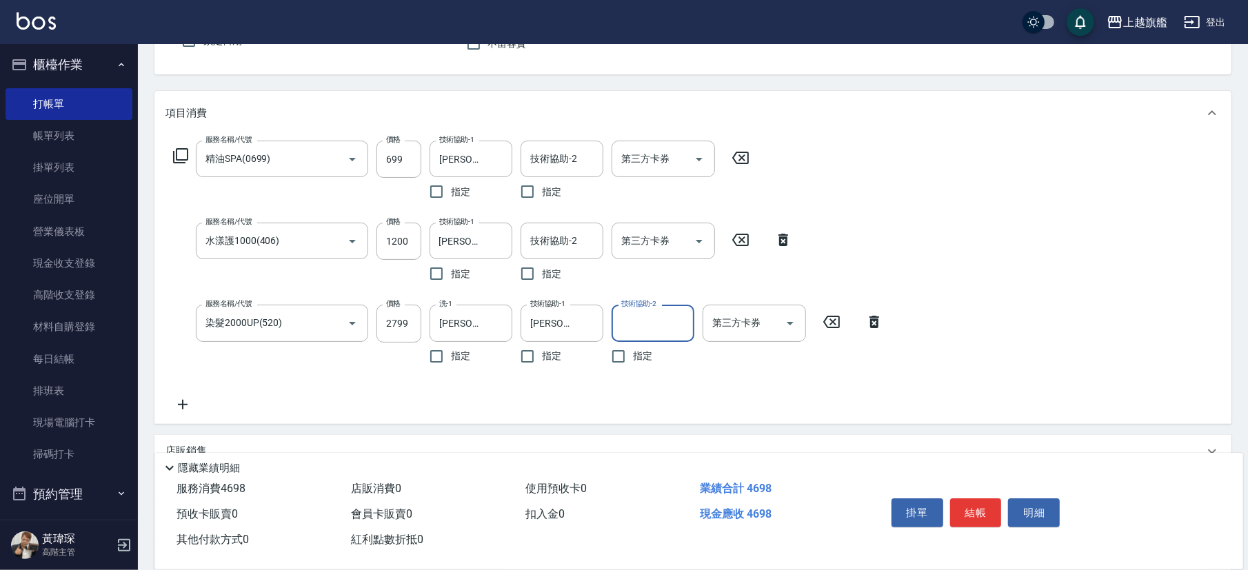
scroll to position [58, 0]
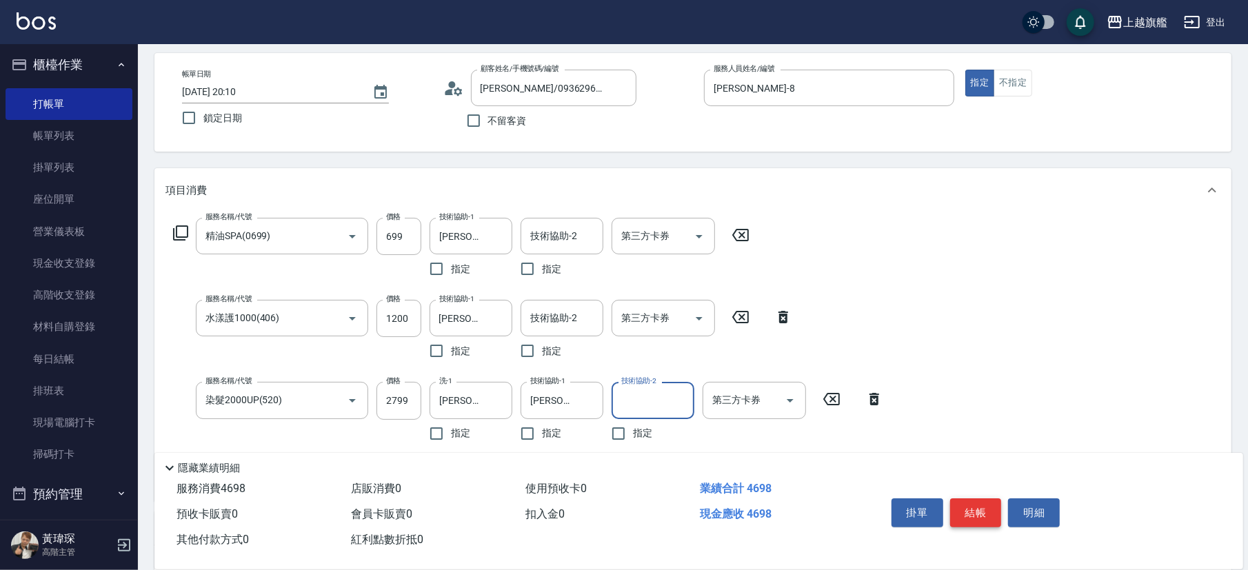
click at [882, 397] on button "結帳" at bounding box center [976, 513] width 52 height 29
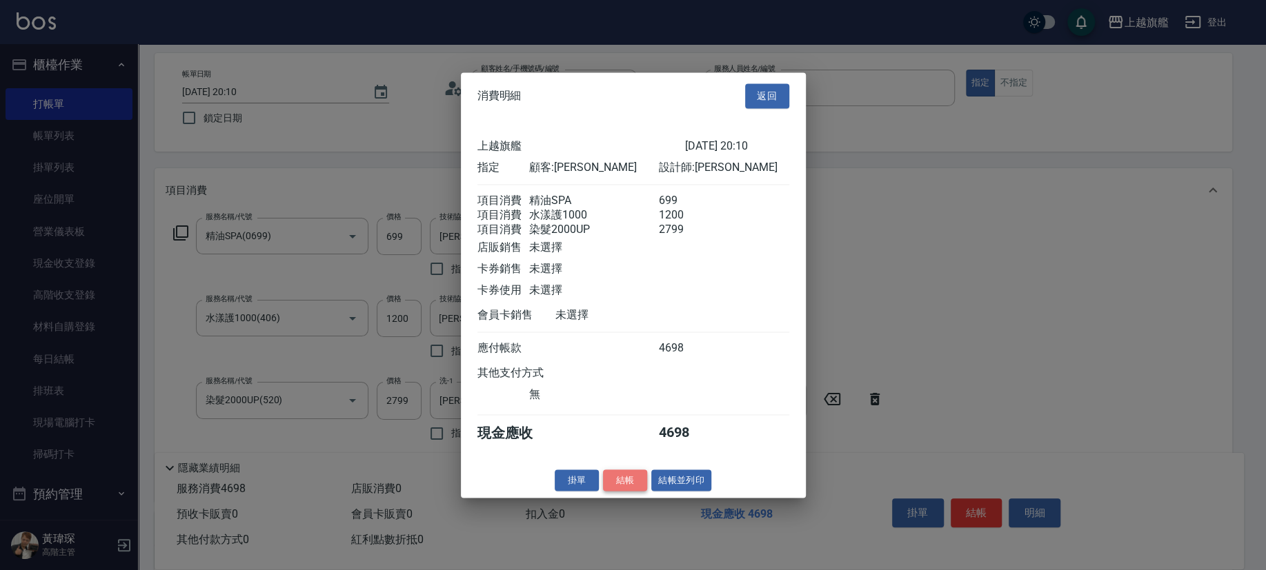
click at [630, 397] on button "結帳" at bounding box center [625, 480] width 44 height 21
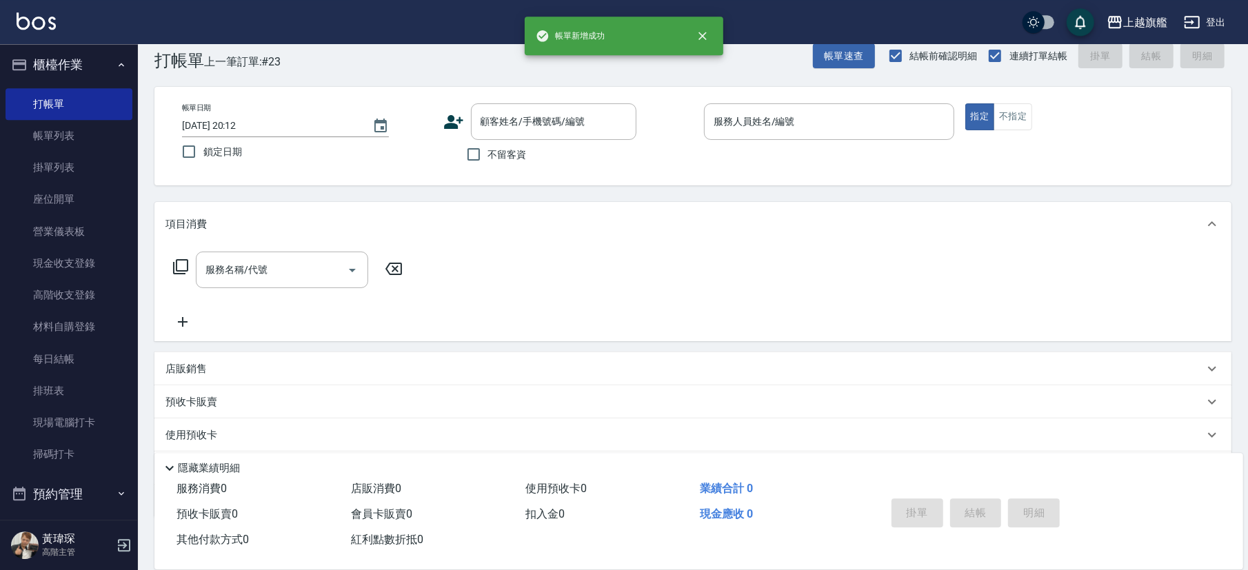
scroll to position [0, 0]
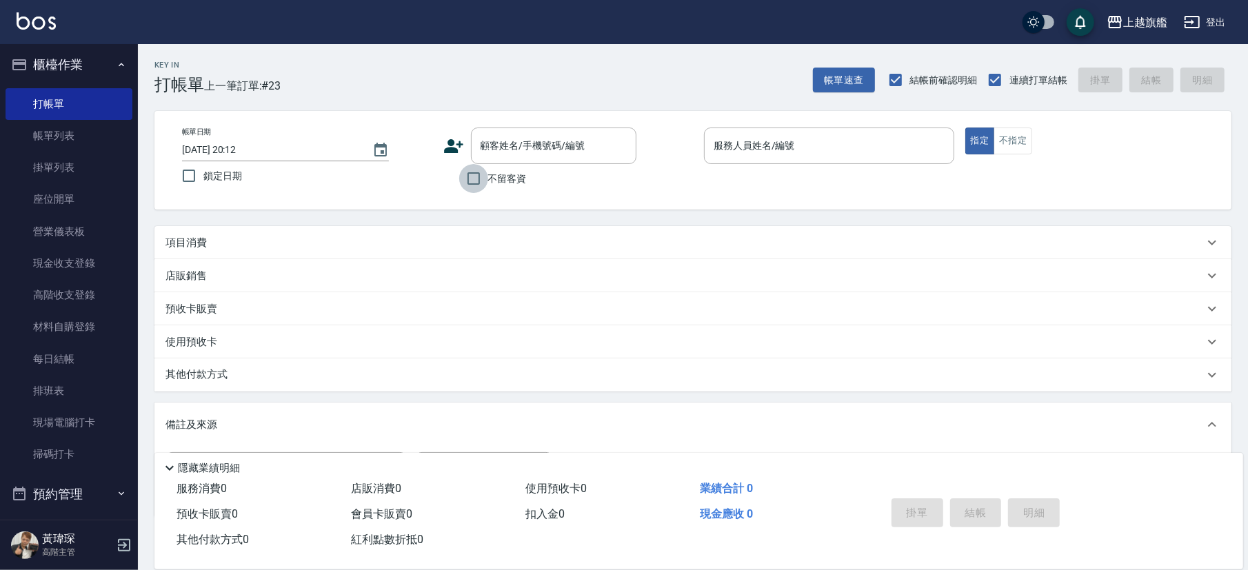
click at [488, 183] on input "不留客資" at bounding box center [473, 178] width 29 height 29
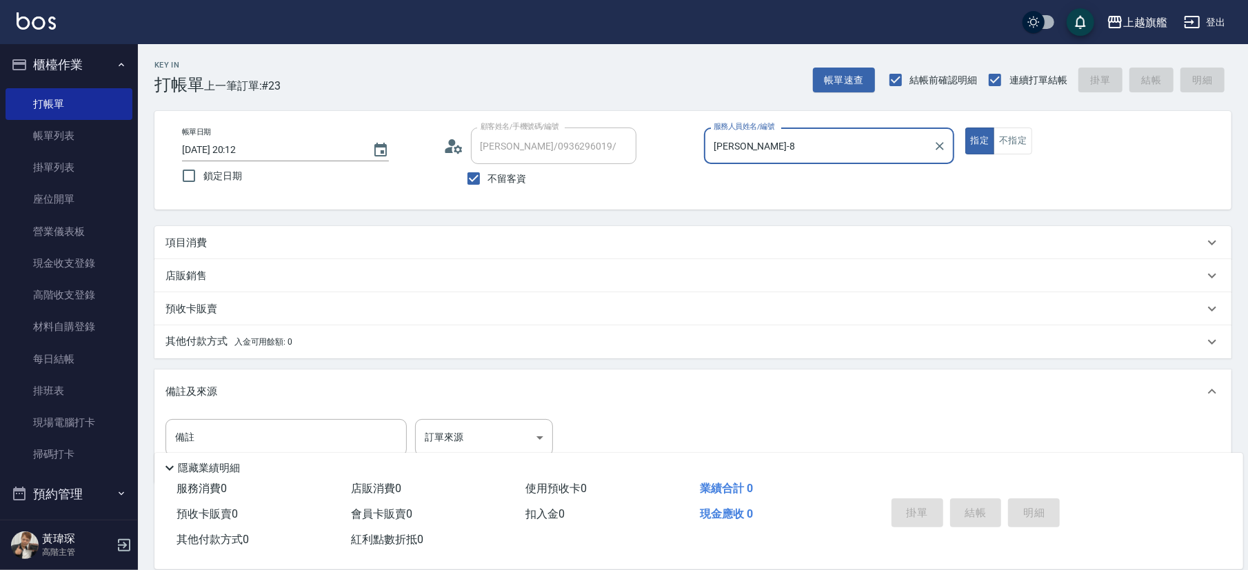
click at [791, 146] on input "[PERSON_NAME]-8" at bounding box center [818, 146] width 217 height 24
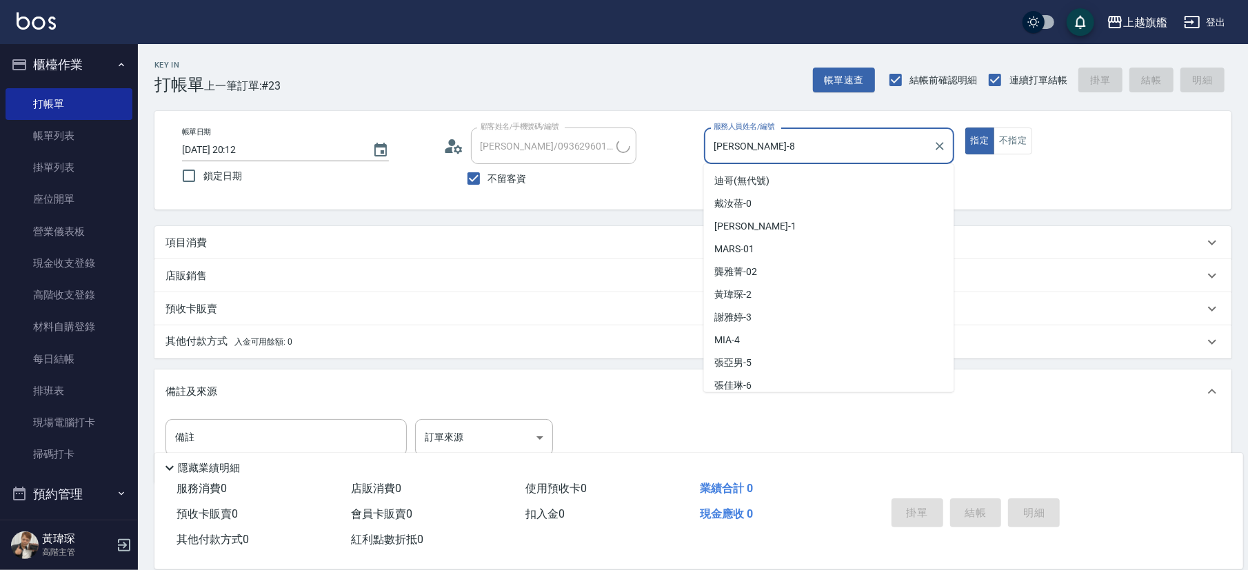
scroll to position [50, 0]
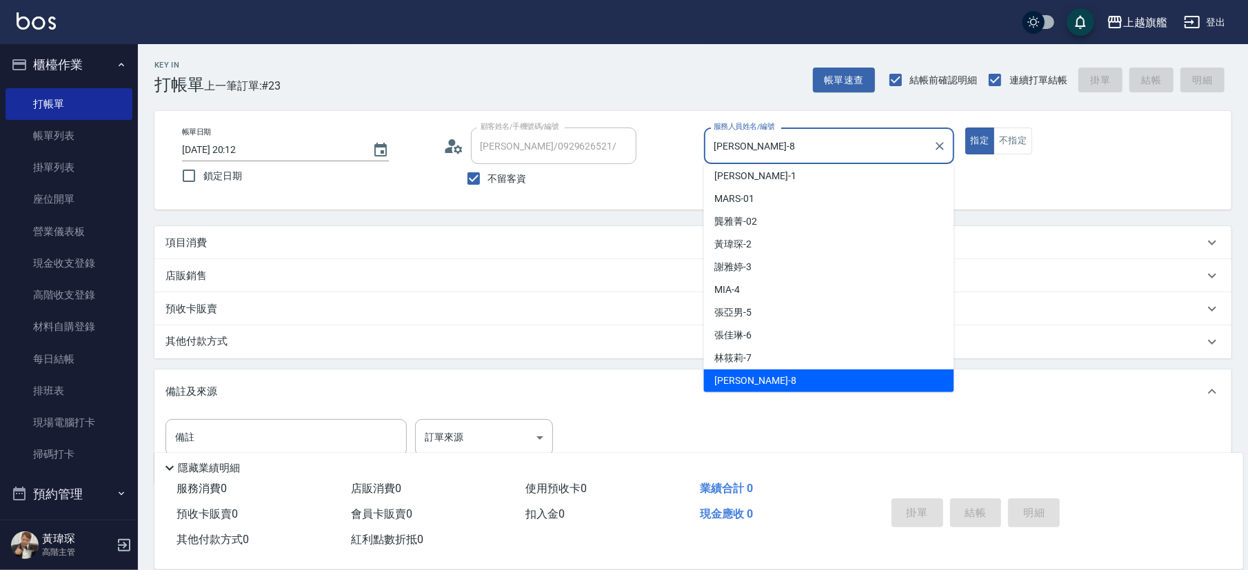
drag, startPoint x: 839, startPoint y: 146, endPoint x: 600, endPoint y: 142, distance: 239.3
click at [710, 146] on input "[PERSON_NAME]-8" at bounding box center [818, 146] width 217 height 24
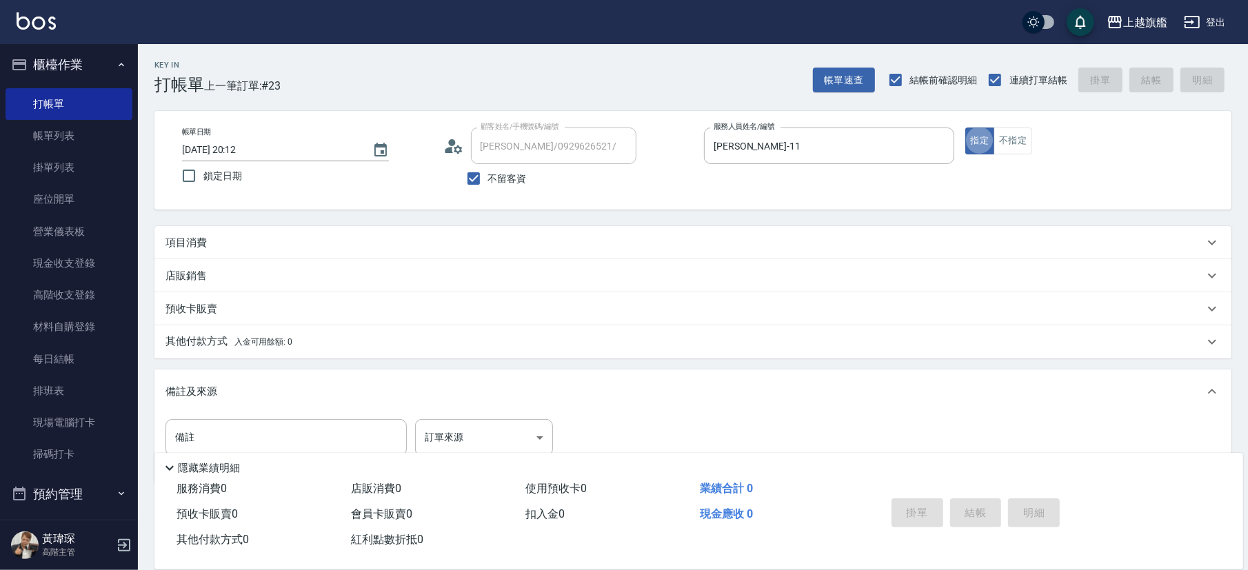
click at [882, 128] on button "指定" at bounding box center [981, 141] width 30 height 27
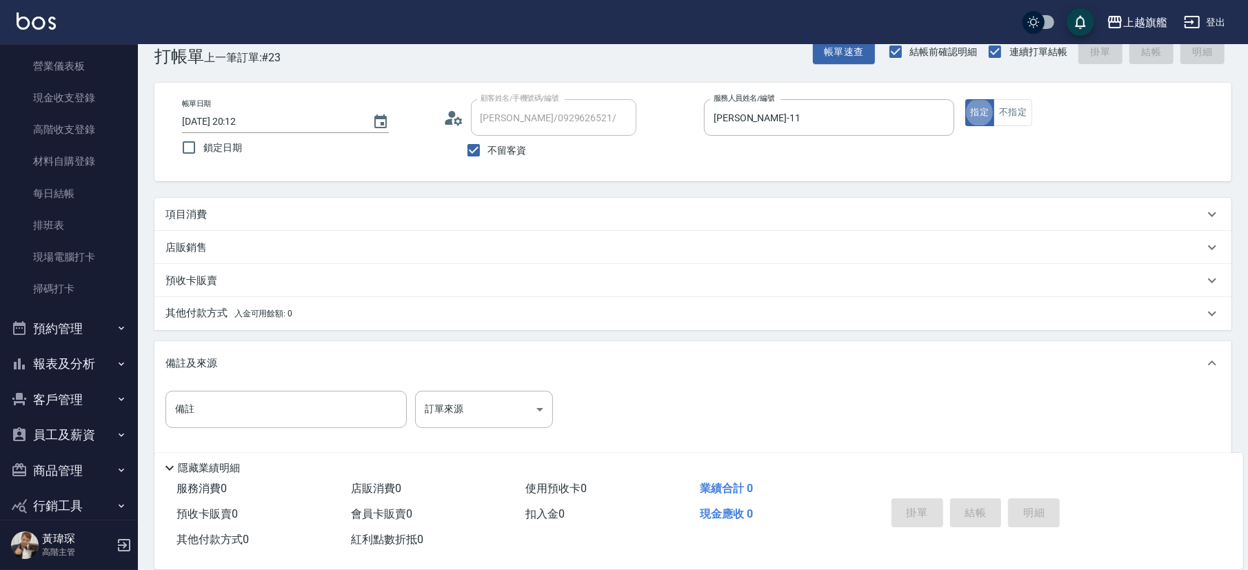
scroll to position [44, 0]
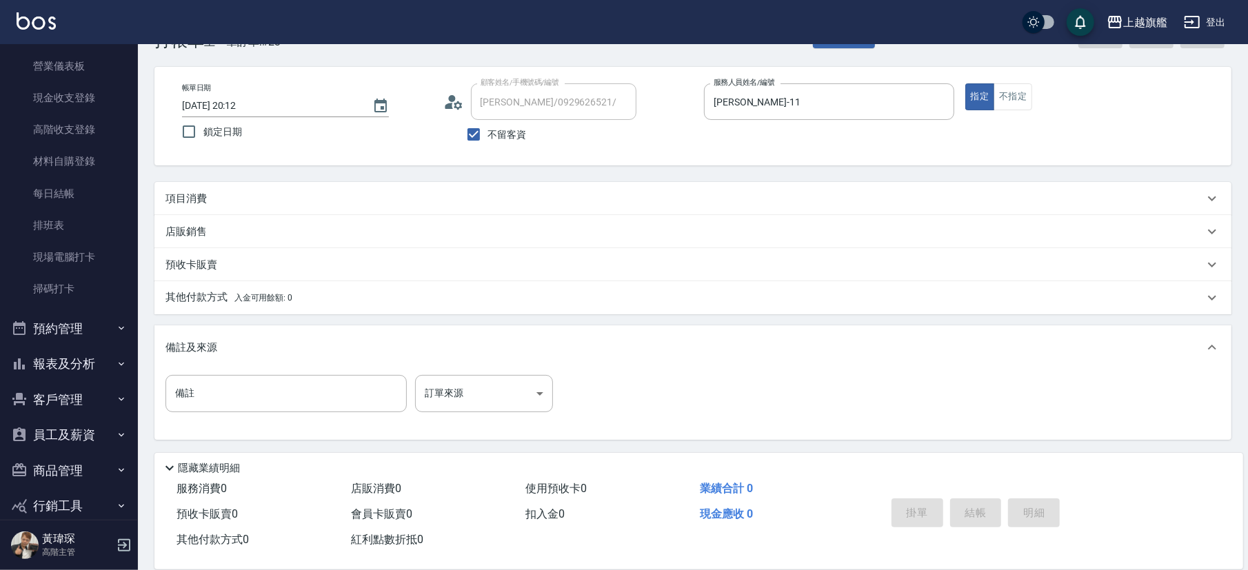
click at [254, 343] on div "備註及來源" at bounding box center [685, 348] width 1039 height 14
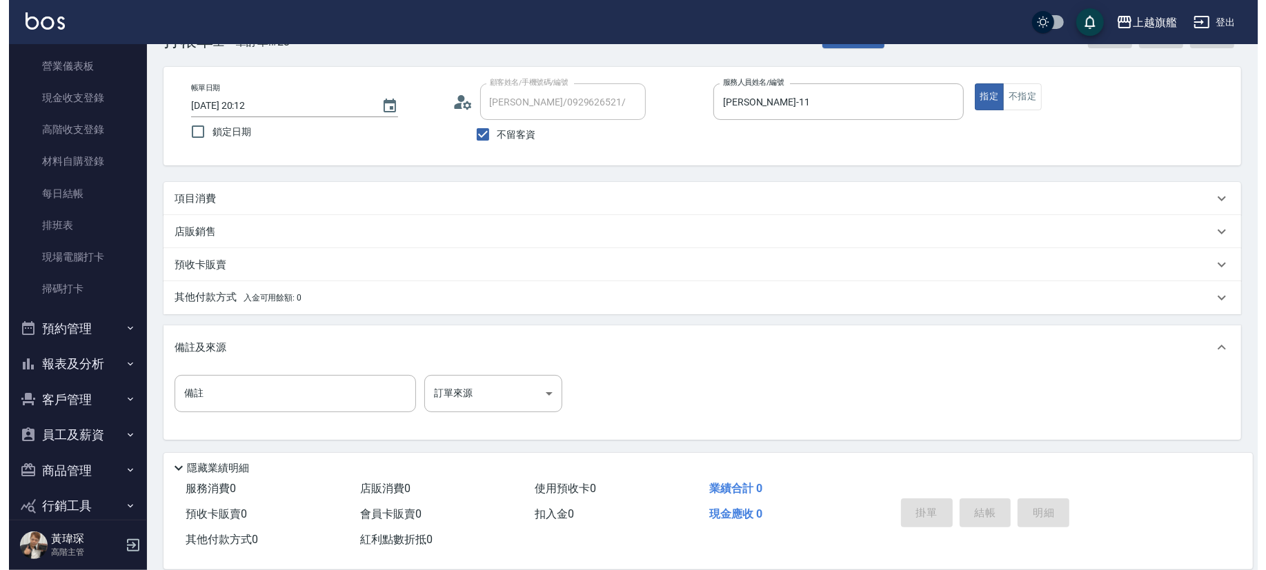
scroll to position [0, 0]
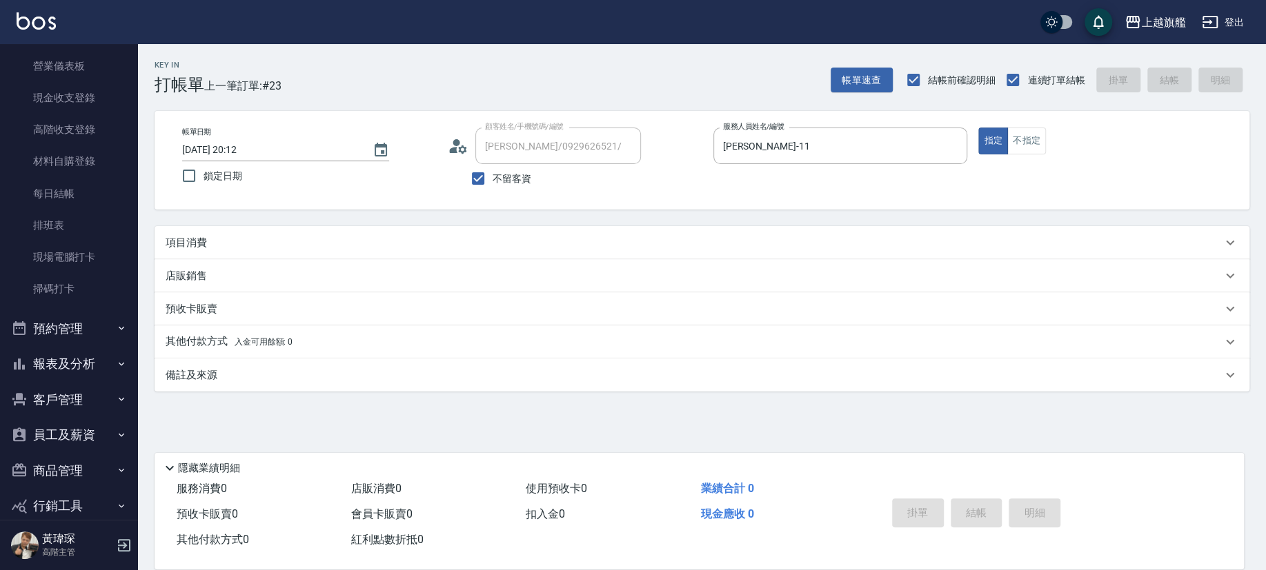
click at [235, 237] on div "項目消費" at bounding box center [694, 243] width 1056 height 14
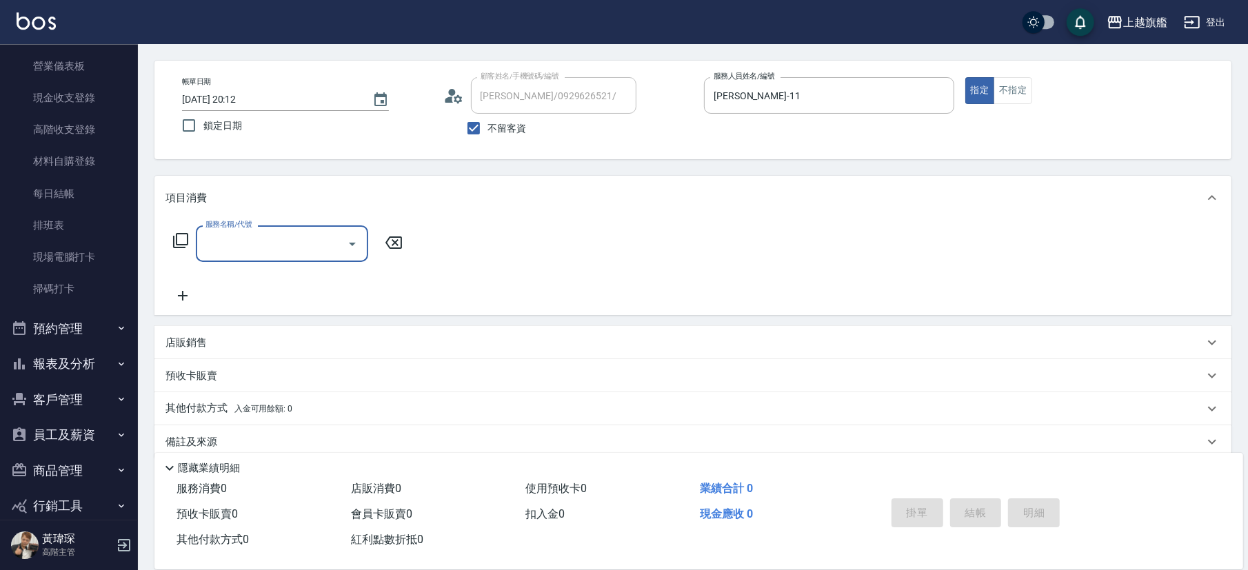
scroll to position [69, 0]
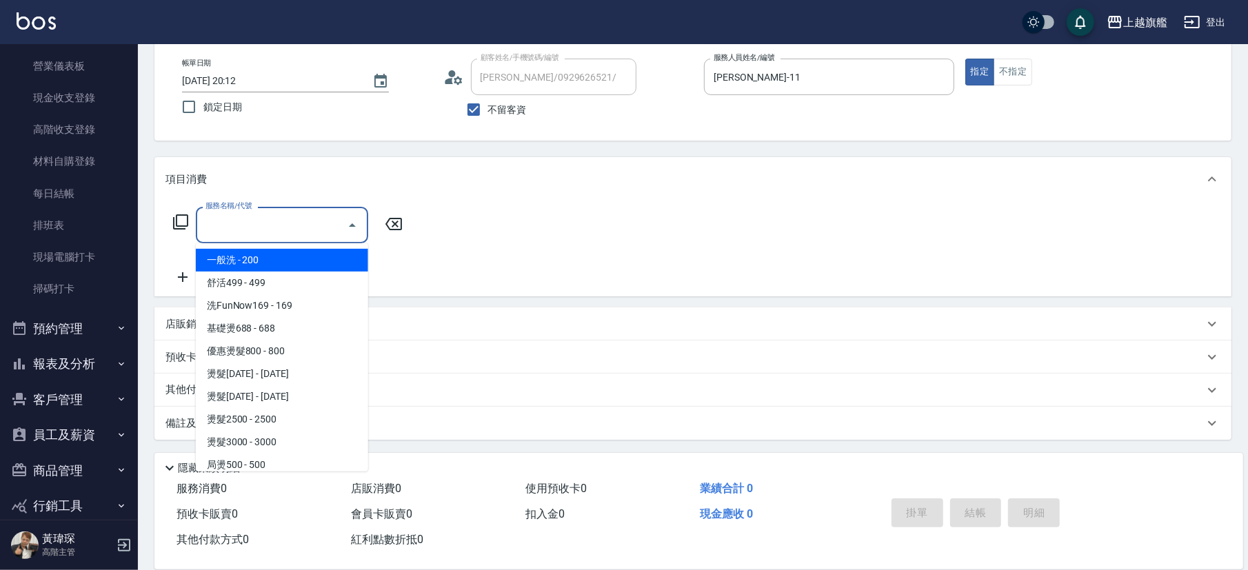
click at [228, 233] on input "服務名稱/代號" at bounding box center [271, 225] width 139 height 24
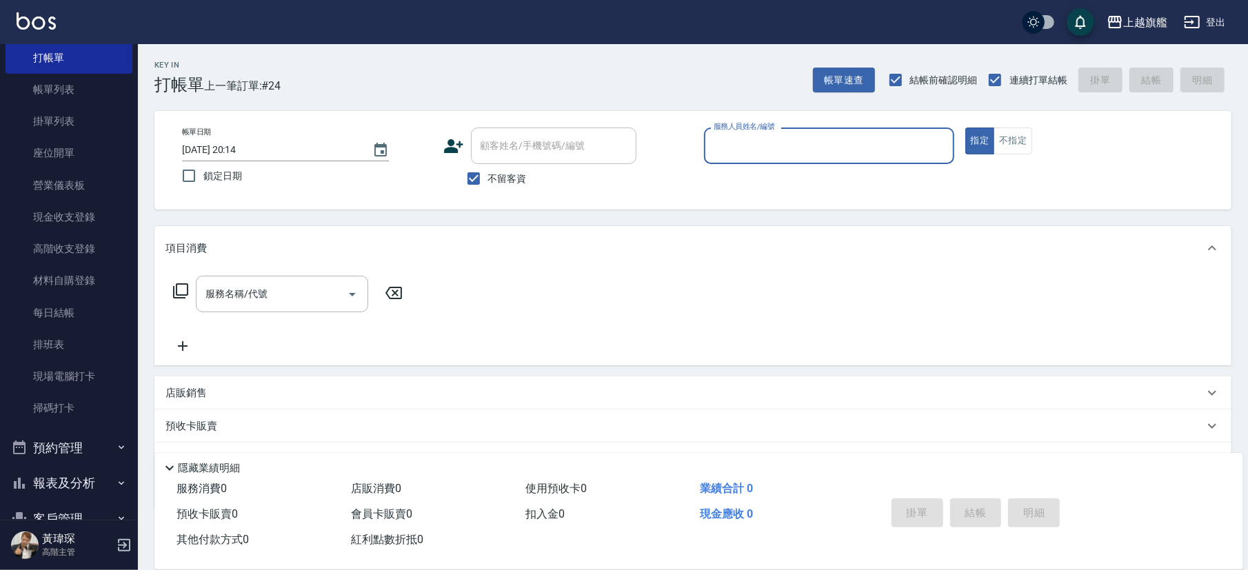
scroll to position [0, 0]
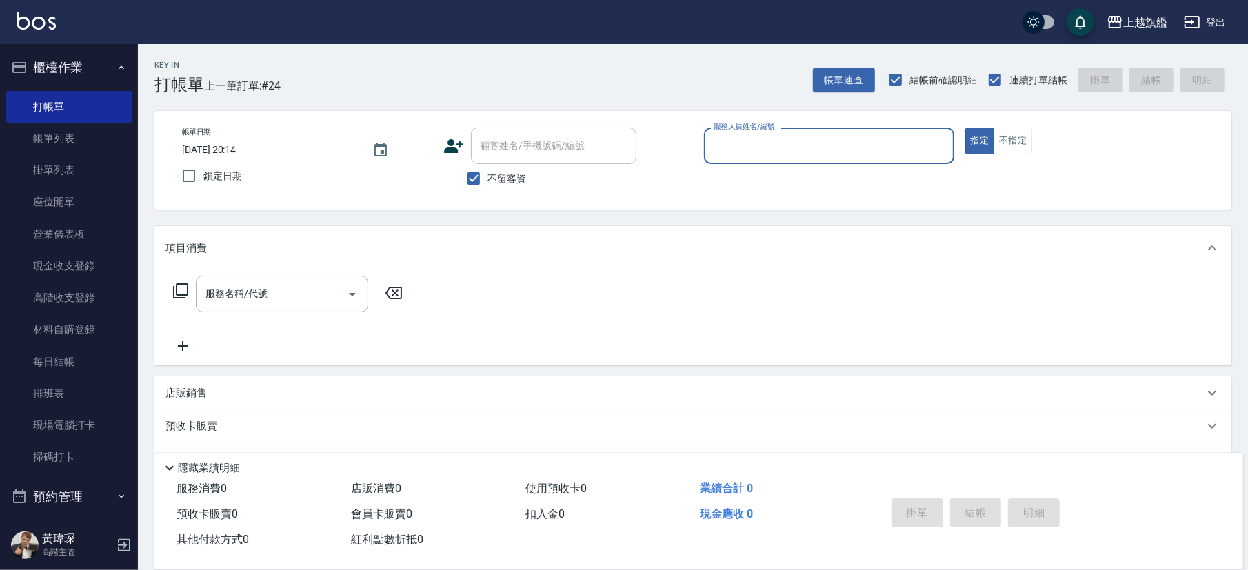
click at [50, 62] on button "櫃檯作業" at bounding box center [69, 68] width 127 height 36
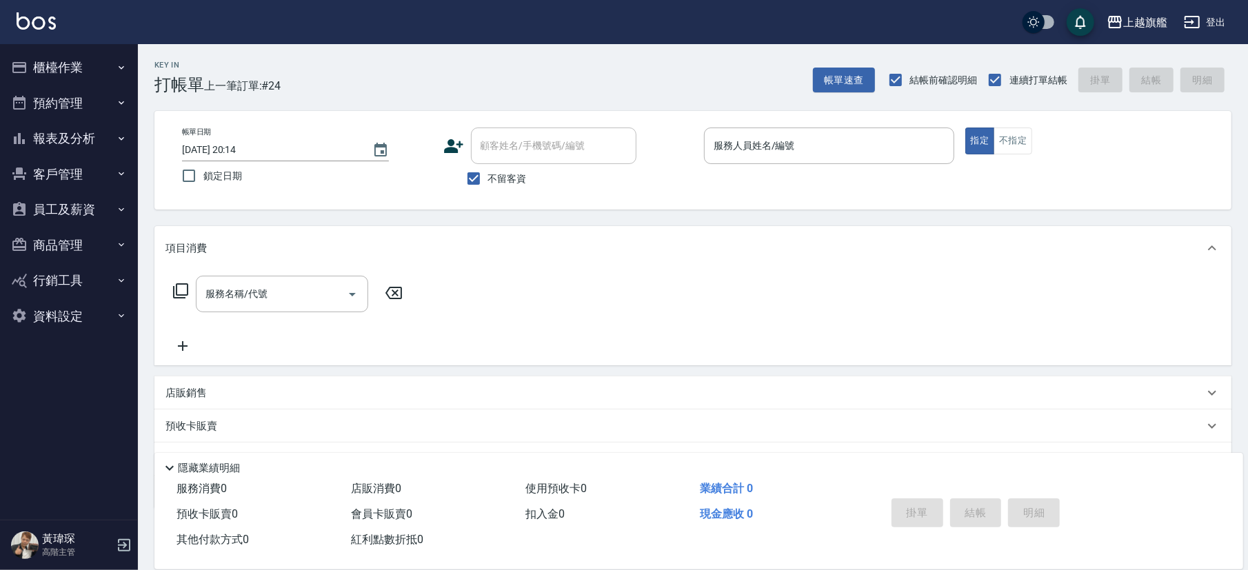
click at [75, 142] on button "報表及分析" at bounding box center [69, 139] width 127 height 36
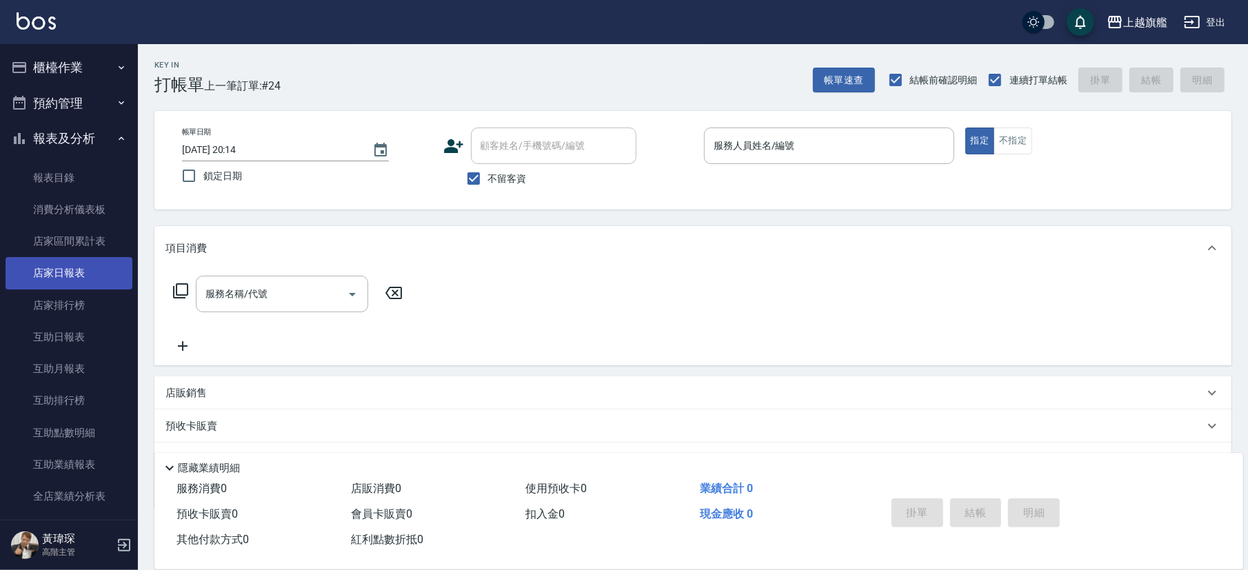
click at [61, 277] on link "店家日報表" at bounding box center [69, 273] width 127 height 32
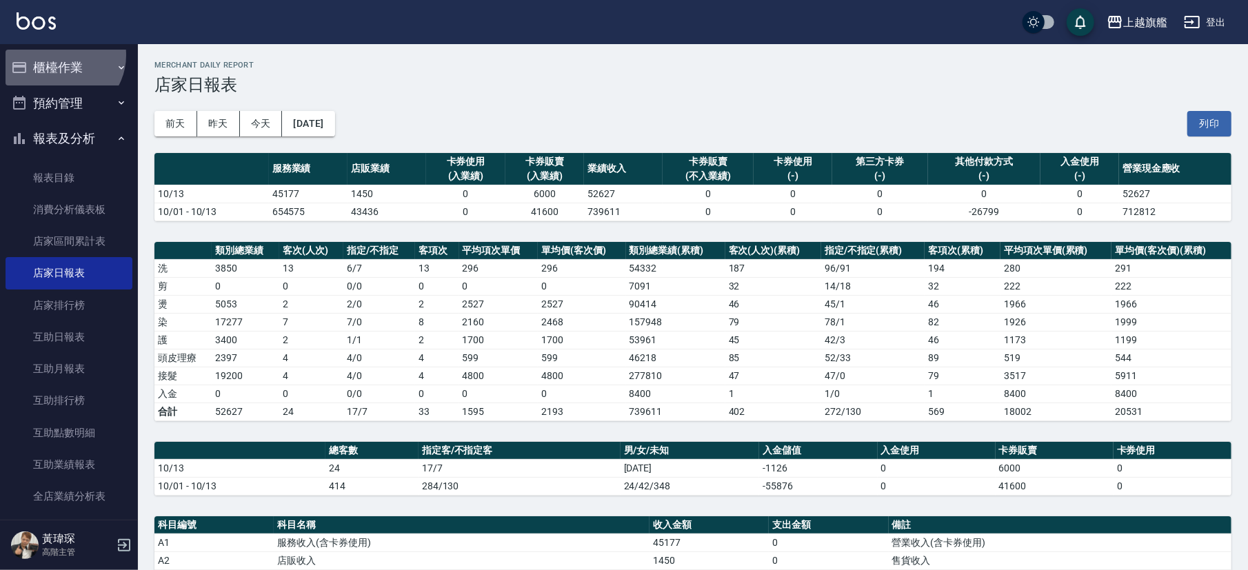
click at [61, 55] on button "櫃檯作業" at bounding box center [69, 68] width 127 height 36
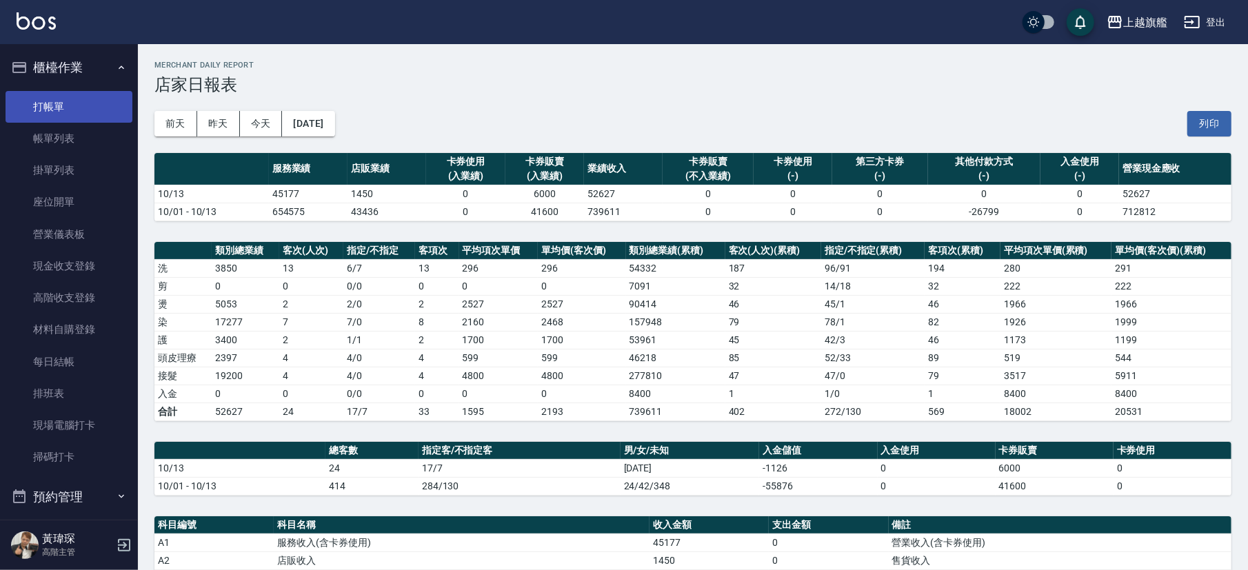
click at [61, 118] on link "打帳單" at bounding box center [69, 107] width 127 height 32
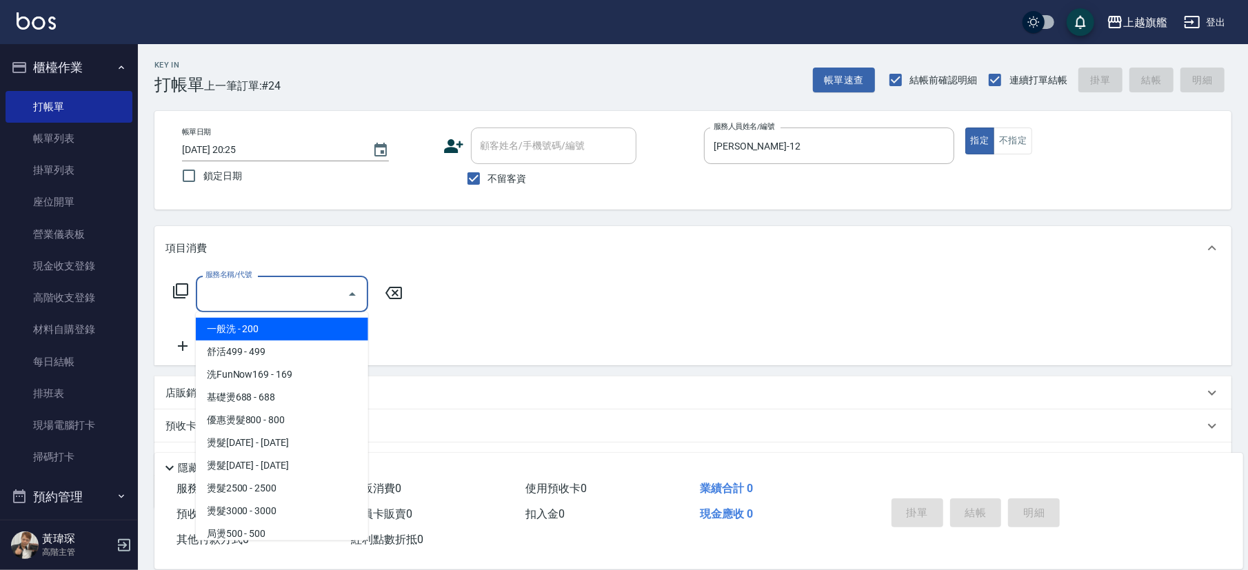
click at [259, 299] on input "服務名稱/代號" at bounding box center [271, 294] width 139 height 24
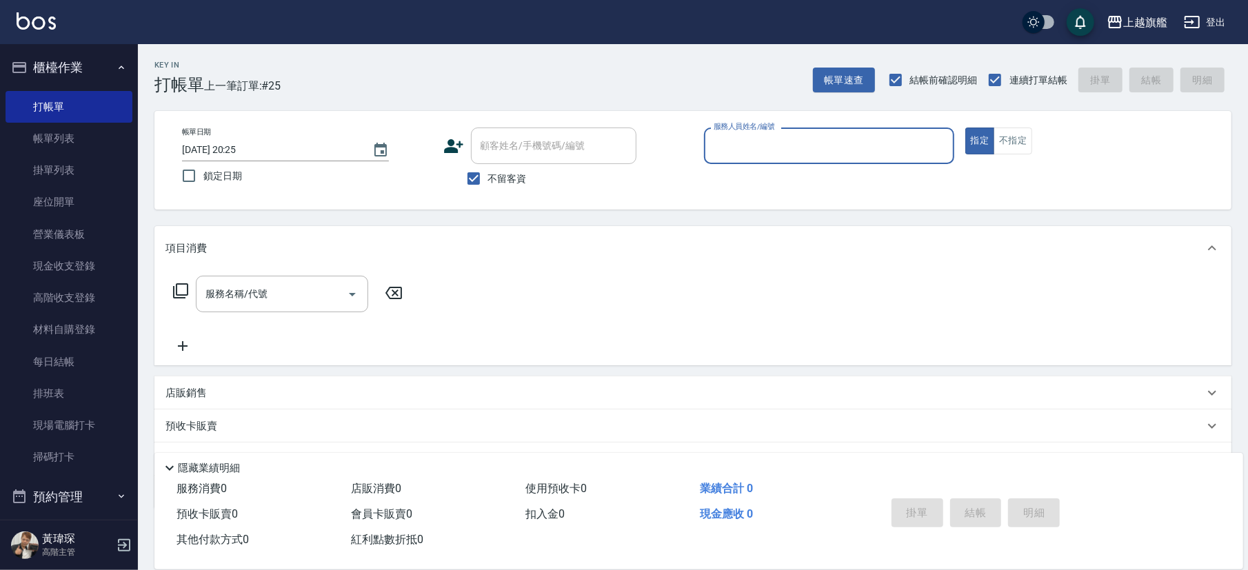
click at [59, 64] on button "櫃檯作業" at bounding box center [69, 68] width 127 height 36
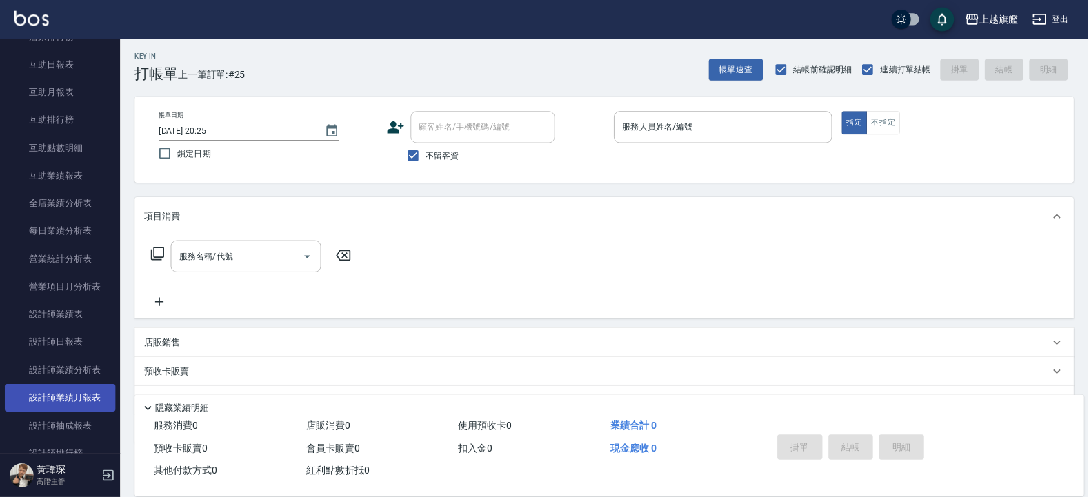
scroll to position [332, 0]
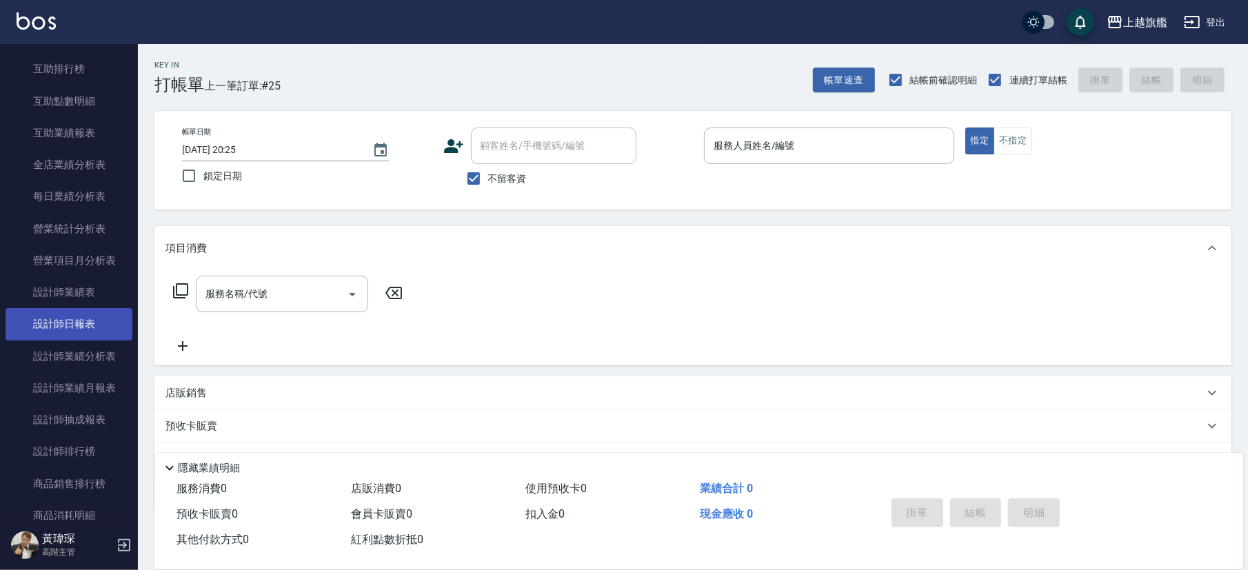
click at [66, 340] on link "設計師日報表" at bounding box center [69, 324] width 127 height 32
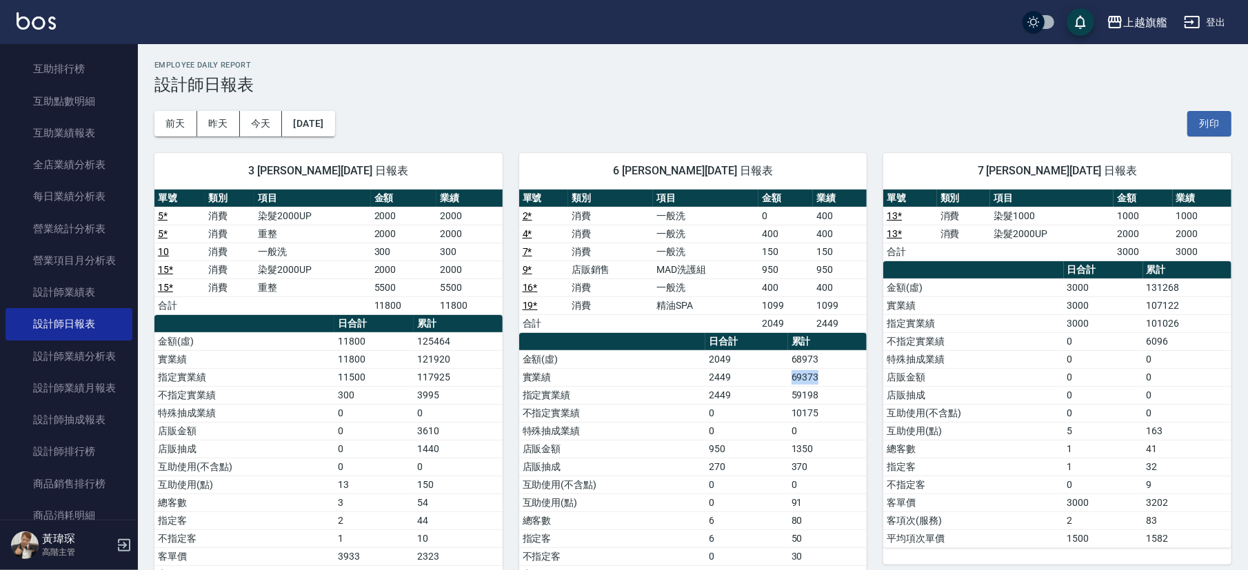
drag, startPoint x: 779, startPoint y: 372, endPoint x: 823, endPoint y: 379, distance: 44.8
click at [823, 379] on tr "實業績 2449 69373" at bounding box center [693, 377] width 348 height 18
click at [762, 397] on td "950" at bounding box center [747, 449] width 82 height 18
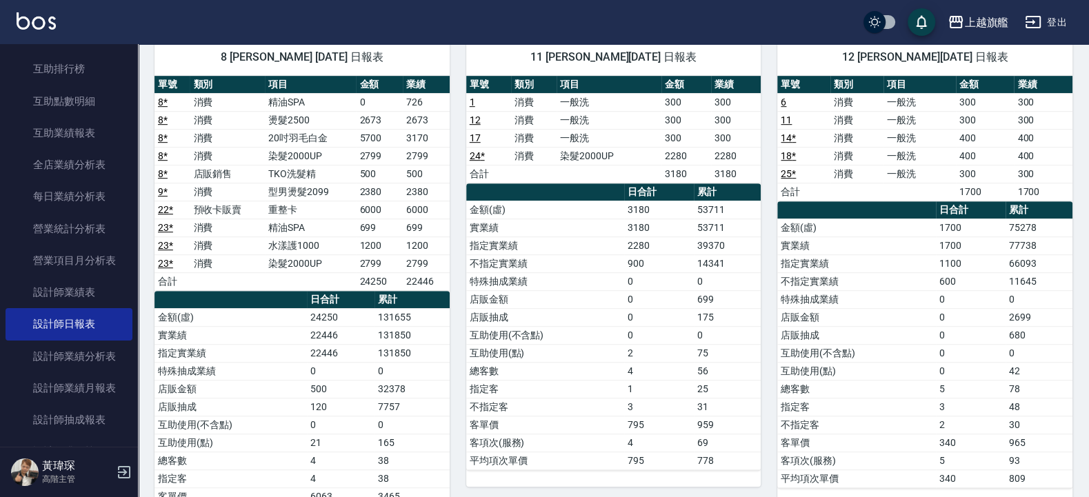
scroll to position [579, 0]
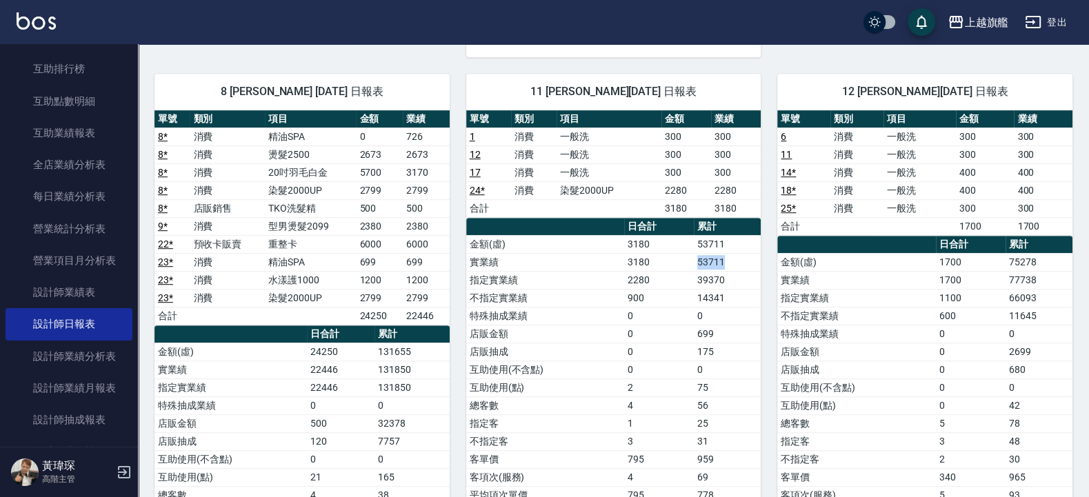
drag, startPoint x: 695, startPoint y: 266, endPoint x: 725, endPoint y: 262, distance: 29.9
click at [725, 262] on tr "實業績 3180 53711" at bounding box center [613, 262] width 295 height 18
click at [713, 297] on td "14341" at bounding box center [727, 298] width 67 height 18
drag, startPoint x: 689, startPoint y: 290, endPoint x: 751, endPoint y: 289, distance: 62.1
click at [751, 289] on tr "指定實業績 2280 39370" at bounding box center [613, 280] width 295 height 18
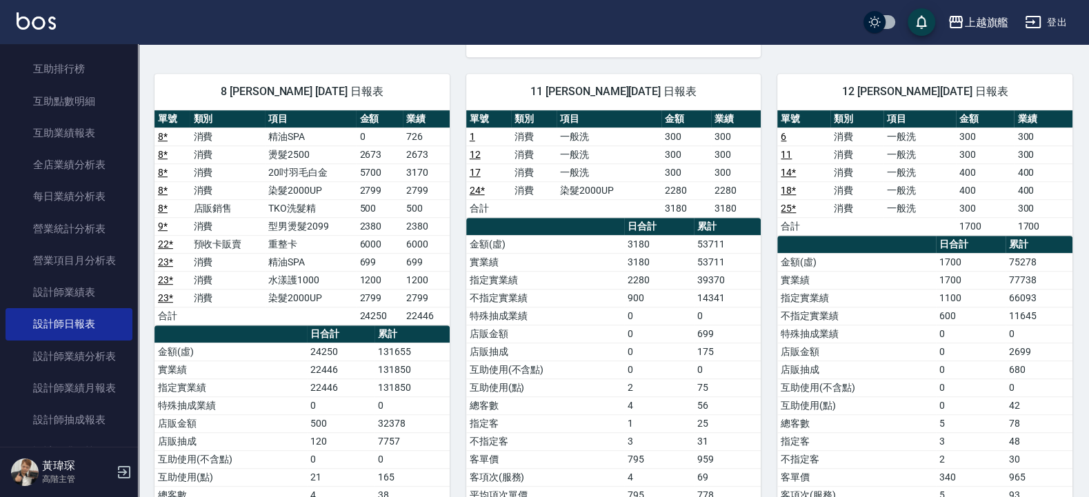
click at [882, 314] on td "11645" at bounding box center [1039, 316] width 67 height 18
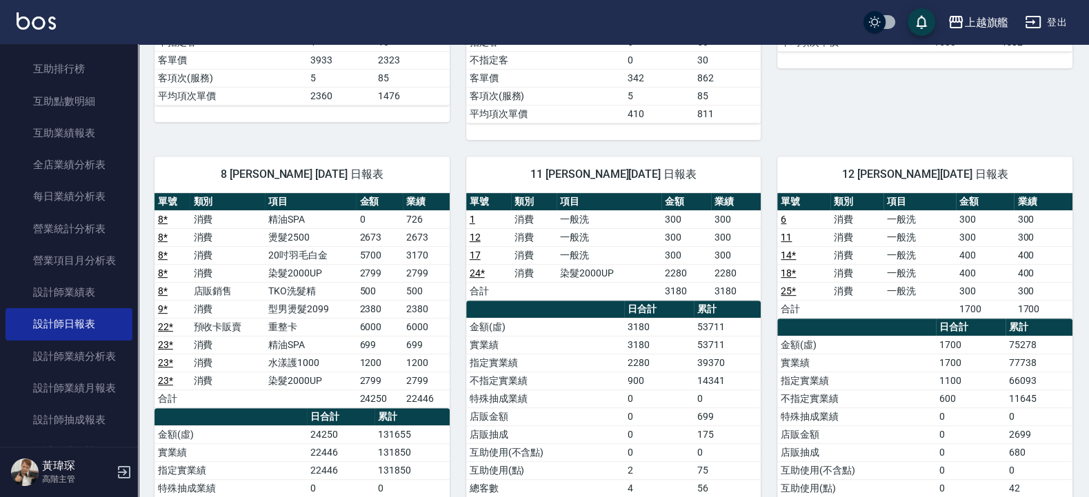
scroll to position [1, 0]
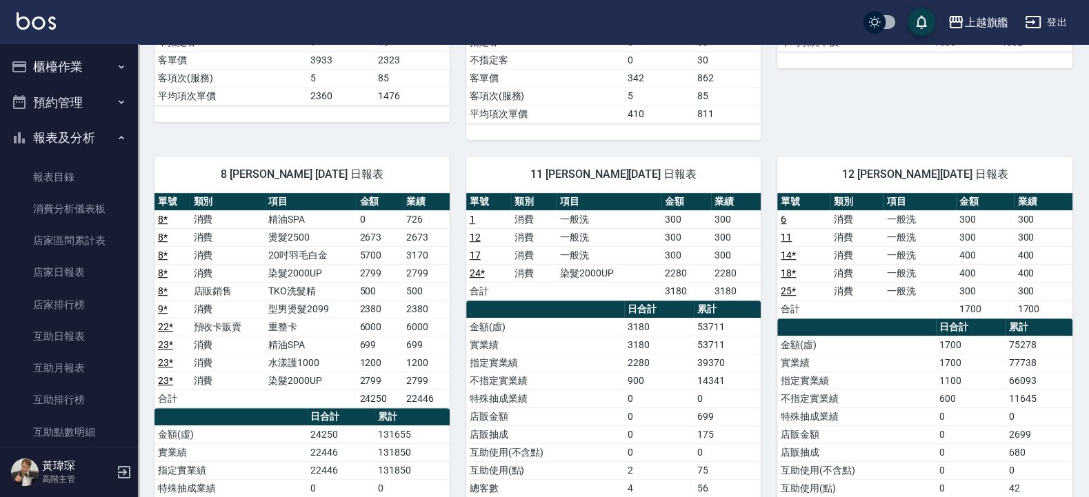
click at [81, 134] on button "報表及分析" at bounding box center [69, 138] width 127 height 36
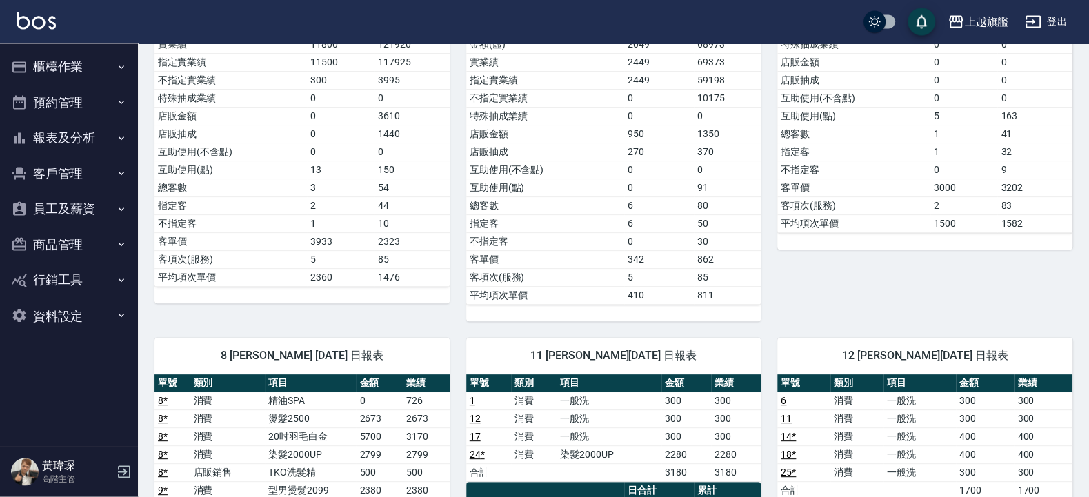
scroll to position [248, 0]
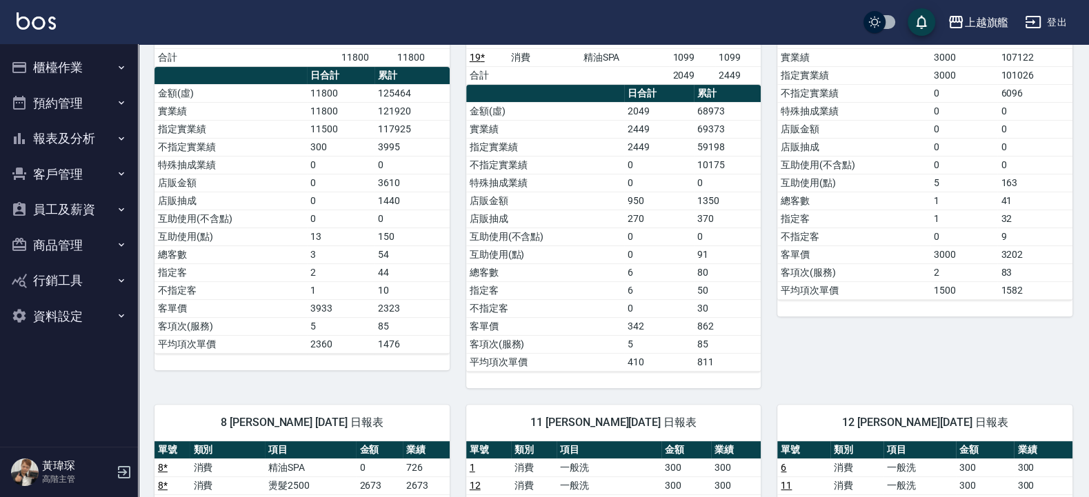
click at [65, 62] on button "櫃檯作業" at bounding box center [69, 68] width 127 height 36
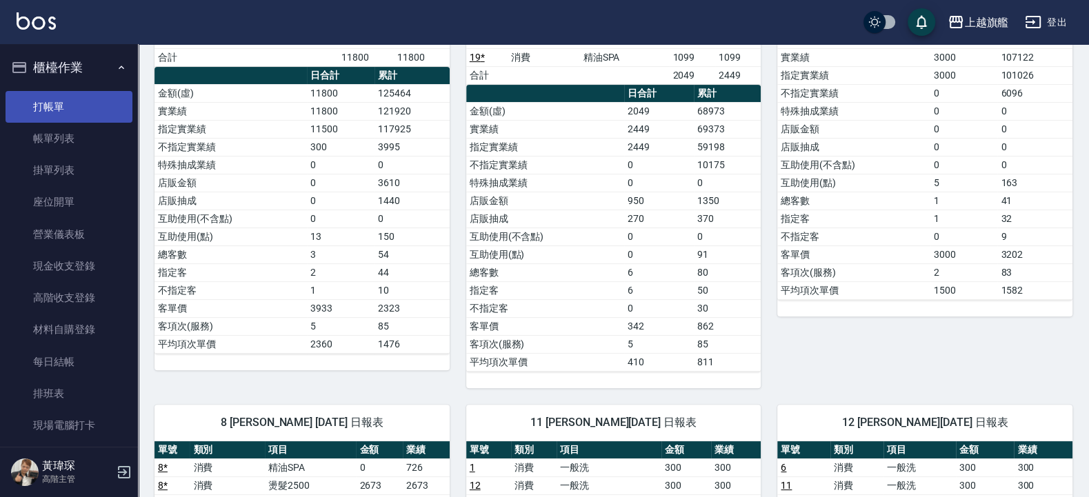
click at [61, 106] on link "打帳單" at bounding box center [69, 107] width 127 height 32
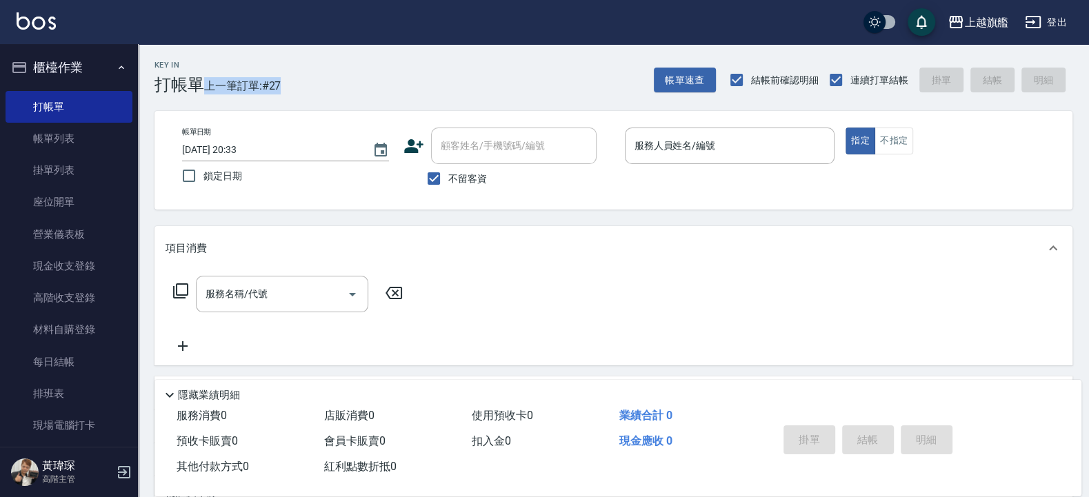
drag, startPoint x: 200, startPoint y: 87, endPoint x: 311, endPoint y: 81, distance: 111.2
click at [297, 85] on div "Key In 打帳單 上一筆訂單:#27 帳單速查 結帳前確認明細 連續打單結帳 掛單 結帳 明細" at bounding box center [605, 69] width 935 height 50
click at [401, 63] on div "Key In 打帳單 上一筆訂單:#27 帳單速查 結帳前確認明細 連續打單結帳 掛單 結帳 明細" at bounding box center [605, 69] width 935 height 50
click at [692, 149] on input "服務人員姓名/編號" at bounding box center [730, 146] width 198 height 24
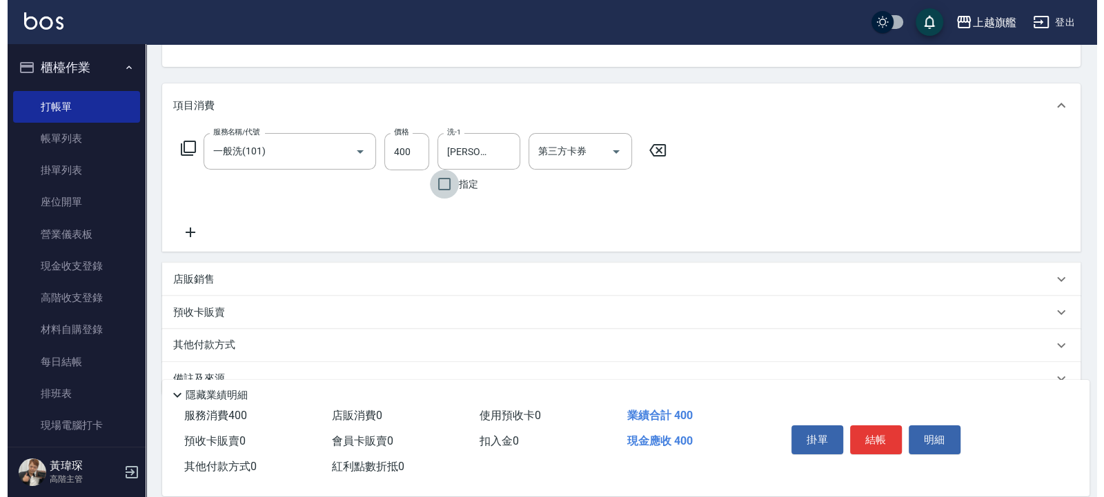
scroll to position [172, 0]
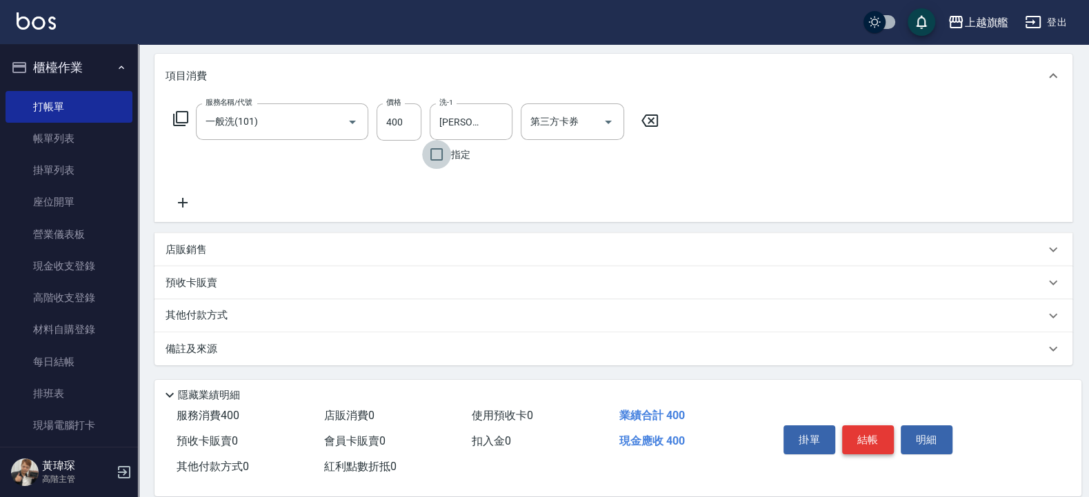
click at [871, 397] on button "結帳" at bounding box center [868, 440] width 52 height 29
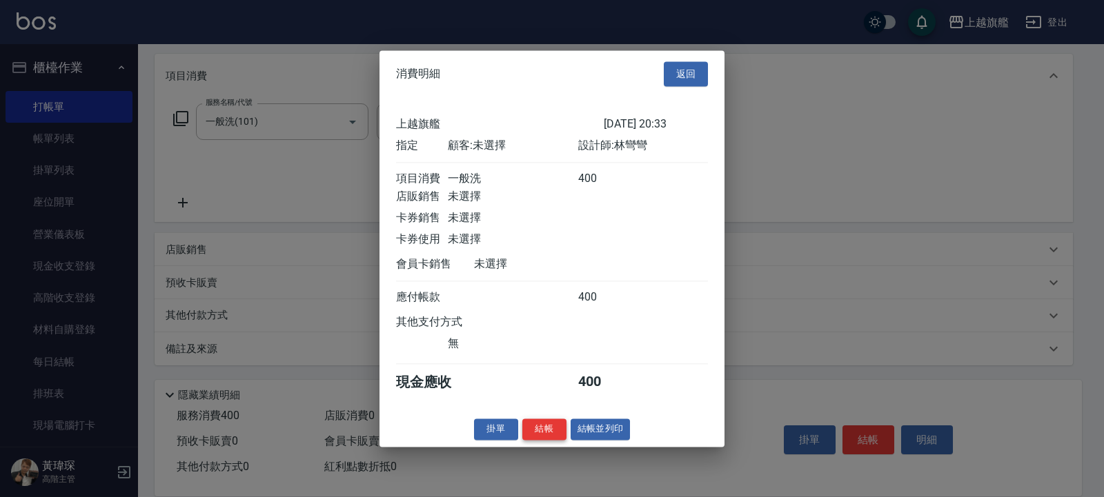
click at [548, 397] on button "結帳" at bounding box center [544, 429] width 44 height 21
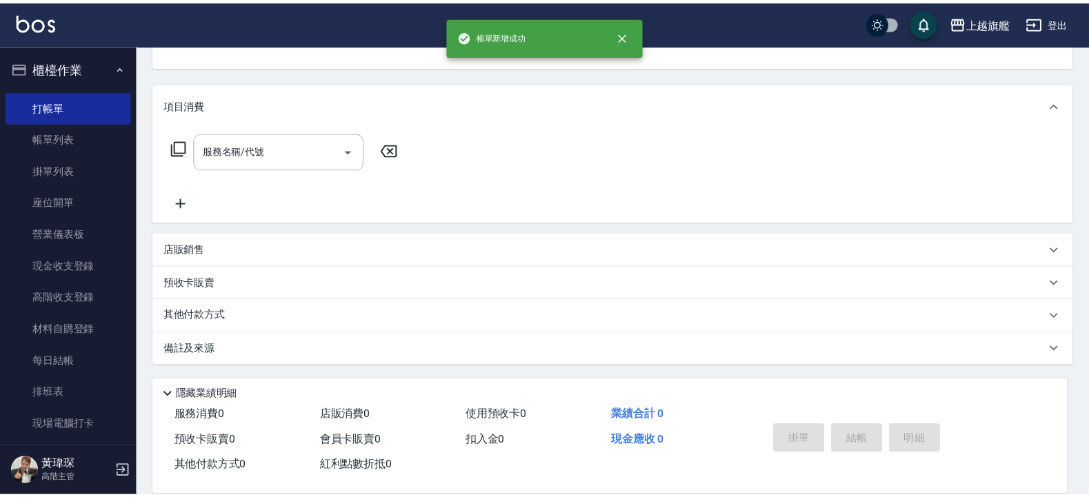
scroll to position [139, 0]
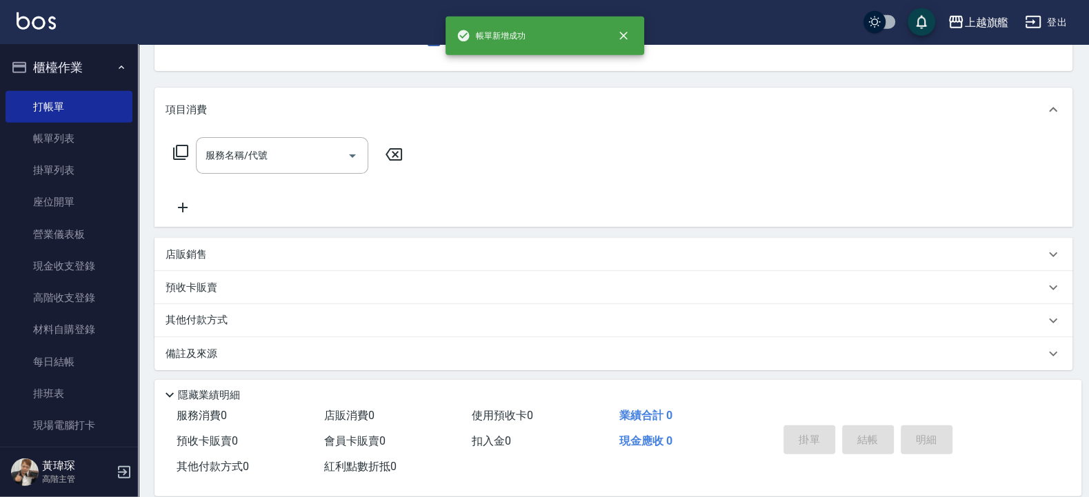
click at [72, 66] on button "櫃檯作業" at bounding box center [69, 68] width 127 height 36
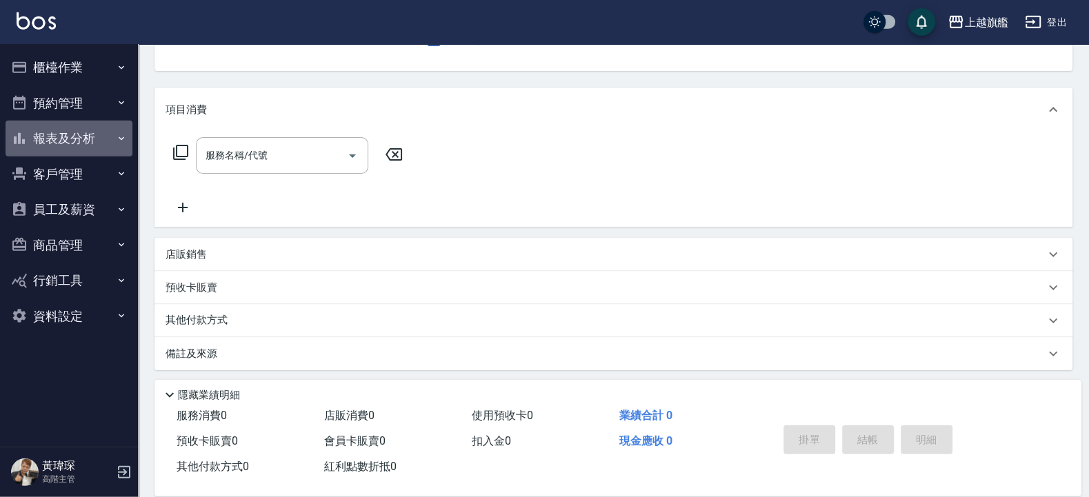
click at [57, 143] on button "報表及分析" at bounding box center [69, 139] width 127 height 36
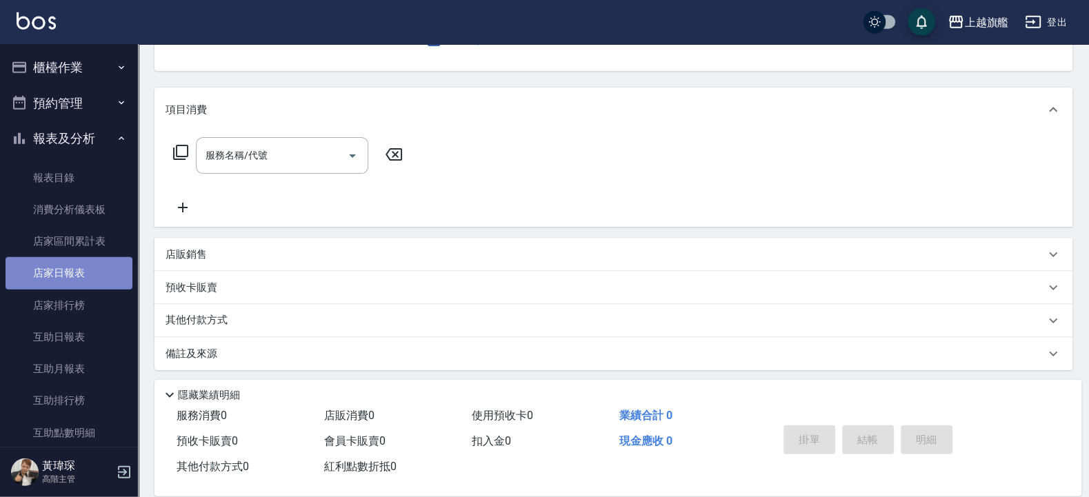
click at [69, 262] on link "店家日報表" at bounding box center [69, 273] width 127 height 32
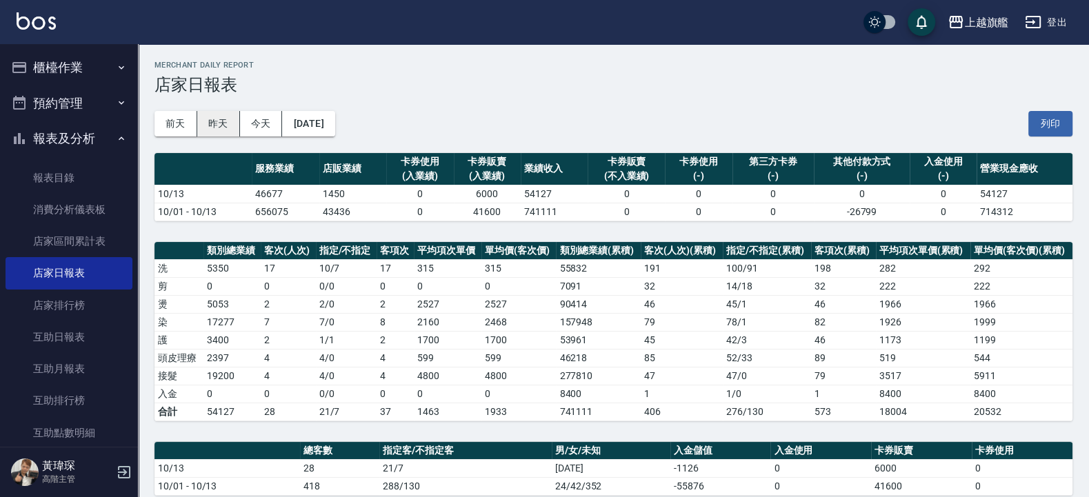
click at [224, 118] on button "昨天" at bounding box center [218, 124] width 43 height 26
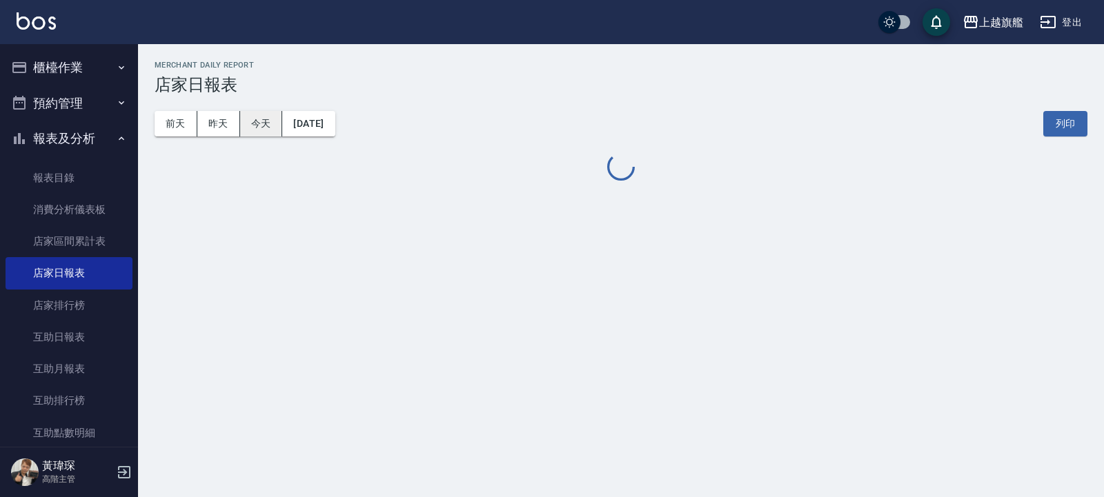
click at [259, 128] on button "今天" at bounding box center [261, 124] width 43 height 26
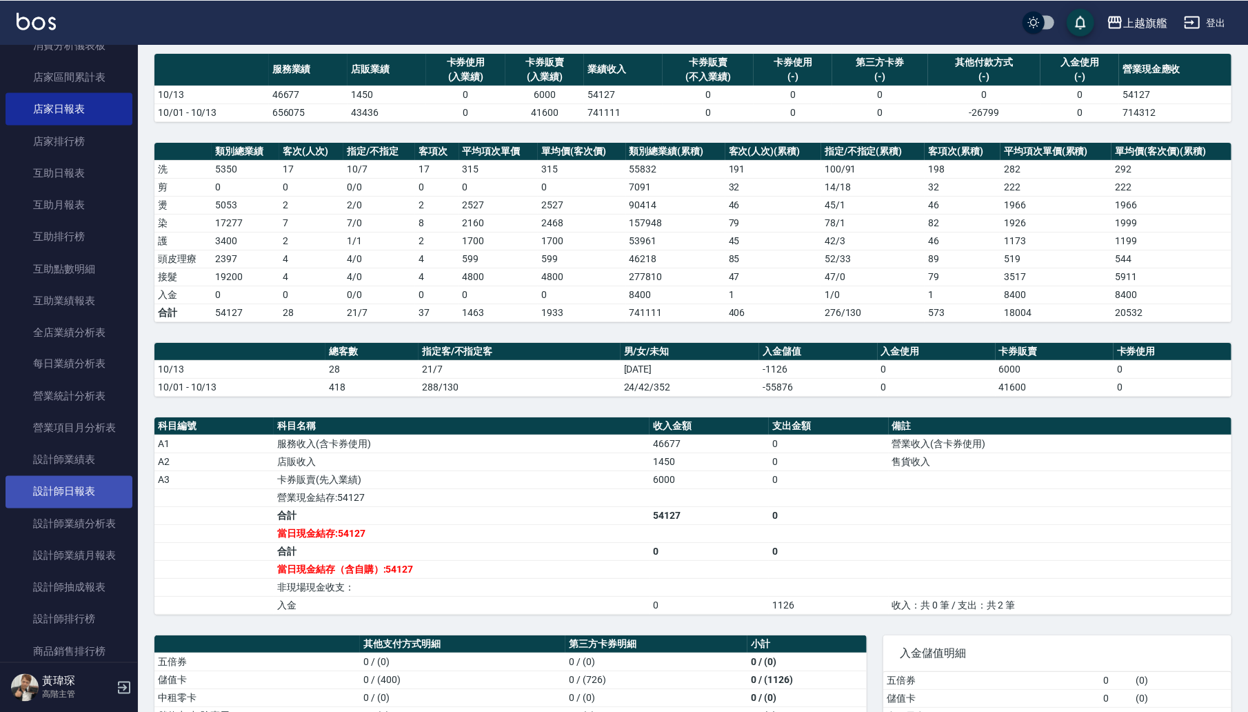
scroll to position [166, 0]
click at [84, 397] on link "設計師日報表" at bounding box center [69, 491] width 127 height 32
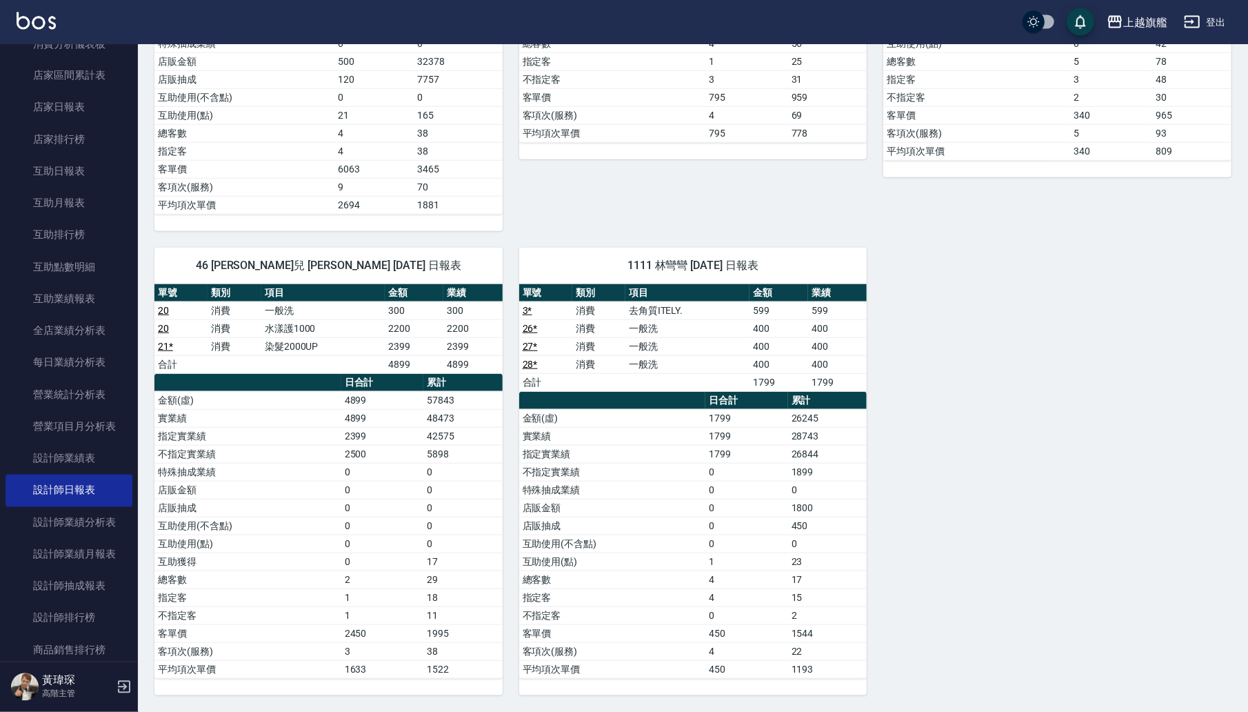
scroll to position [964, 0]
click at [32, 177] on link "互助日報表" at bounding box center [69, 172] width 127 height 32
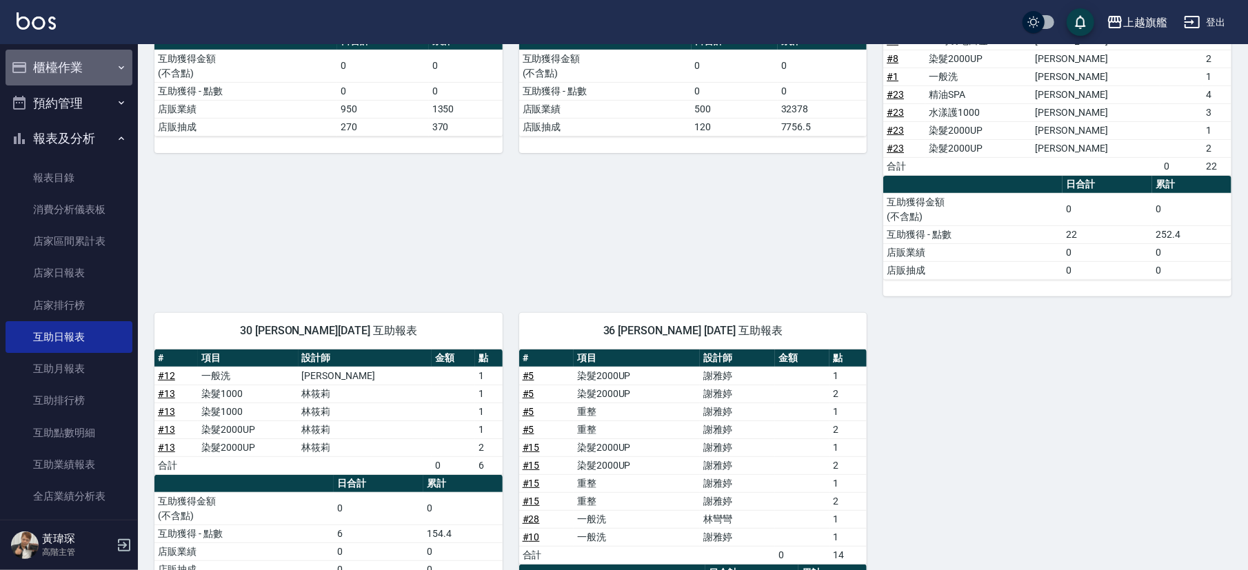
click at [116, 67] on icon "button" at bounding box center [121, 67] width 11 height 11
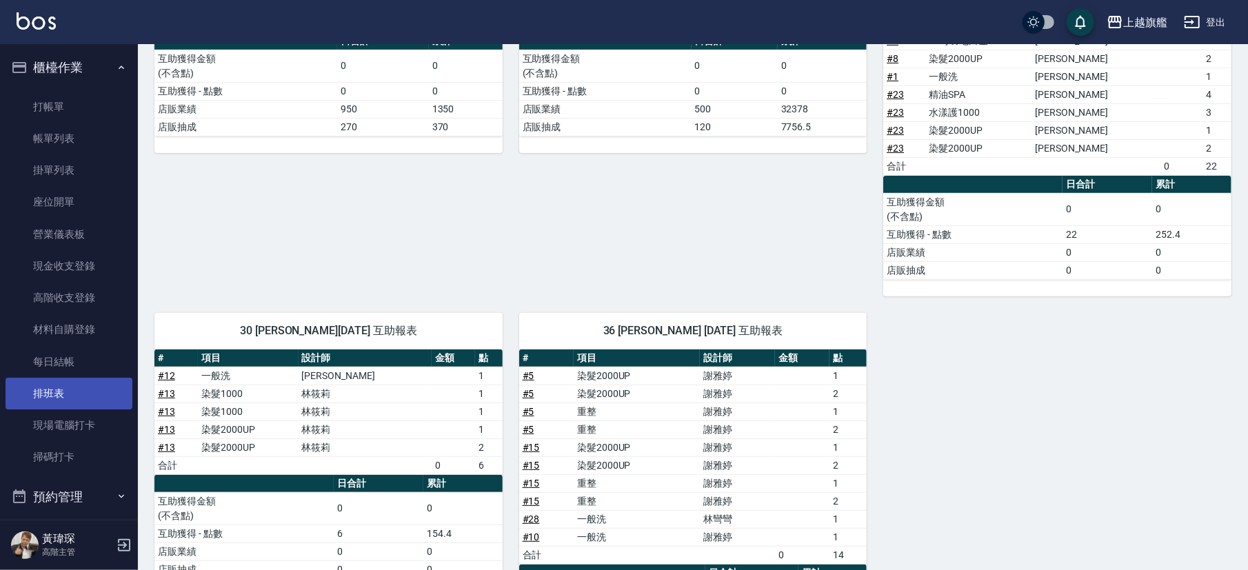
scroll to position [166, 0]
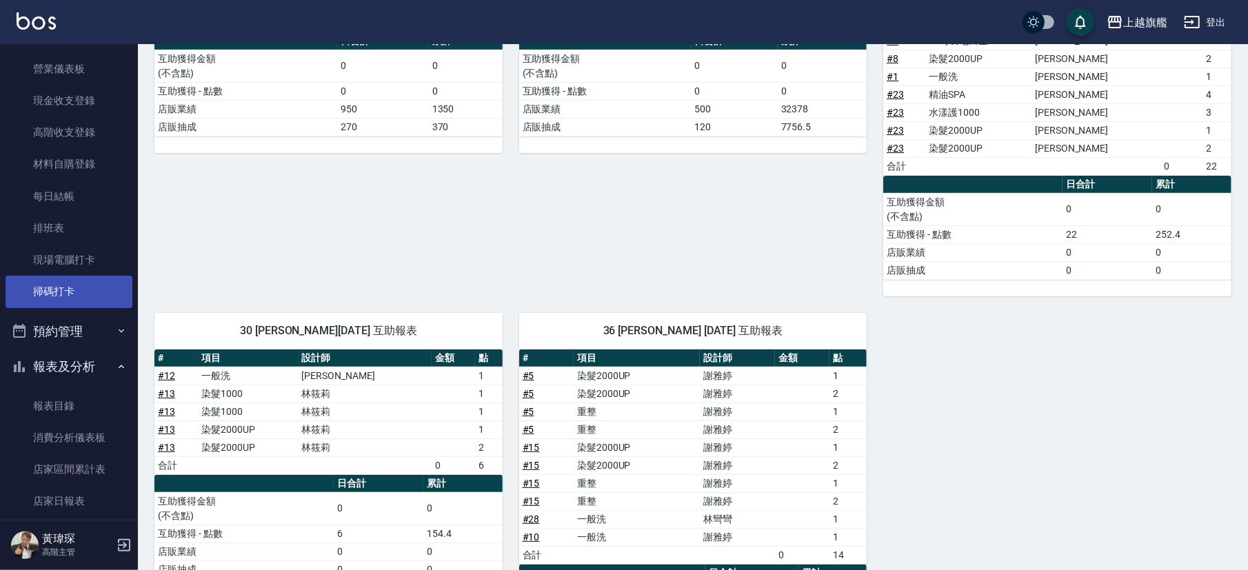
click at [61, 294] on link "掃碼打卡" at bounding box center [69, 292] width 127 height 32
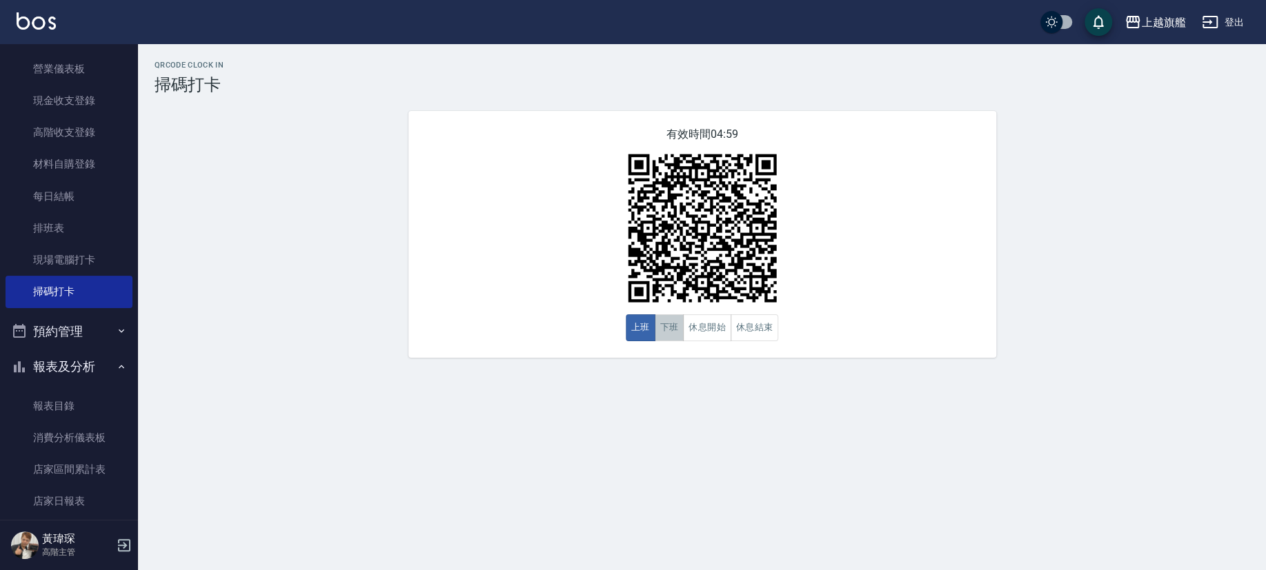
click at [662, 327] on button "下班" at bounding box center [670, 328] width 30 height 27
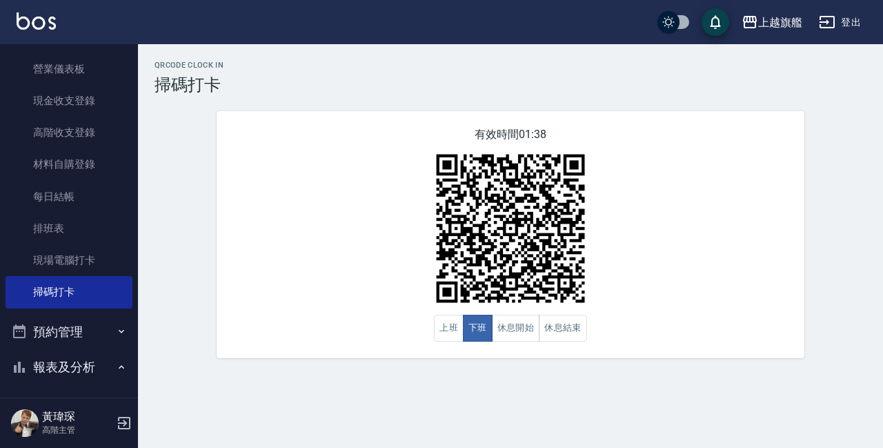
click at [688, 397] on div "QRcode Clock In 掃碼打卡 有效時間 01:38 上班 下班 休息開始 休息結束" at bounding box center [441, 224] width 883 height 448
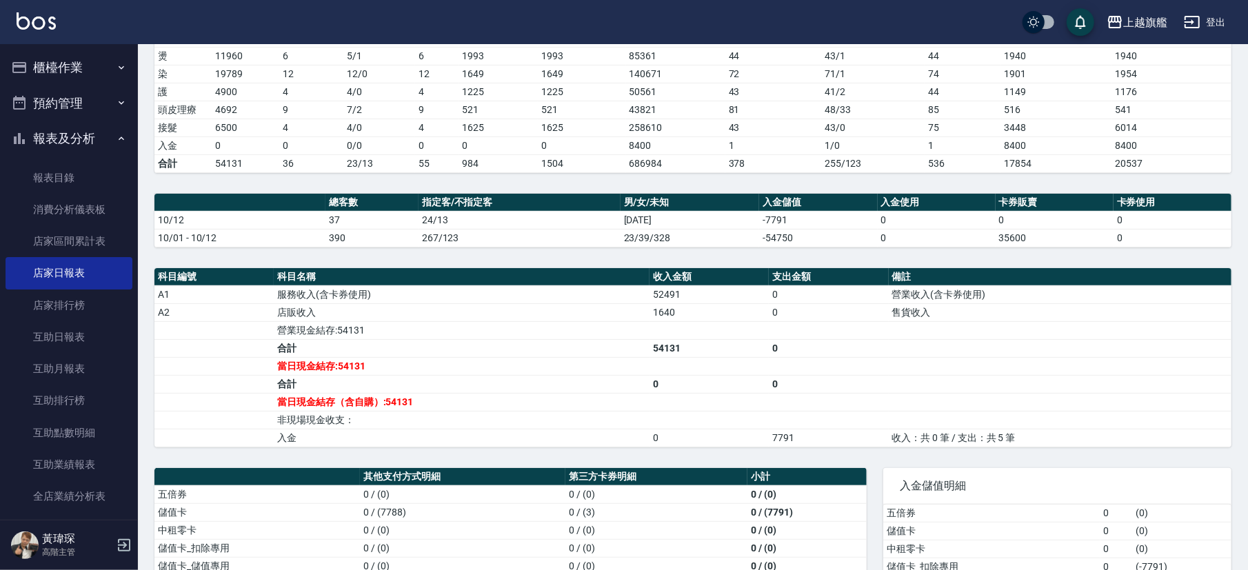
scroll to position [248, 0]
click at [71, 340] on link "互助日報表" at bounding box center [69, 337] width 127 height 32
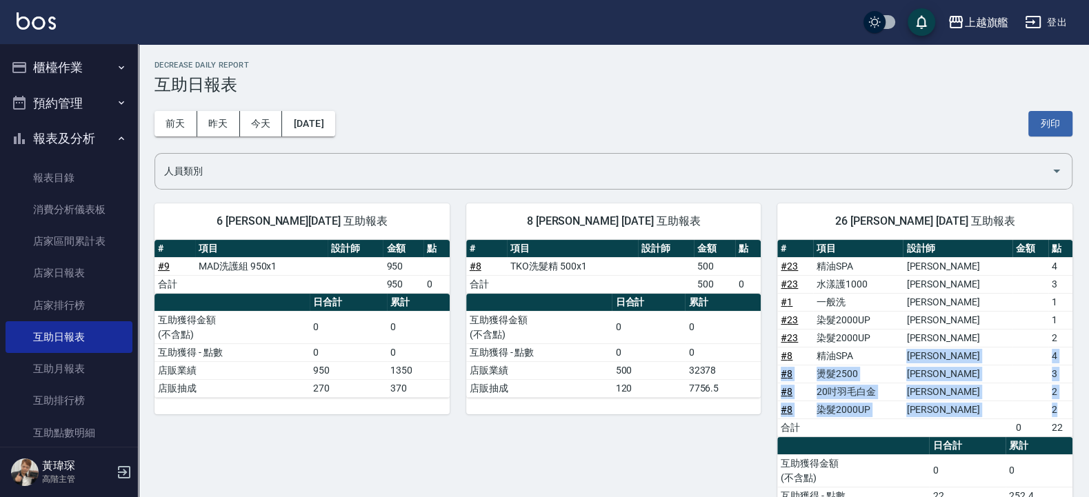
drag, startPoint x: 937, startPoint y: 361, endPoint x: 1071, endPoint y: 406, distance: 142.0
click at [1071, 406] on tbody "# 23 精油SPA 周秀娟 4 # 23 水漾護1000 周秀娟 3 # 1 一般洗 蔡美秀 1 # 23 染髮2000UP 周秀娟 1 # 23 染髮20…" at bounding box center [924, 346] width 295 height 179
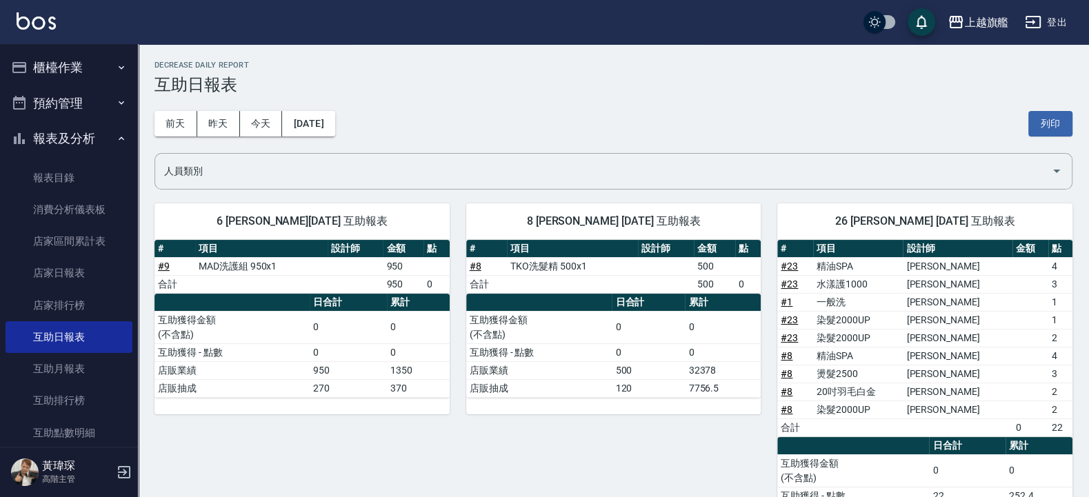
click at [972, 300] on td "[PERSON_NAME]" at bounding box center [958, 302] width 110 height 18
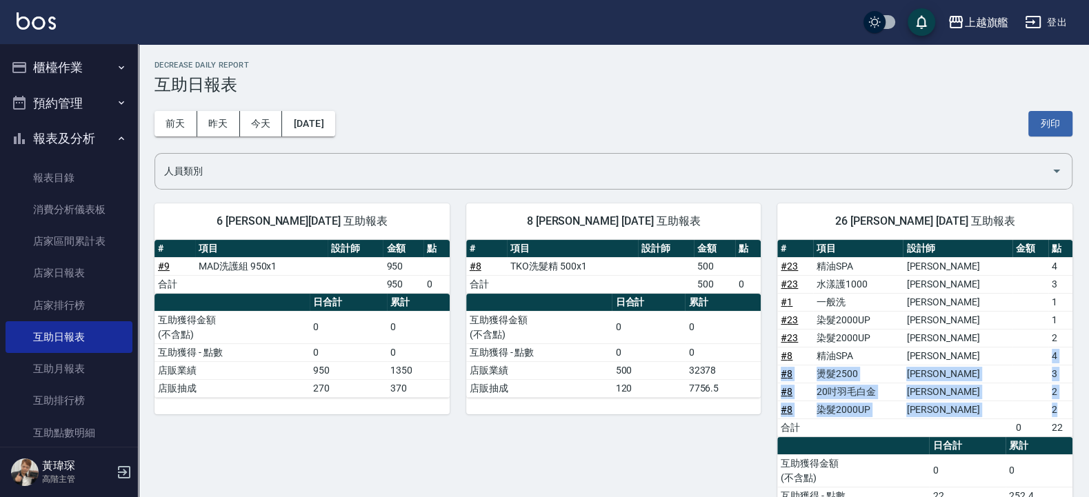
drag, startPoint x: 1058, startPoint y: 410, endPoint x: 1028, endPoint y: 354, distance: 63.9
click at [1028, 354] on tbody "# 23 精油SPA 周秀娟 4 # 23 水漾護1000 周秀娟 3 # 1 一般洗 蔡美秀 1 # 23 染髮2000UP 周秀娟 1 # 23 染髮20…" at bounding box center [924, 346] width 295 height 179
click at [72, 127] on button "報表及分析" at bounding box center [69, 139] width 127 height 36
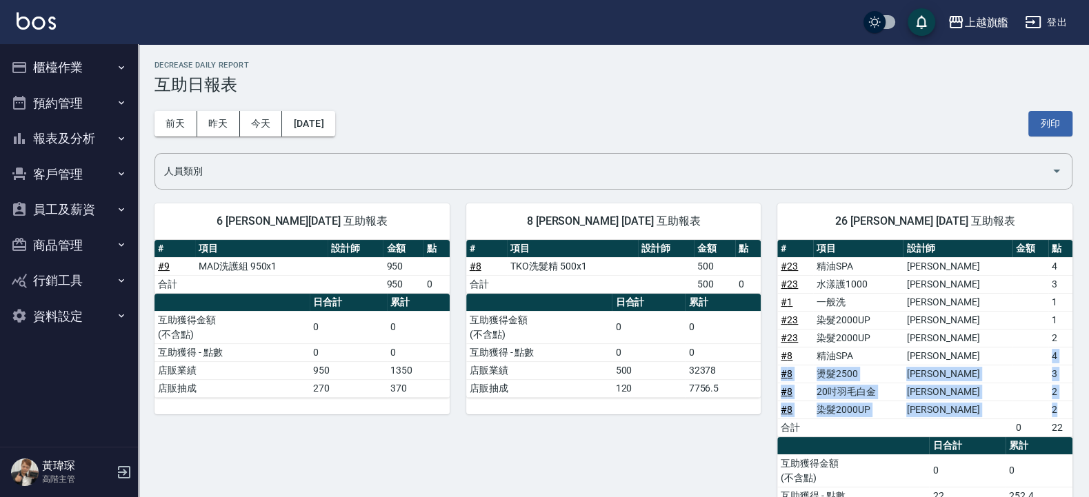
click at [68, 133] on button "報表及分析" at bounding box center [69, 139] width 127 height 36
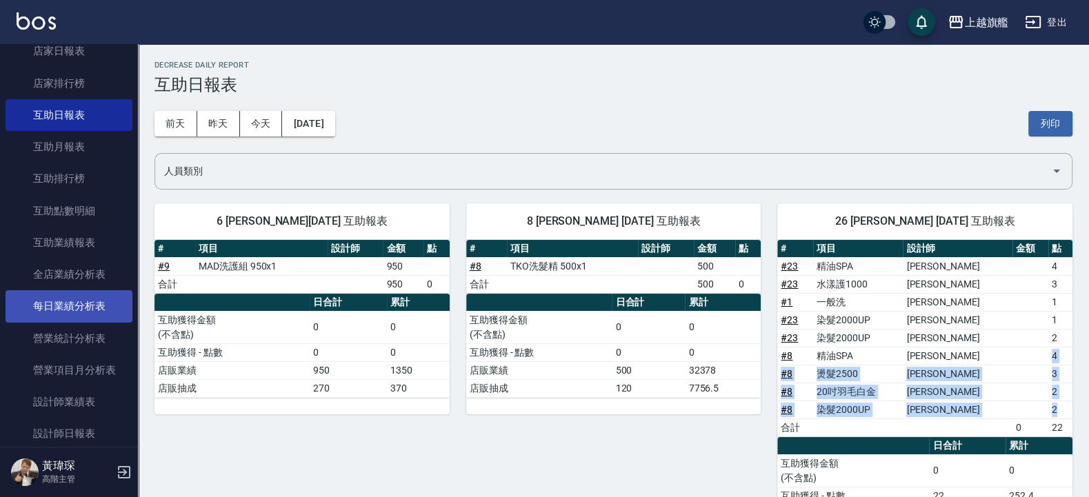
scroll to position [248, 0]
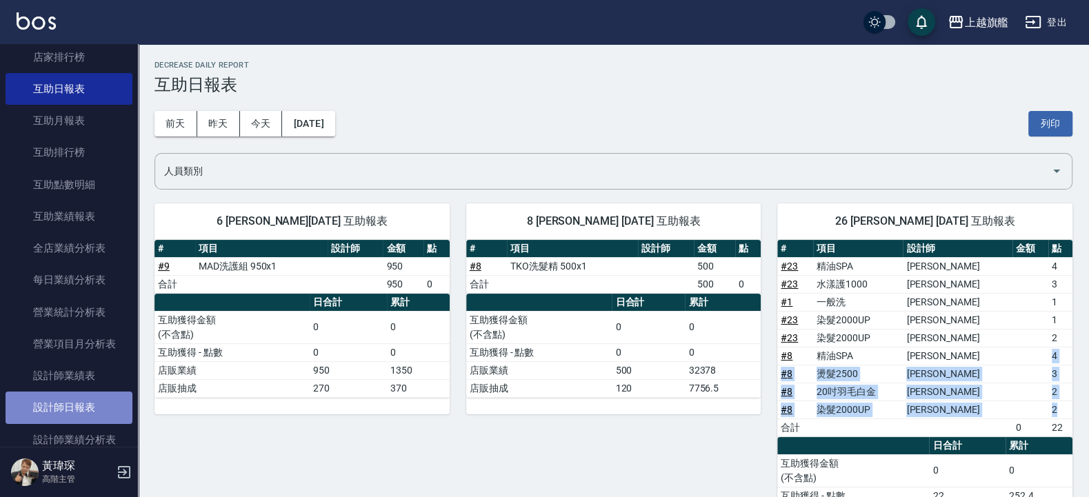
click at [71, 419] on link "設計師日報表" at bounding box center [69, 408] width 127 height 32
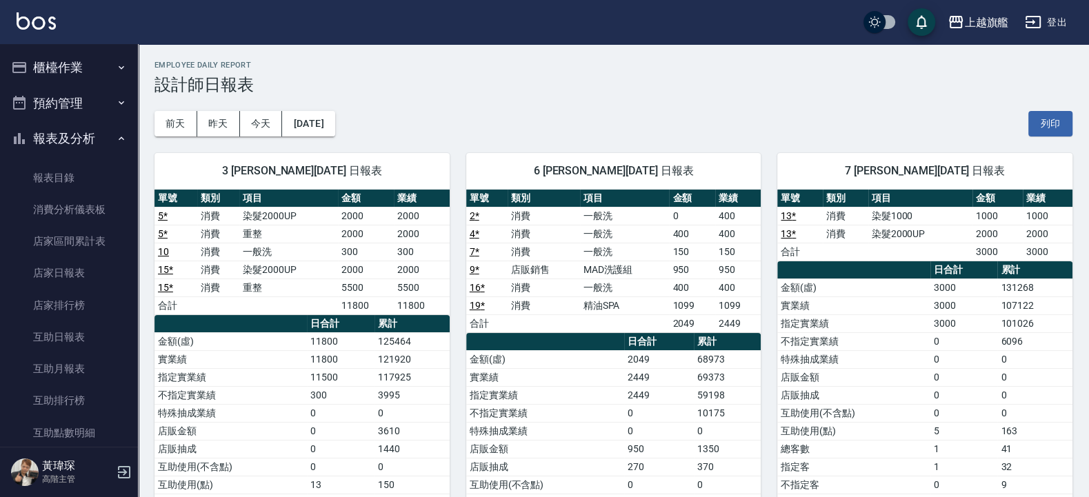
click at [68, 138] on button "報表及分析" at bounding box center [69, 139] width 127 height 36
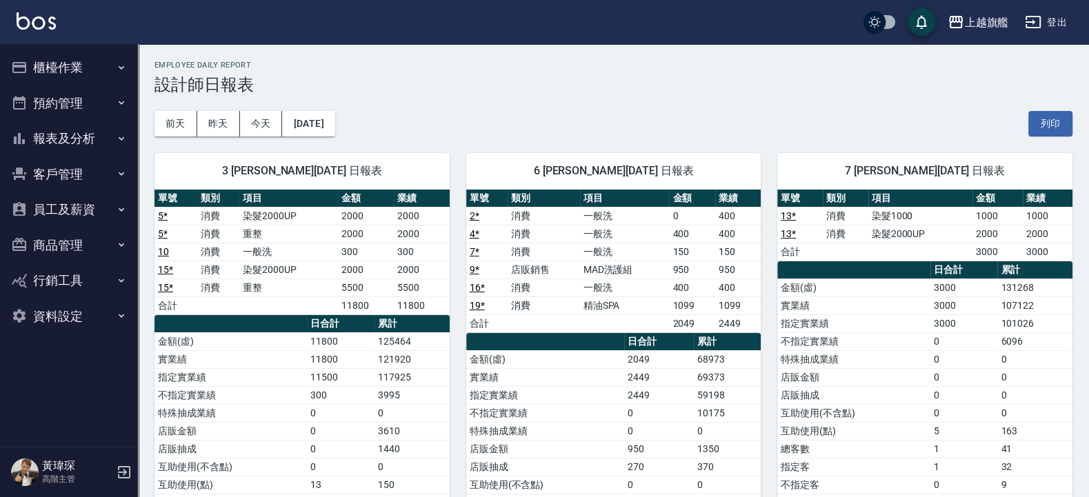
click at [81, 58] on button "櫃檯作業" at bounding box center [69, 68] width 127 height 36
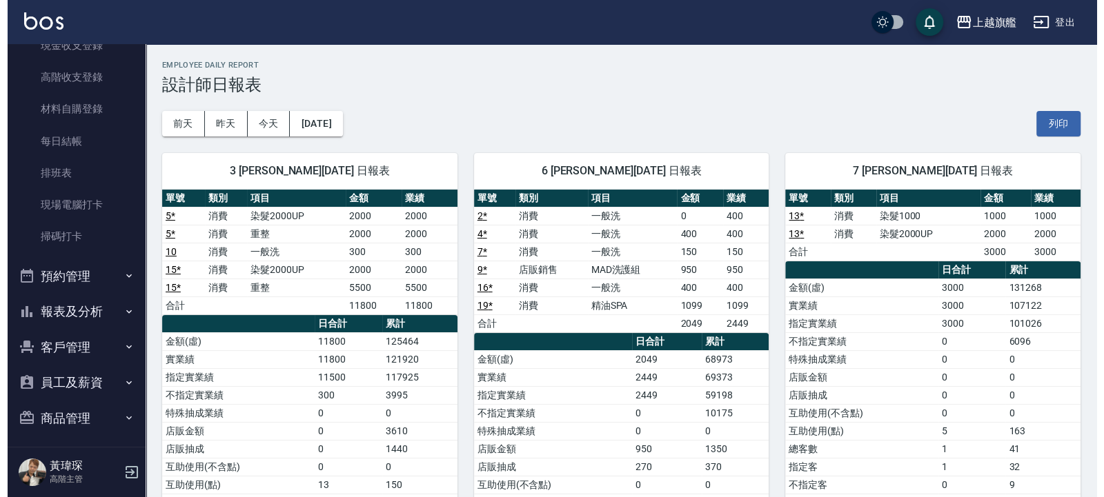
scroll to position [248, 0]
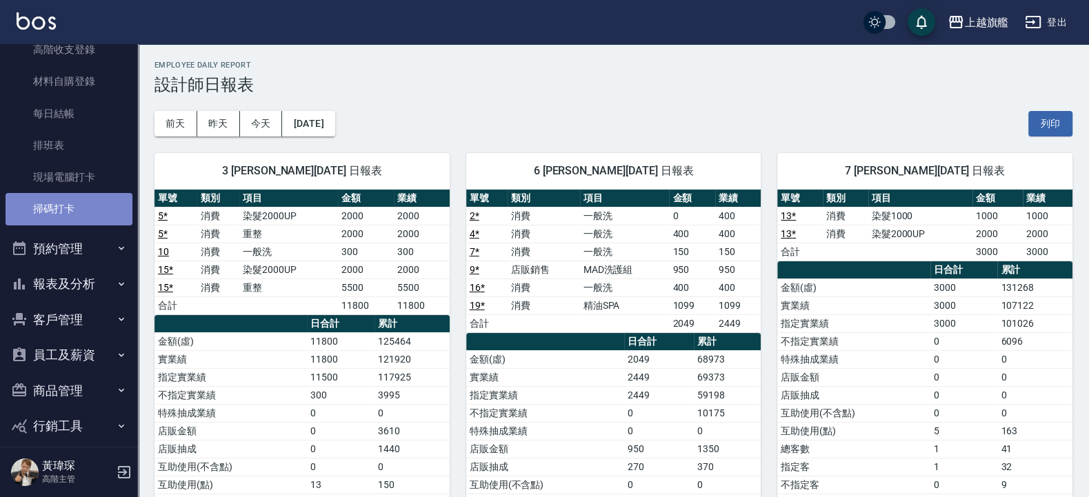
click at [79, 203] on link "掃碼打卡" at bounding box center [69, 209] width 127 height 32
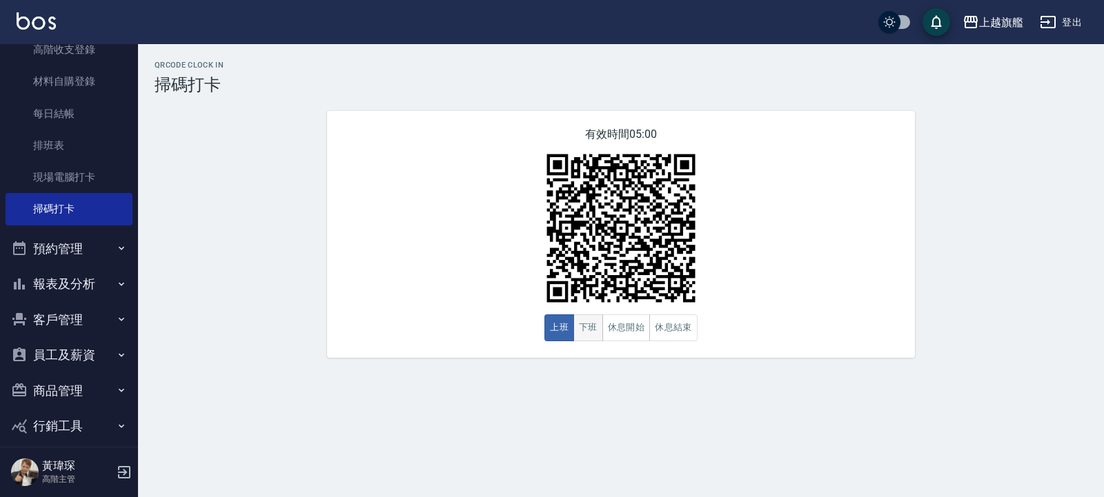
click at [592, 320] on button "下班" at bounding box center [588, 328] width 30 height 27
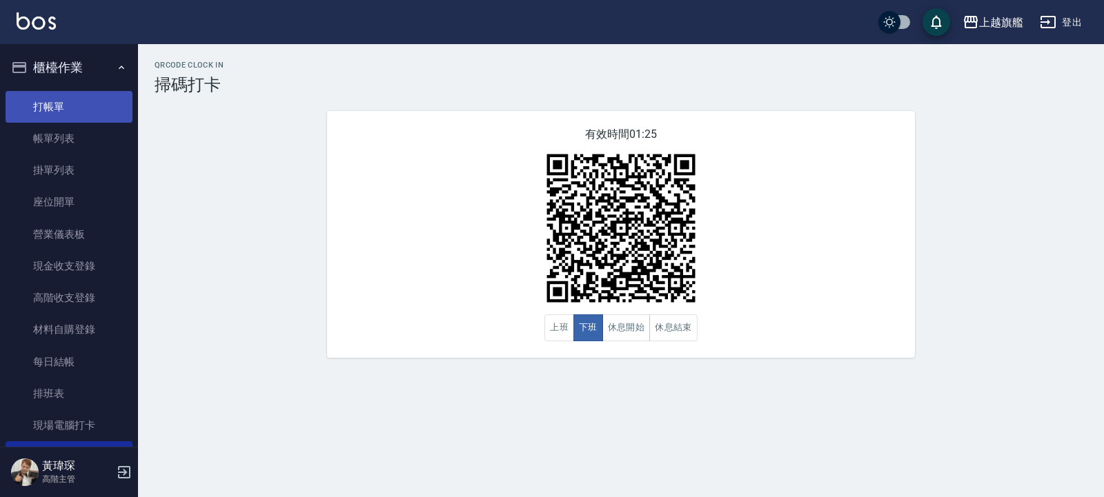
click at [37, 109] on link "打帳單" at bounding box center [69, 107] width 127 height 32
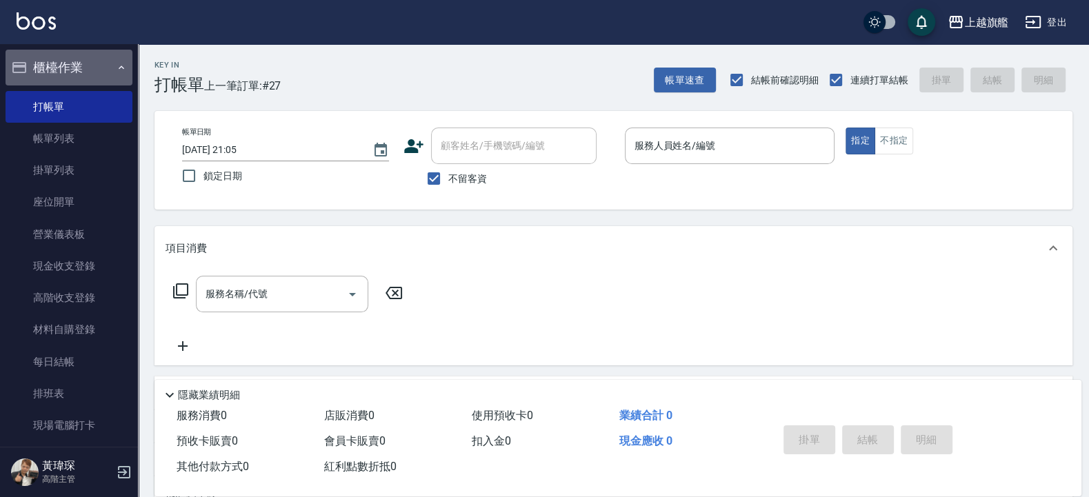
click at [75, 66] on button "櫃檯作業" at bounding box center [69, 68] width 127 height 36
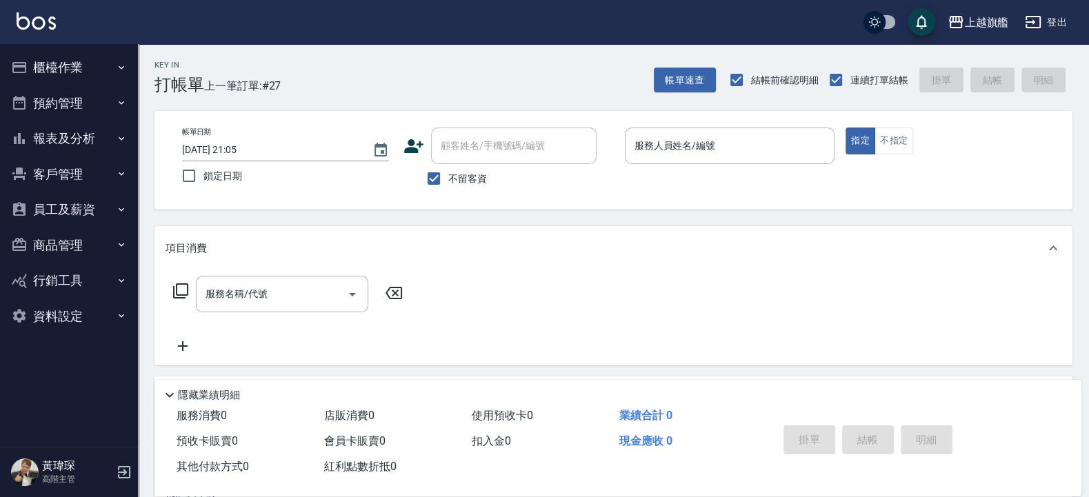
click at [65, 142] on button "報表及分析" at bounding box center [69, 139] width 127 height 36
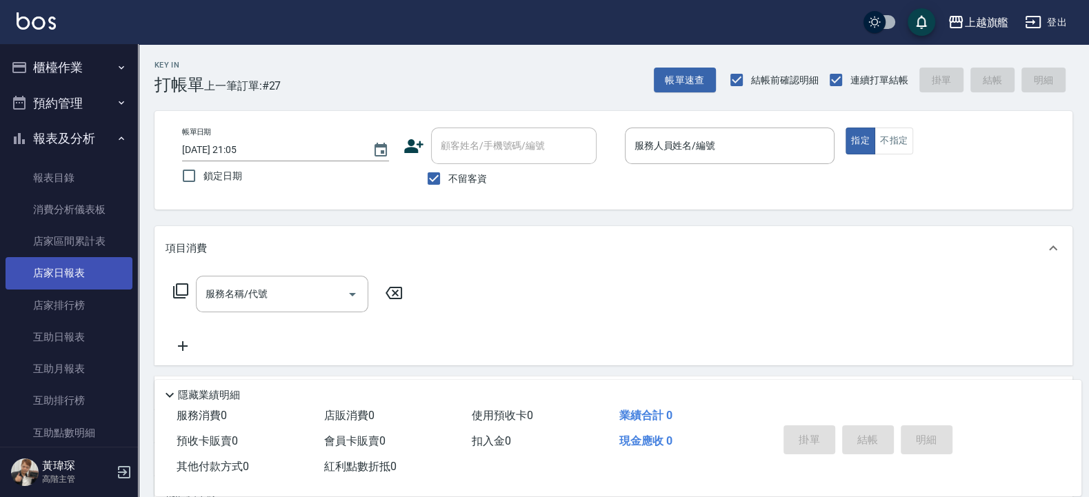
click at [78, 269] on link "店家日報表" at bounding box center [69, 273] width 127 height 32
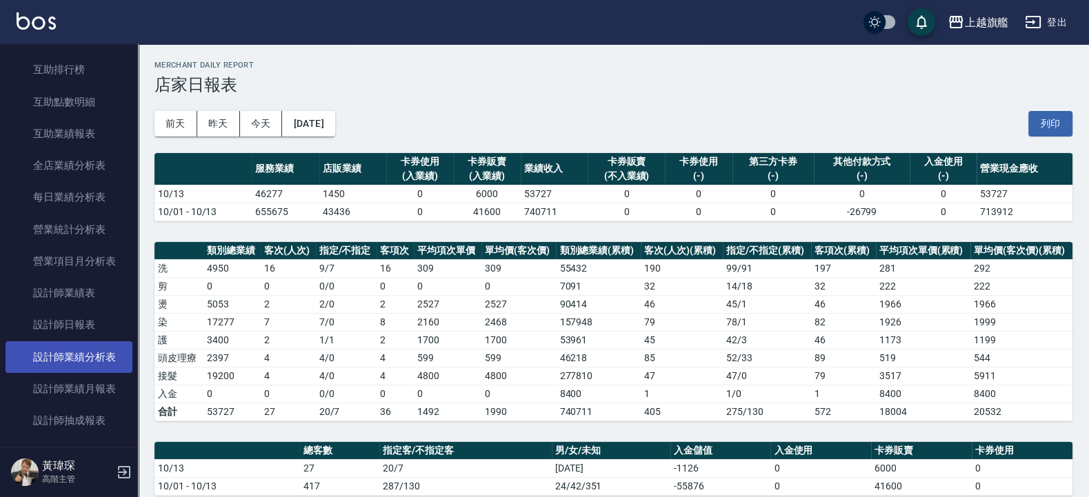
scroll to position [248, 0]
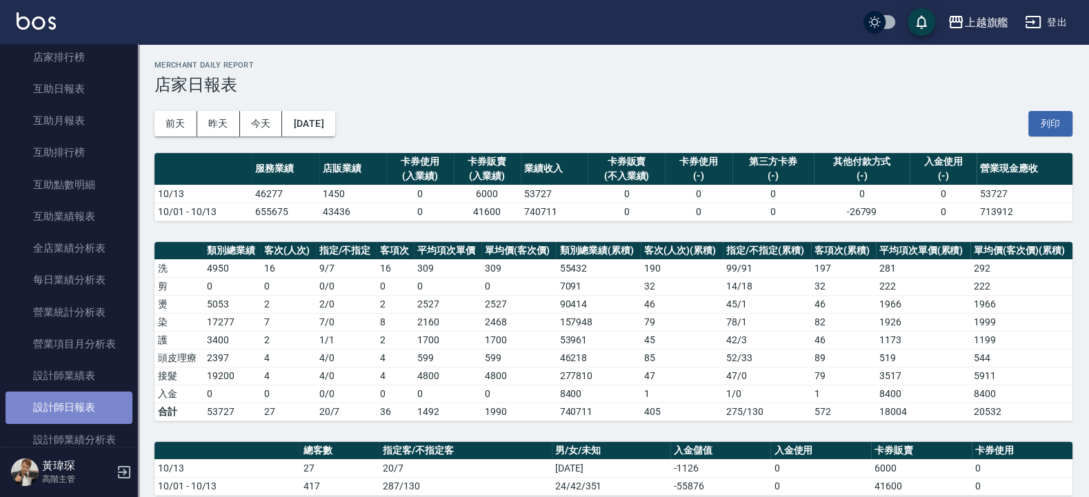
click at [79, 423] on link "設計師日報表" at bounding box center [69, 408] width 127 height 32
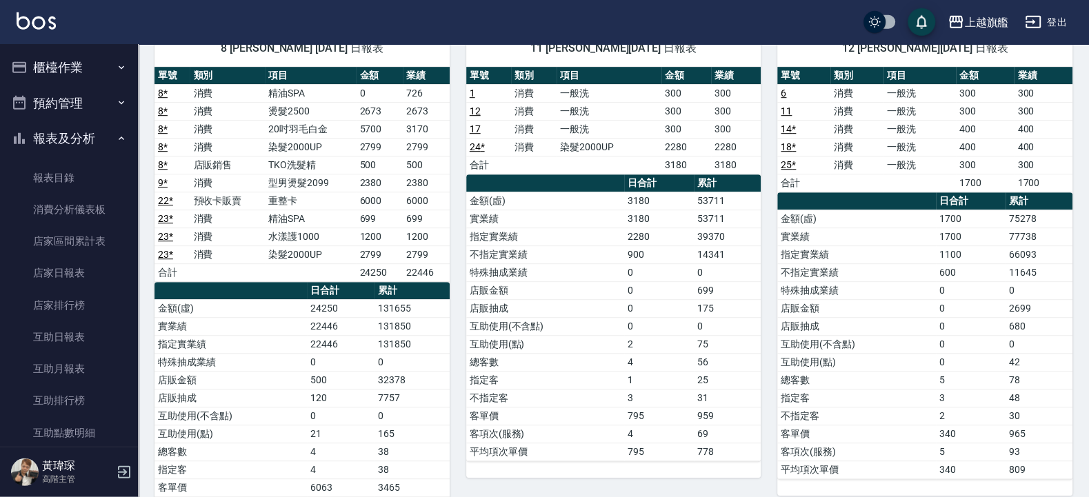
scroll to position [579, 0]
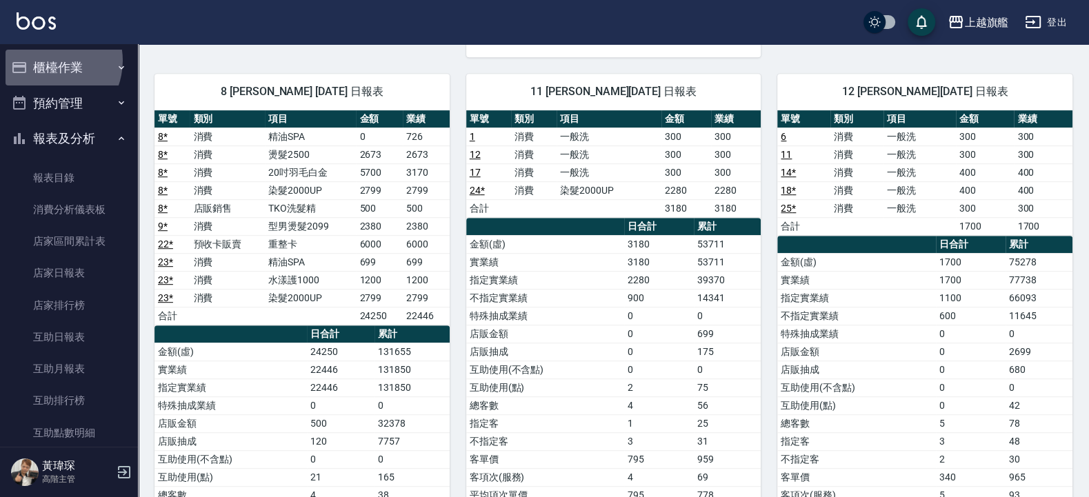
click at [48, 61] on button "櫃檯作業" at bounding box center [69, 68] width 127 height 36
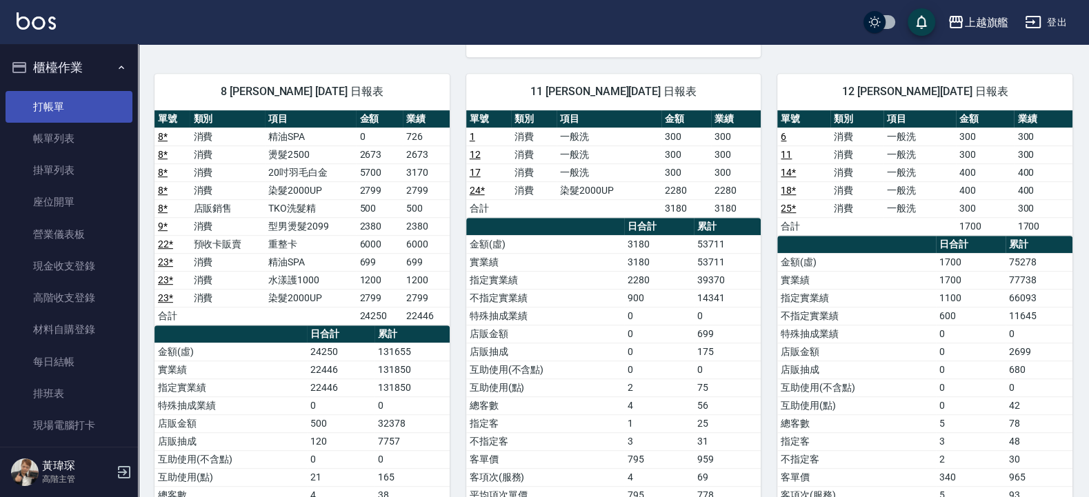
click at [56, 117] on link "打帳單" at bounding box center [69, 107] width 127 height 32
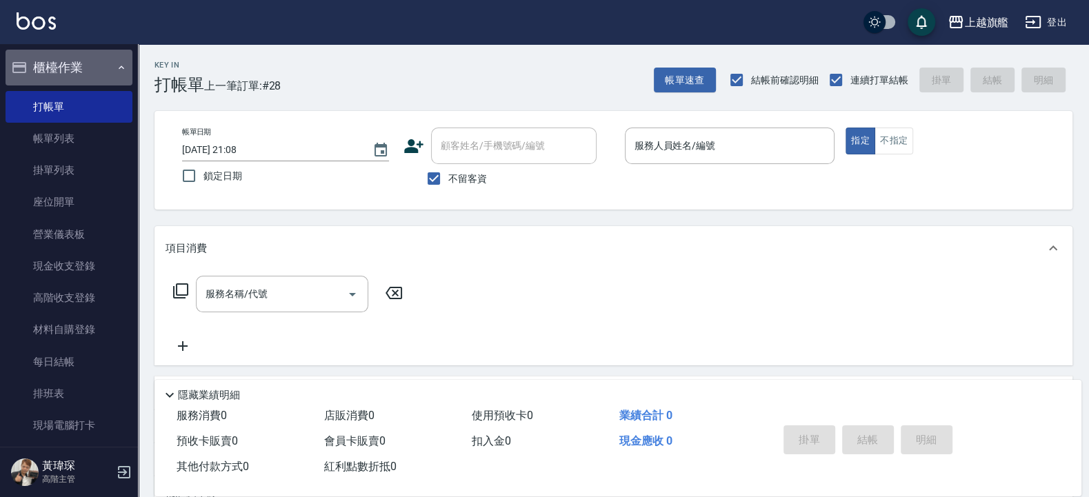
click at [78, 59] on button "櫃檯作業" at bounding box center [69, 68] width 127 height 36
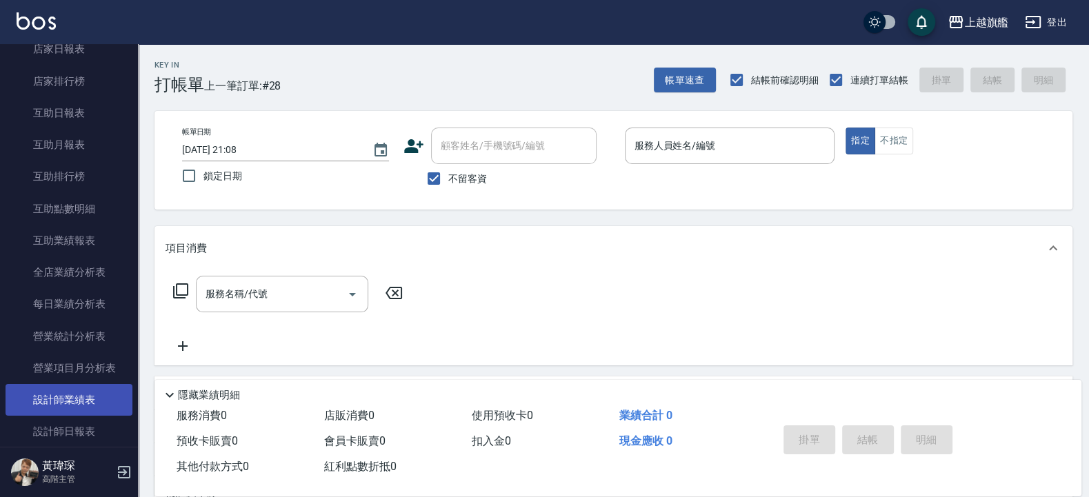
scroll to position [248, 0]
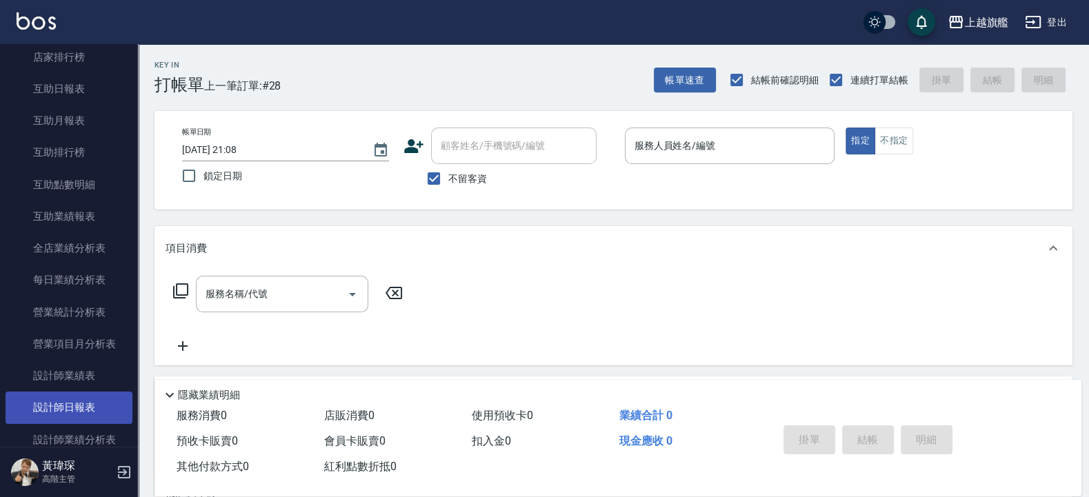
click at [76, 423] on link "設計師日報表" at bounding box center [69, 408] width 127 height 32
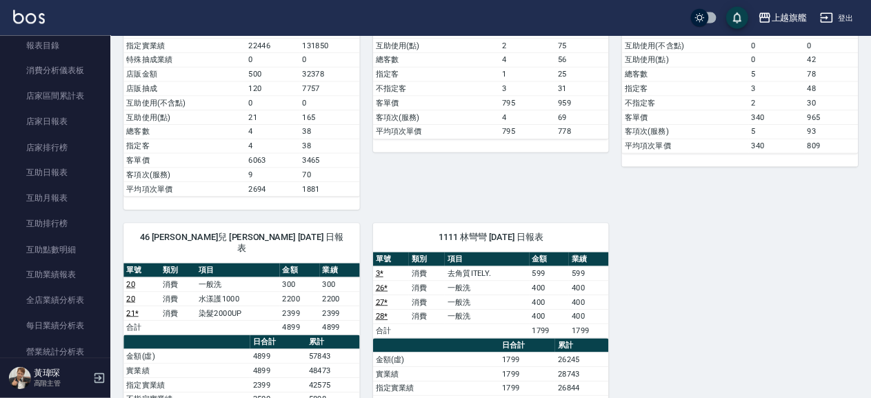
scroll to position [83, 0]
